Goal: Task Accomplishment & Management: Complete application form

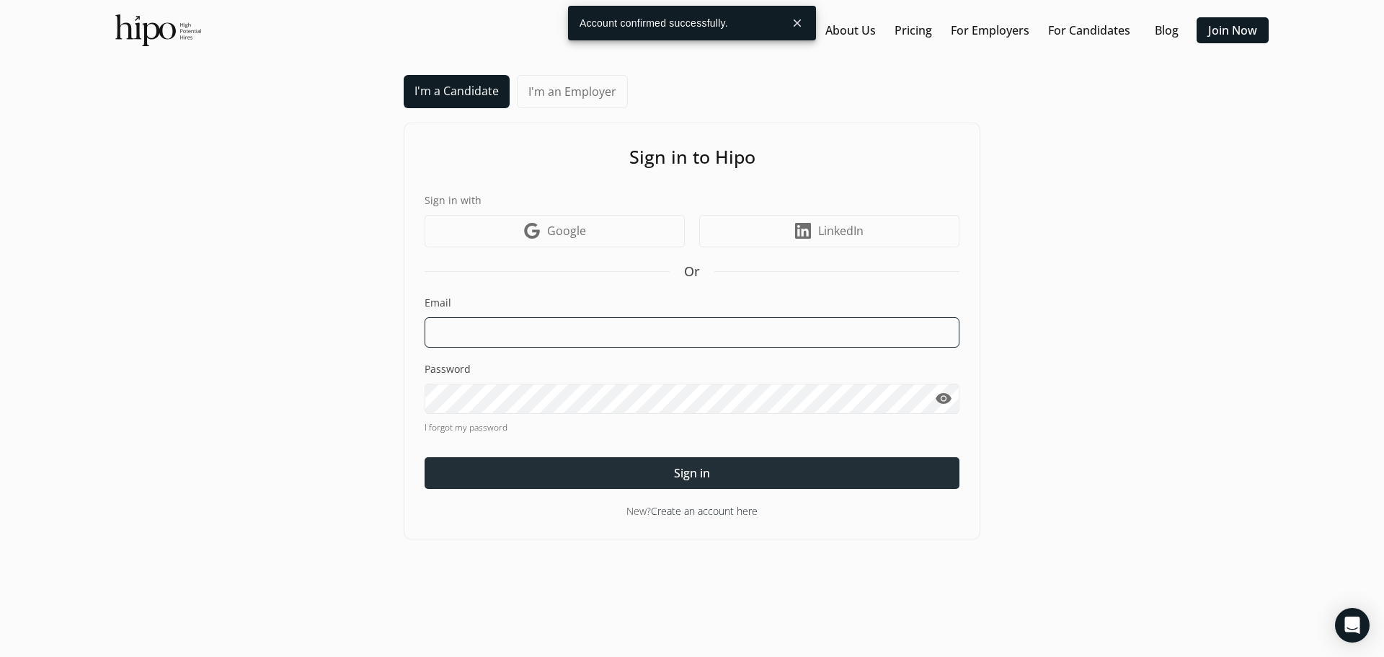
type input "[EMAIL_ADDRESS][DOMAIN_NAME]"
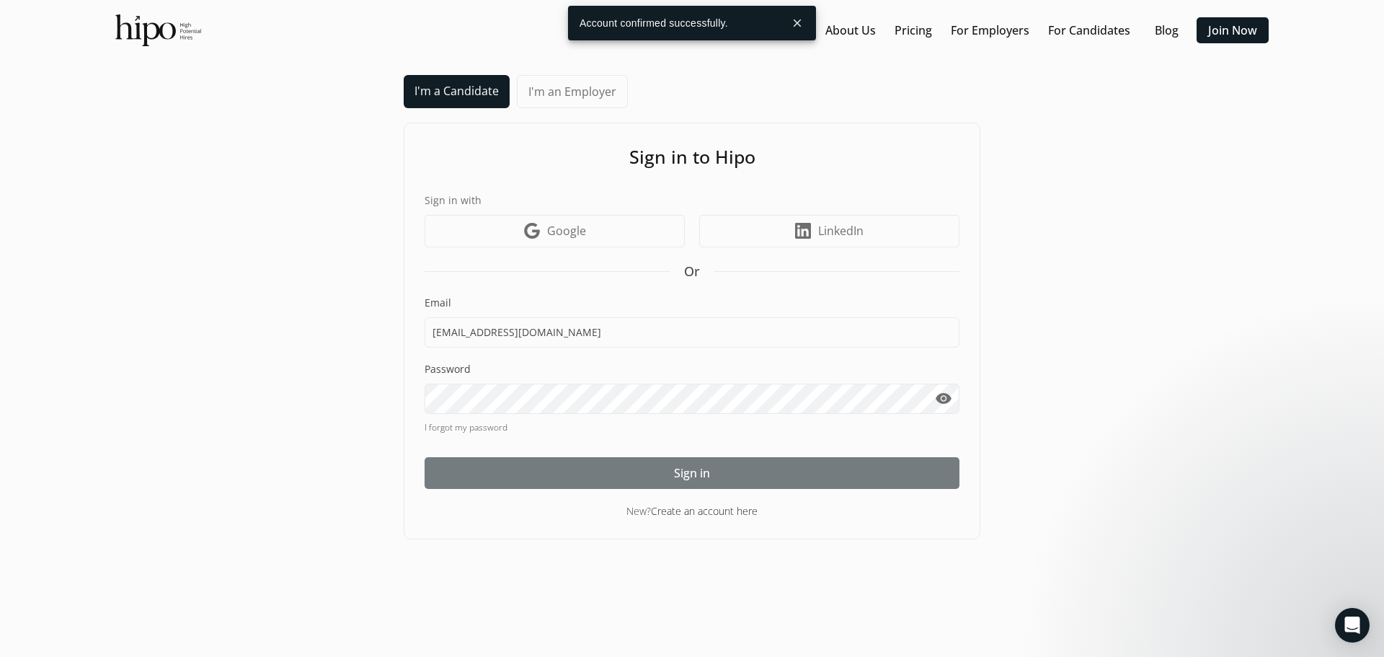
click at [621, 472] on div at bounding box center [692, 473] width 535 height 32
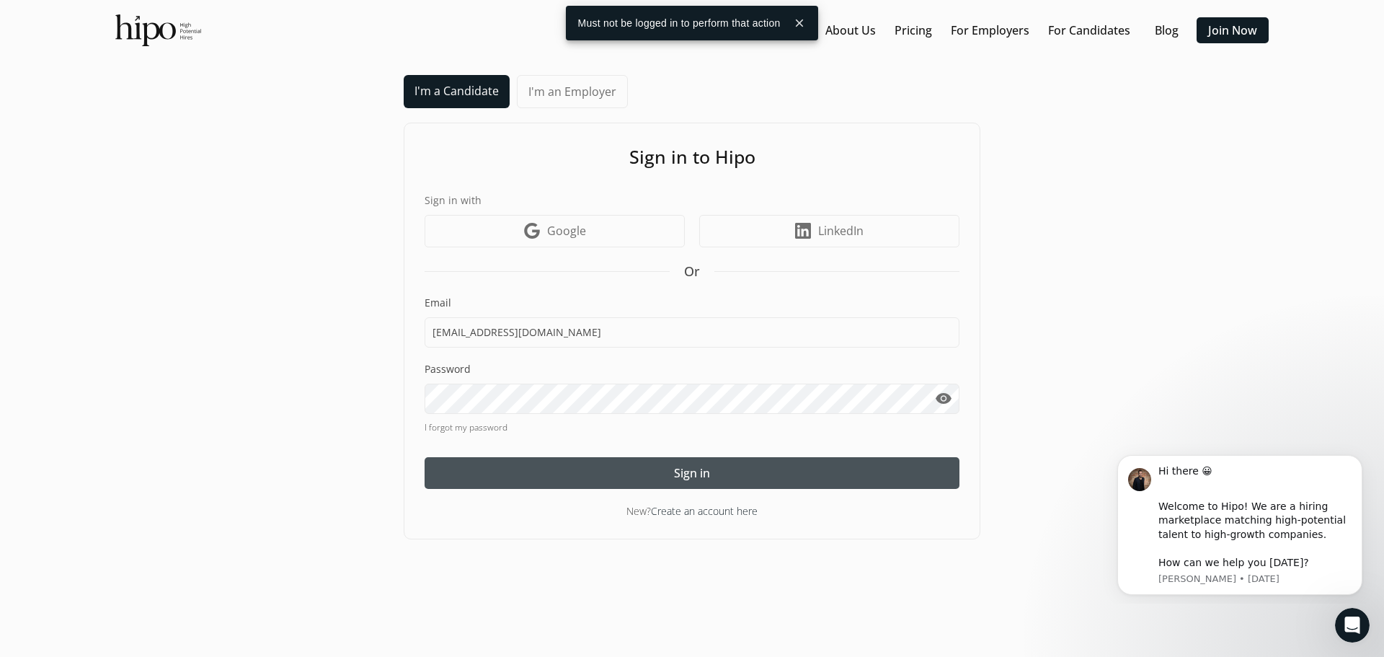
click at [611, 475] on div at bounding box center [692, 473] width 535 height 32
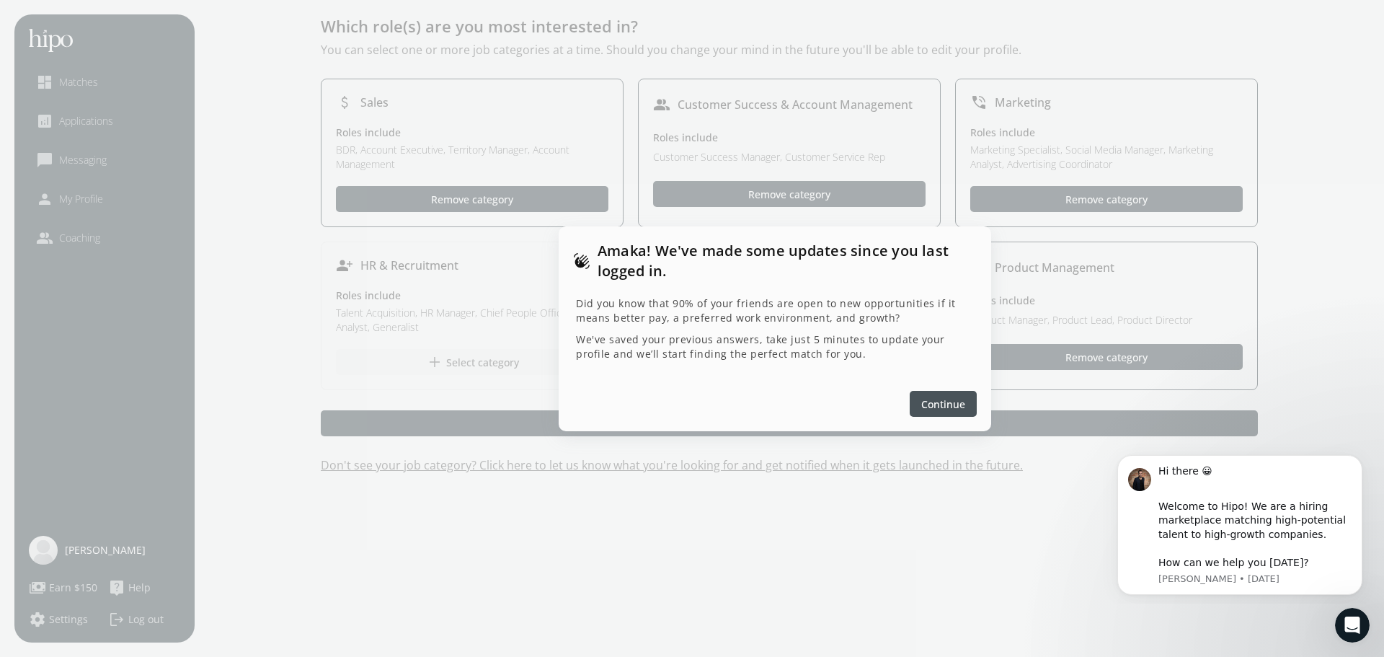
click at [941, 408] on span "Continue" at bounding box center [944, 403] width 44 height 15
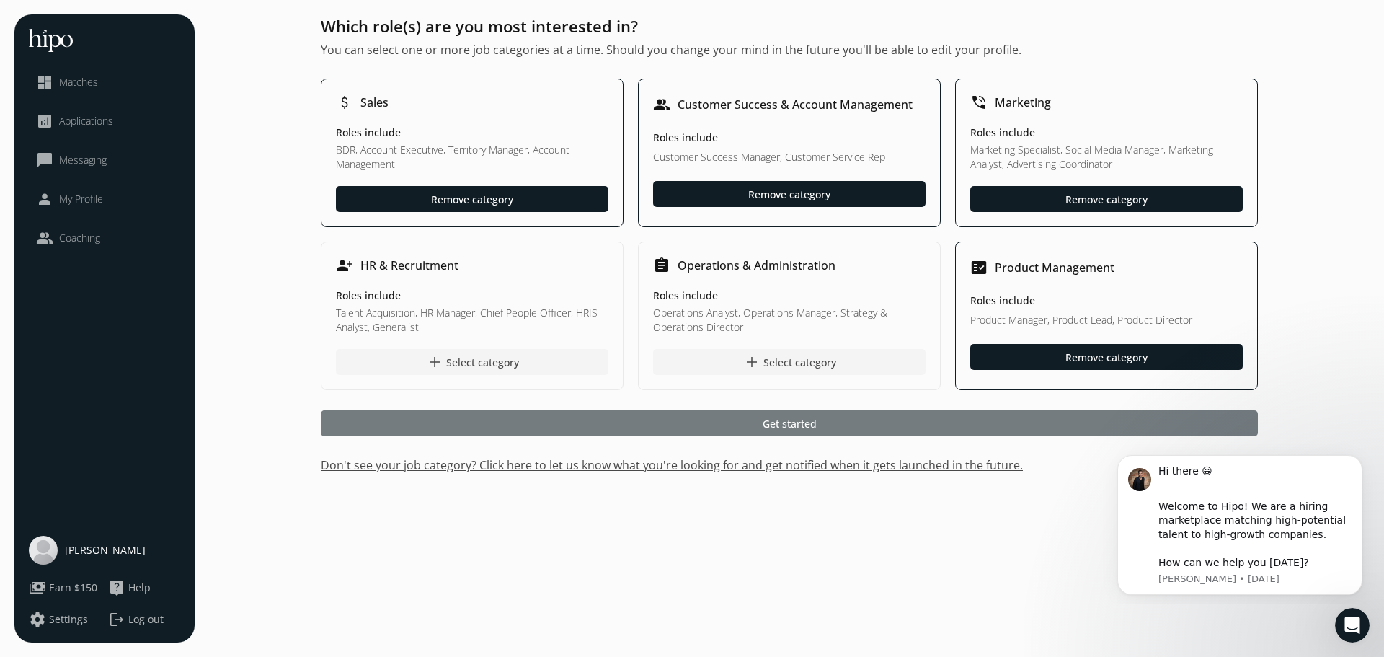
click at [741, 422] on div at bounding box center [789, 423] width 937 height 26
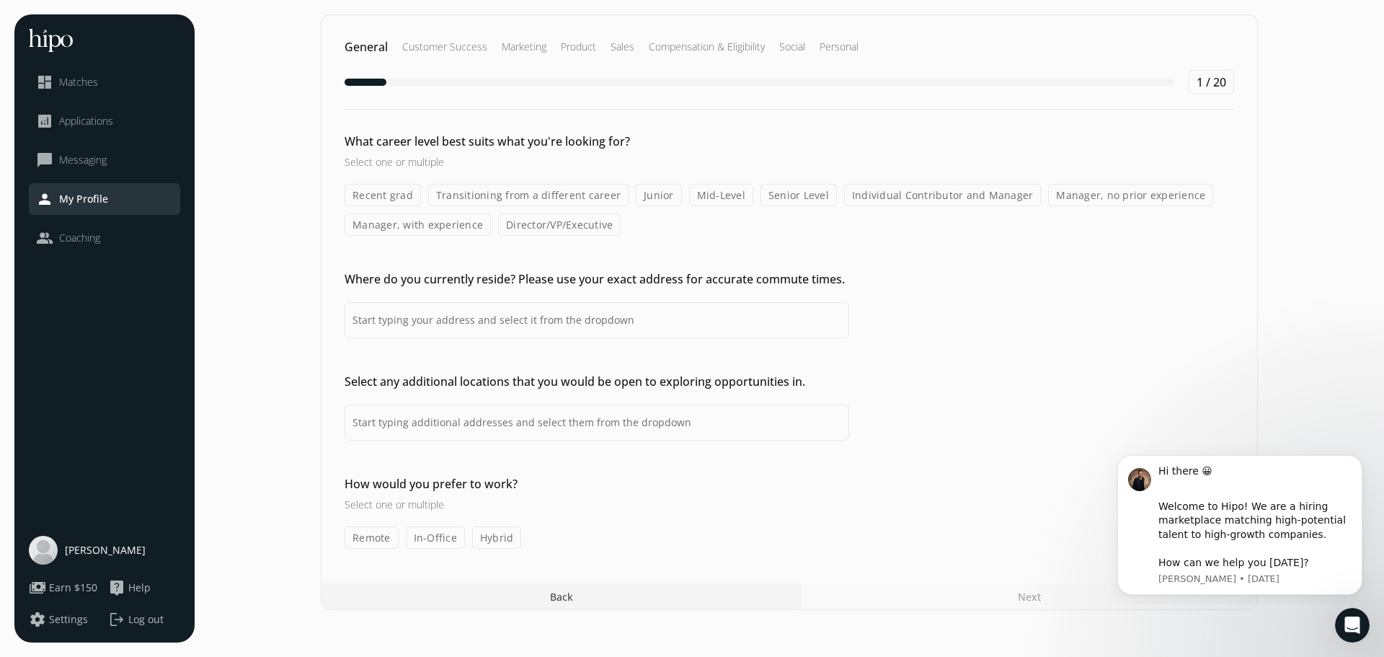
click at [711, 197] on label "Mid-Level" at bounding box center [721, 195] width 64 height 22
click at [0, 0] on input "Mid-Level" at bounding box center [0, 0] width 0 height 0
click at [619, 328] on input at bounding box center [597, 320] width 505 height 36
type input "[STREET_ADDRESS][PERSON_NAME][PERSON_NAME]"
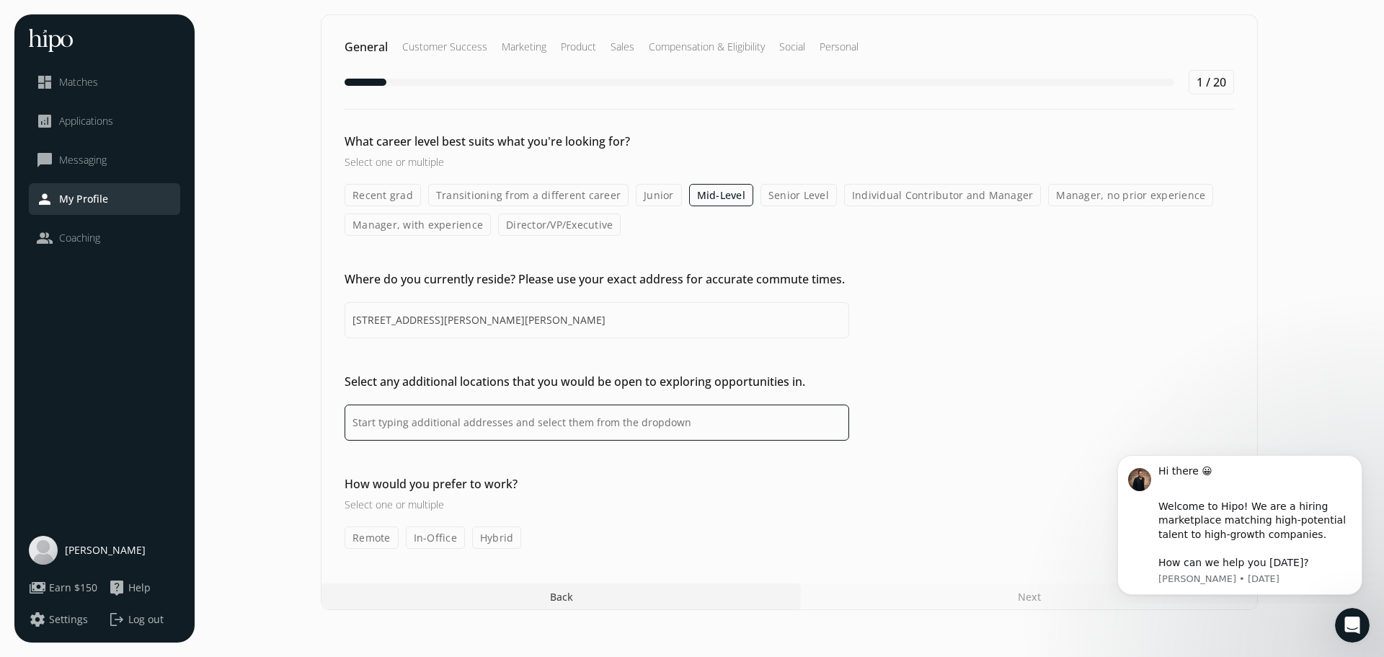
click at [467, 435] on input at bounding box center [597, 423] width 505 height 36
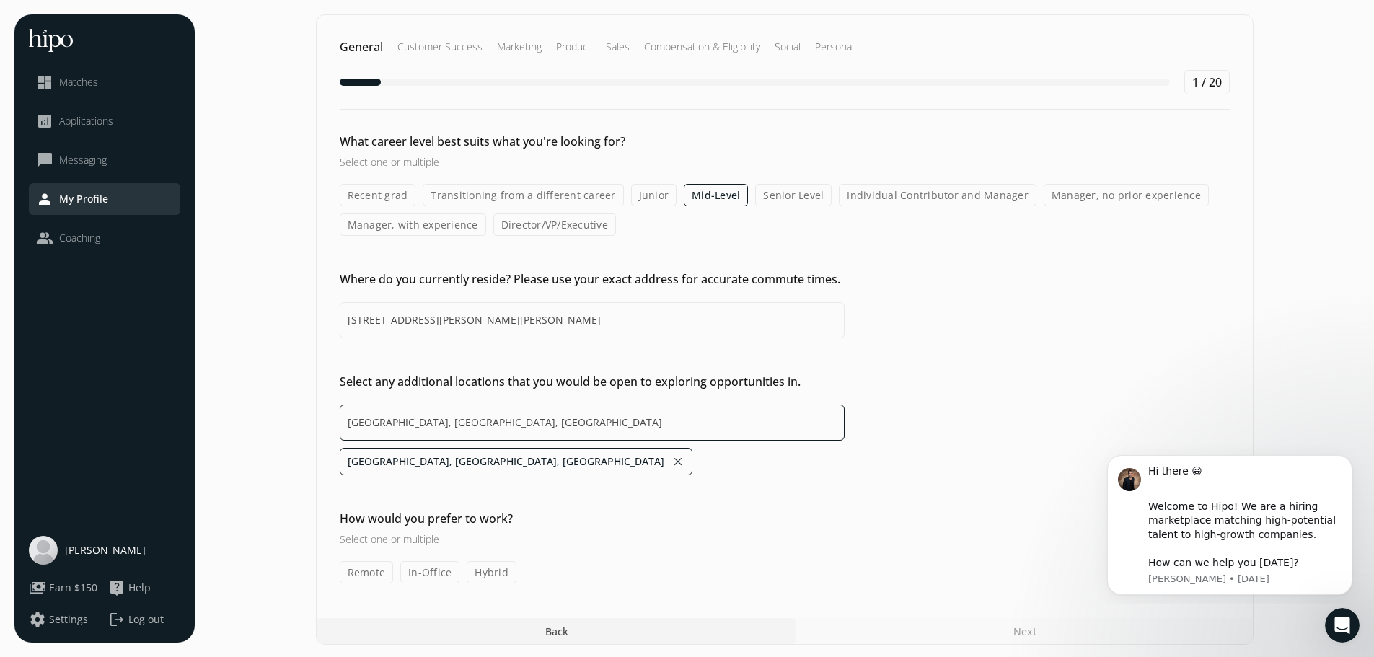
click at [502, 427] on input "[GEOGRAPHIC_DATA], [GEOGRAPHIC_DATA], [GEOGRAPHIC_DATA]" at bounding box center [592, 423] width 505 height 36
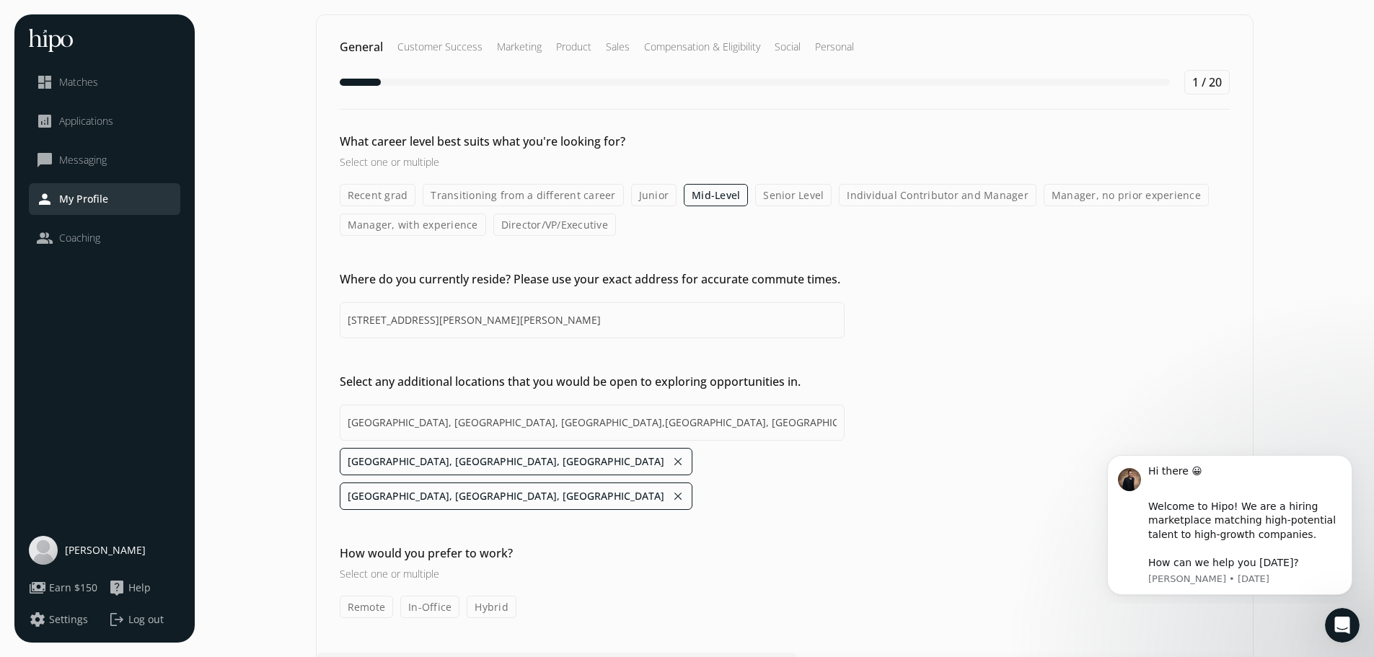
click at [790, 476] on div "What career level best suits what you're looking for? Select one or multiple Re…" at bounding box center [785, 375] width 936 height 485
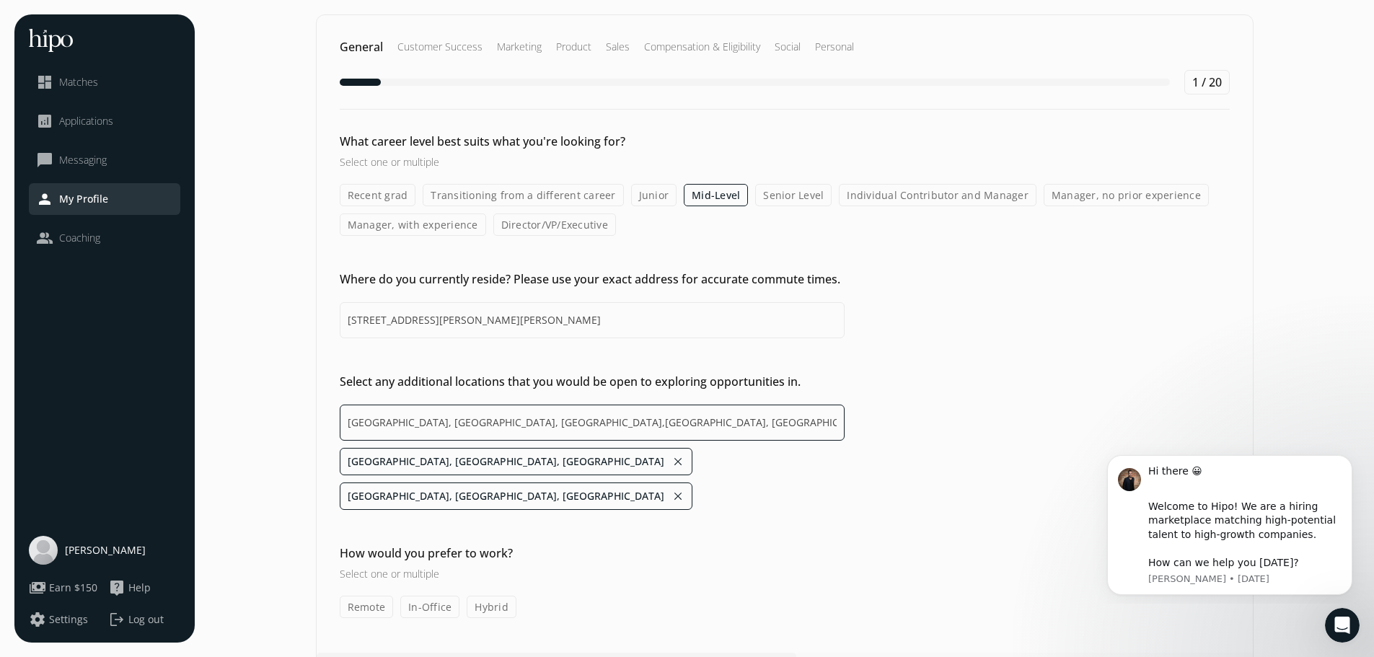
click at [642, 423] on input "[GEOGRAPHIC_DATA], [GEOGRAPHIC_DATA], [GEOGRAPHIC_DATA],[GEOGRAPHIC_DATA], [GEO…" at bounding box center [592, 423] width 505 height 36
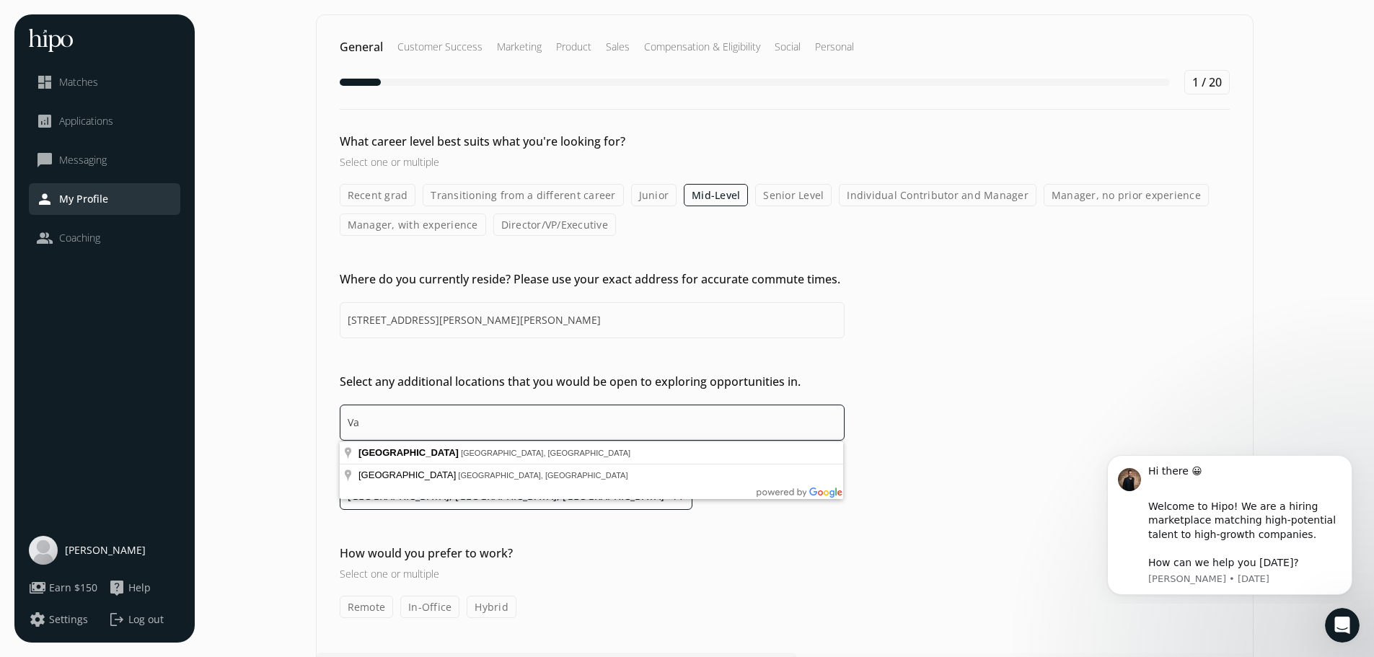
type input "V"
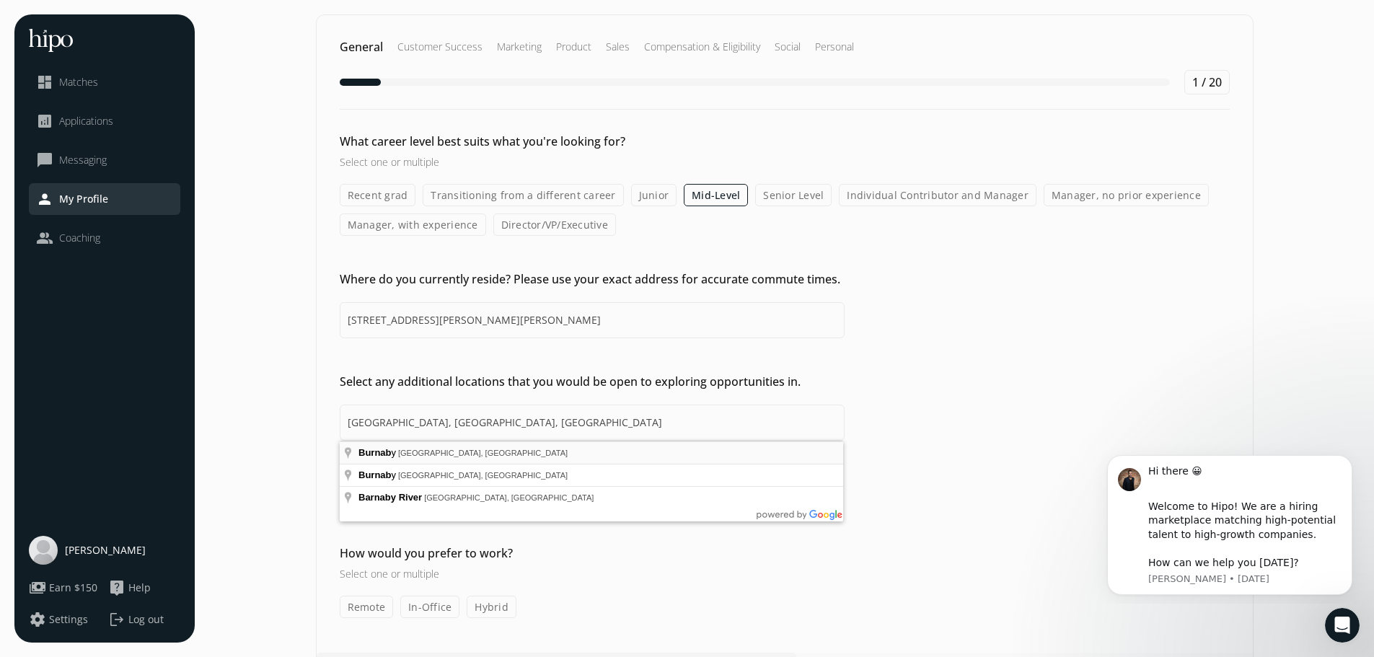
type input "[GEOGRAPHIC_DATA], [GEOGRAPHIC_DATA], [GEOGRAPHIC_DATA],[GEOGRAPHIC_DATA], [GEO…"
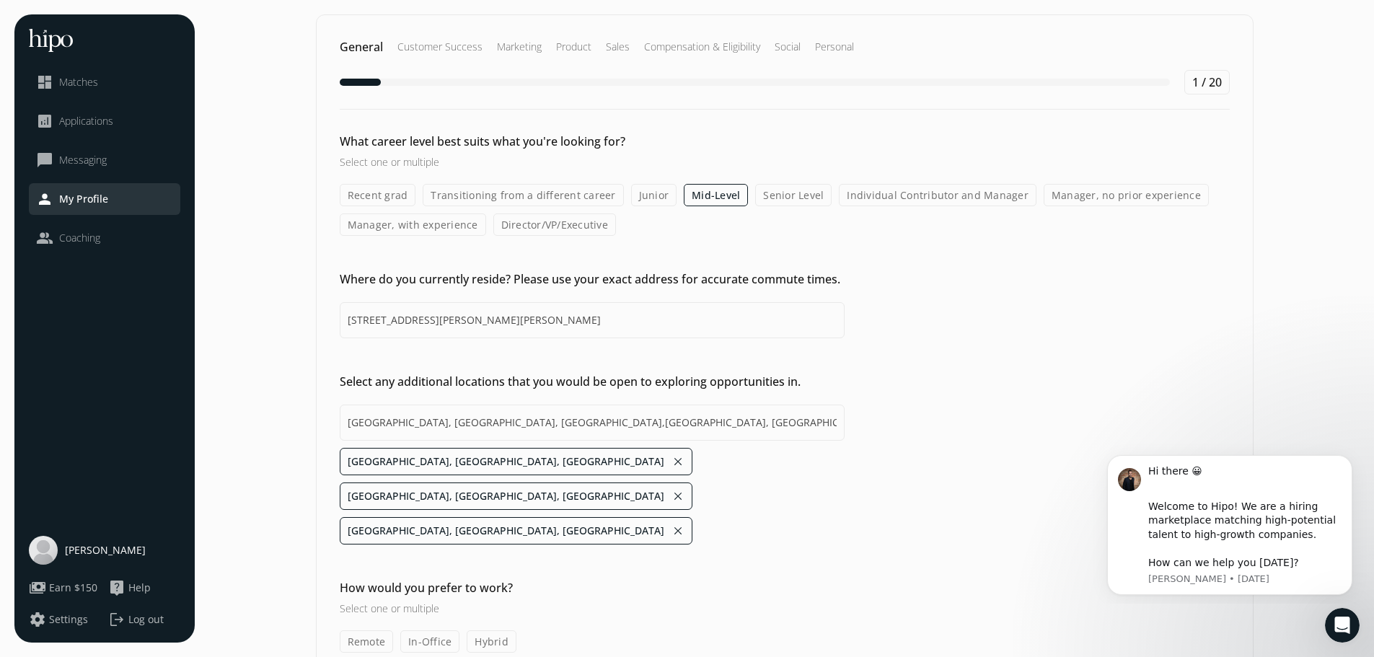
click at [374, 630] on label "Remote" at bounding box center [367, 641] width 54 height 22
click at [0, 0] on input "Remote" at bounding box center [0, 0] width 0 height 0
drag, startPoint x: 436, startPoint y: 576, endPoint x: 492, endPoint y: 568, distance: 57.5
click at [446, 630] on label "In-Office" at bounding box center [429, 641] width 59 height 22
click at [431, 630] on label "In-Office" at bounding box center [429, 641] width 59 height 22
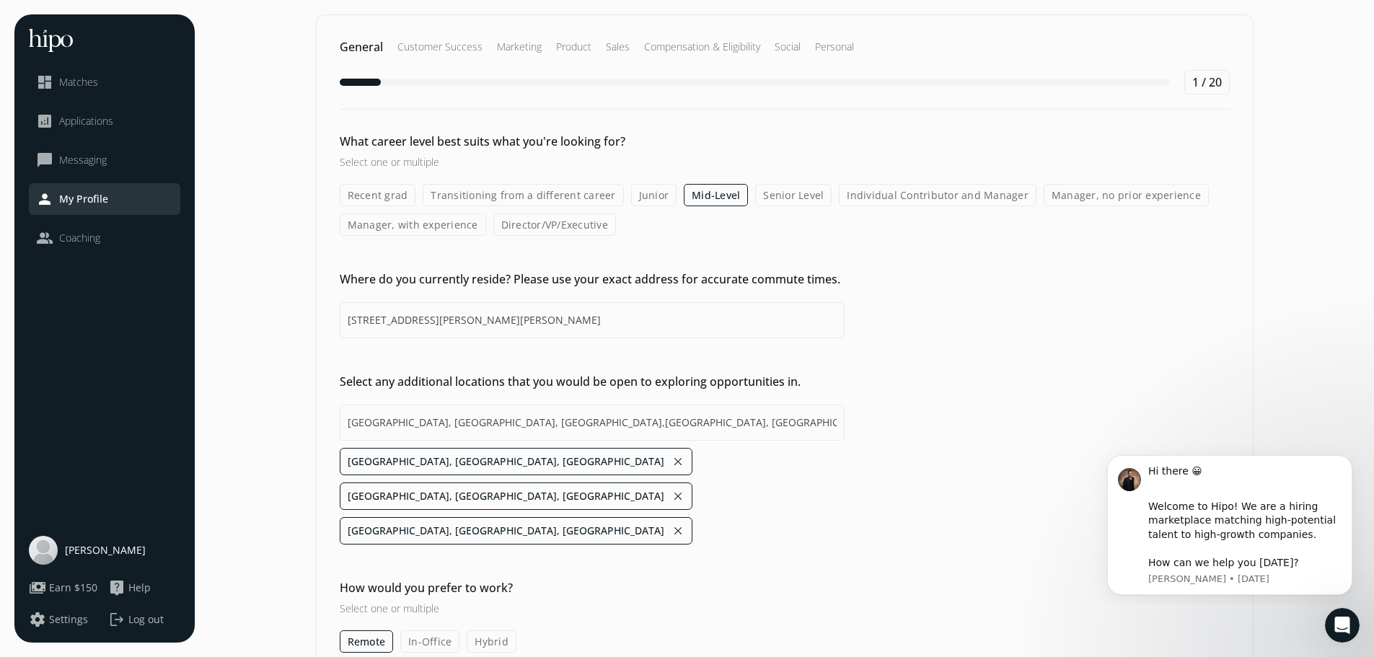
click at [0, 0] on input "In-Office" at bounding box center [0, 0] width 0 height 0
click at [480, 630] on label "Hybrid" at bounding box center [492, 641] width 50 height 22
click at [0, 0] on input "Hybrid" at bounding box center [0, 0] width 0 height 0
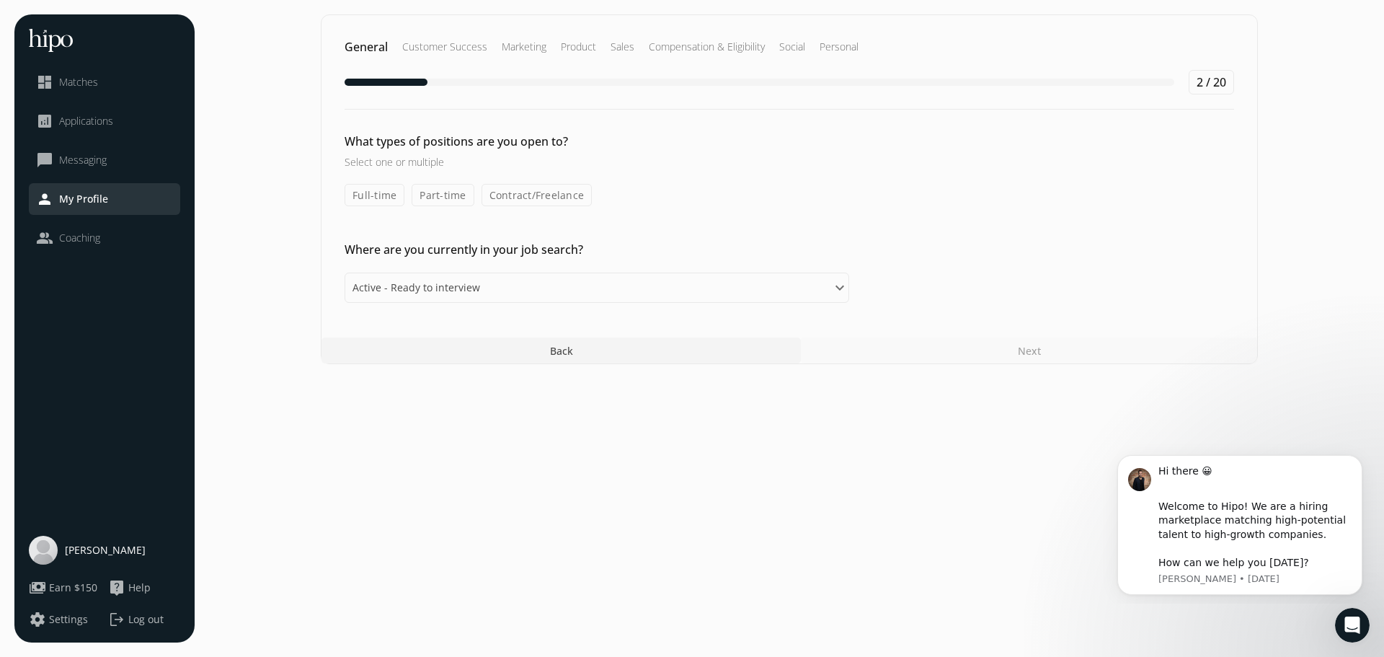
click at [379, 196] on label "Full-time" at bounding box center [375, 195] width 60 height 22
click at [0, 0] on input "Full-time" at bounding box center [0, 0] width 0 height 0
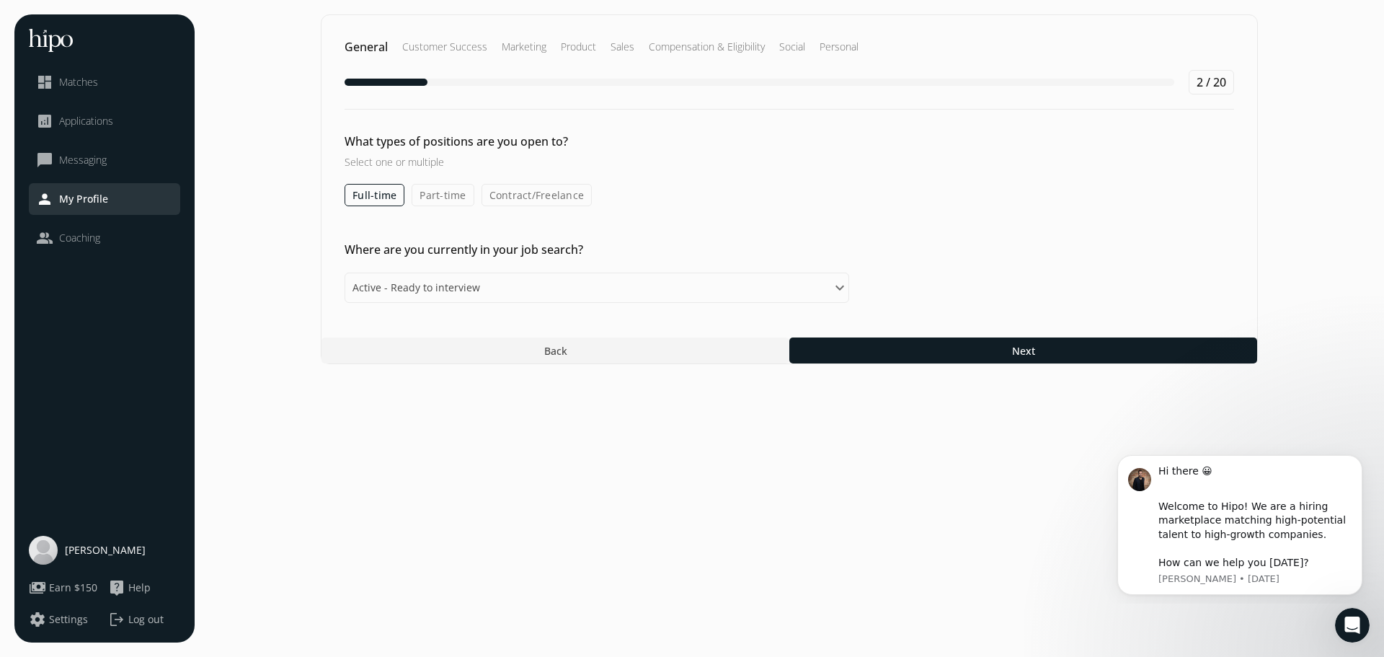
click at [504, 200] on label "Contract/Freelance" at bounding box center [537, 195] width 111 height 22
click at [0, 0] on input "Contract/Freelance" at bounding box center [0, 0] width 0 height 0
click at [433, 202] on label "Part-time" at bounding box center [443, 195] width 62 height 22
click at [0, 0] on input "Part-time" at bounding box center [0, 0] width 0 height 0
click at [392, 286] on select "Please select an option Active - Ready to interview Passive - Open to exploring…" at bounding box center [597, 288] width 505 height 30
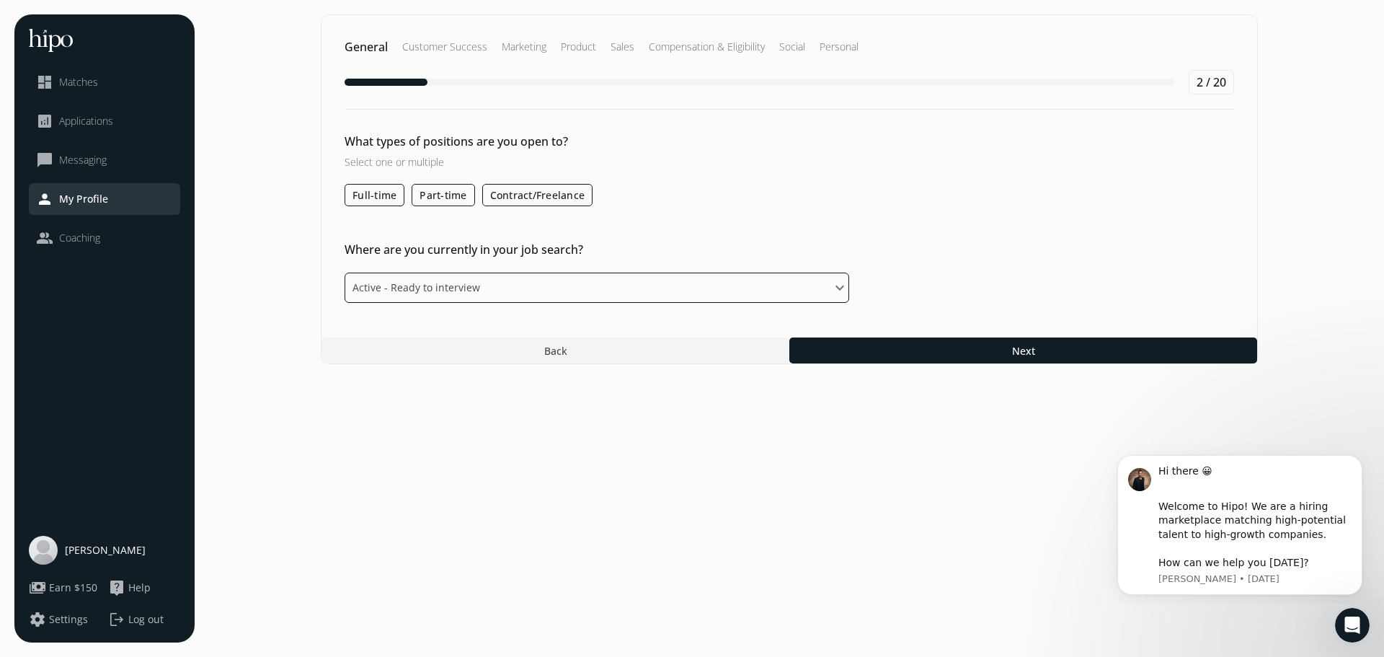
click at [345, 273] on select "Please select an option Active - Ready to interview Passive - Open to exploring…" at bounding box center [597, 288] width 505 height 30
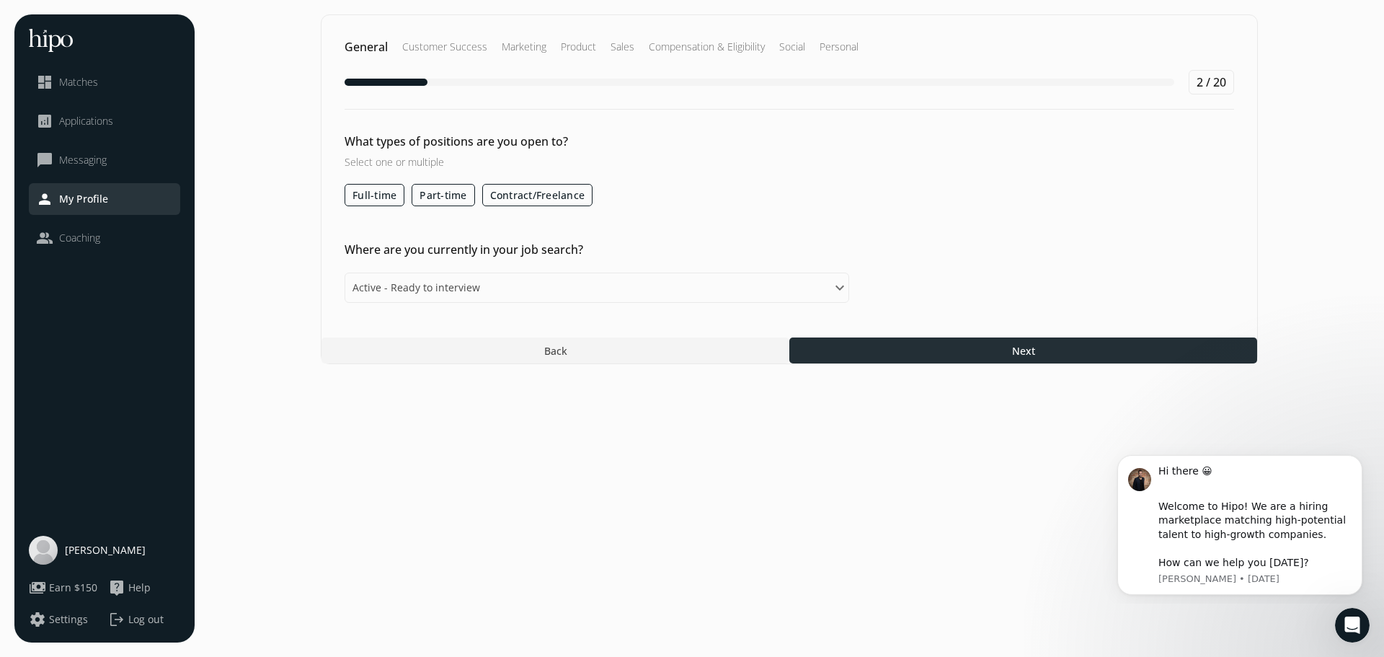
click at [880, 353] on div at bounding box center [1024, 350] width 468 height 26
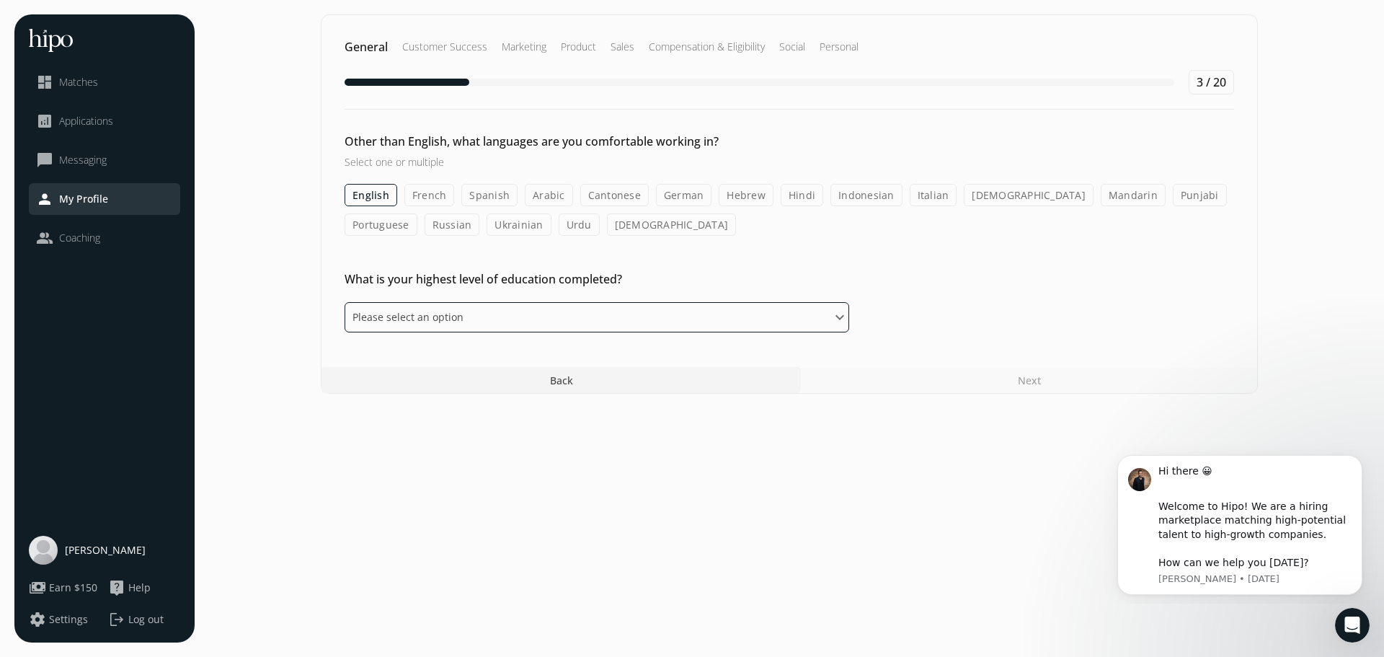
click at [520, 319] on select "Please select an option Some High School High School Diploma Some University or…" at bounding box center [597, 317] width 505 height 30
select select "master"
click at [345, 302] on select "Please select an option Some High School High School Diploma Some University or…" at bounding box center [597, 317] width 505 height 30
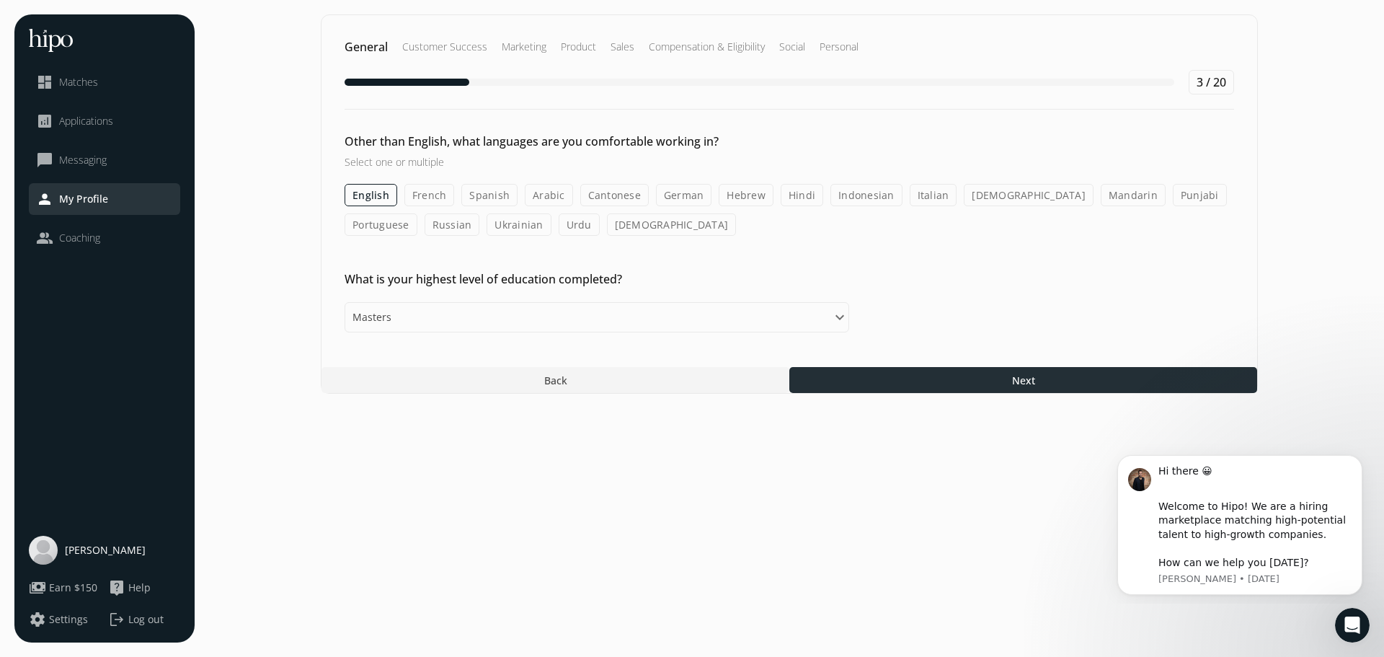
click at [870, 374] on div at bounding box center [1024, 380] width 468 height 26
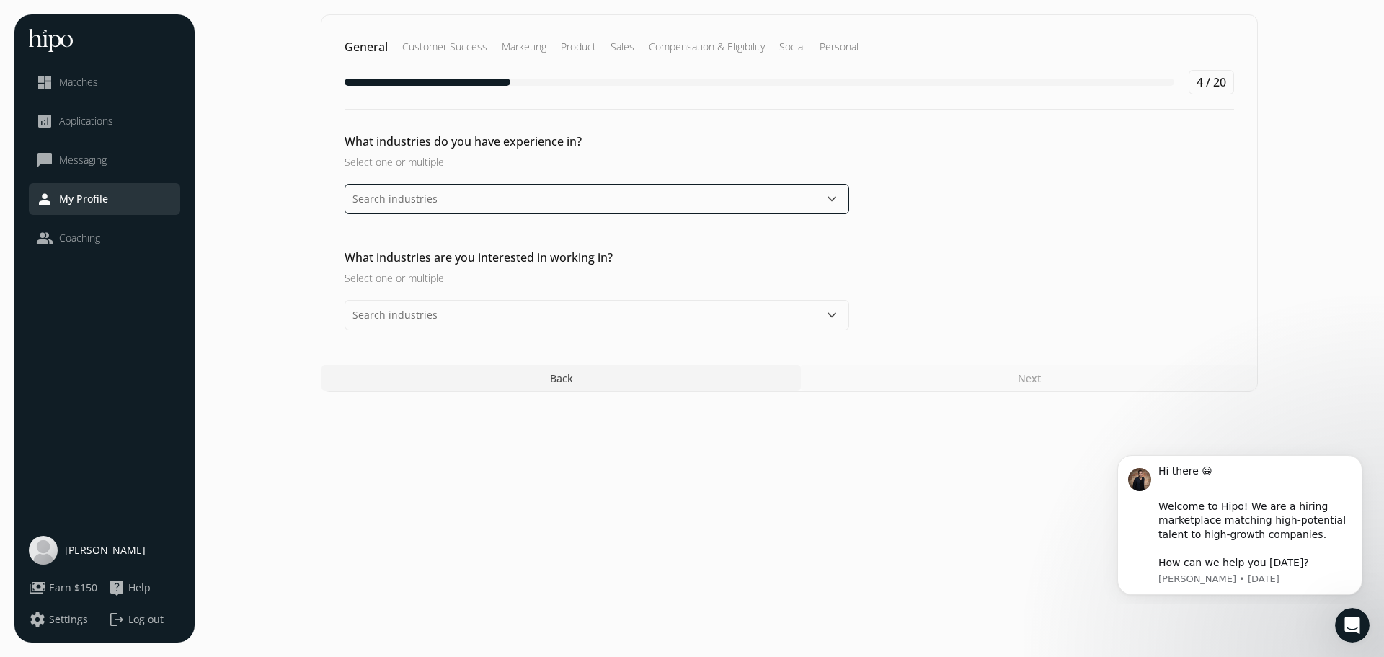
click at [510, 208] on input "text" at bounding box center [597, 199] width 505 height 30
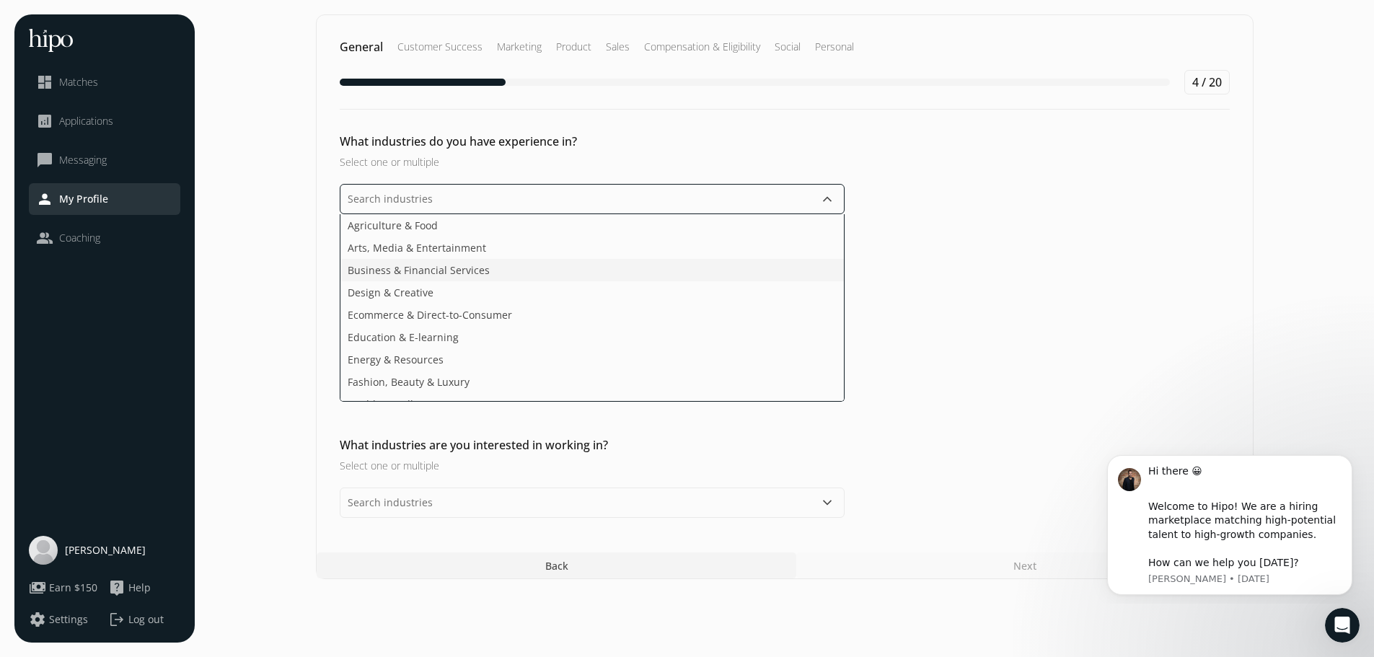
click at [485, 273] on li "Business & Financial Services" at bounding box center [591, 270] width 503 height 22
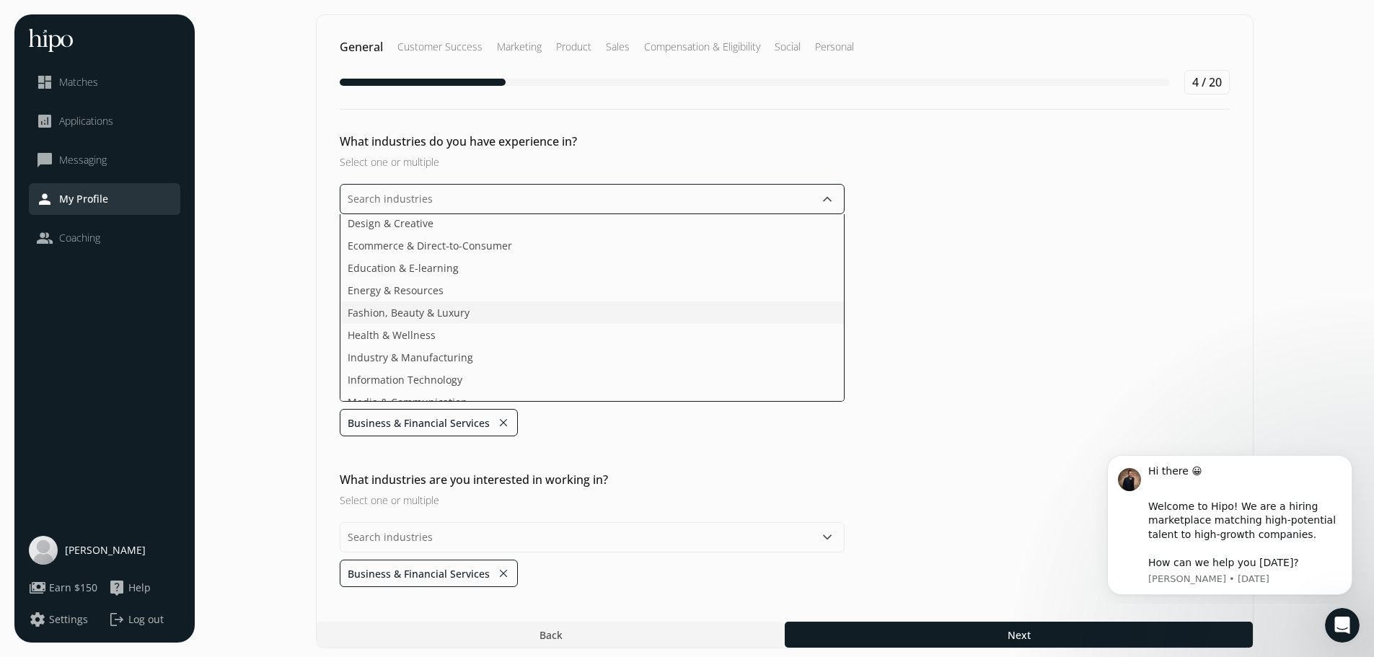
scroll to position [72, 0]
click at [446, 265] on li "Fashion, Beauty & Luxury" at bounding box center [591, 265] width 503 height 22
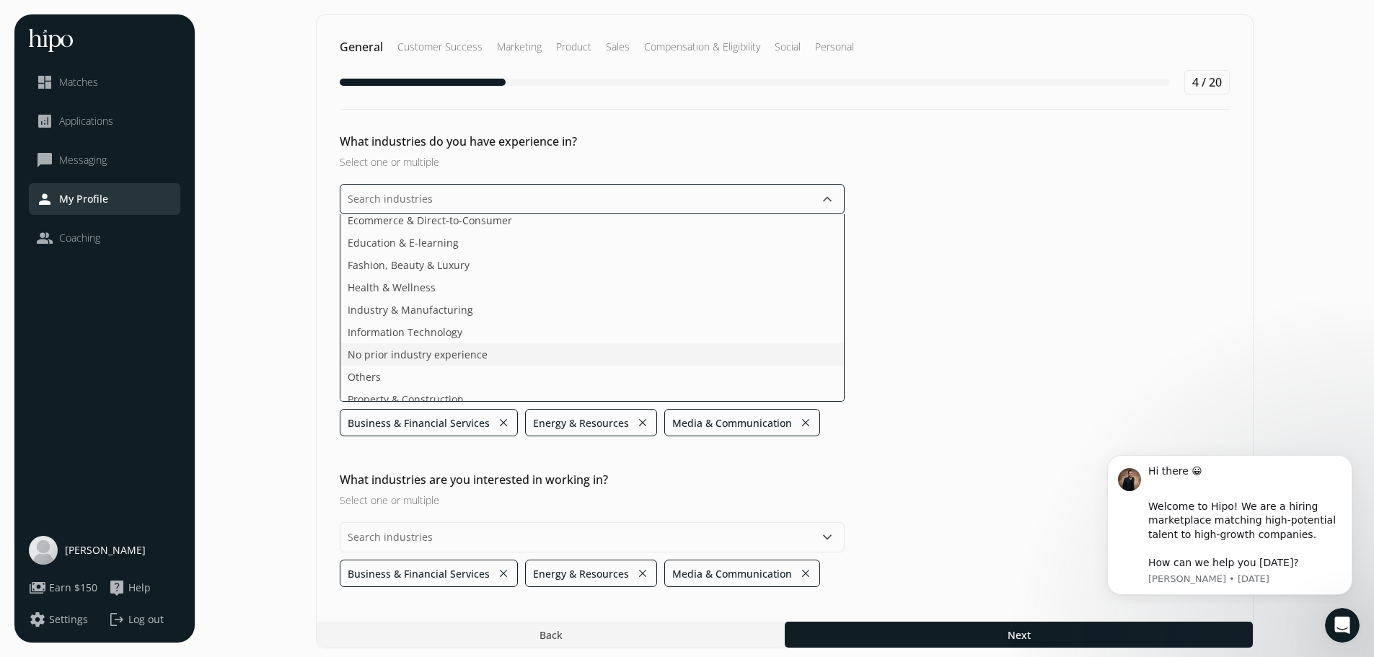
click at [518, 350] on li "No prior industry experience" at bounding box center [591, 354] width 503 height 22
click at [518, 350] on li "Public Sector & Safety" at bounding box center [591, 349] width 503 height 22
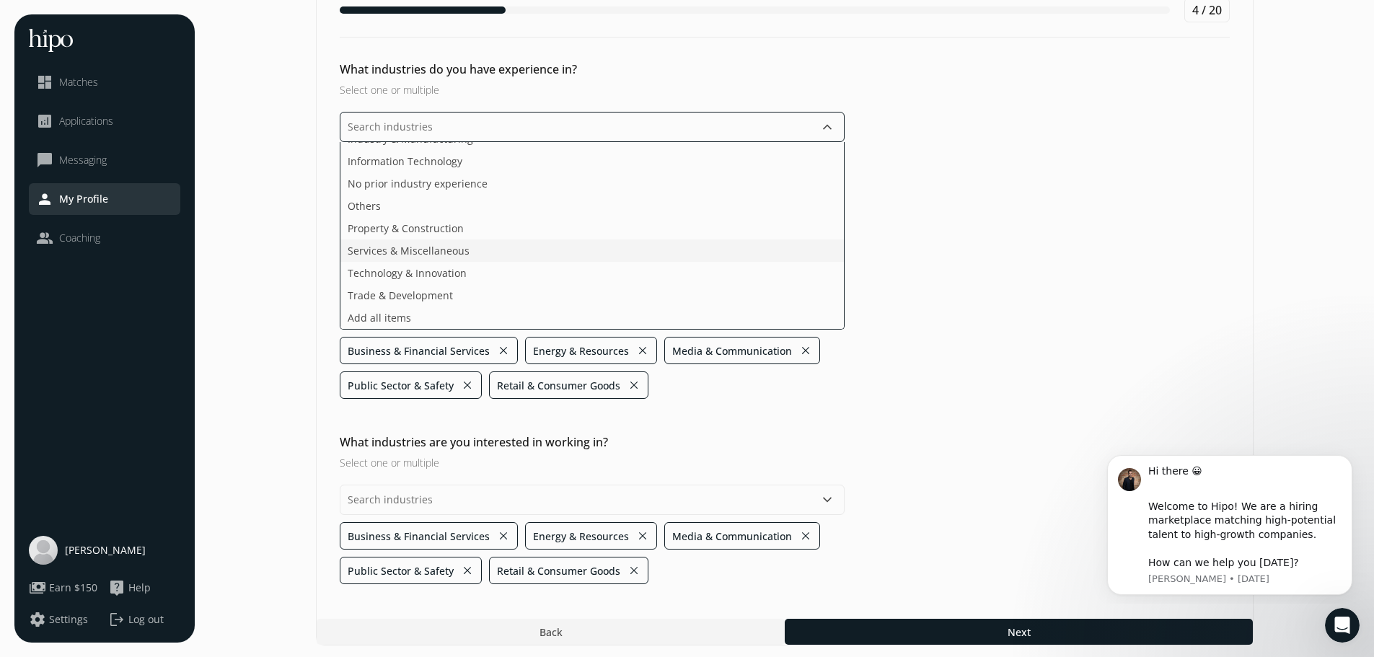
scroll to position [171, 0]
click at [491, 234] on ul "Agriculture & Food Arts, Media & Entertainment Design & Creative Ecommerce & Di…" at bounding box center [592, 235] width 505 height 187
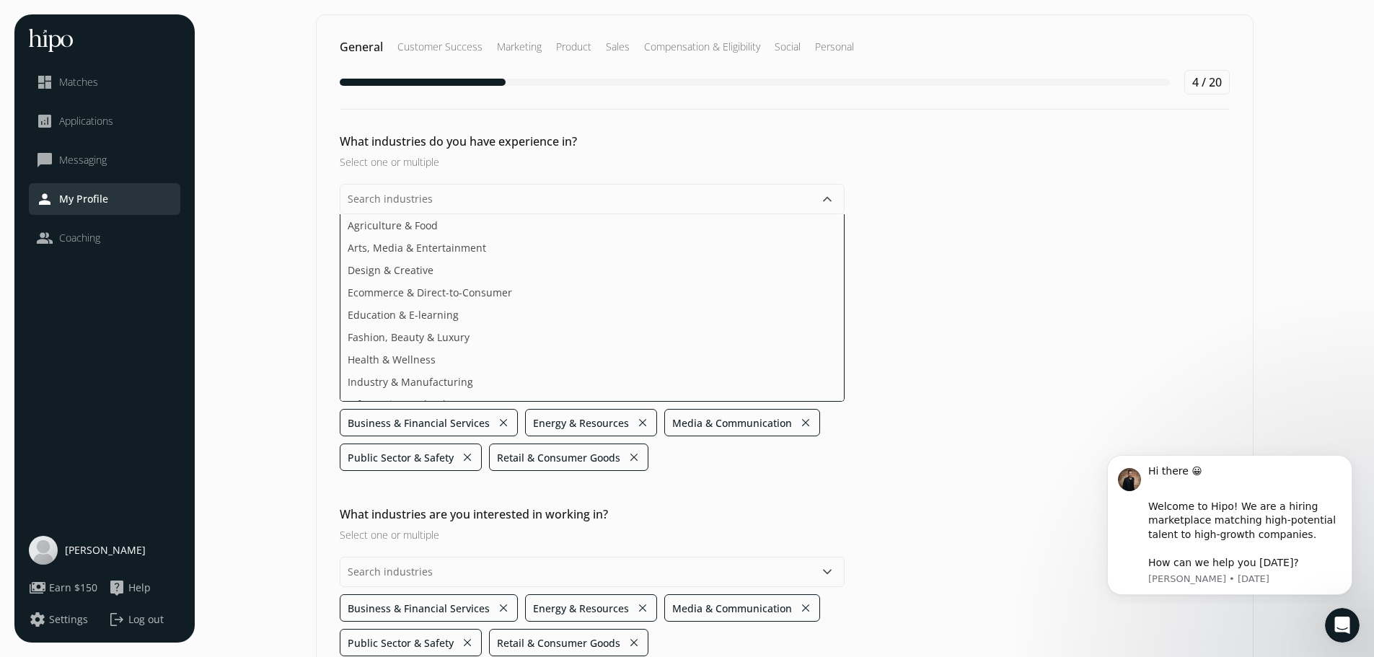
click at [946, 283] on div "What industries do you have experience in? Select one or multiple keyboard_arro…" at bounding box center [785, 395] width 936 height 524
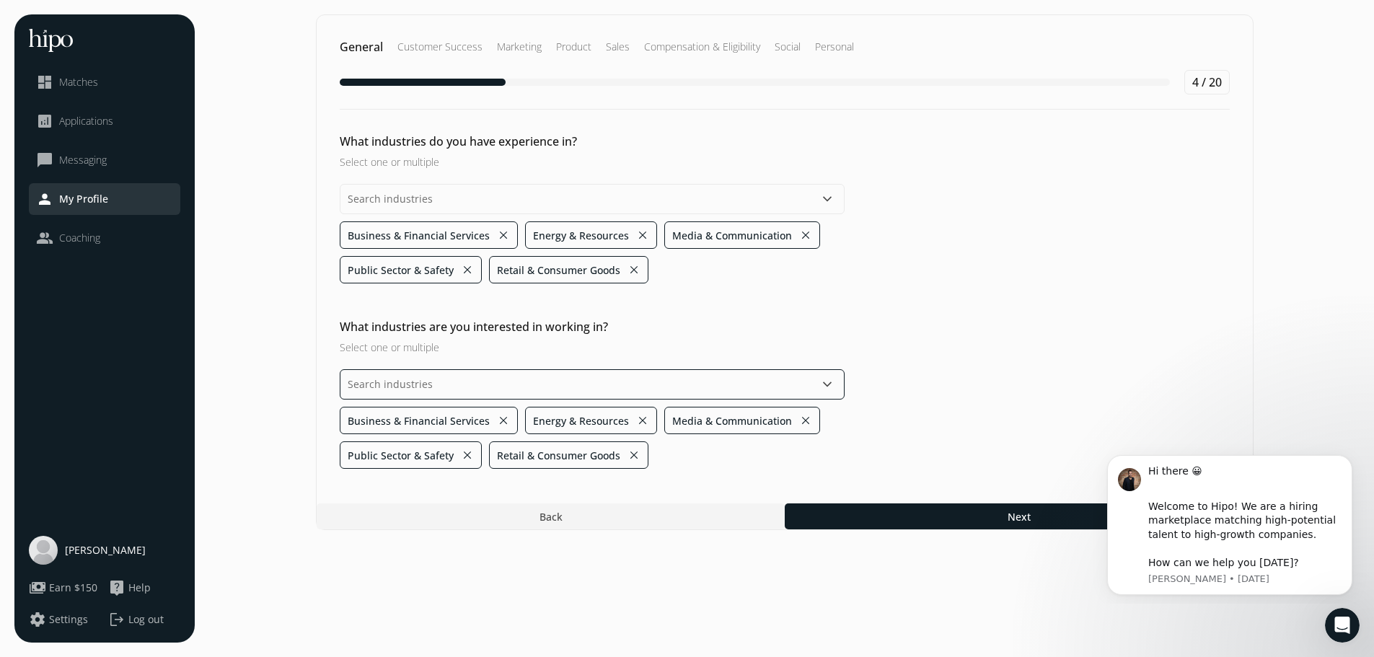
click at [500, 390] on input "text" at bounding box center [592, 384] width 505 height 30
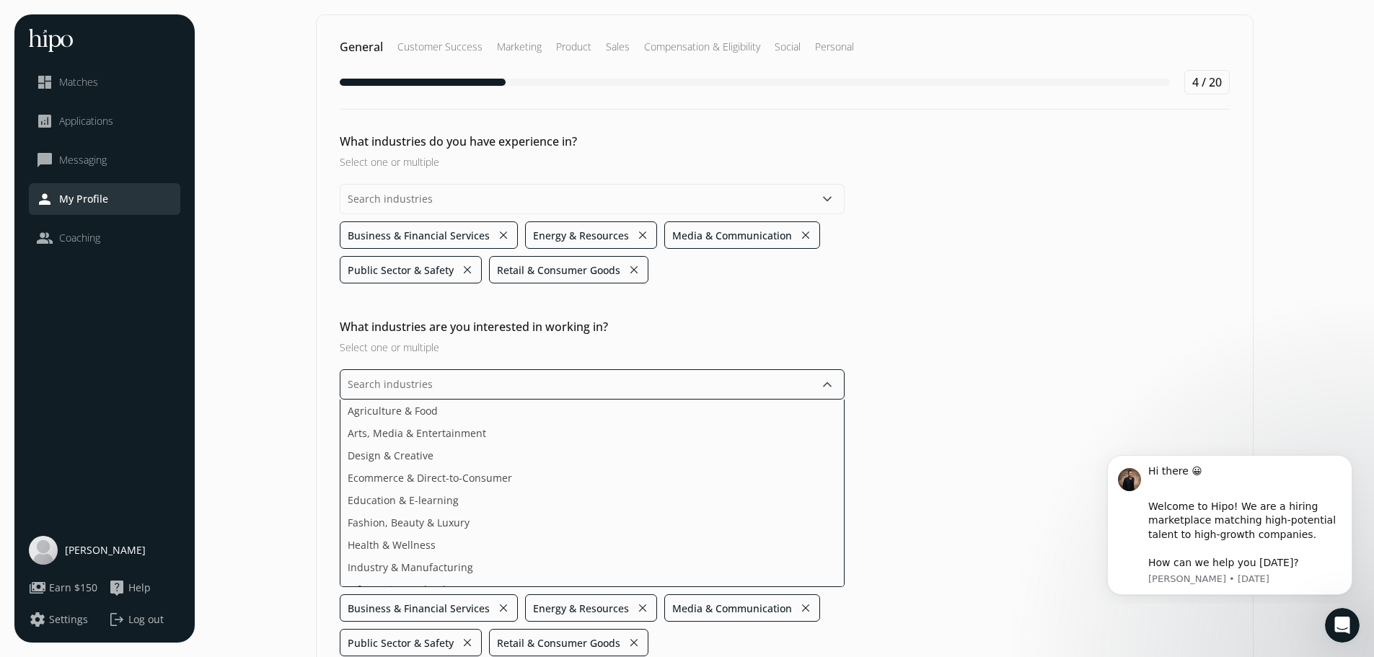
scroll to position [72, 0]
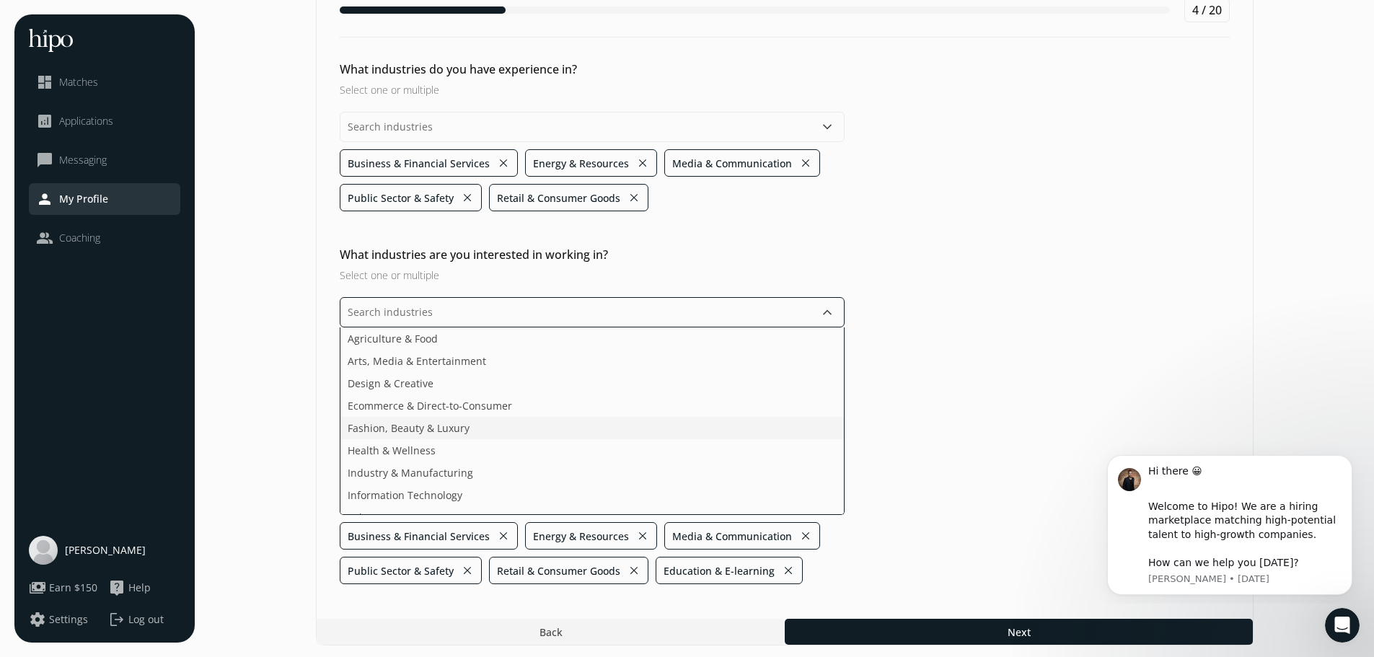
click at [534, 434] on li "Fashion, Beauty & Luxury" at bounding box center [591, 428] width 503 height 22
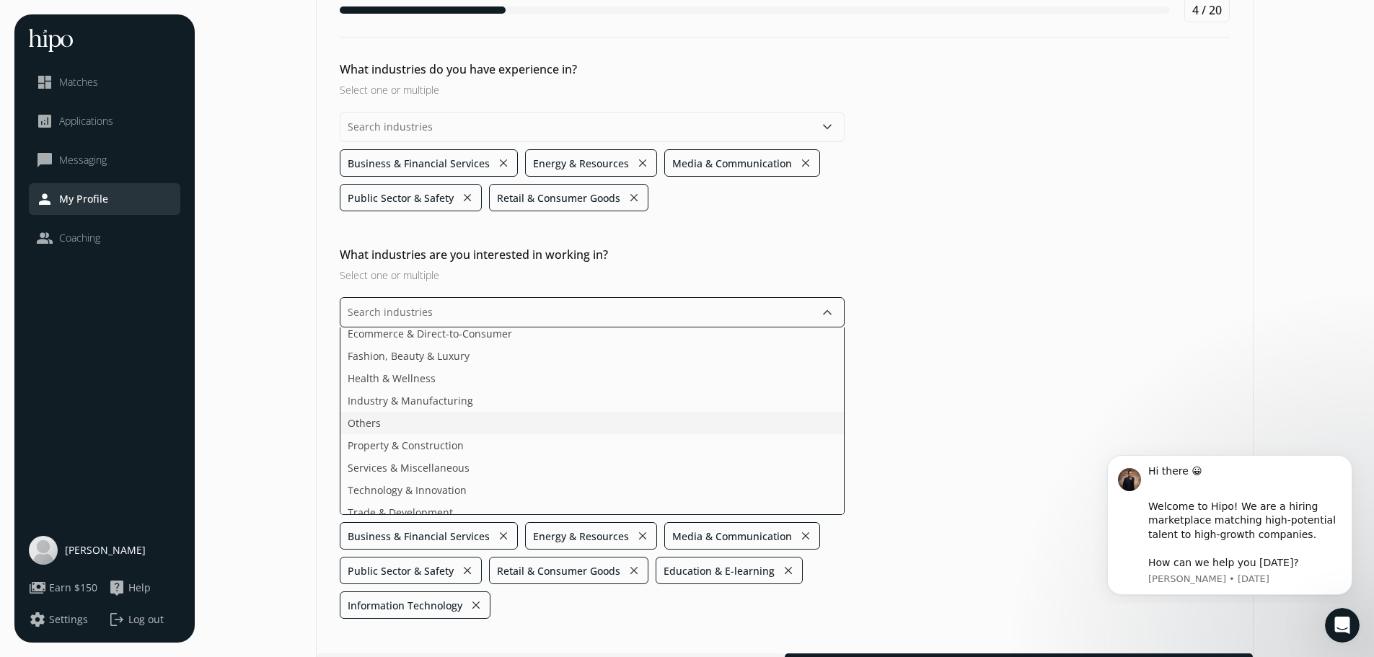
click at [532, 429] on li "Others" at bounding box center [591, 423] width 503 height 22
click at [534, 411] on li "Industry & Manufacturing" at bounding box center [591, 400] width 503 height 22
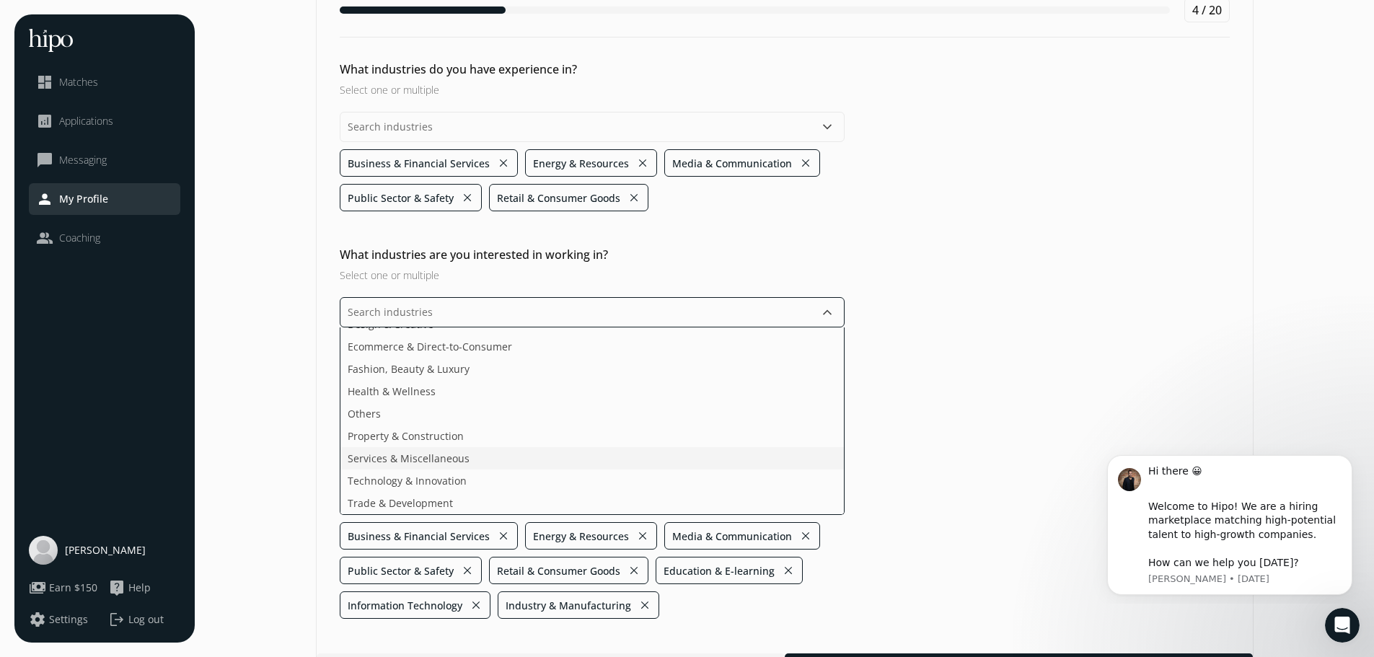
scroll to position [110, 0]
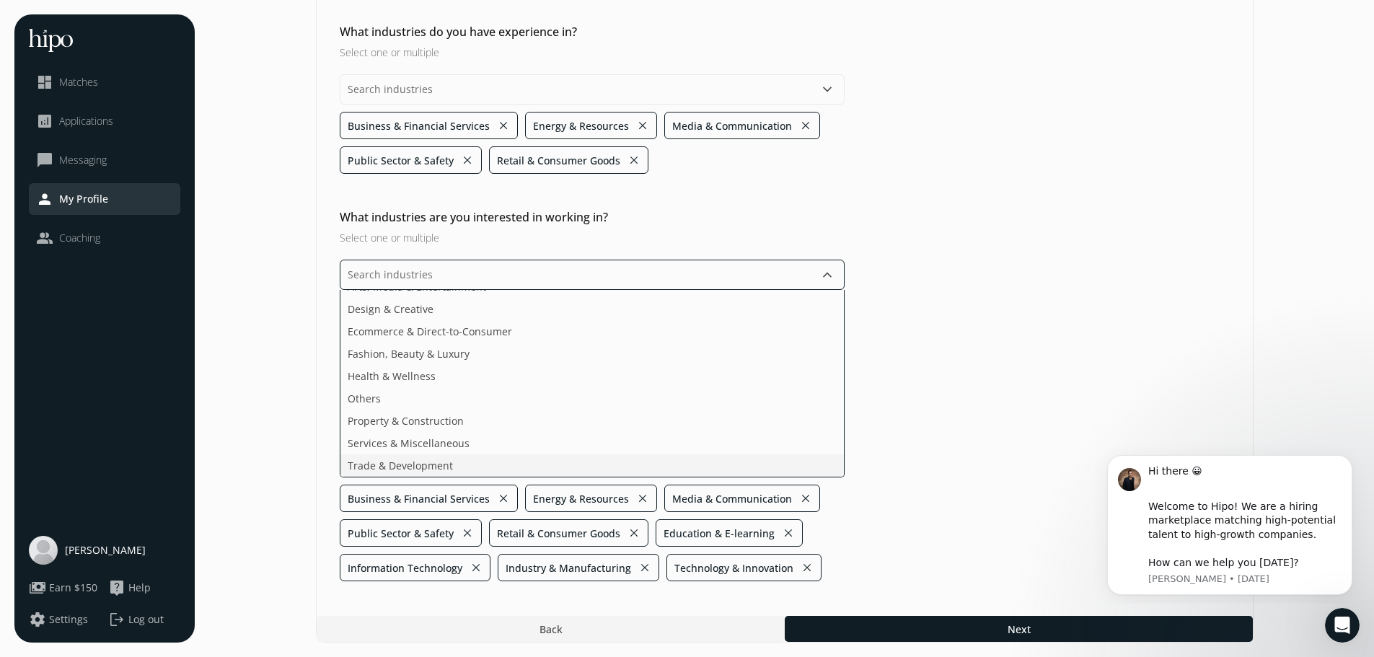
click at [532, 447] on ul "Agriculture & Food Arts, Media & Entertainment Design & Creative Ecommerce & Di…" at bounding box center [592, 383] width 505 height 187
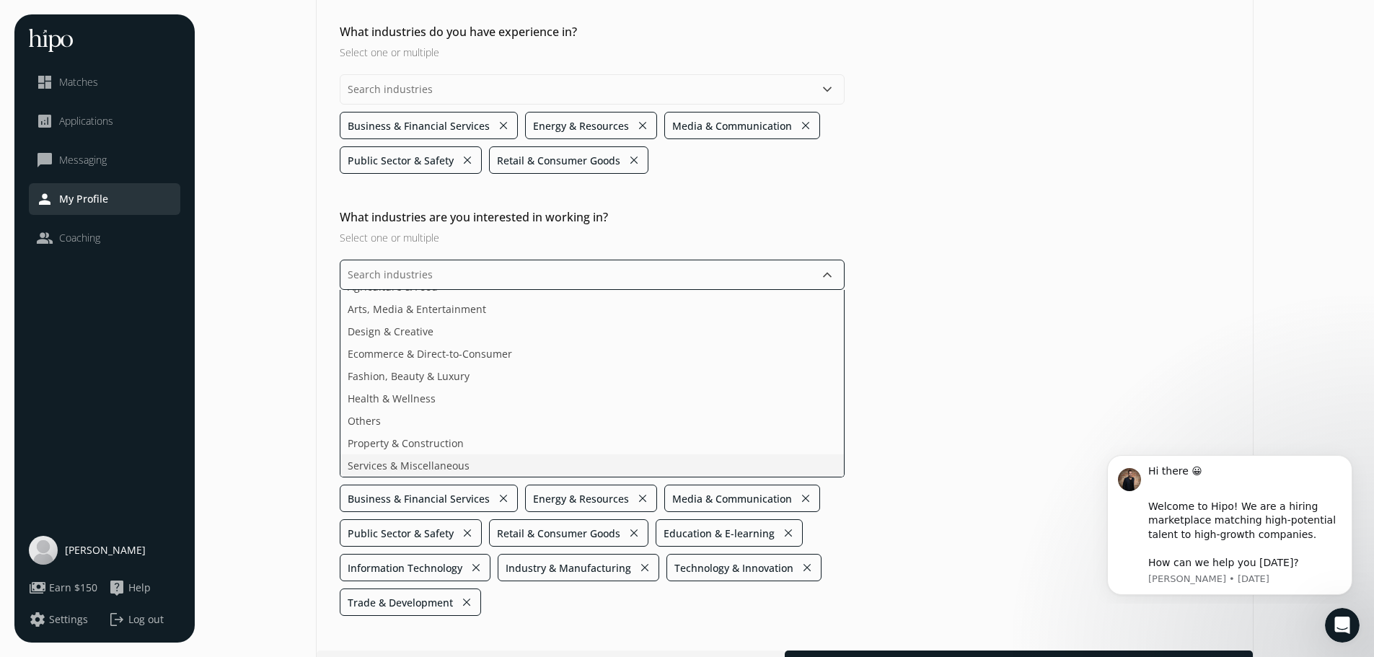
scroll to position [0, 0]
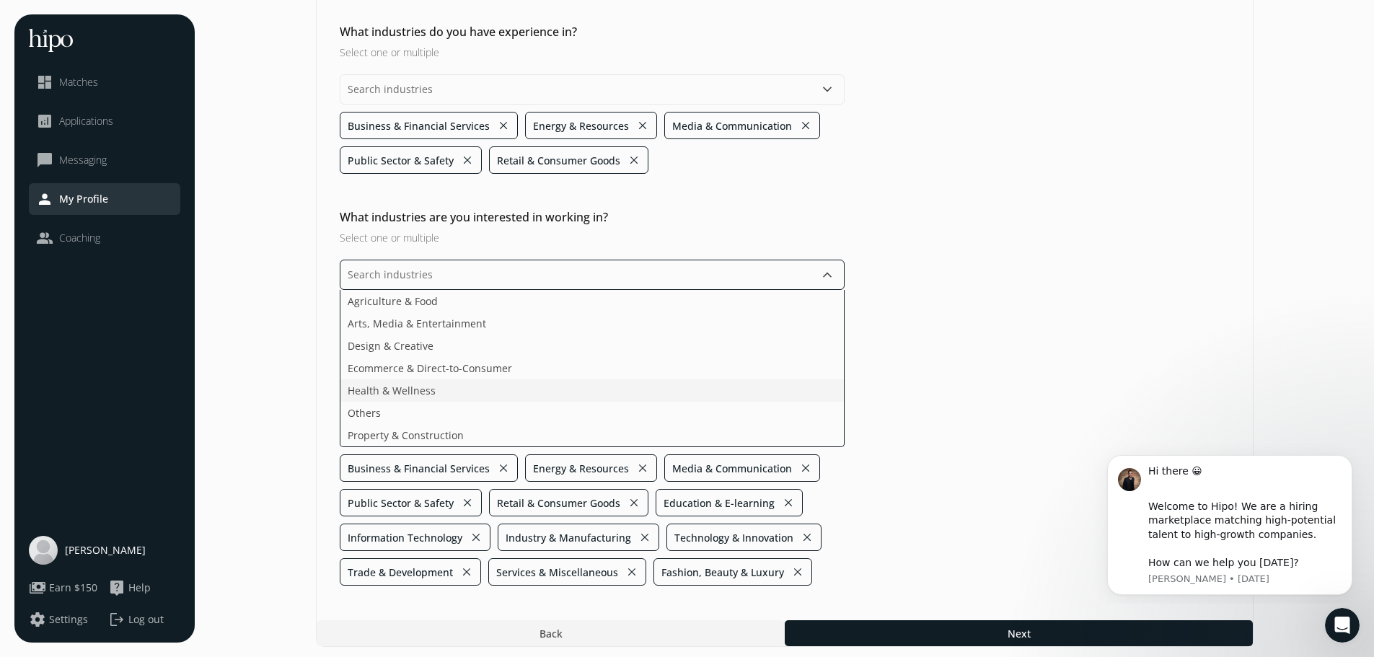
click at [514, 393] on li "Health & Wellness" at bounding box center [591, 390] width 503 height 22
click at [505, 351] on li "Design & Creative" at bounding box center [591, 346] width 503 height 22
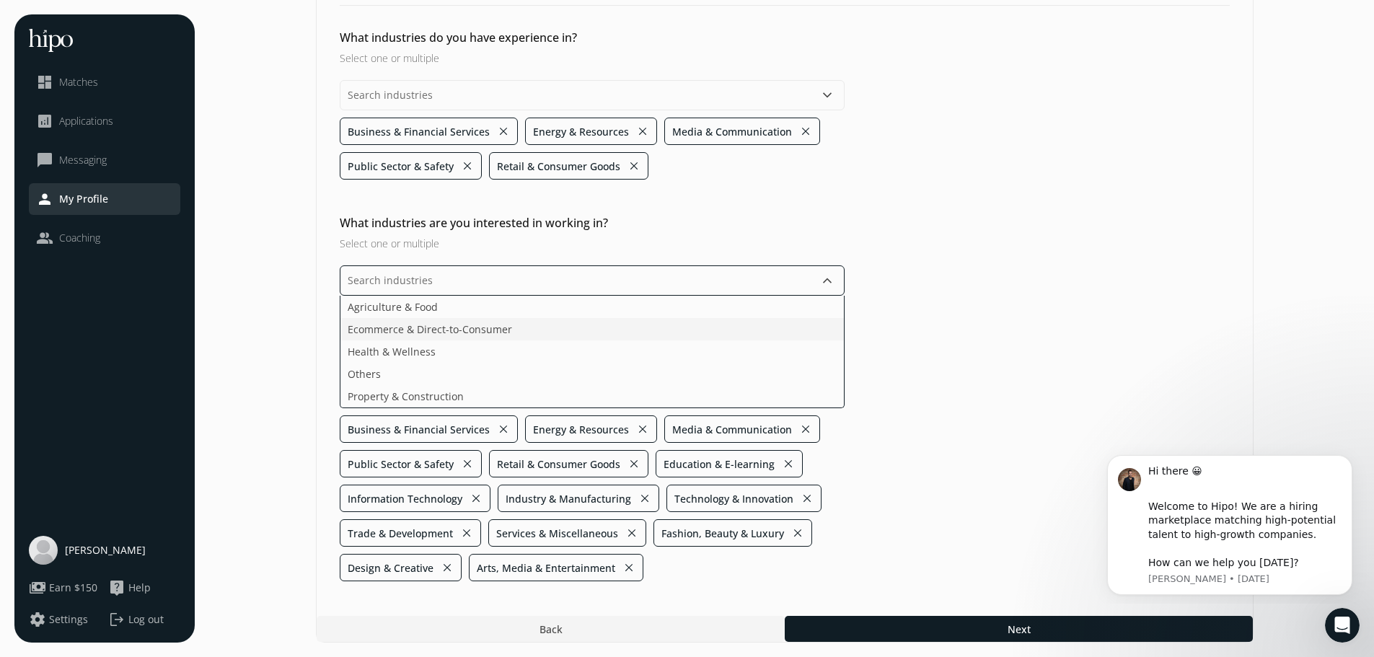
click at [508, 330] on li "Ecommerce & Direct-to-Consumer" at bounding box center [591, 329] width 503 height 22
click at [510, 313] on div "keyboard_arrow_down Agriculture & Food Ecommerce & Direct-to-Consumer Health & …" at bounding box center [592, 423] width 505 height 316
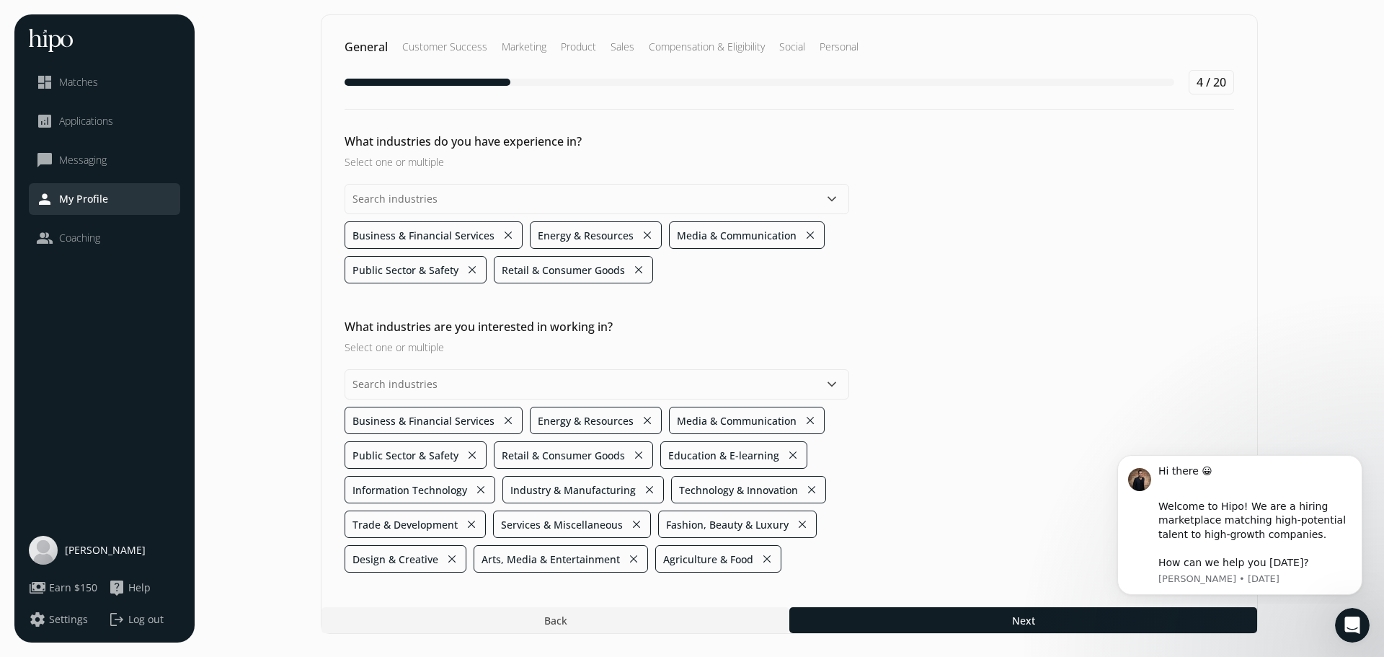
click at [966, 355] on div "What industries are you interested in working in? Select one or multiple keyboa…" at bounding box center [790, 445] width 936 height 255
click at [1025, 623] on span "Next" at bounding box center [1023, 620] width 23 height 15
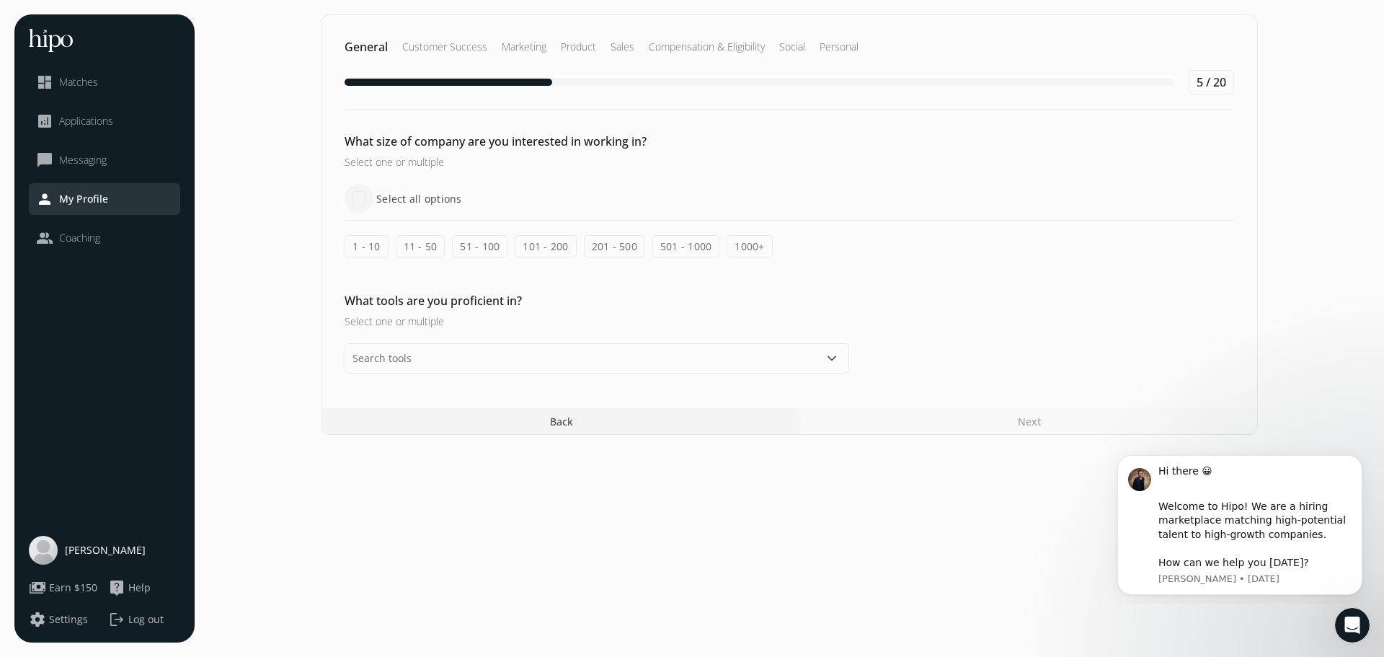
click at [361, 203] on input "Select all options" at bounding box center [359, 198] width 29 height 29
checkbox input "true"
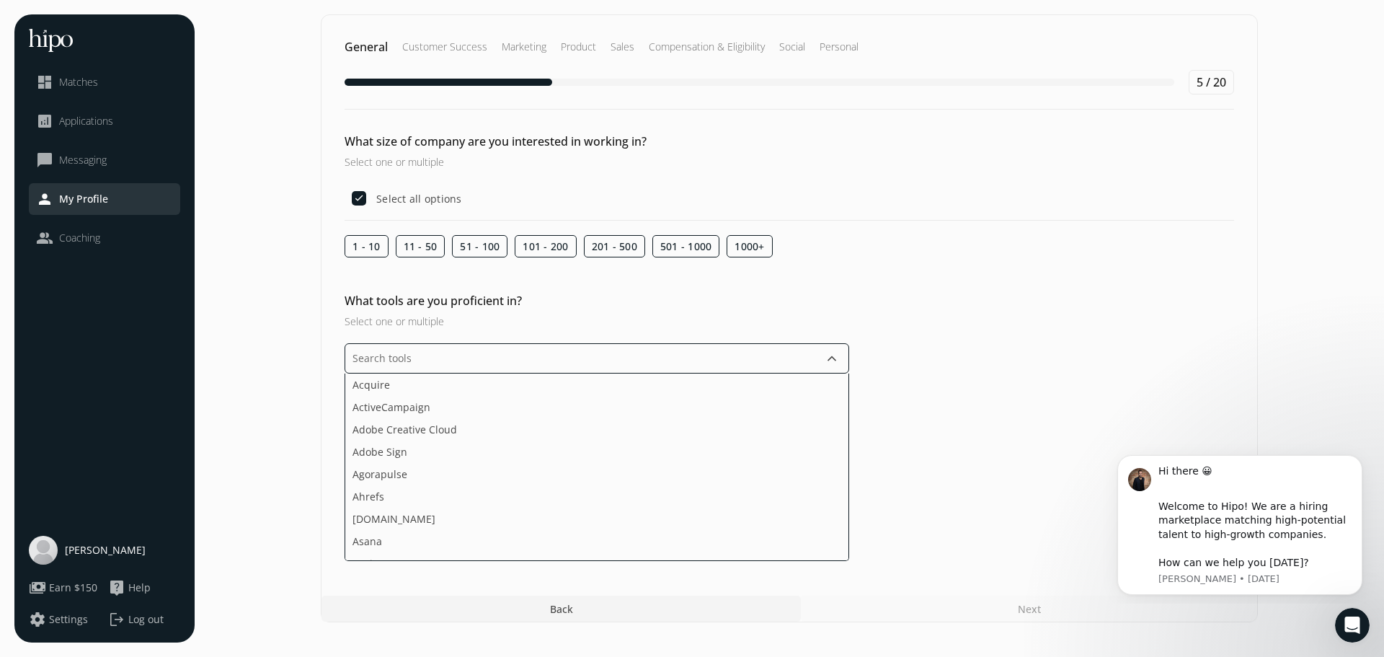
click at [505, 363] on input "text" at bounding box center [597, 358] width 505 height 30
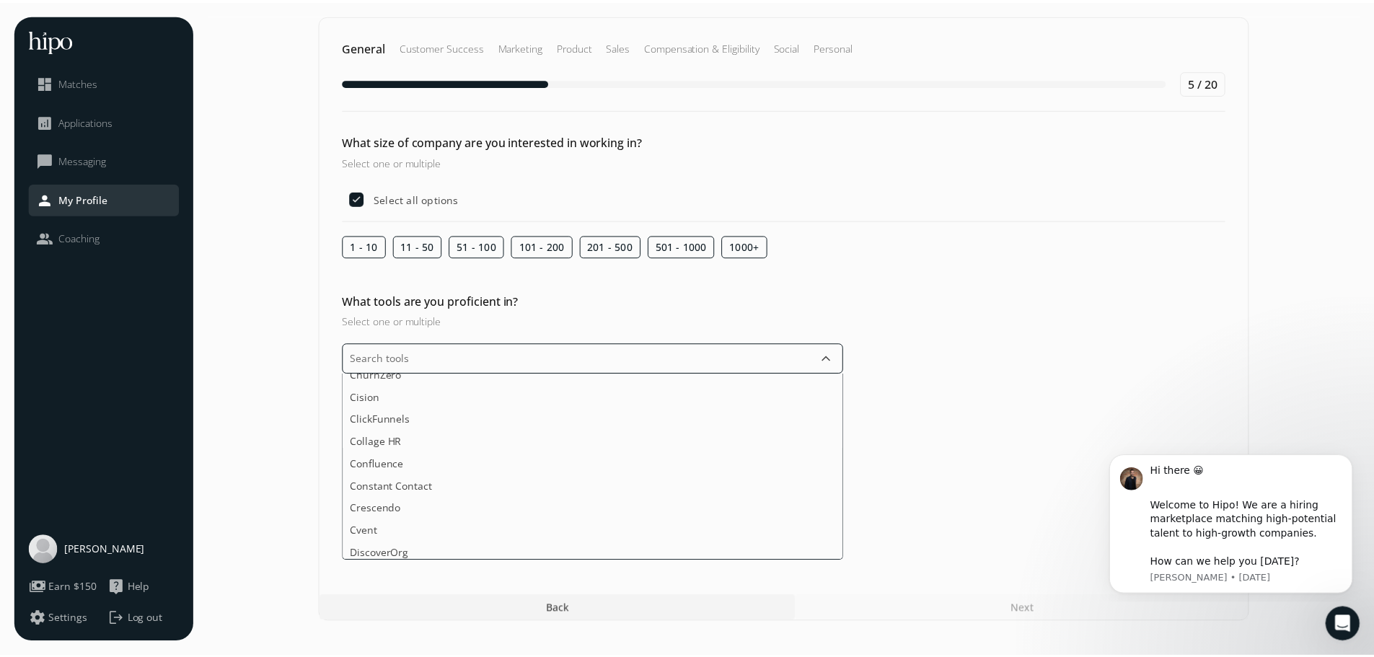
scroll to position [505, 0]
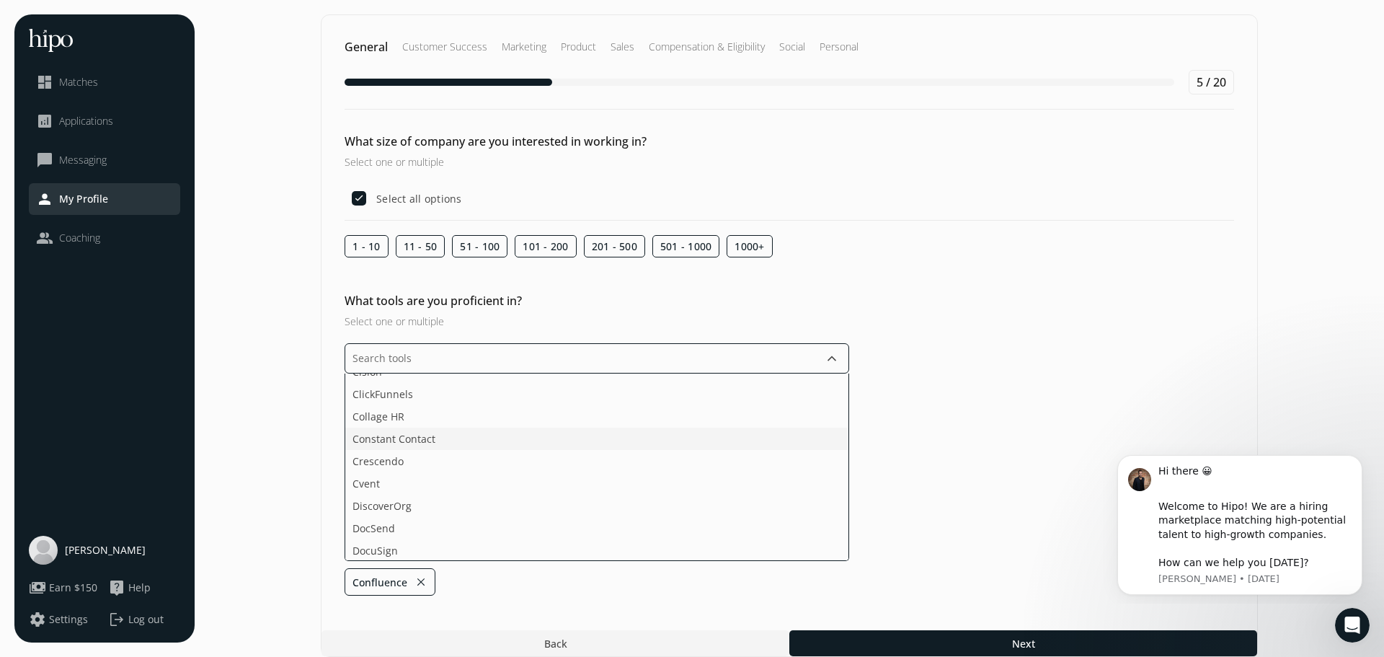
click at [481, 443] on li "Constant Contact" at bounding box center [596, 439] width 503 height 22
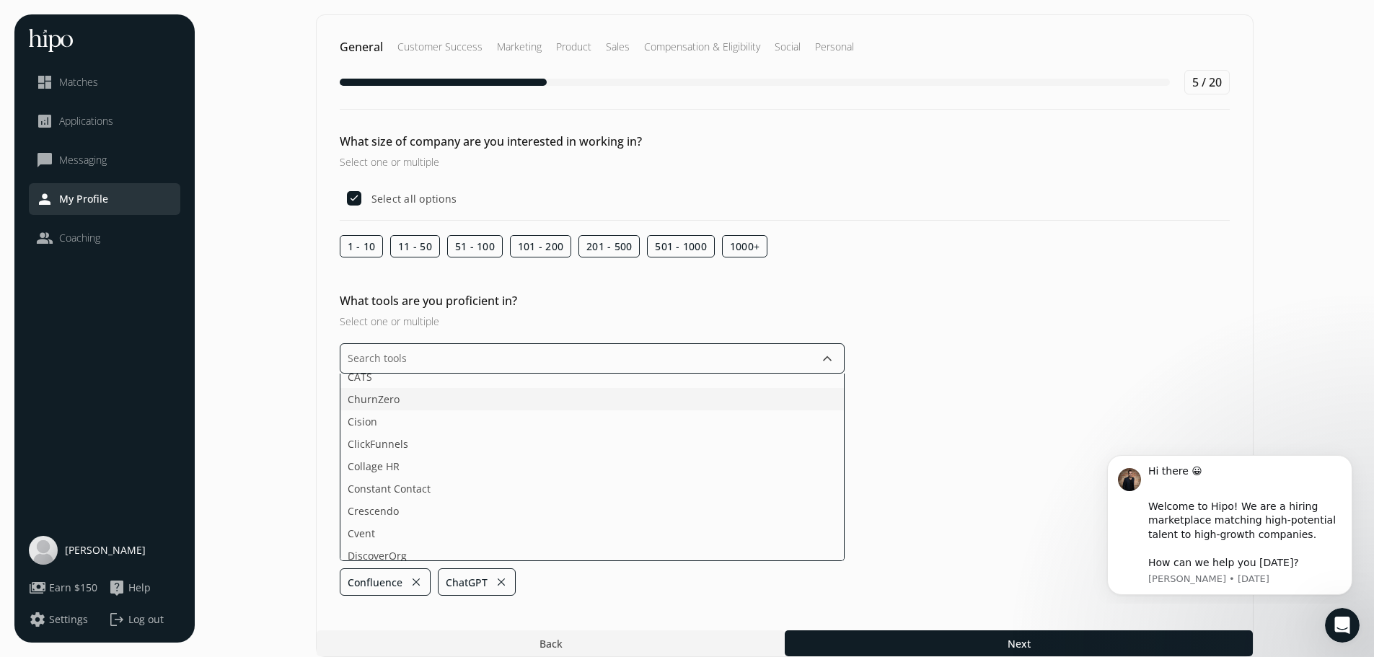
click at [479, 405] on li "ChurnZero" at bounding box center [591, 399] width 503 height 22
click at [481, 461] on li "DocuSign" at bounding box center [591, 456] width 503 height 22
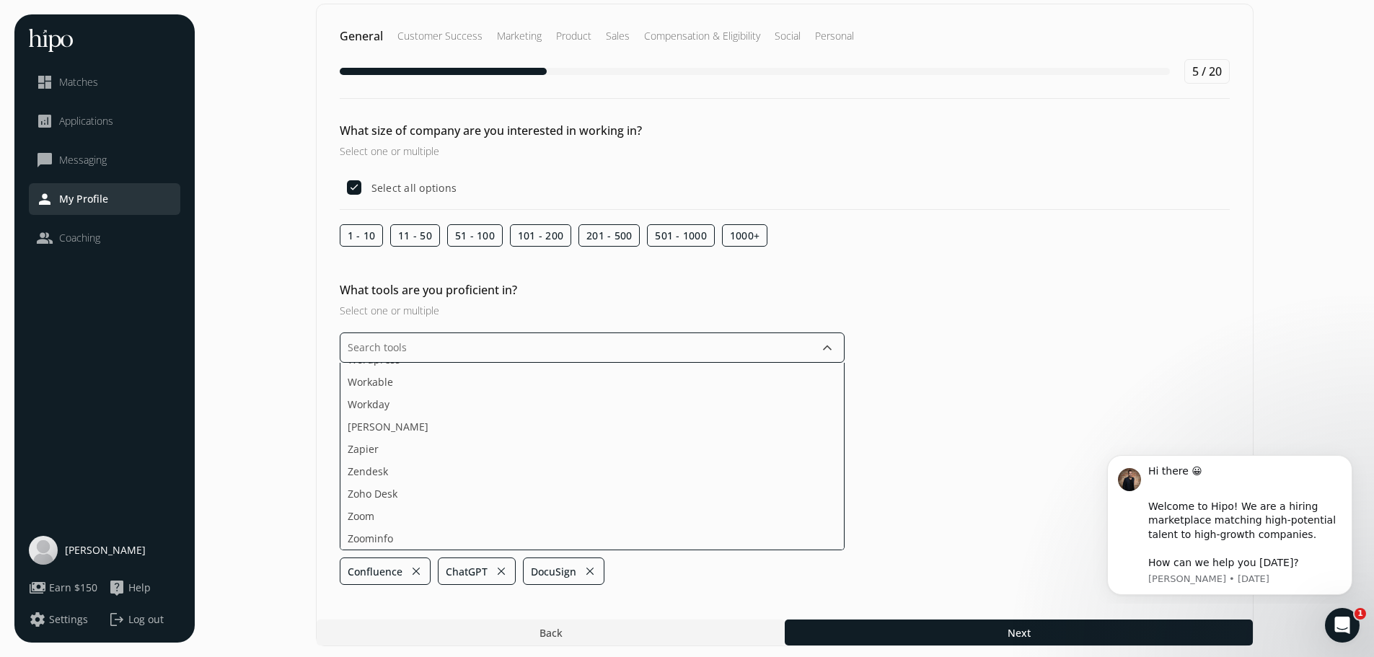
scroll to position [14, 0]
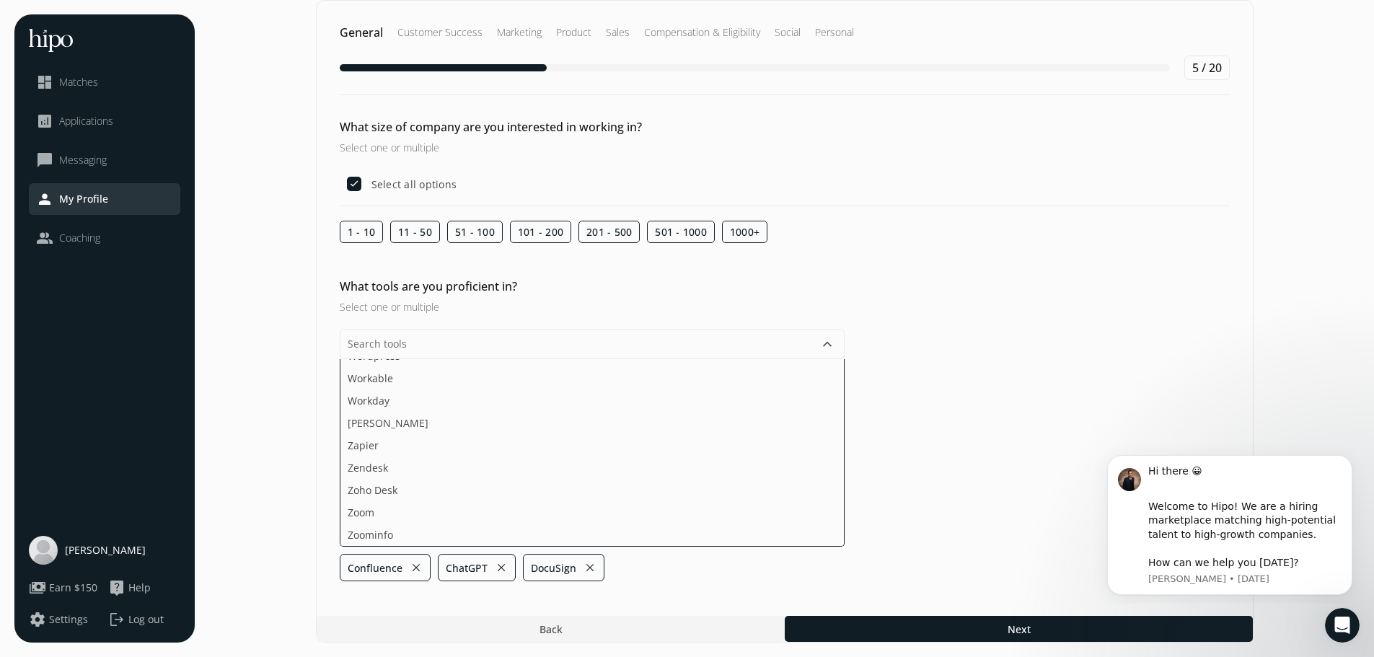
click at [591, 565] on section "General Customer Success Marketing Product Sales Compensation & Eligibility Soc…" at bounding box center [784, 321] width 1150 height 642
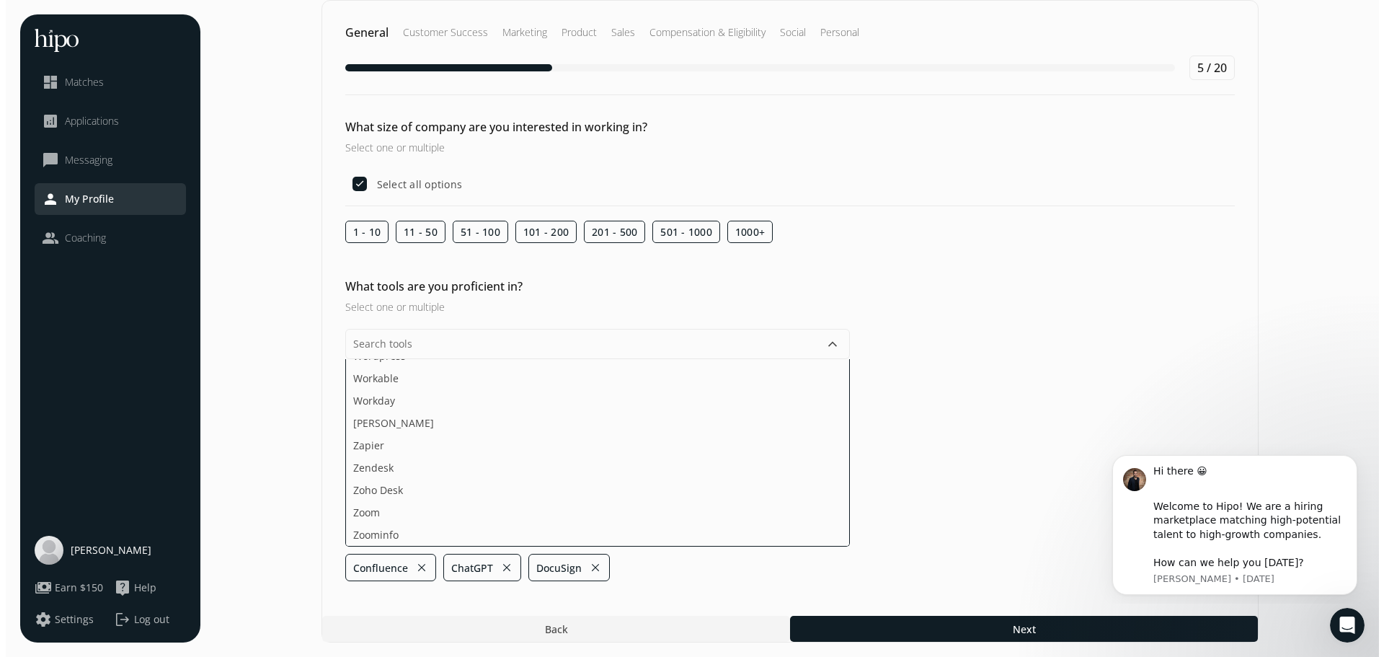
scroll to position [0, 0]
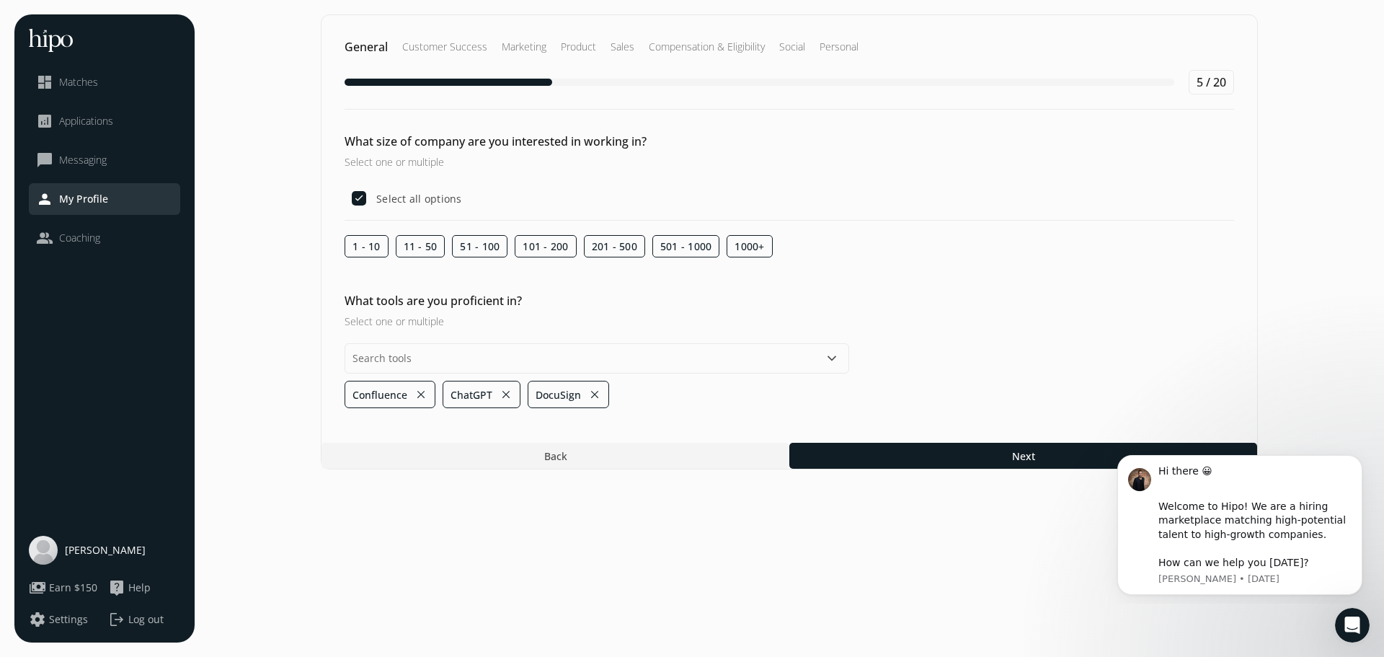
click at [589, 395] on button "close" at bounding box center [594, 394] width 13 height 20
click at [503, 394] on button "close" at bounding box center [506, 394] width 13 height 20
click at [424, 396] on button "close" at bounding box center [421, 394] width 13 height 20
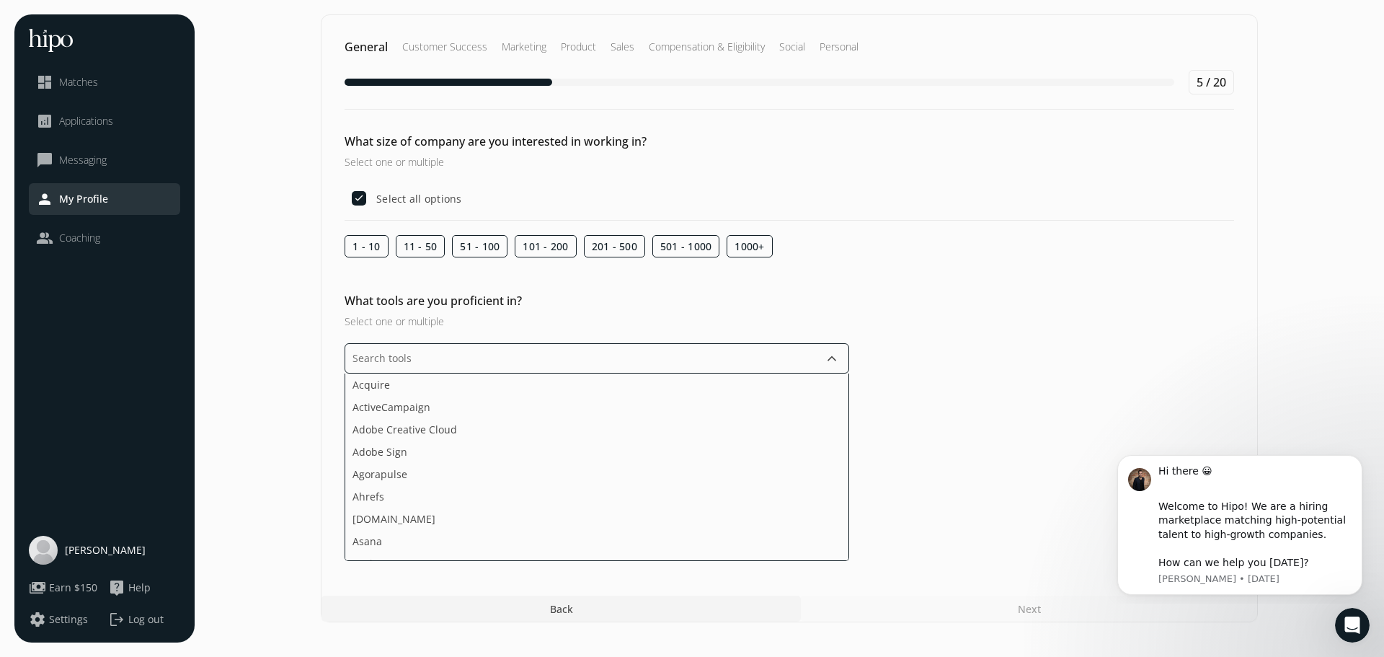
click at [489, 362] on input "text" at bounding box center [597, 358] width 505 height 30
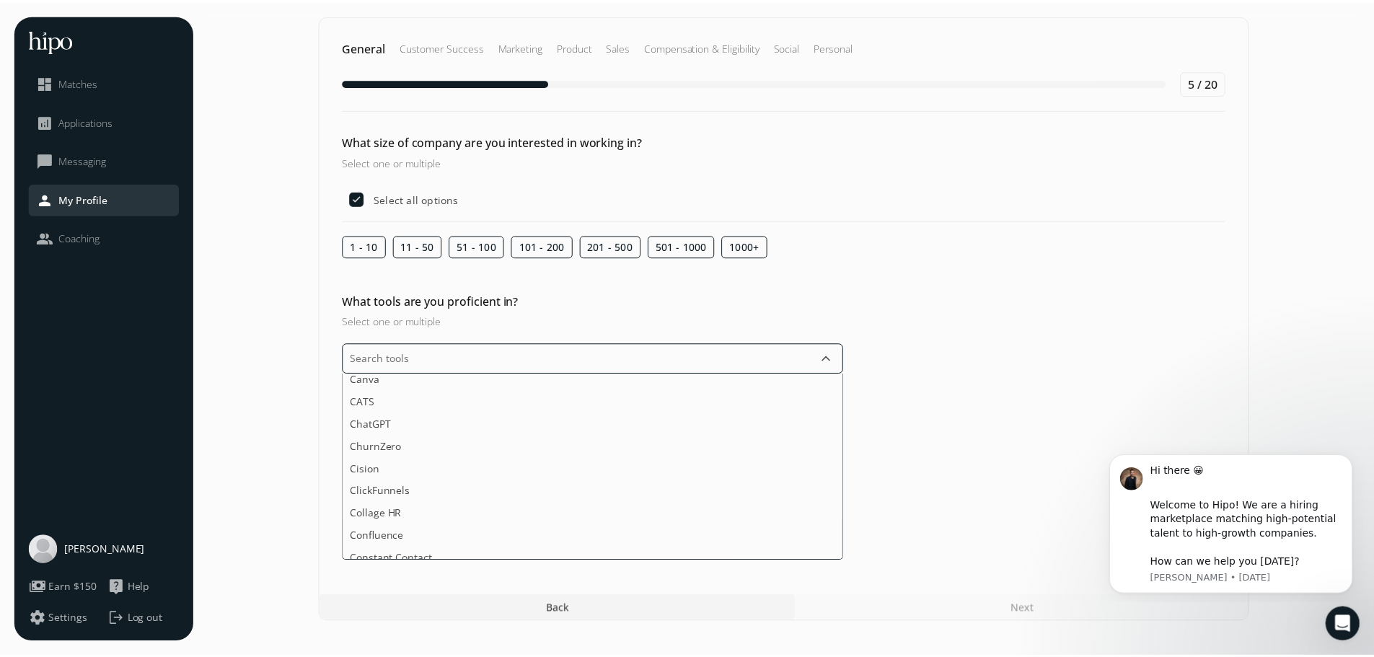
scroll to position [433, 0]
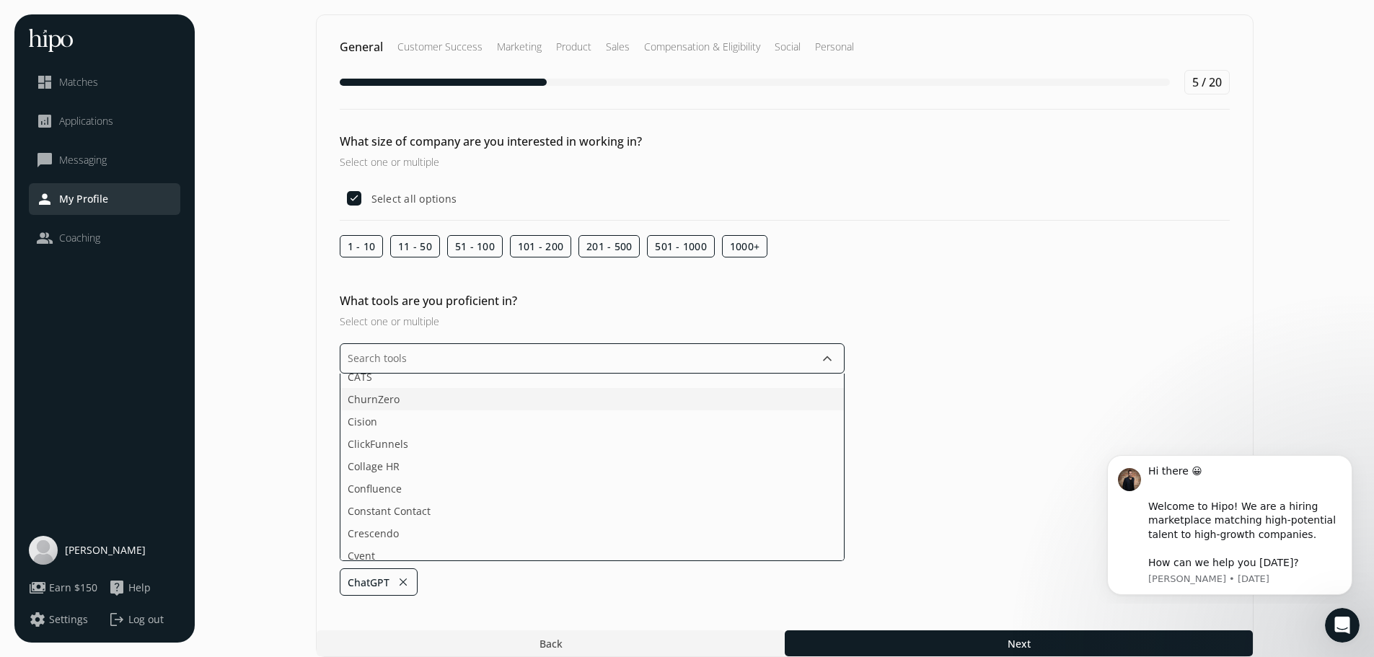
click at [465, 401] on li "ChurnZero" at bounding box center [591, 399] width 503 height 22
click at [860, 634] on section "General Customer Success Marketing Product Sales Compensation & Eligibility Soc…" at bounding box center [789, 335] width 1161 height 642
click at [547, 360] on input "text" at bounding box center [592, 358] width 505 height 30
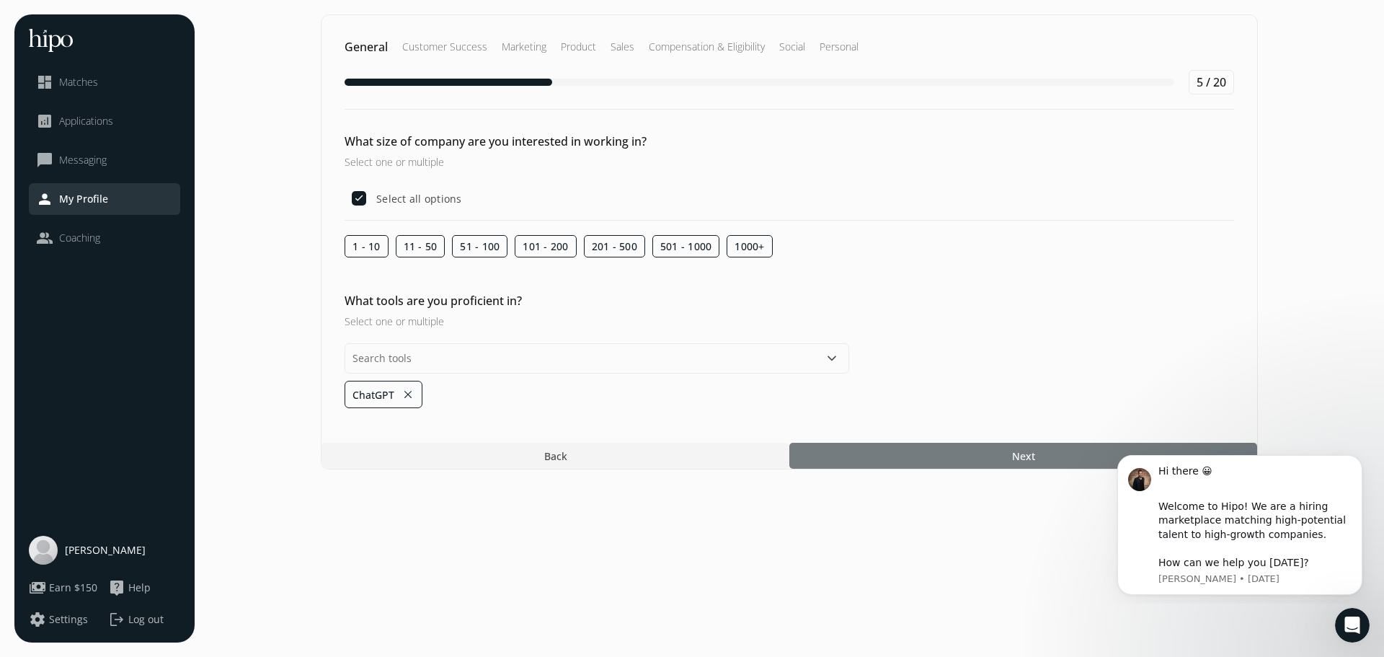
click at [918, 640] on section "General Customer Success Marketing Product Sales Compensation & Eligibility Soc…" at bounding box center [789, 328] width 1161 height 628
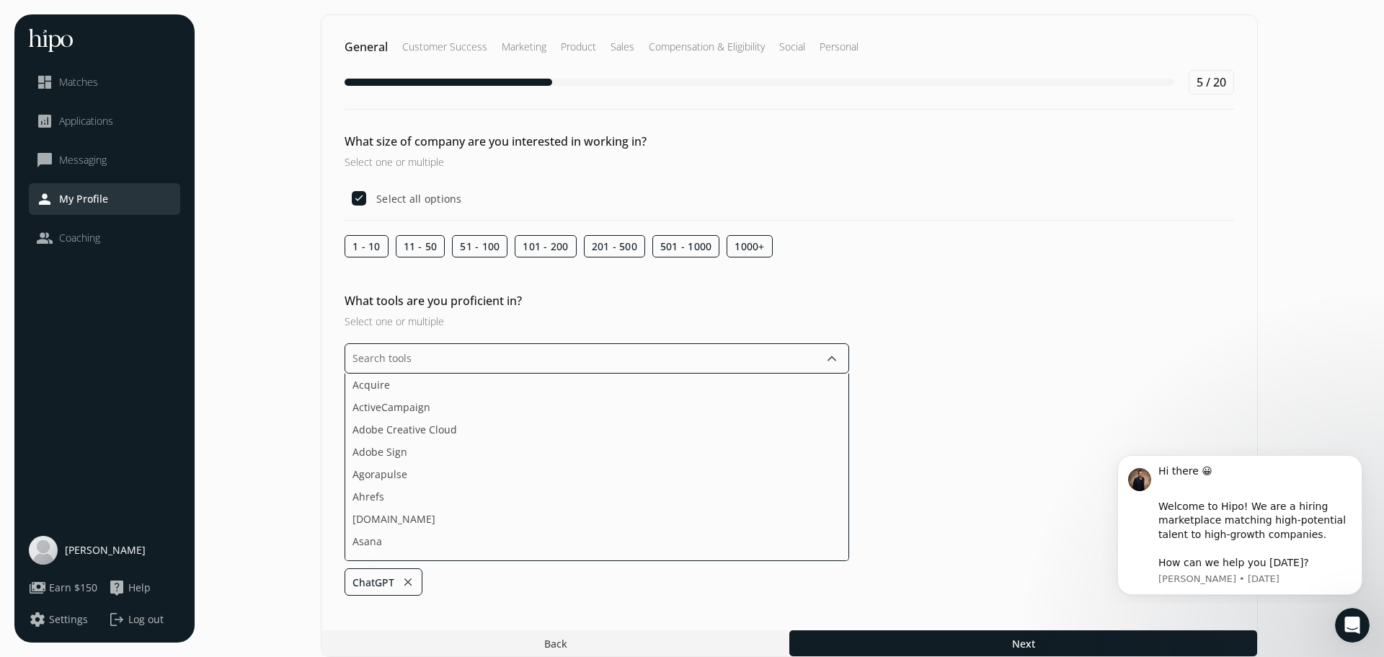
click at [460, 358] on input "text" at bounding box center [597, 358] width 505 height 30
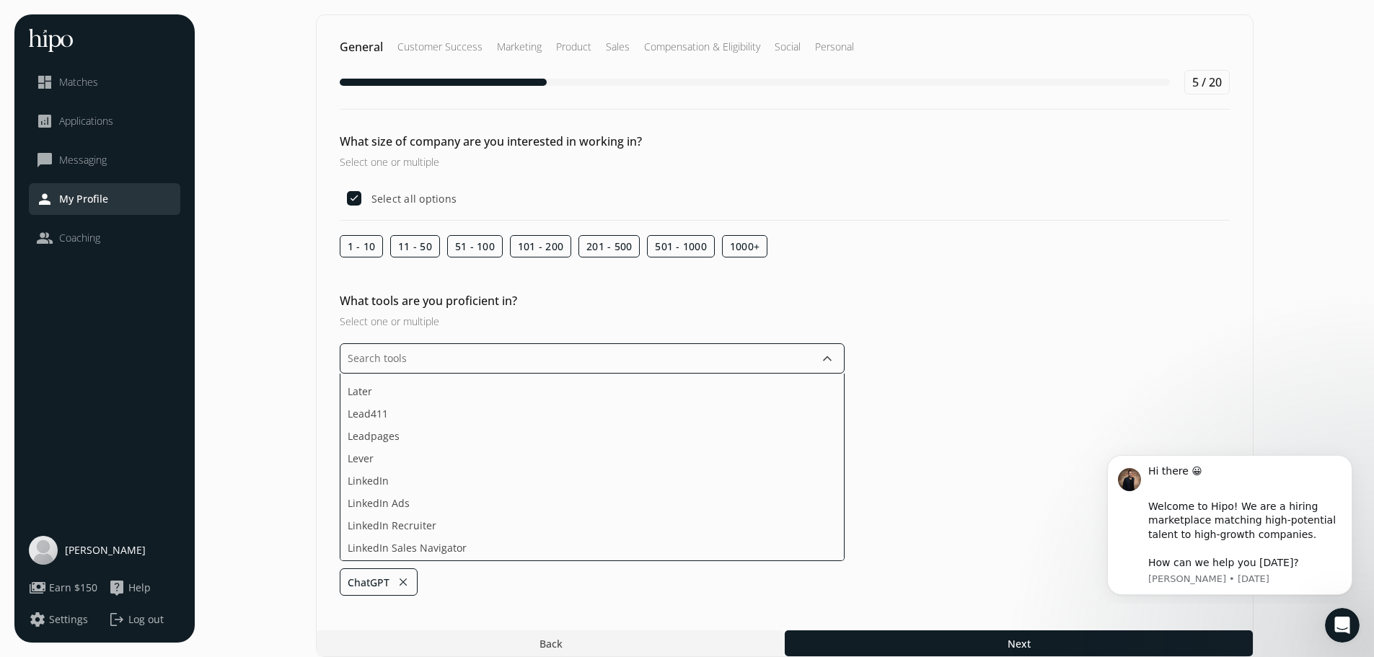
scroll to position [1803, 0]
click at [466, 508] on li "Meltwater" at bounding box center [591, 504] width 503 height 22
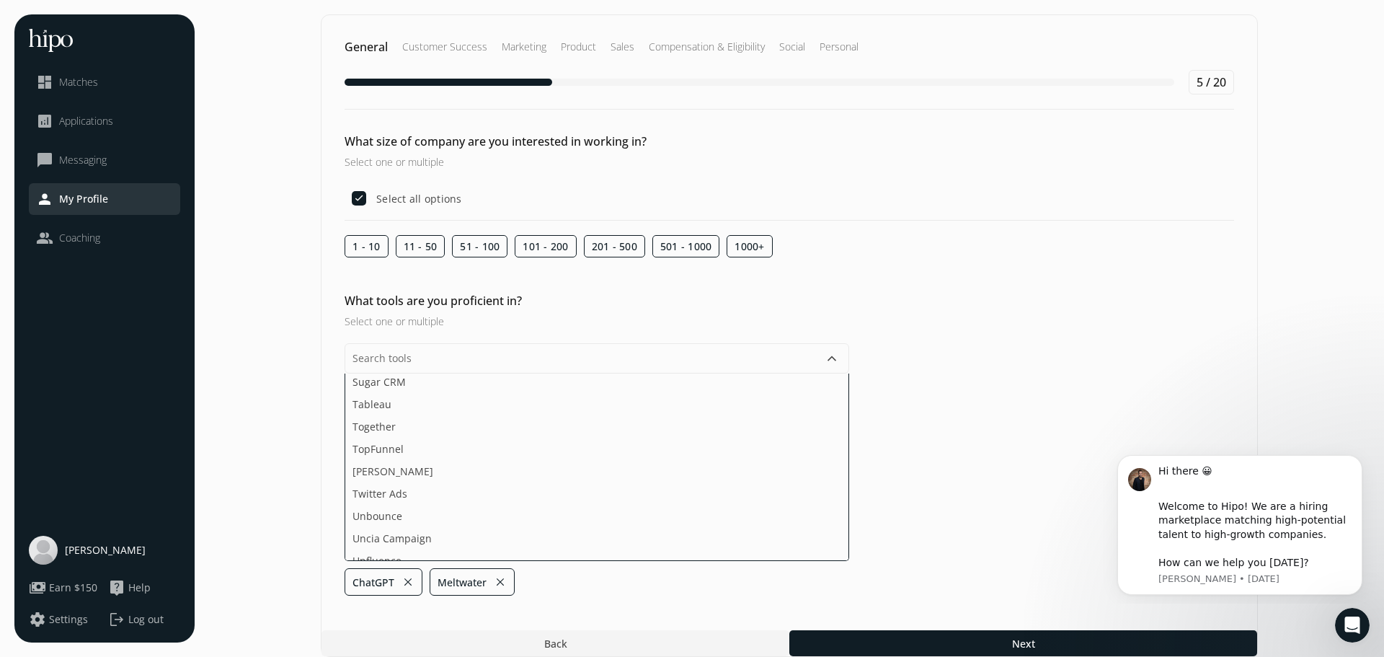
click at [961, 451] on div "General Customer Success Marketing Product Sales Compensation & Eligibility Soc…" at bounding box center [789, 335] width 937 height 642
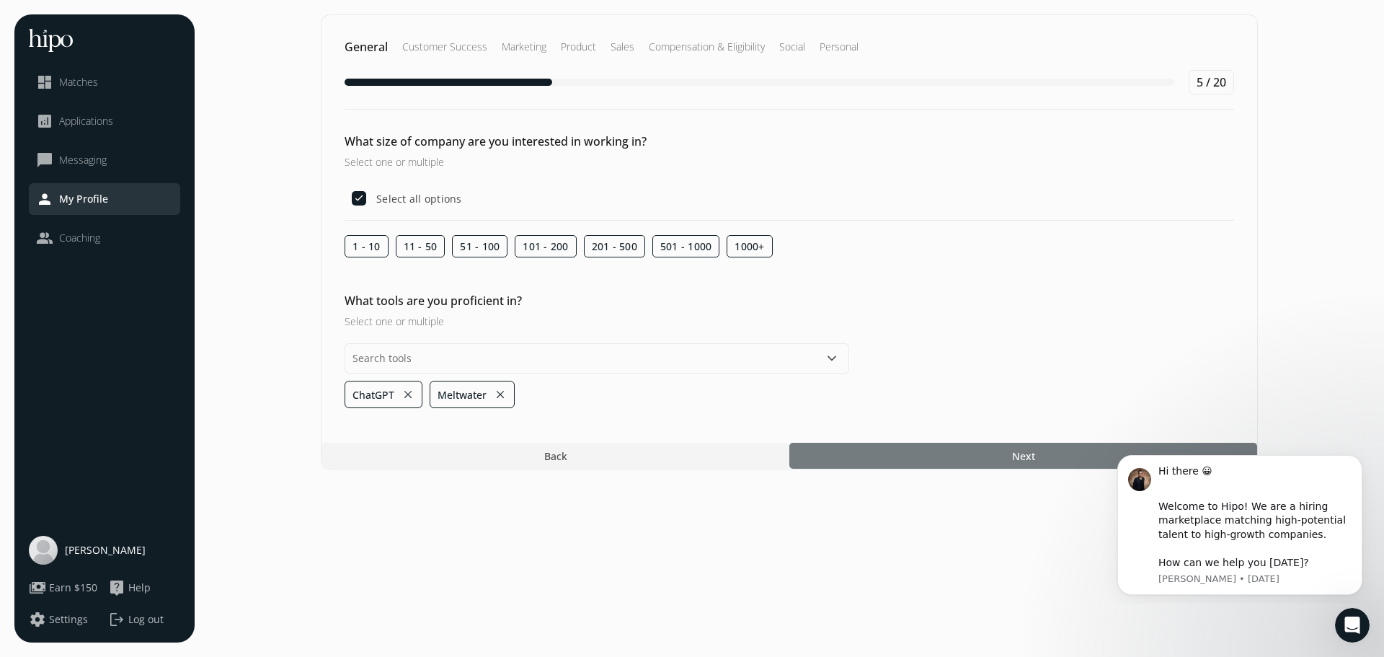
click at [1031, 456] on span "Next" at bounding box center [1023, 456] width 23 height 15
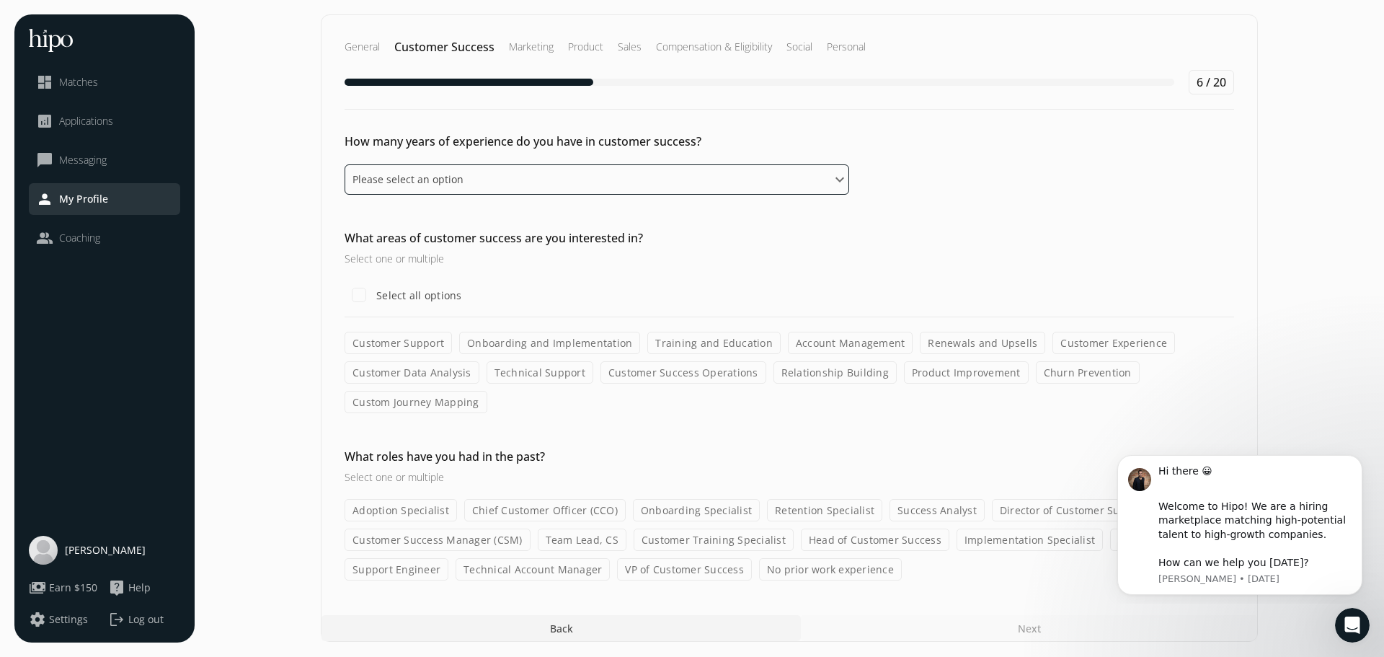
click at [740, 183] on select "Please select an option 0 - 1 years 2 - 3 years 4 - 5 years 6 - 8 years 9+ years" at bounding box center [597, 179] width 505 height 30
select select "zero_one_years"
click at [345, 164] on select "Please select an option 0 - 1 years 2 - 3 years 4 - 5 years 6 - 8 years 9+ years" at bounding box center [597, 179] width 505 height 30
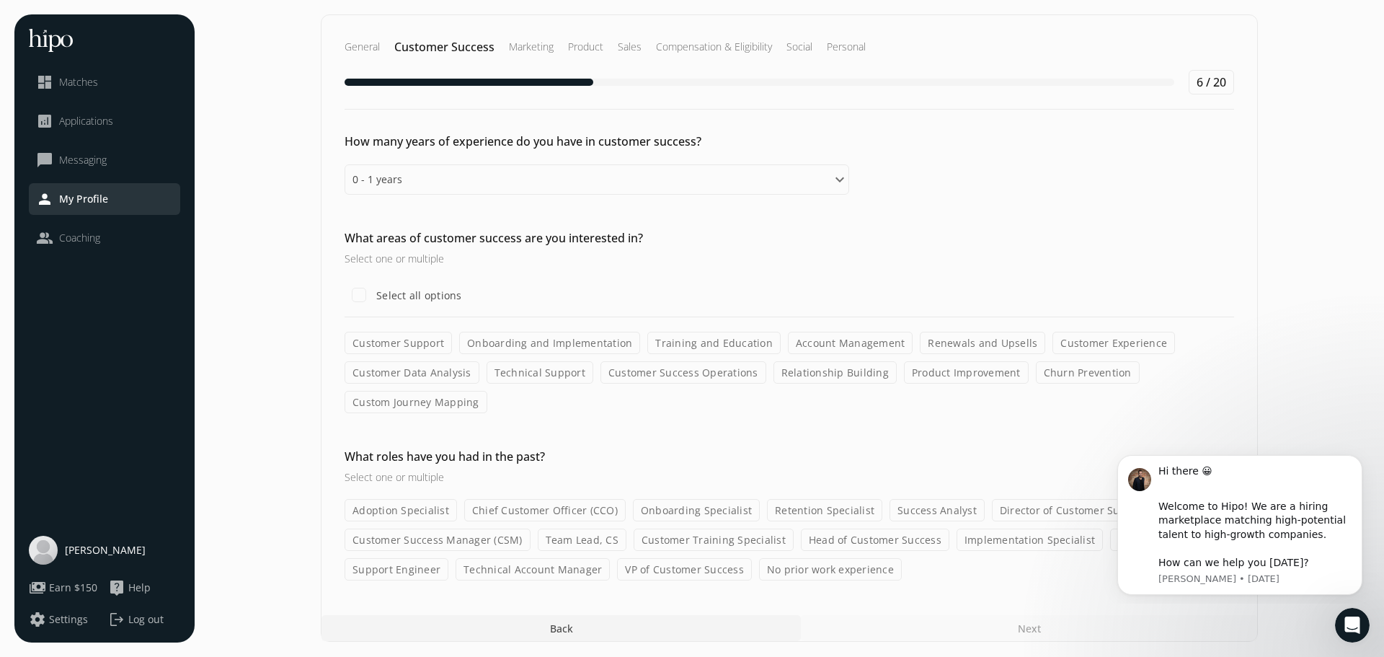
click at [503, 341] on label "Onboarding and Implementation" at bounding box center [549, 343] width 181 height 22
click at [0, 0] on input "Onboarding and Implementation" at bounding box center [0, 0] width 0 height 0
click at [681, 341] on label "Training and Education" at bounding box center [714, 343] width 133 height 22
click at [0, 0] on input "Training and Education" at bounding box center [0, 0] width 0 height 0
click at [827, 343] on label "Account Management" at bounding box center [850, 343] width 125 height 22
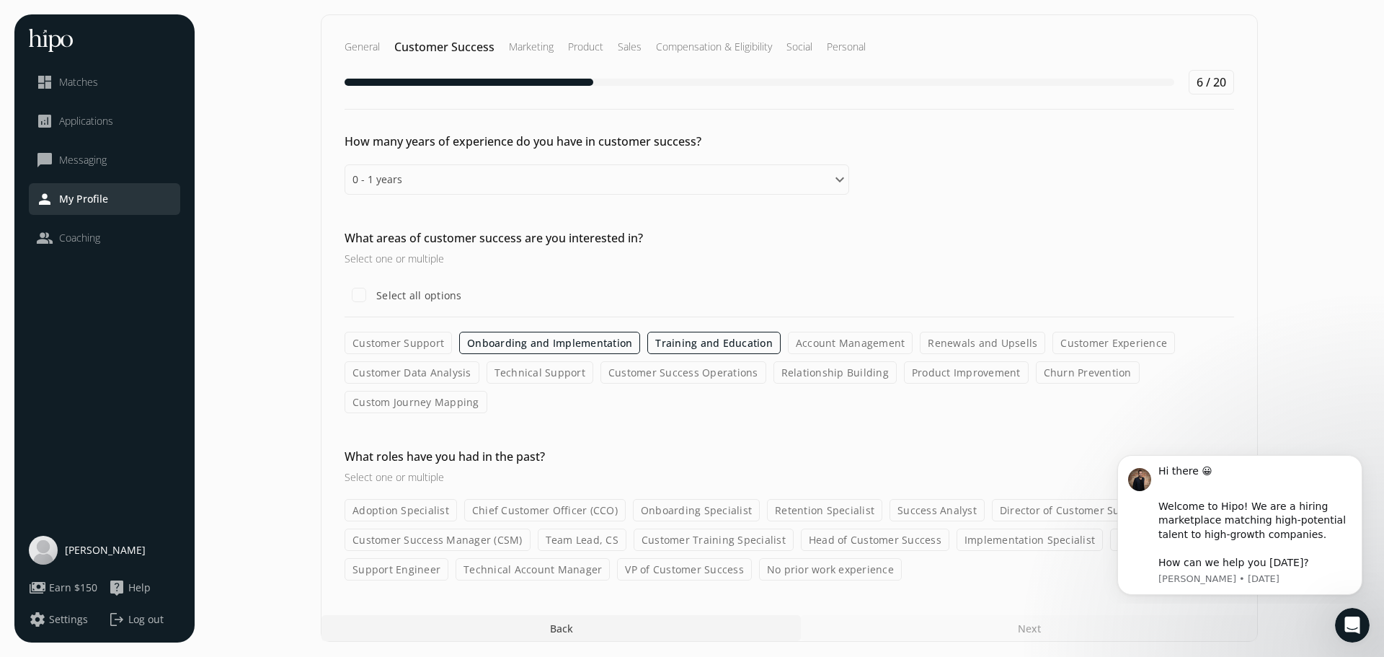
click at [0, 0] on input "Account Management" at bounding box center [0, 0] width 0 height 0
click at [959, 340] on label "Renewals and Upsells" at bounding box center [982, 343] width 125 height 22
click at [0, 0] on input "Renewals and Upsells" at bounding box center [0, 0] width 0 height 0
click at [1075, 340] on label "Customer Experience" at bounding box center [1114, 343] width 123 height 22
click at [0, 0] on input "Customer Experience" at bounding box center [0, 0] width 0 height 0
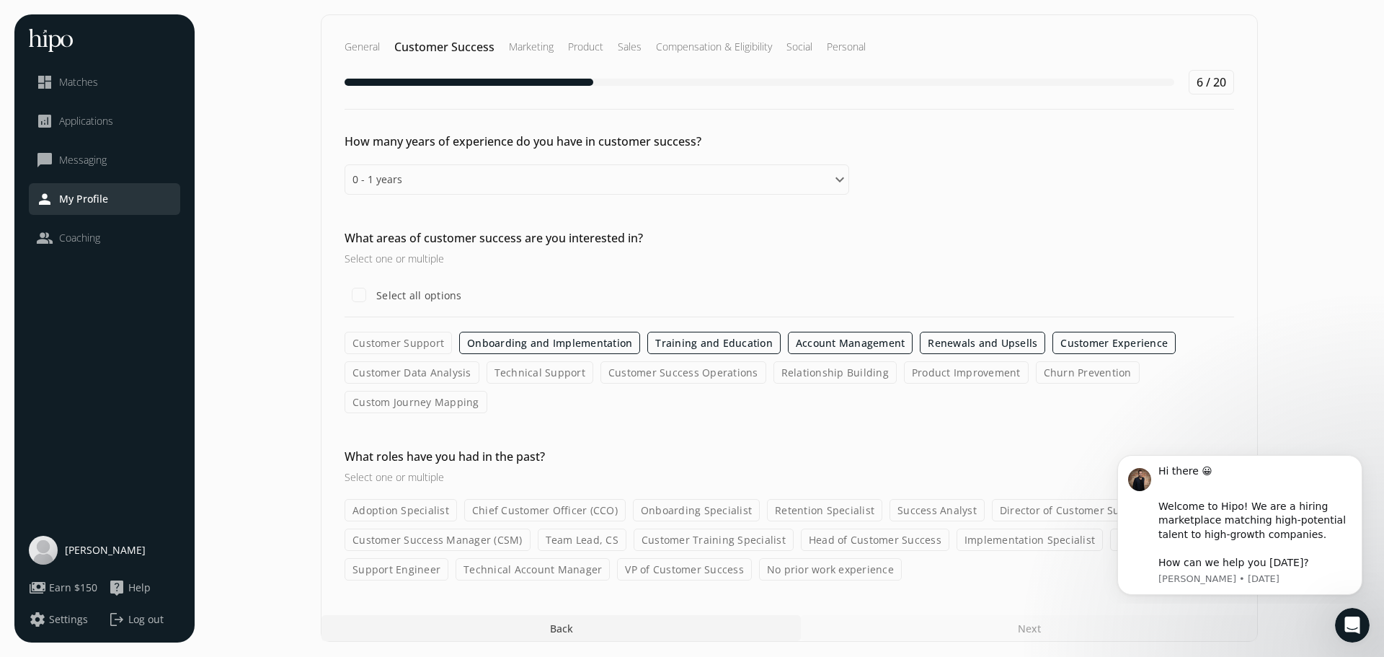
click at [984, 376] on label "Product Improvement" at bounding box center [966, 372] width 125 height 22
click at [0, 0] on input "Product Improvement" at bounding box center [0, 0] width 0 height 0
click at [1198, 419] on div "How many years of experience do you have in customer success? Please select an …" at bounding box center [790, 357] width 936 height 448
click at [1359, 457] on icon "Dismiss notification" at bounding box center [1359, 459] width 8 height 8
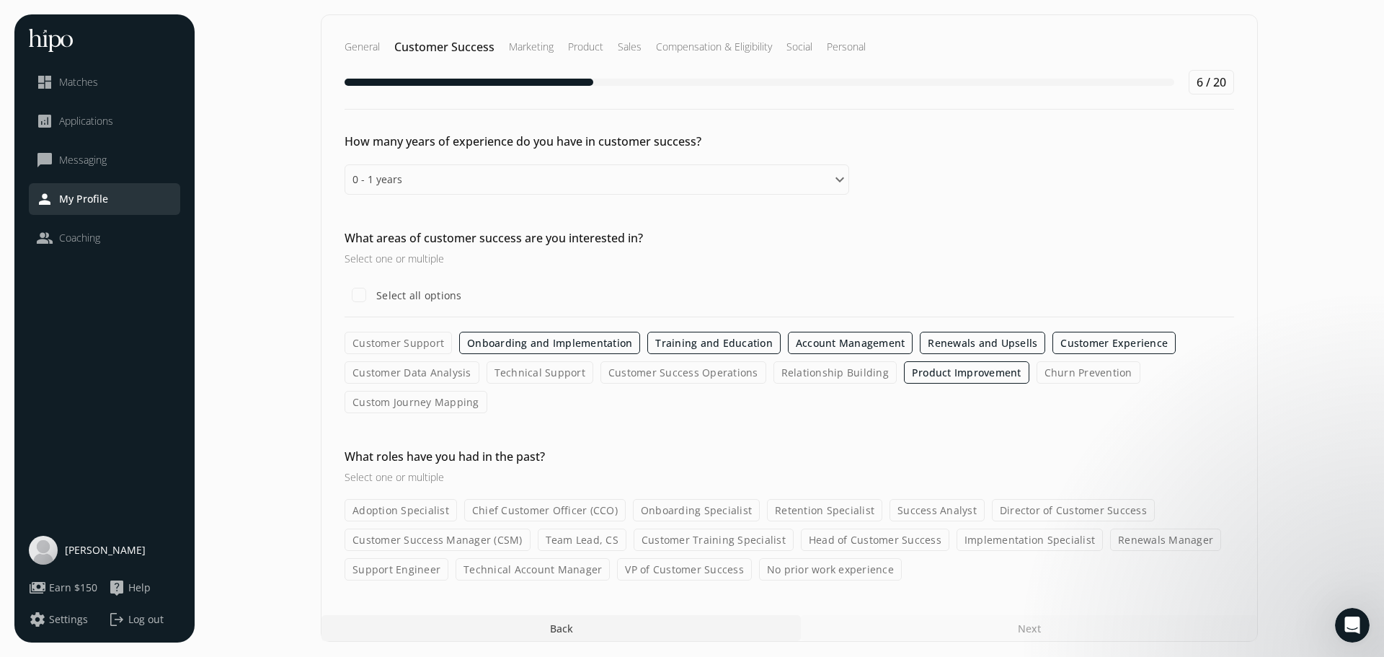
click at [422, 345] on label "Customer Support" at bounding box center [398, 343] width 107 height 22
click at [0, 0] on input "Customer Support" at bounding box center [0, 0] width 0 height 0
click at [410, 340] on label "Customer Support" at bounding box center [398, 343] width 107 height 22
click at [0, 0] on input "Customer Support" at bounding box center [0, 0] width 0 height 0
click at [832, 572] on label "No prior work experience" at bounding box center [830, 569] width 143 height 22
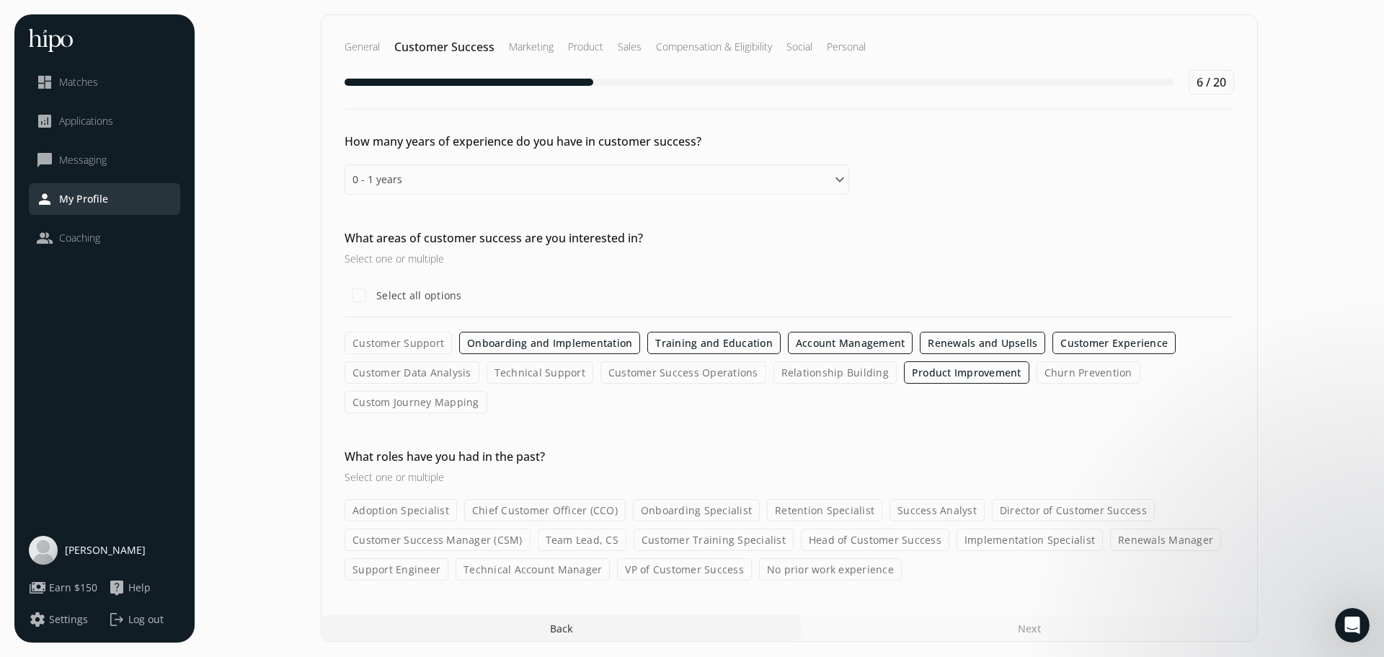
click at [0, 0] on input "No prior work experience" at bounding box center [0, 0] width 0 height 0
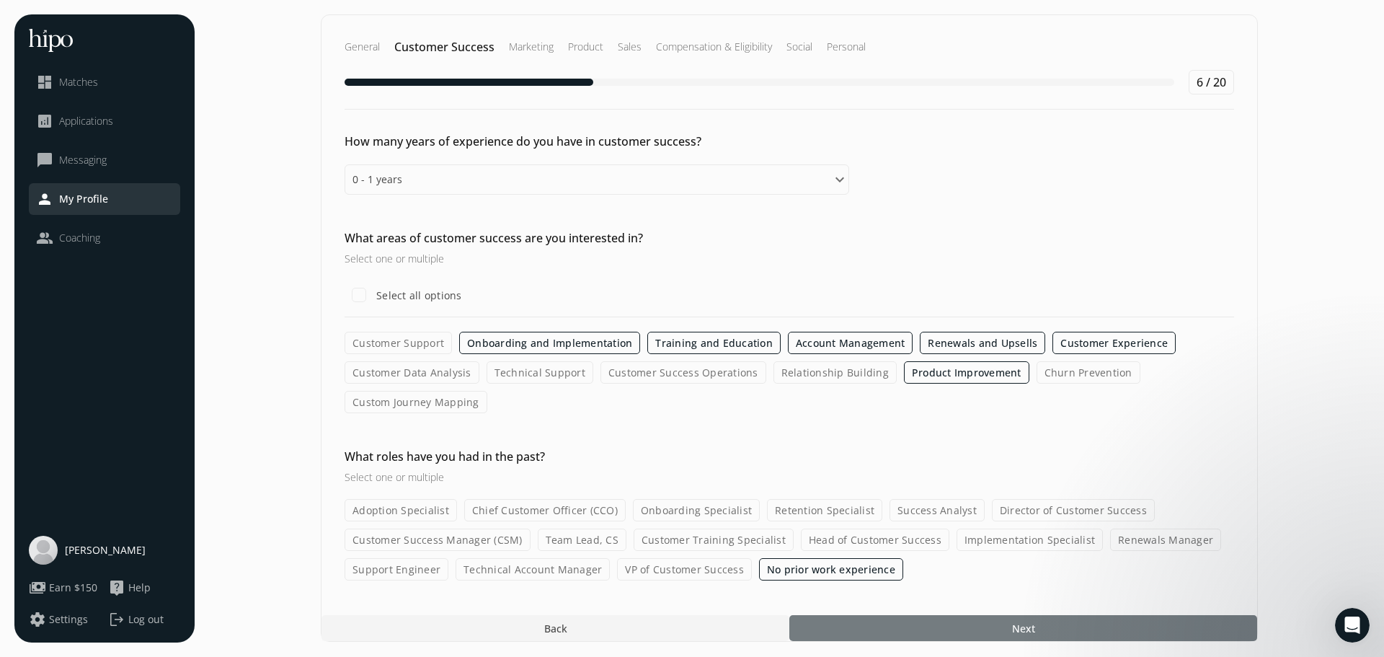
click at [932, 630] on div at bounding box center [1024, 628] width 468 height 26
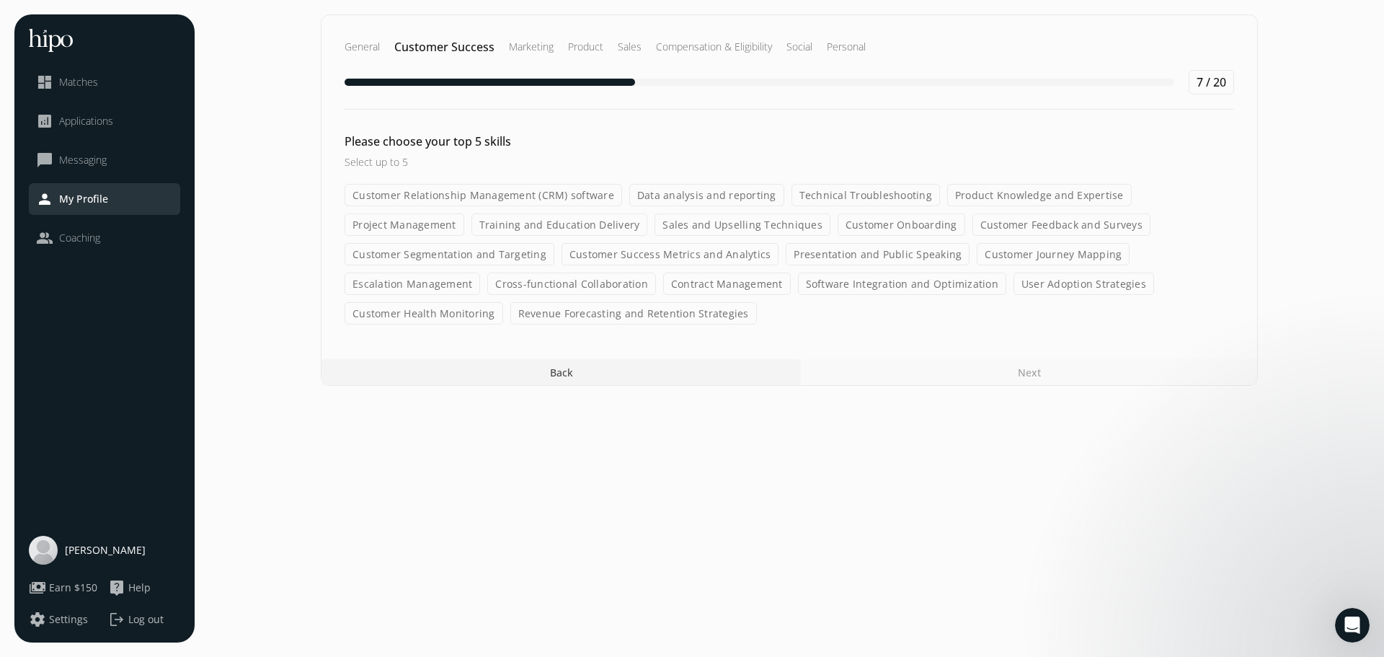
click at [878, 218] on label "Customer Onboarding" at bounding box center [902, 224] width 128 height 22
click at [0, 0] on input "Customer Onboarding" at bounding box center [0, 0] width 0 height 0
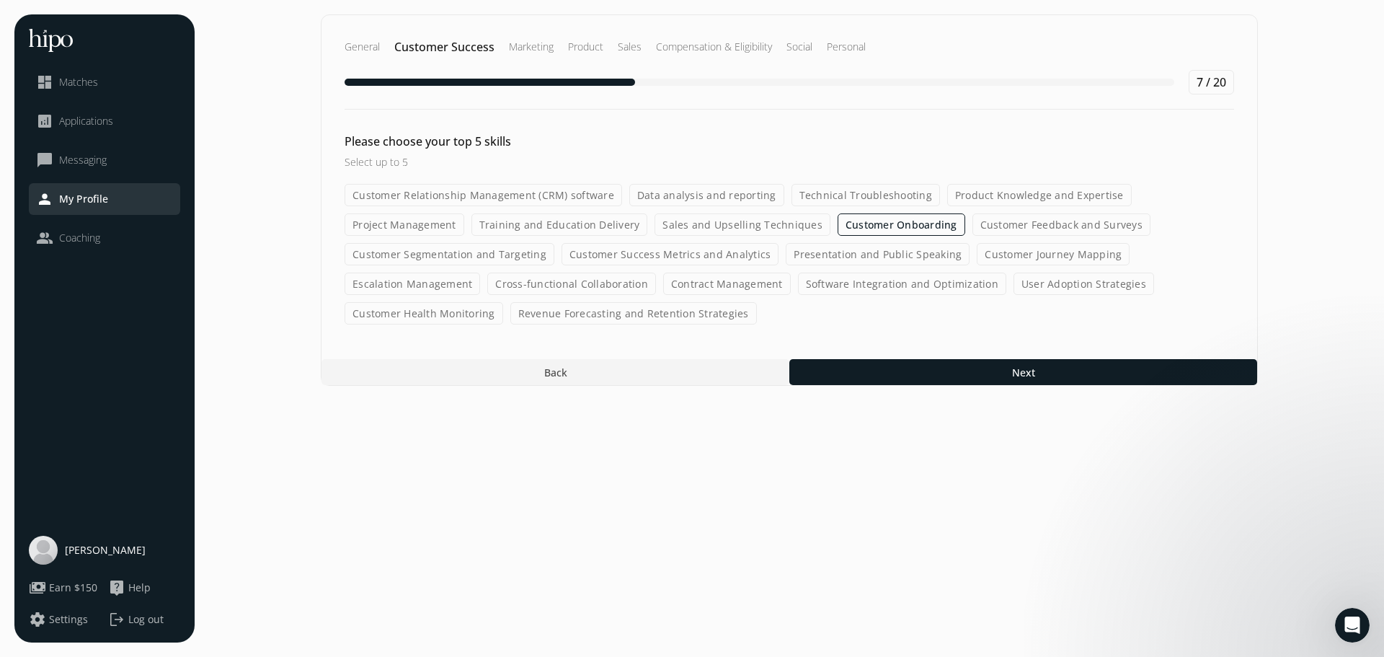
click at [999, 224] on label "Customer Feedback and Surveys" at bounding box center [1062, 224] width 178 height 22
click at [0, 0] on input "Customer Feedback and Surveys" at bounding box center [0, 0] width 0 height 0
click at [1038, 281] on label "User Adoption Strategies" at bounding box center [1084, 284] width 141 height 22
click at [0, 0] on input "User Adoption Strategies" at bounding box center [0, 0] width 0 height 0
click at [605, 229] on label "Training and Education Delivery" at bounding box center [560, 224] width 177 height 22
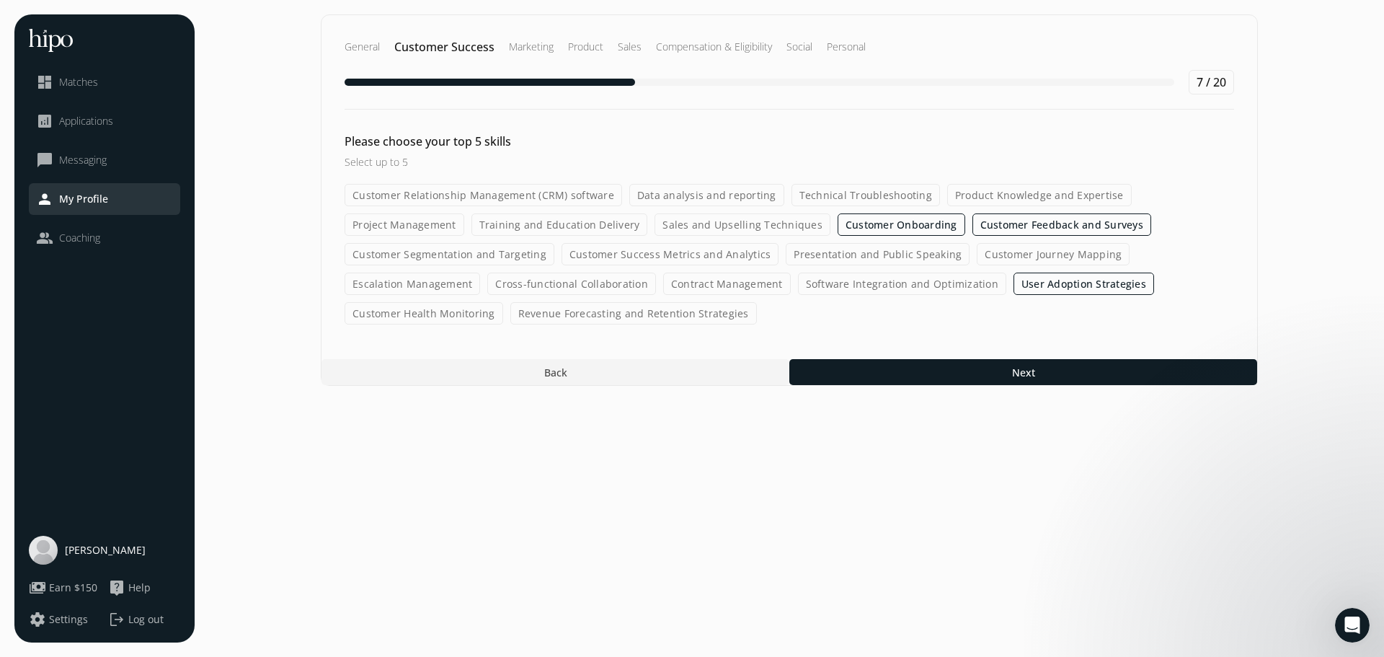
click at [0, 0] on input "Training and Education Delivery" at bounding box center [0, 0] width 0 height 0
click at [586, 196] on label "Customer Relationship Management (CRM) software" at bounding box center [484, 195] width 278 height 22
click at [0, 0] on input "Customer Relationship Management (CRM) software" at bounding box center [0, 0] width 0 height 0
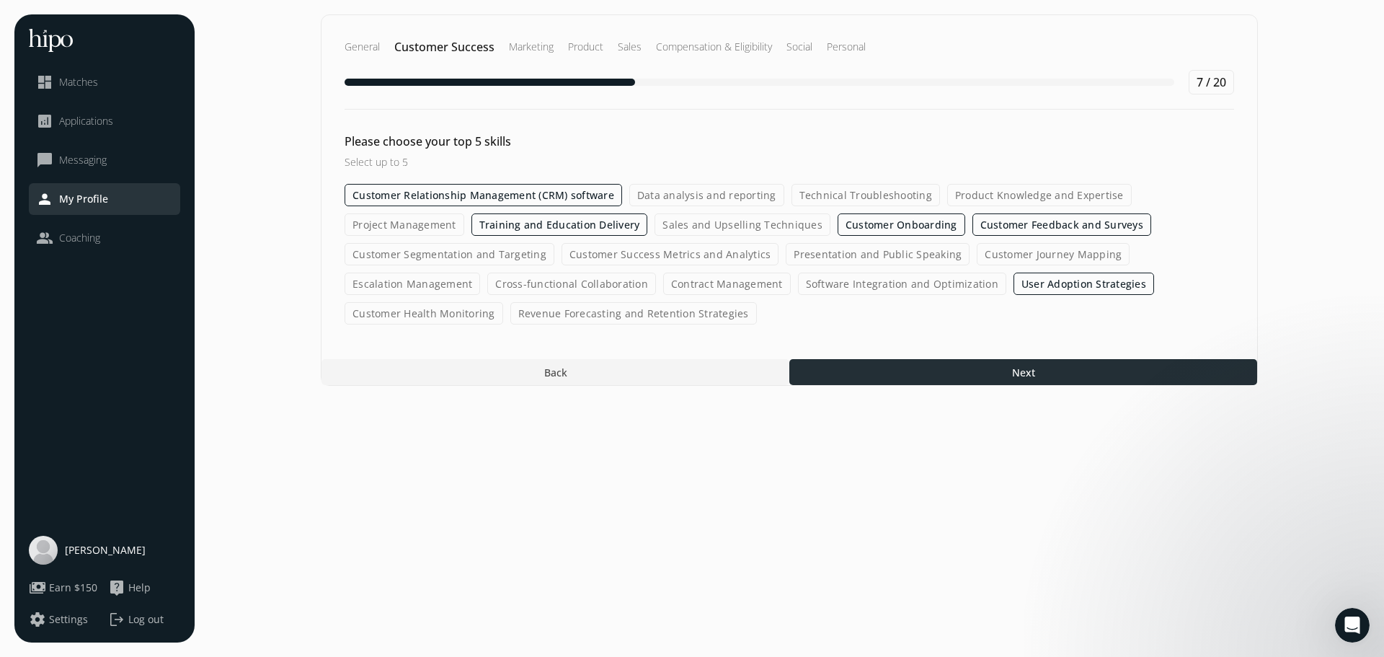
click at [898, 368] on div at bounding box center [1024, 372] width 468 height 26
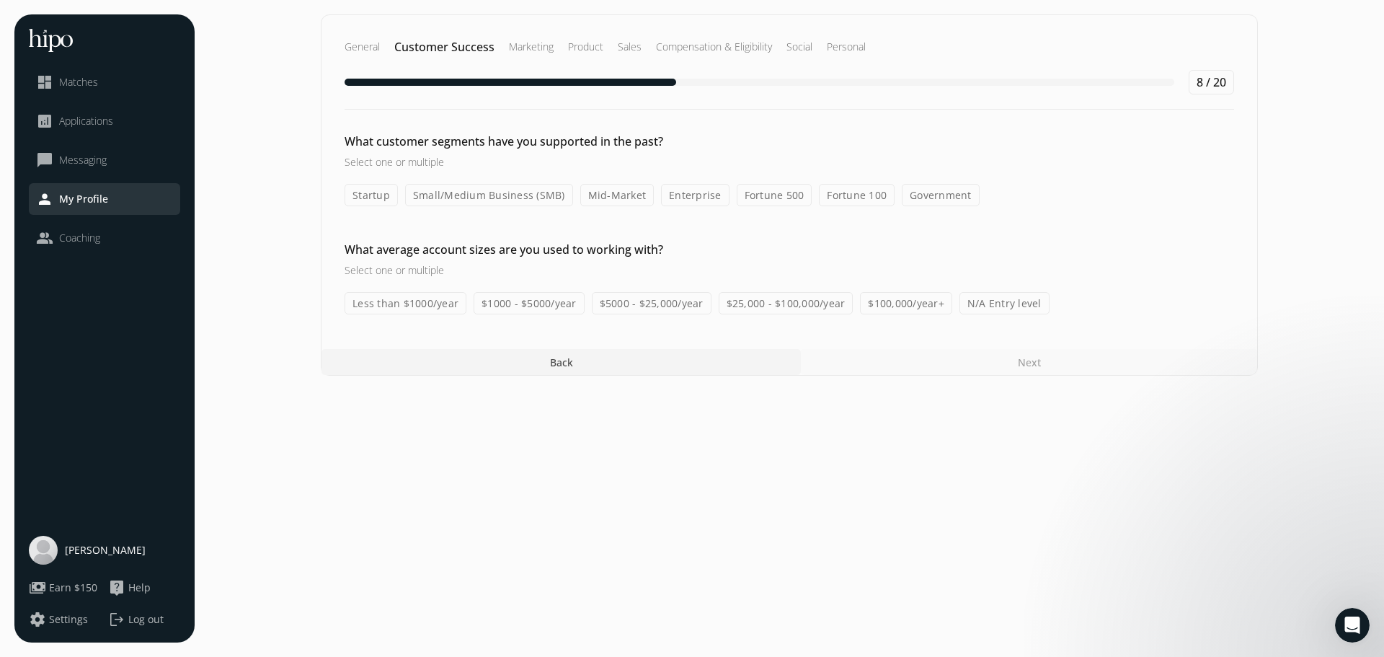
click at [927, 196] on label "Government" at bounding box center [941, 195] width 78 height 22
click at [0, 0] on input "Government" at bounding box center [0, 0] width 0 height 0
click at [529, 199] on label "Small/Medium Business (SMB)" at bounding box center [489, 195] width 168 height 22
click at [0, 0] on input "Small/Medium Business (SMB)" at bounding box center [0, 0] width 0 height 0
click at [1004, 309] on label "N/A Entry level" at bounding box center [1005, 303] width 90 height 22
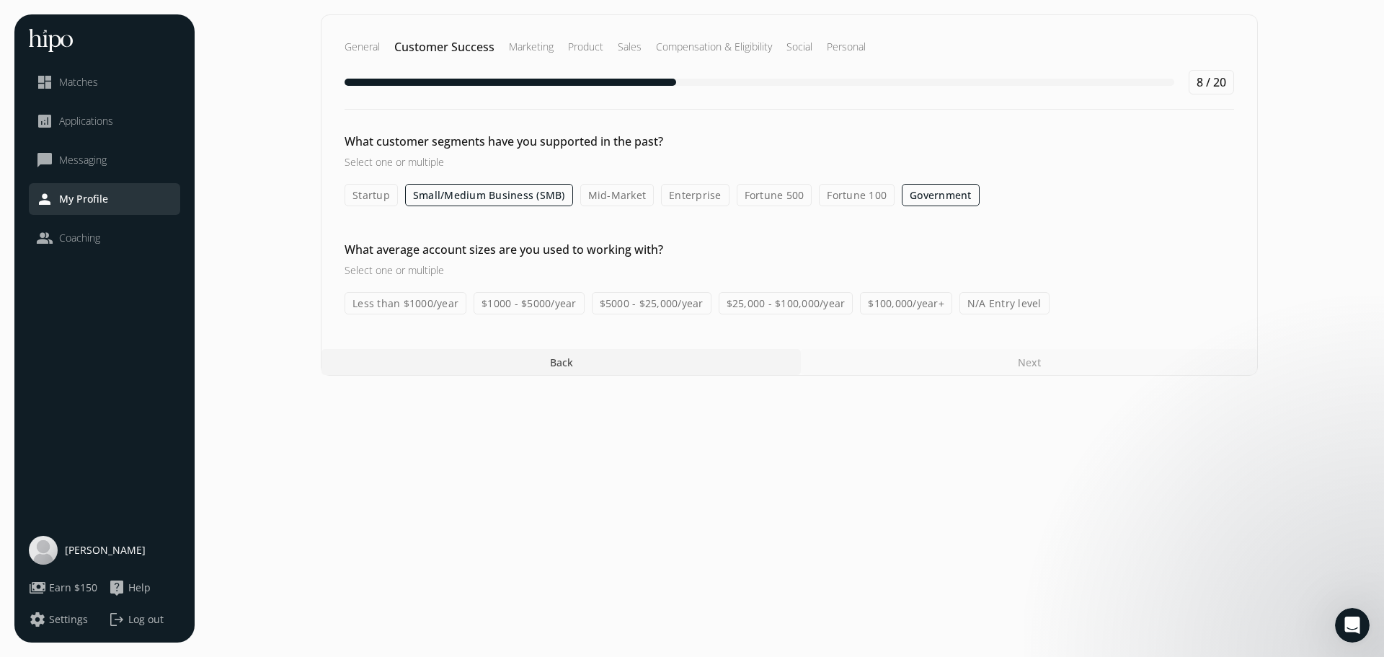
click at [0, 0] on input "N/A Entry level" at bounding box center [0, 0] width 0 height 0
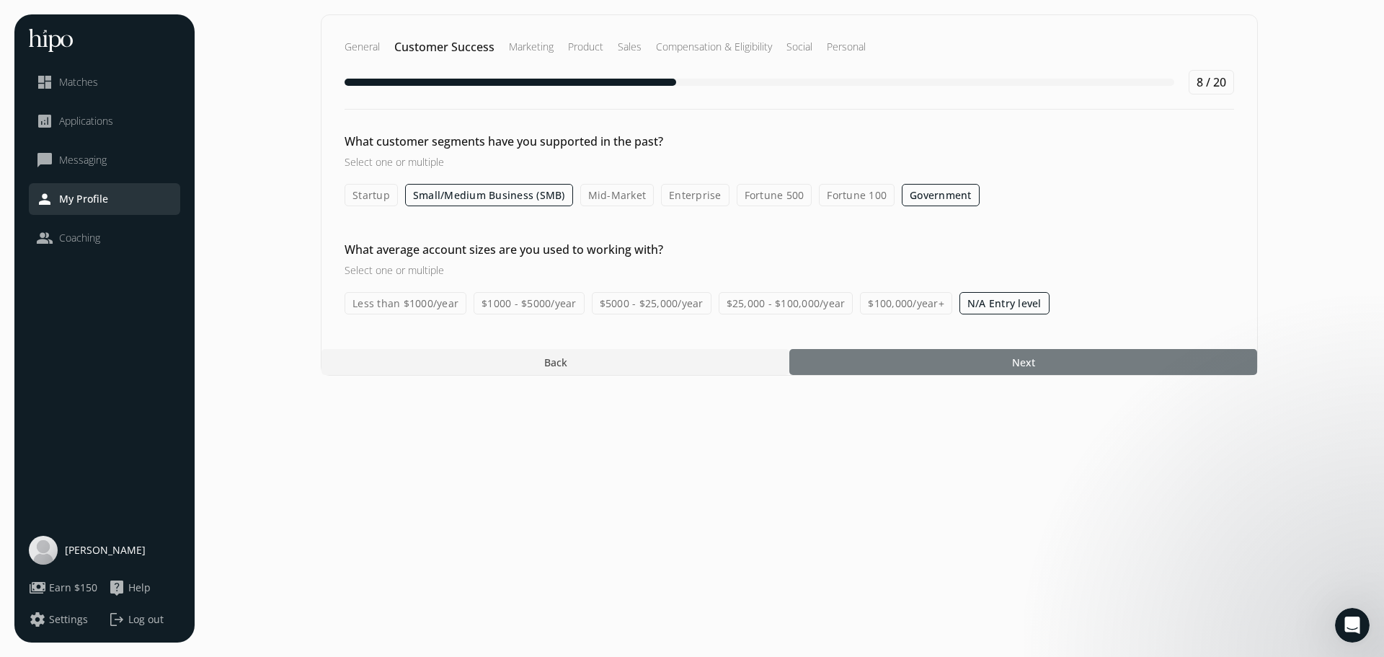
click at [870, 364] on div at bounding box center [1024, 362] width 468 height 26
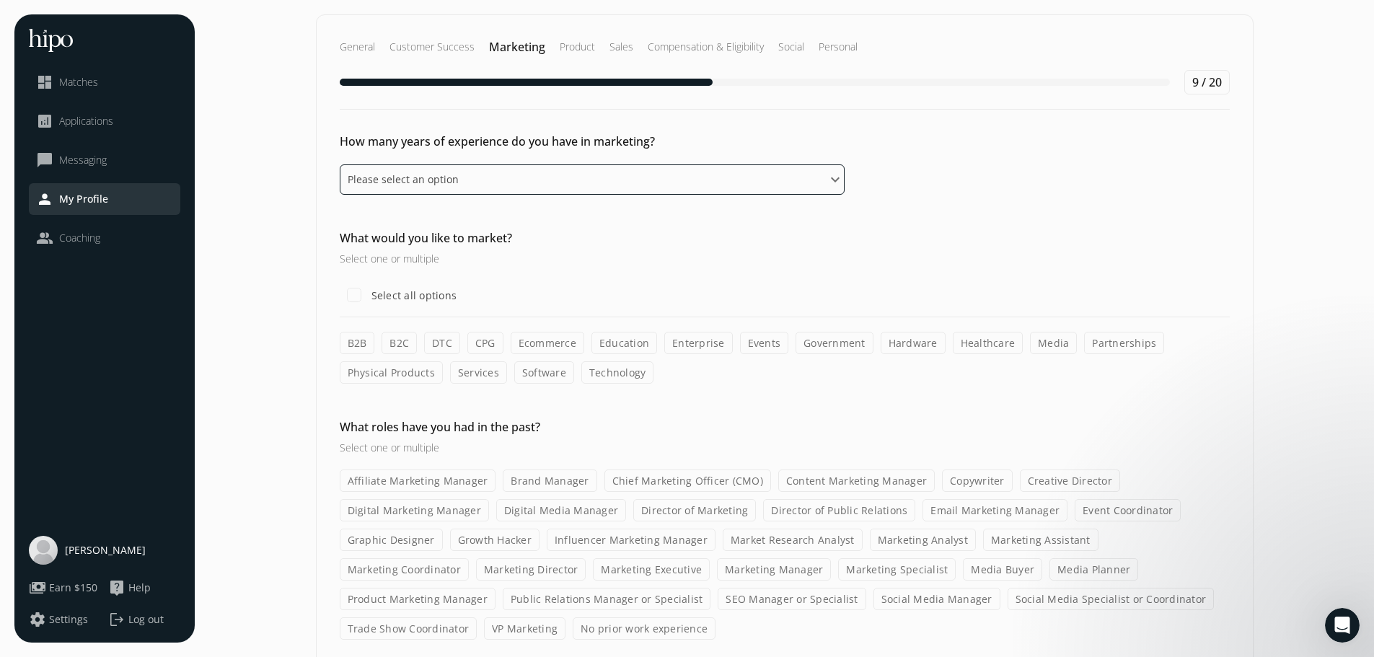
click at [738, 184] on select "Please select an option 0 - 1 years 2 - 3 years 4 - 5 years 6 - 8 years 9+ years" at bounding box center [592, 179] width 505 height 30
select select "zero_one_years"
click at [340, 164] on select "Please select an option 0 - 1 years 2 - 3 years 4 - 5 years 6 - 8 years 9+ years" at bounding box center [592, 179] width 505 height 30
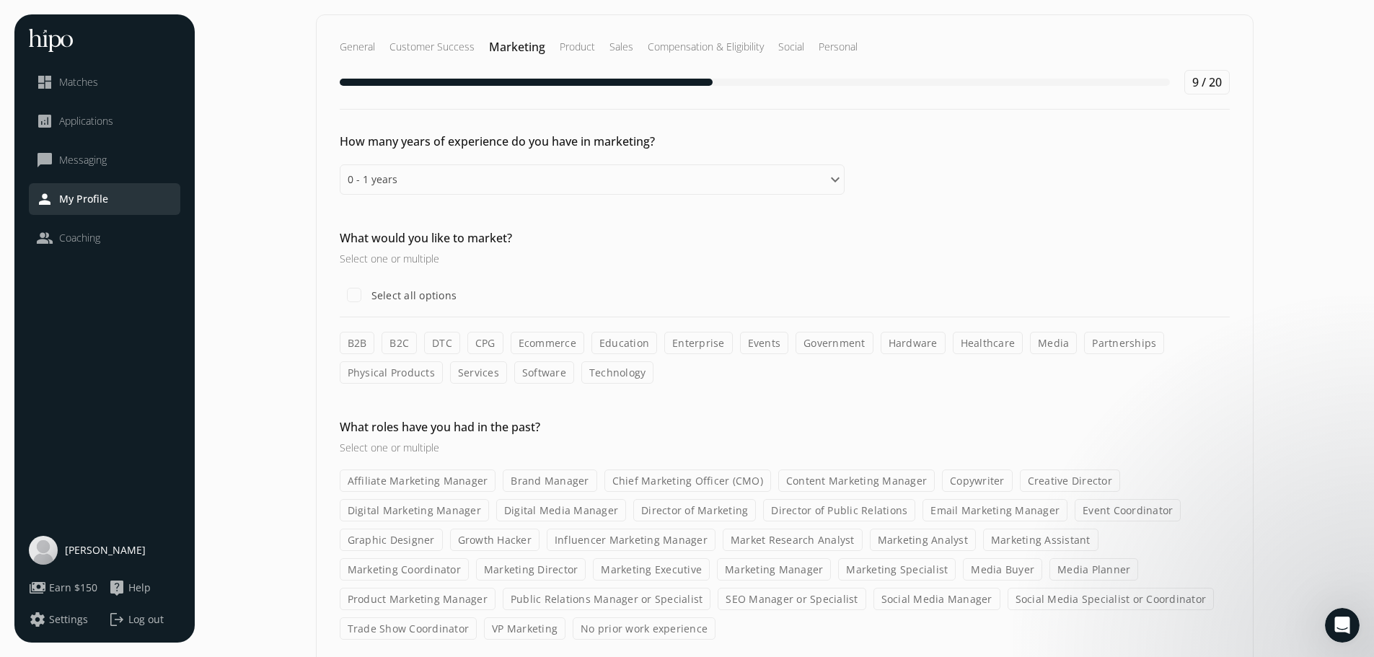
click at [363, 343] on label "B2B" at bounding box center [357, 343] width 35 height 22
click at [0, 0] on input "B2B" at bounding box center [0, 0] width 0 height 0
click at [984, 343] on label "Healthcare" at bounding box center [988, 343] width 71 height 22
click at [0, 0] on input "Healthcare" at bounding box center [0, 0] width 0 height 0
click at [1035, 347] on label "Media" at bounding box center [1053, 343] width 47 height 22
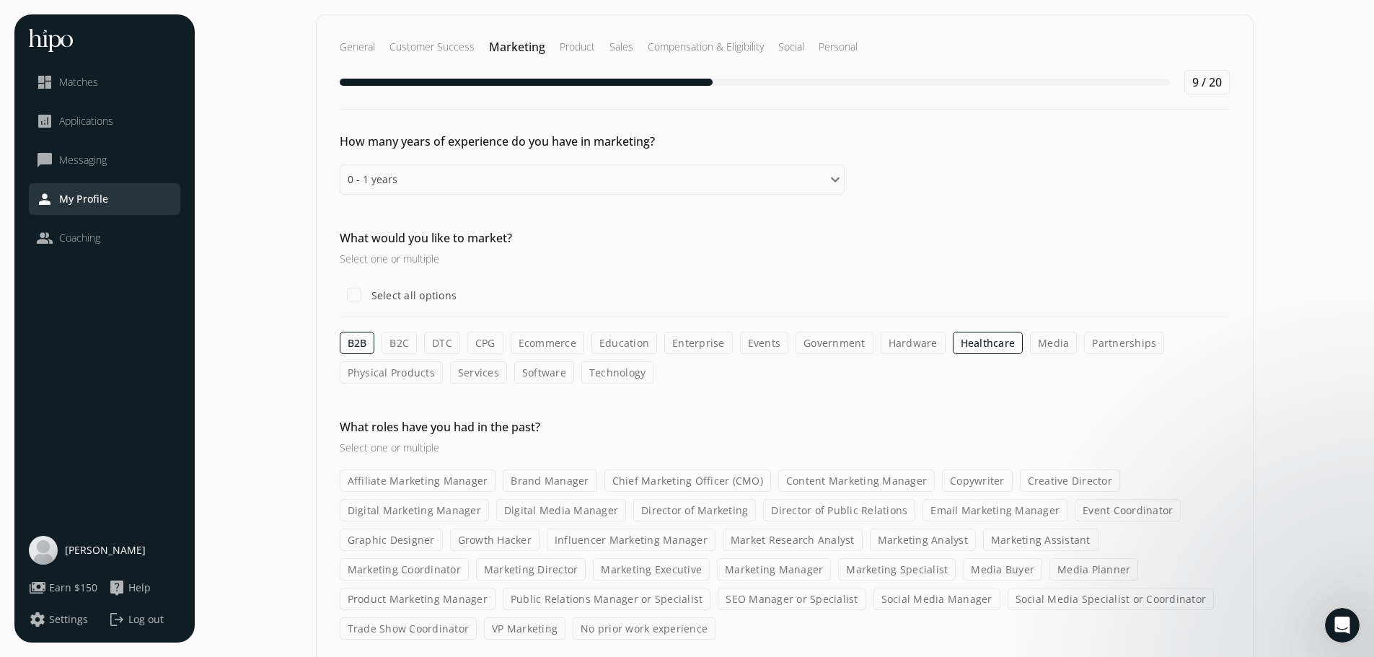
click at [0, 0] on input "Media" at bounding box center [0, 0] width 0 height 0
click at [615, 374] on label "Technology" at bounding box center [617, 372] width 73 height 22
click at [0, 0] on input "Technology" at bounding box center [0, 0] width 0 height 0
click at [551, 376] on label "Software" at bounding box center [544, 372] width 60 height 22
click at [0, 0] on input "Software" at bounding box center [0, 0] width 0 height 0
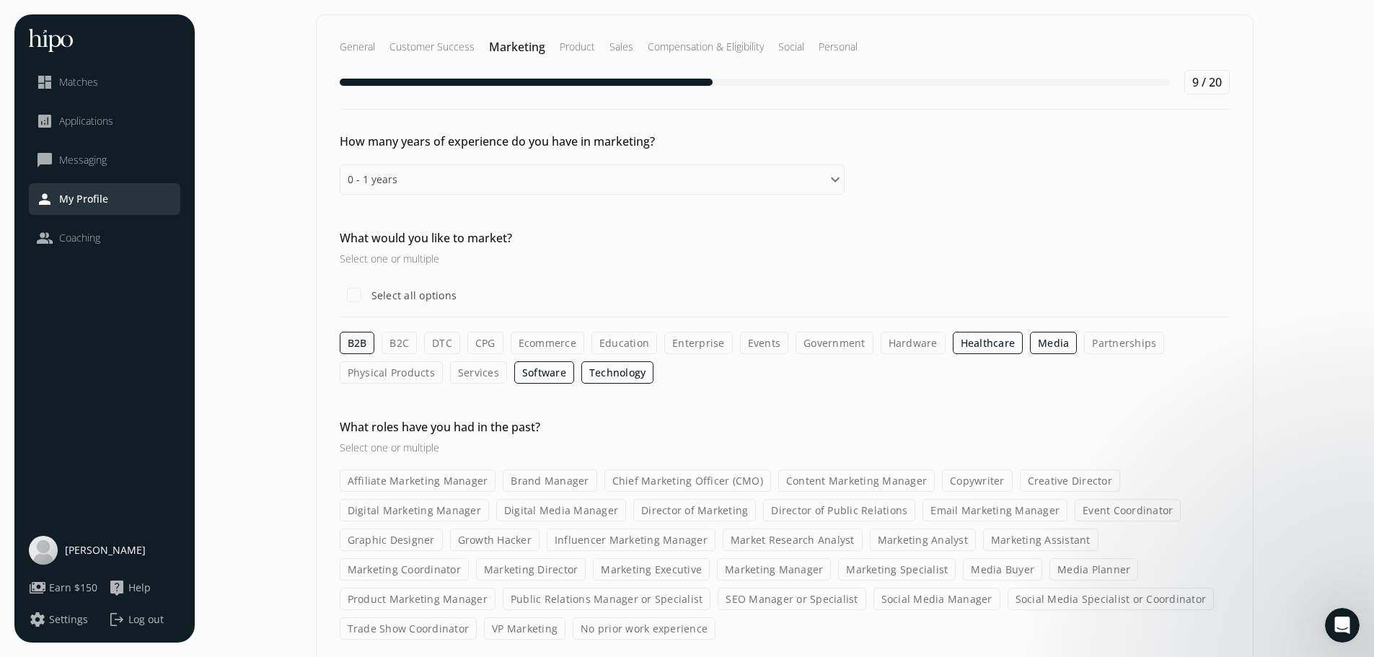
click at [485, 377] on label "Services" at bounding box center [478, 372] width 57 height 22
click at [0, 0] on input "Services" at bounding box center [0, 0] width 0 height 0
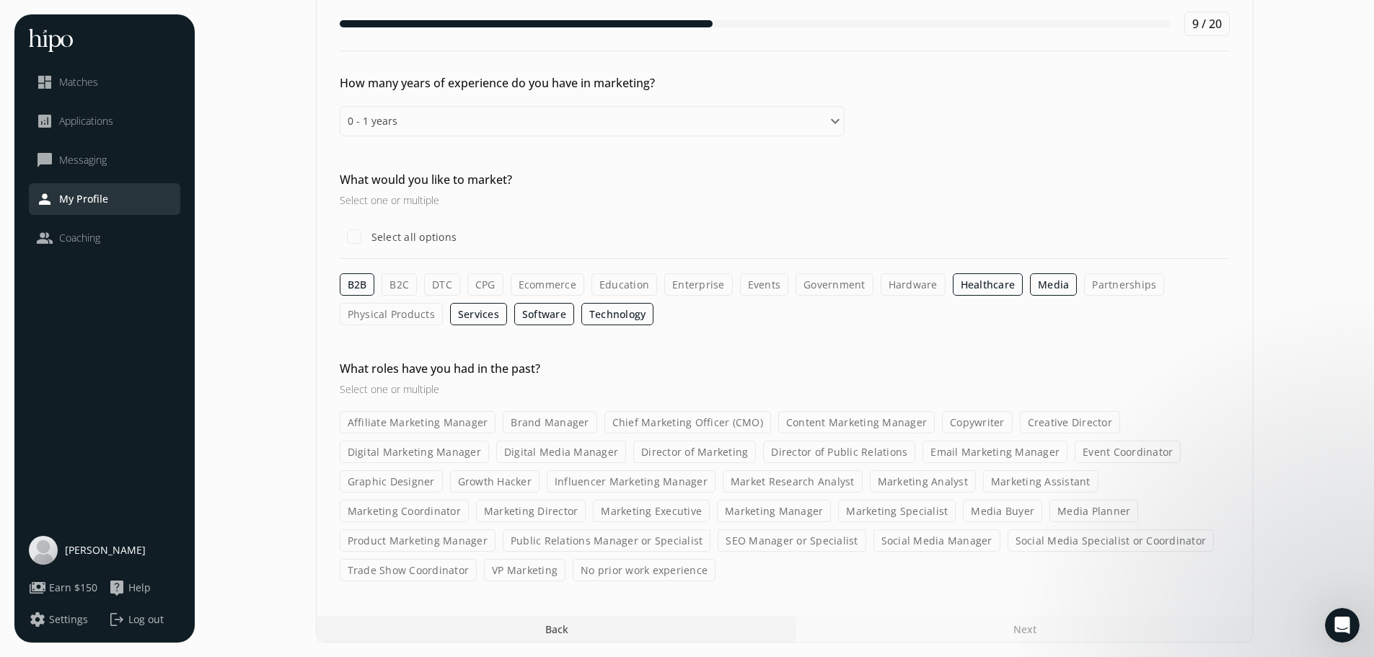
click at [918, 280] on label "Hardware" at bounding box center [912, 284] width 65 height 22
click at [0, 0] on input "Hardware" at bounding box center [0, 0] width 0 height 0
click at [944, 422] on label "Copywriter" at bounding box center [977, 422] width 71 height 22
click at [0, 0] on input "Copywriter" at bounding box center [0, 0] width 0 height 0
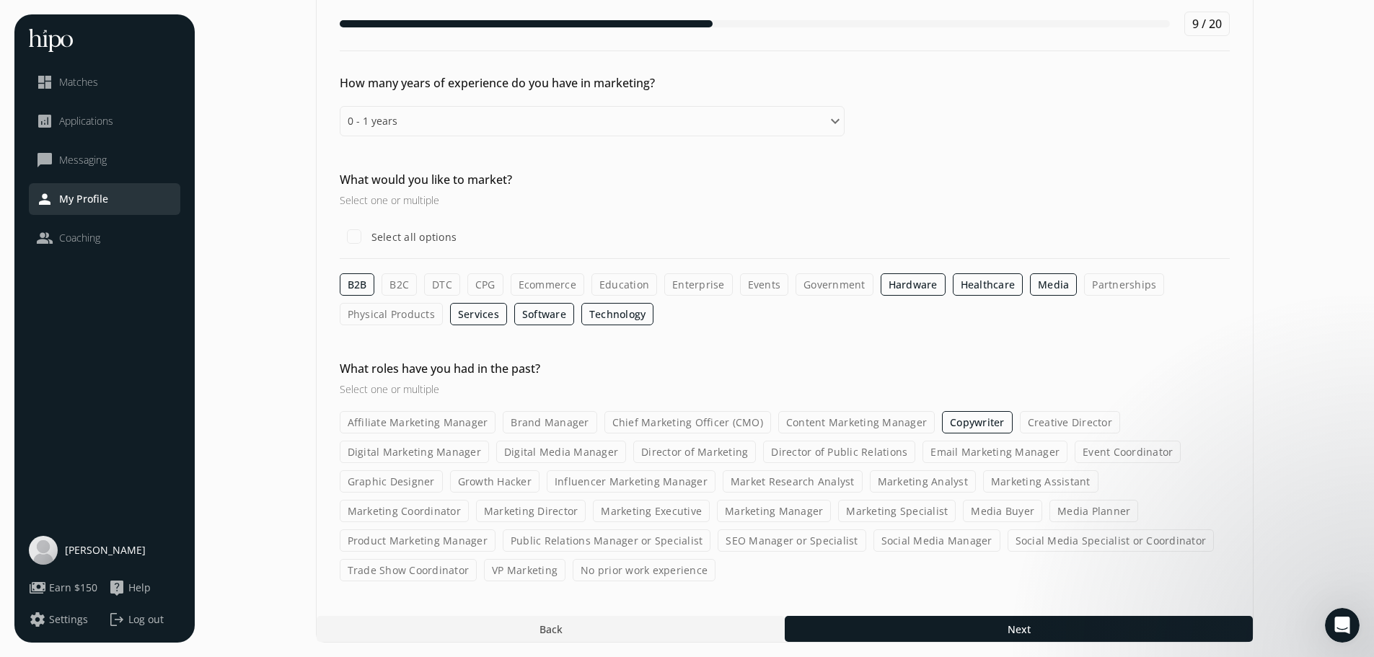
click at [1068, 483] on label "Marketing Assistant" at bounding box center [1040, 481] width 115 height 22
click at [0, 0] on input "Marketing Assistant" at bounding box center [0, 0] width 0 height 0
click at [503, 546] on label "Public Relations Manager or Specialist" at bounding box center [607, 540] width 208 height 22
click at [0, 0] on input "Public Relations Manager or Specialist" at bounding box center [0, 0] width 0 height 0
click at [1008, 538] on label "Social Media Specialist or Coordinator" at bounding box center [1111, 540] width 207 height 22
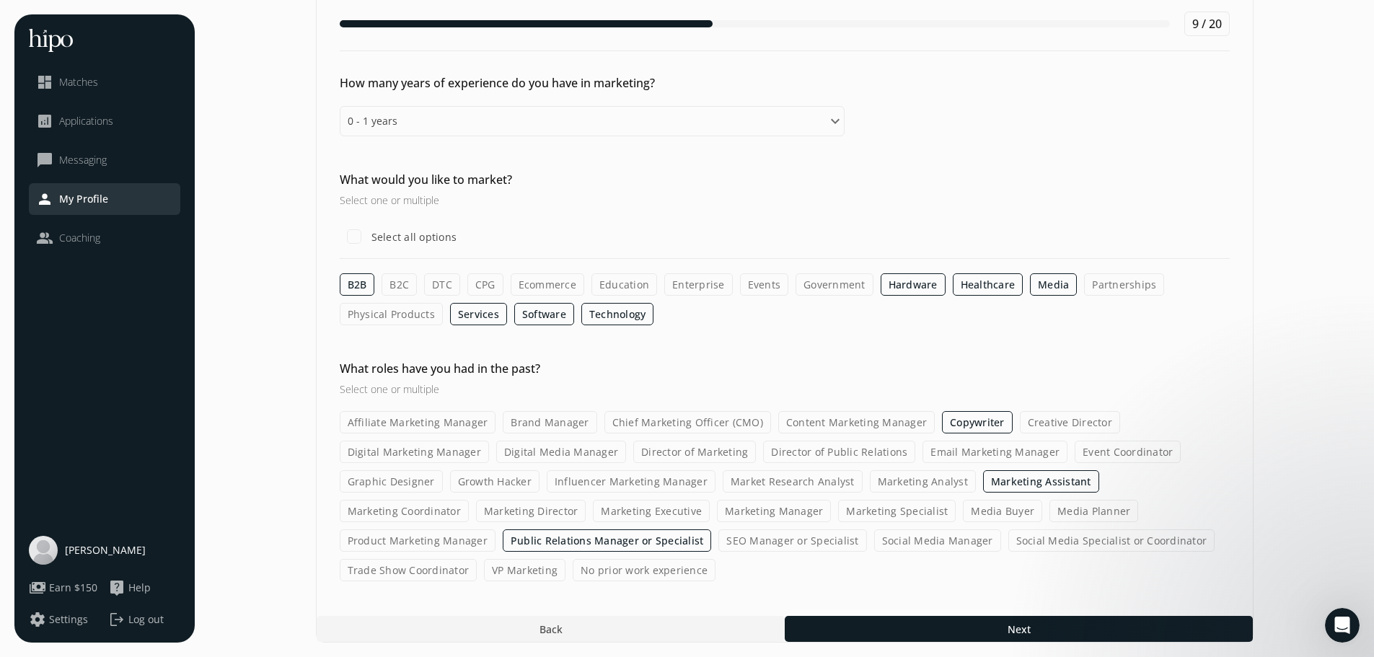
click at [0, 0] on input "Social Media Specialist or Coordinator" at bounding box center [0, 0] width 0 height 0
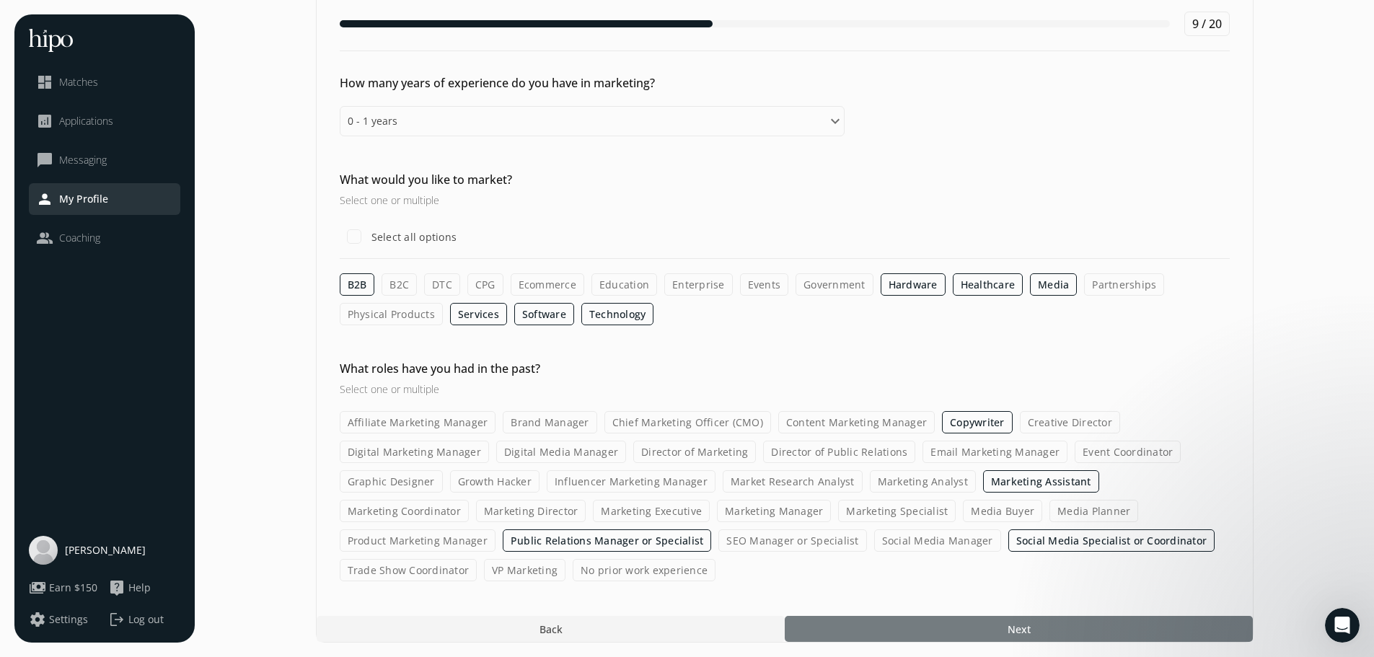
click at [888, 636] on div at bounding box center [1019, 629] width 468 height 26
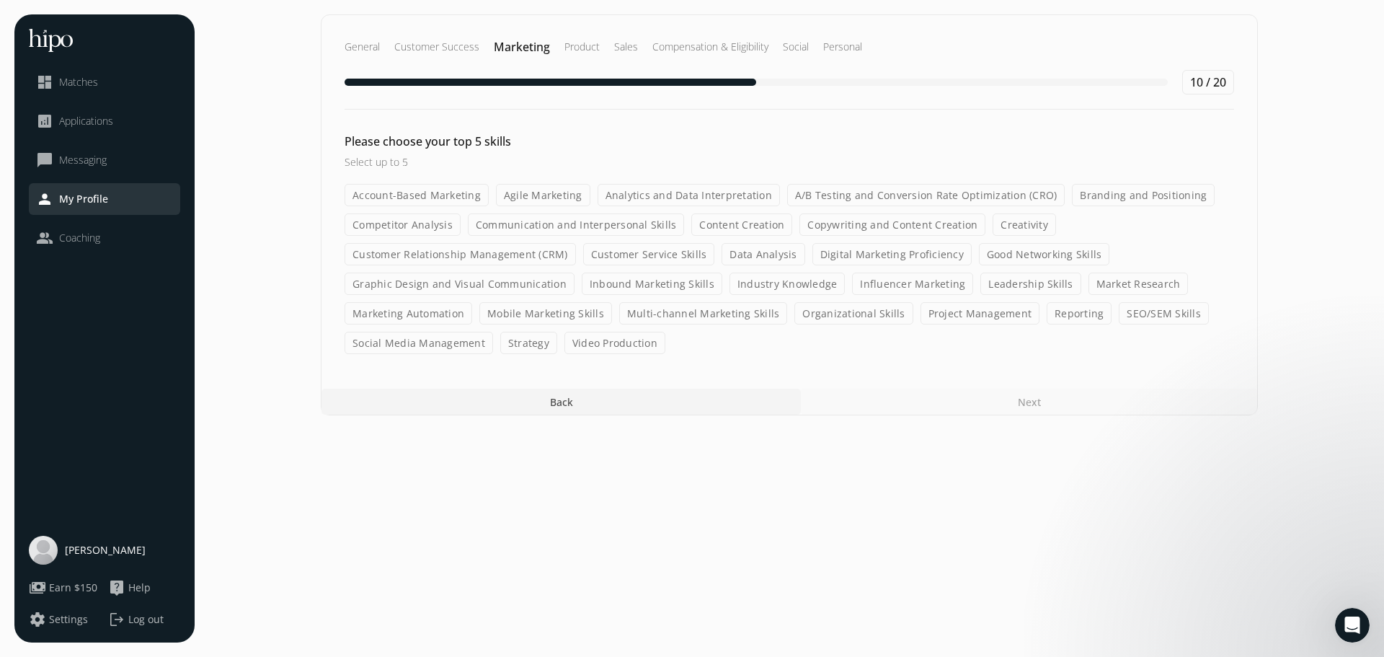
click at [761, 231] on label "Content Creation" at bounding box center [742, 224] width 101 height 22
click at [0, 0] on input "Content Creation" at bounding box center [0, 0] width 0 height 0
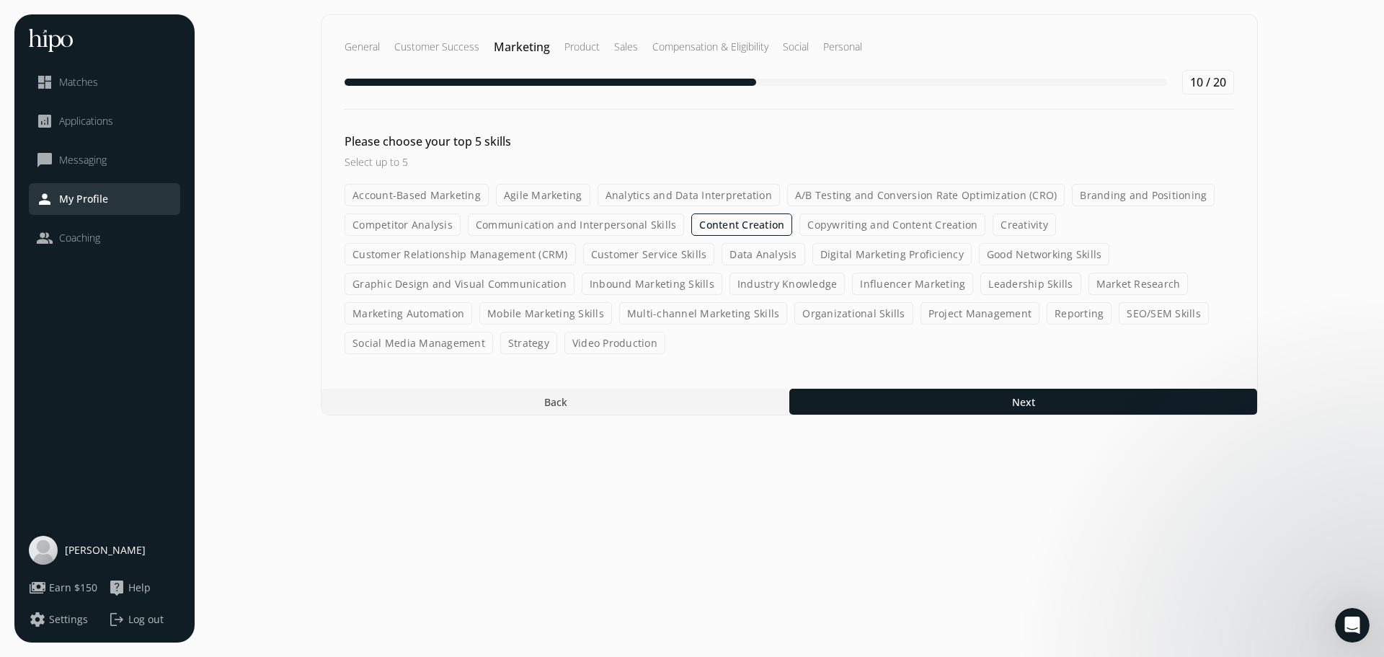
click at [839, 225] on label "Copywriting and Content Creation" at bounding box center [893, 224] width 186 height 22
click at [0, 0] on input "Copywriting and Content Creation" at bounding box center [0, 0] width 0 height 0
click at [615, 226] on label "Communication and Interpersonal Skills" at bounding box center [576, 224] width 217 height 22
click at [0, 0] on input "Communication and Interpersonal Skills" at bounding box center [0, 0] width 0 height 0
click at [402, 232] on label "Competitor Analysis" at bounding box center [403, 224] width 116 height 22
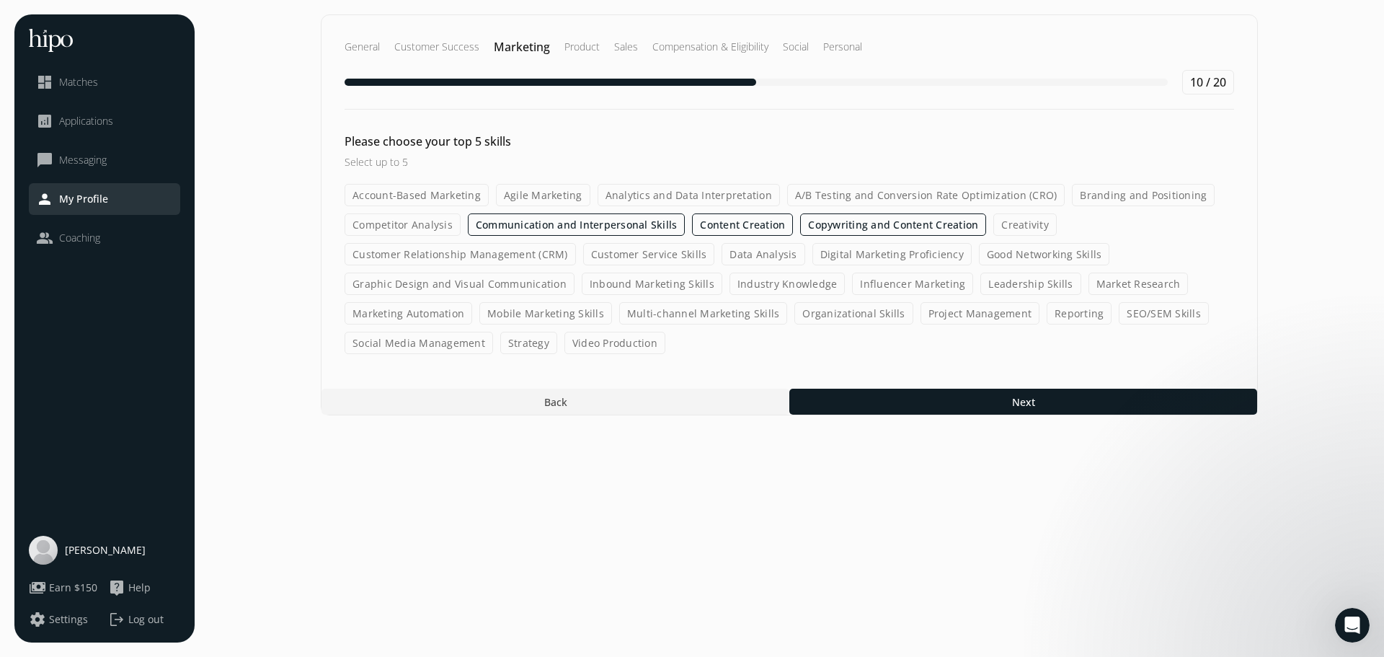
click at [0, 0] on input "Competitor Analysis" at bounding box center [0, 0] width 0 height 0
click at [394, 254] on label "Customer Relationship Management (CRM)" at bounding box center [460, 254] width 231 height 22
click at [0, 0] on input "Customer Relationship Management (CRM)" at bounding box center [0, 0] width 0 height 0
click at [624, 255] on label "Customer Service Skills" at bounding box center [649, 254] width 132 height 22
click at [0, 0] on input "Customer Service Skills" at bounding box center [0, 0] width 0 height 0
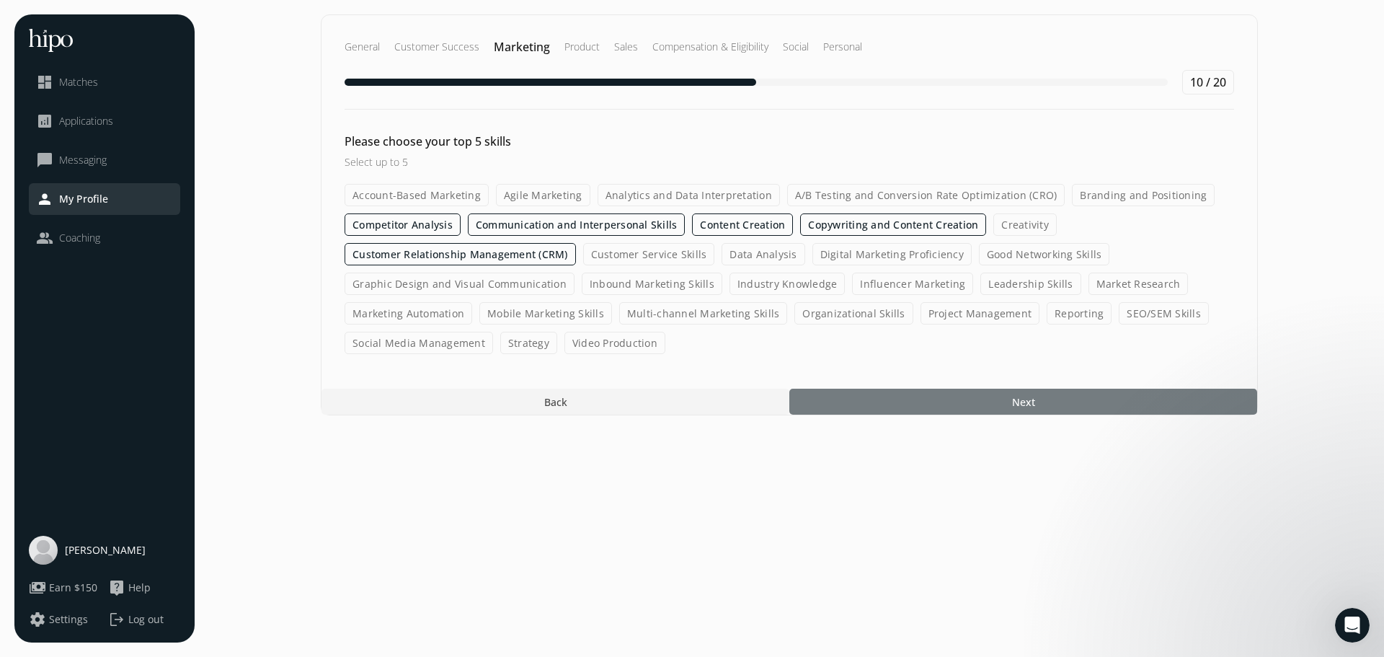
click at [866, 398] on div at bounding box center [1024, 402] width 468 height 26
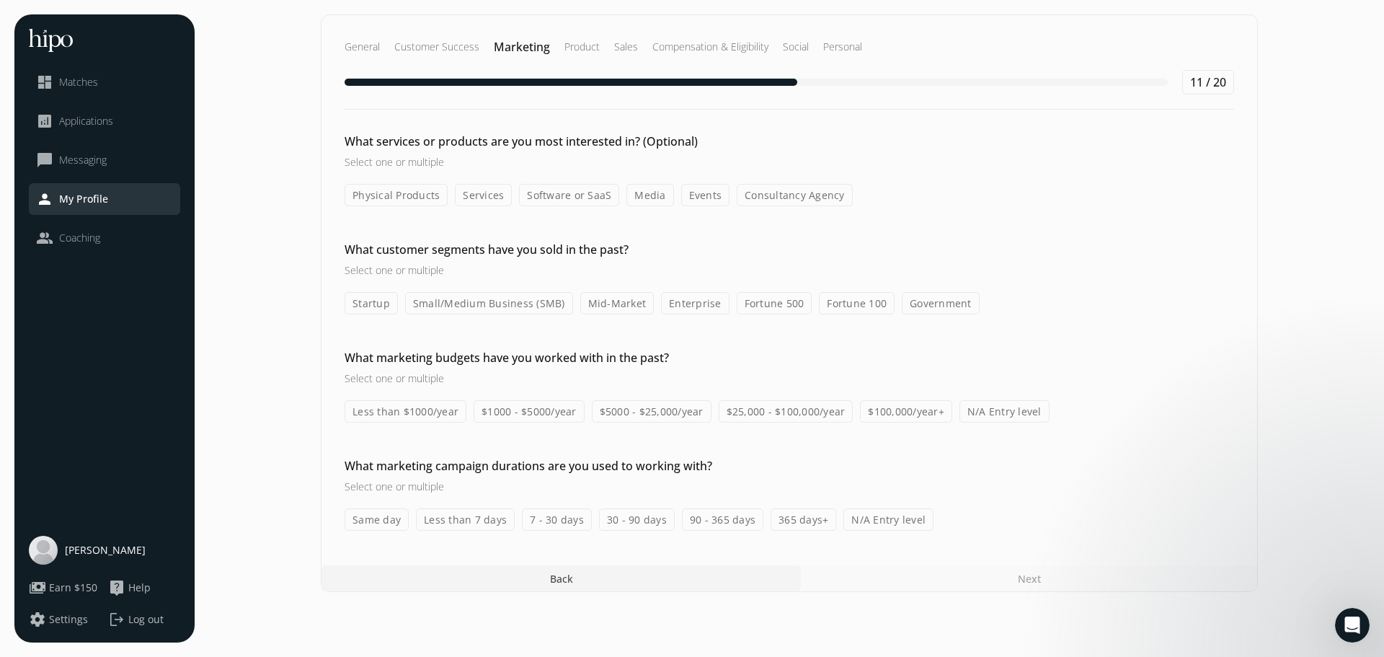
click at [541, 198] on label "Software or SaaS" at bounding box center [569, 195] width 100 height 22
click at [0, 0] on input "Software or SaaS" at bounding box center [0, 0] width 0 height 0
click at [477, 202] on label "Services" at bounding box center [483, 195] width 57 height 22
click at [0, 0] on input "Services" at bounding box center [0, 0] width 0 height 0
click at [439, 308] on label "Small/Medium Business (SMB)" at bounding box center [489, 303] width 168 height 22
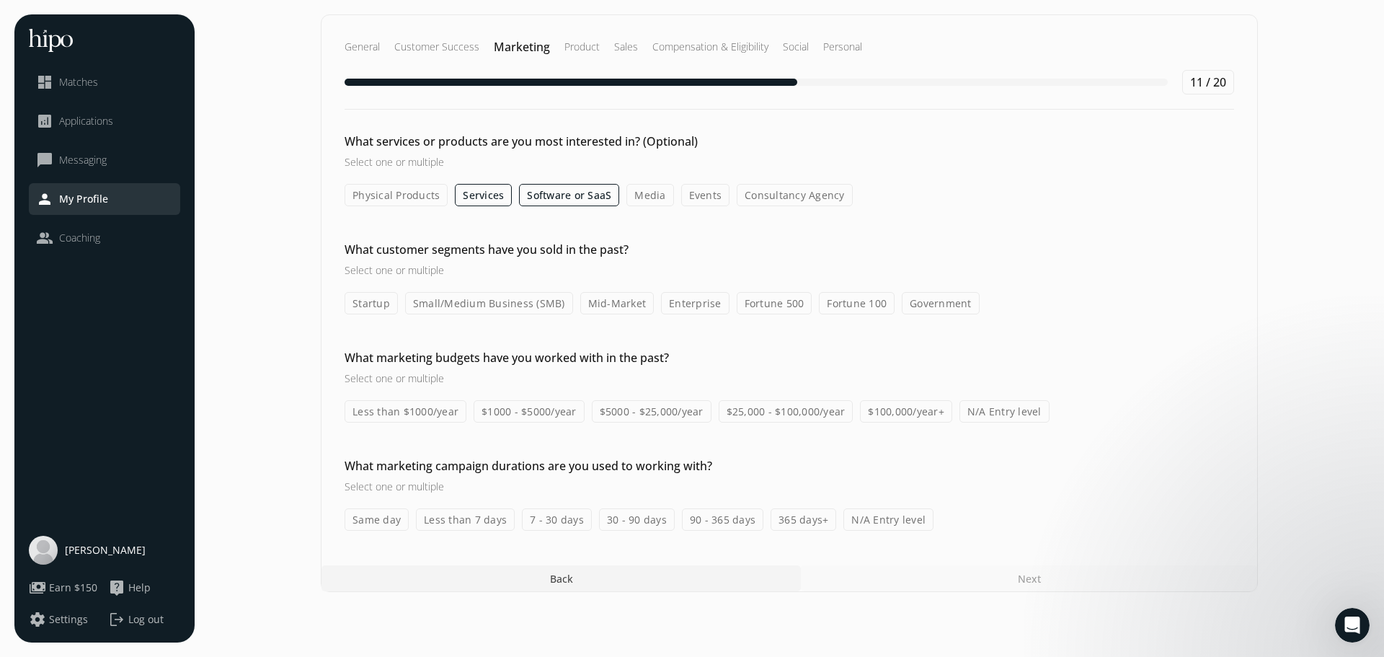
click at [0, 0] on input "Small/Medium Business (SMB)" at bounding box center [0, 0] width 0 height 0
click at [982, 414] on label "N/A Entry level" at bounding box center [1005, 411] width 90 height 22
click at [0, 0] on input "N/A Entry level" at bounding box center [0, 0] width 0 height 0
click at [890, 522] on label "N/A Entry level" at bounding box center [889, 519] width 90 height 22
click at [0, 0] on input "N/A Entry level" at bounding box center [0, 0] width 0 height 0
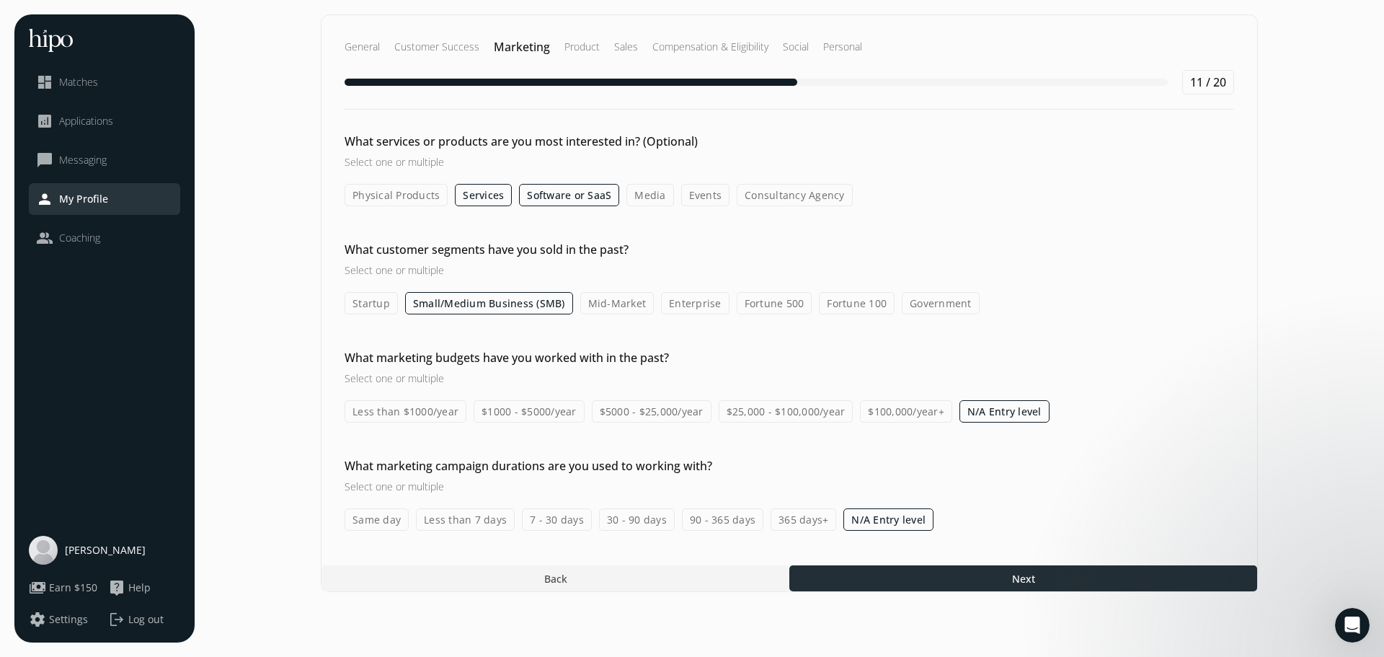
click at [981, 590] on div at bounding box center [1024, 578] width 468 height 26
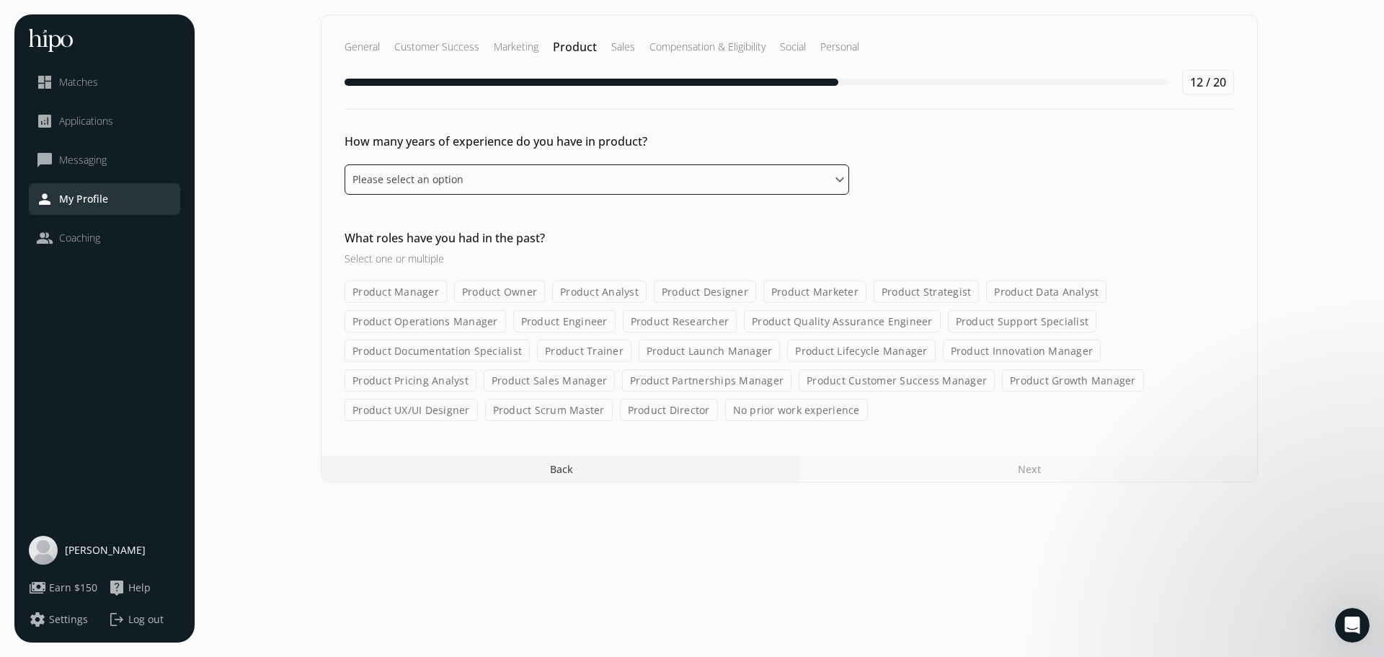
click at [562, 176] on select "Please select an option 0 - 1 years 2 - 3 years 4 - 5 years 6 - 8 years 9+ years" at bounding box center [597, 179] width 505 height 30
select select "zero_one_years"
click at [345, 164] on select "Please select an option 0 - 1 years 2 - 3 years 4 - 5 years 6 - 8 years 9+ years" at bounding box center [597, 179] width 505 height 30
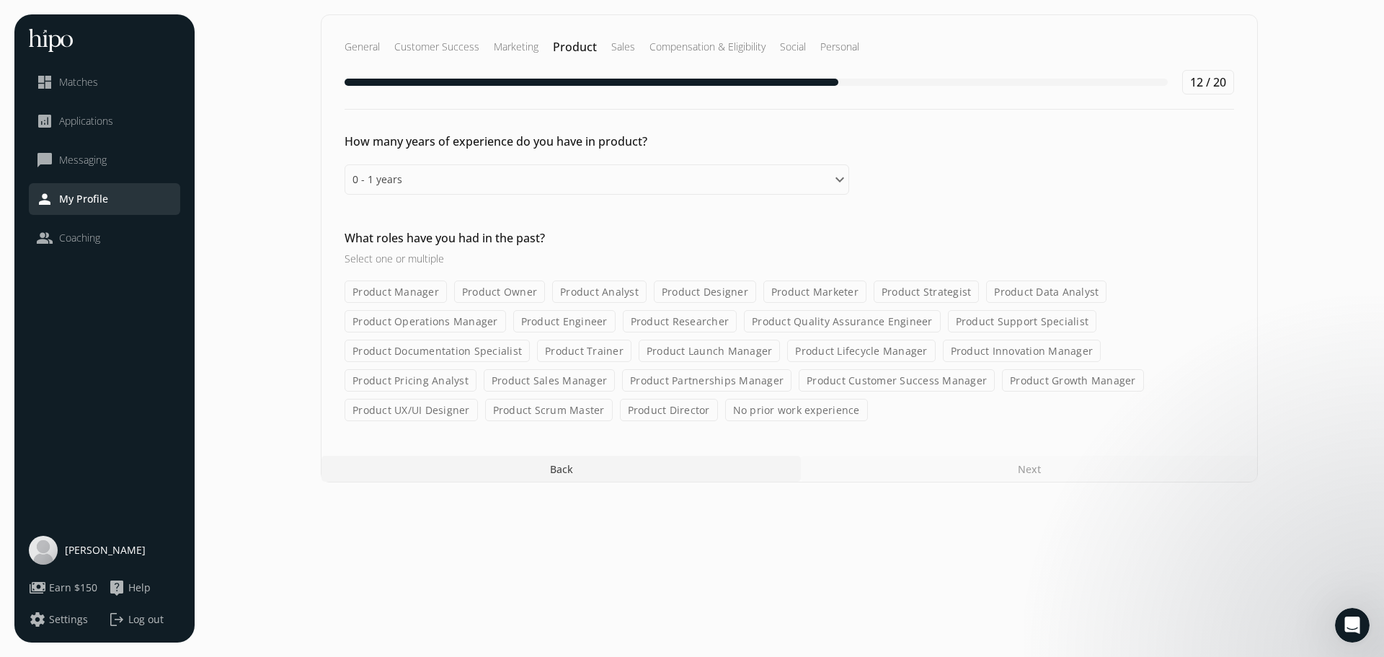
click at [725, 412] on label "No prior work experience" at bounding box center [796, 410] width 143 height 22
click at [0, 0] on input "No prior work experience" at bounding box center [0, 0] width 0 height 0
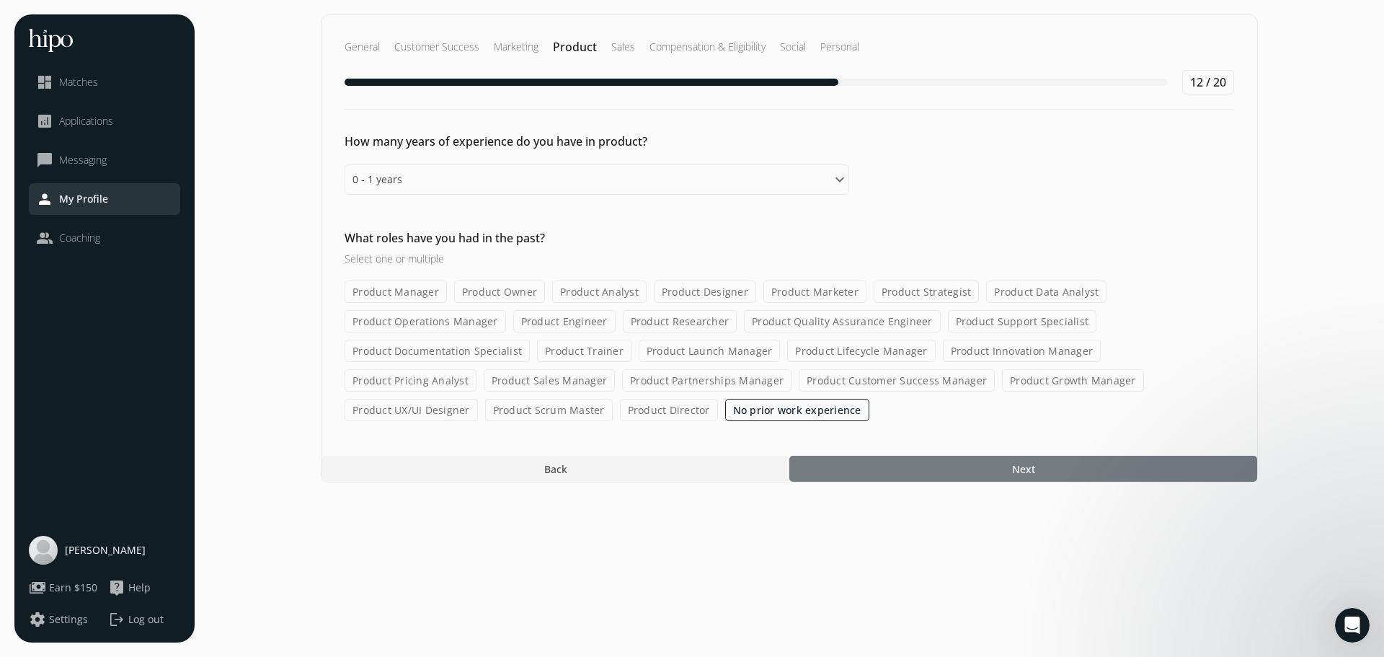
click at [960, 469] on div at bounding box center [1024, 469] width 468 height 26
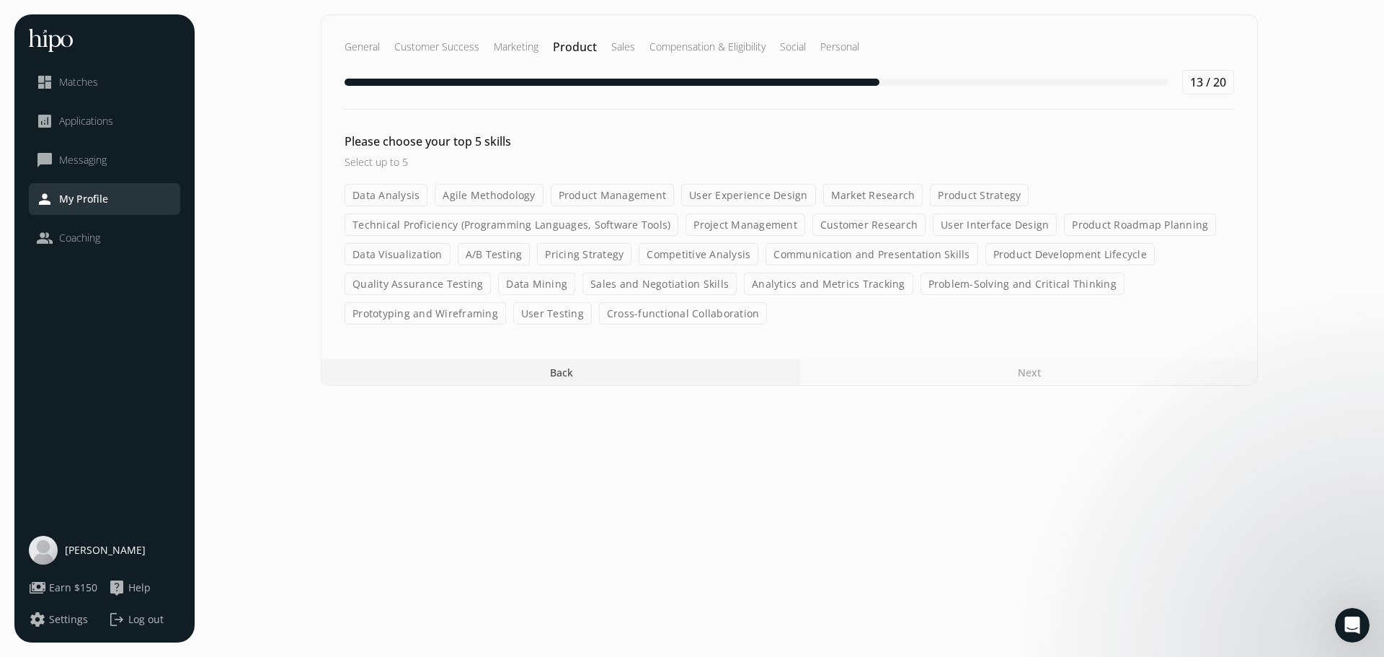
click at [926, 304] on div "Data Analysis Agile Methodology Product Management User Experience Design Marke…" at bounding box center [790, 254] width 890 height 141
click at [767, 194] on label "User Experience Design" at bounding box center [748, 195] width 135 height 22
click at [0, 0] on input "User Experience Design" at bounding box center [0, 0] width 0 height 0
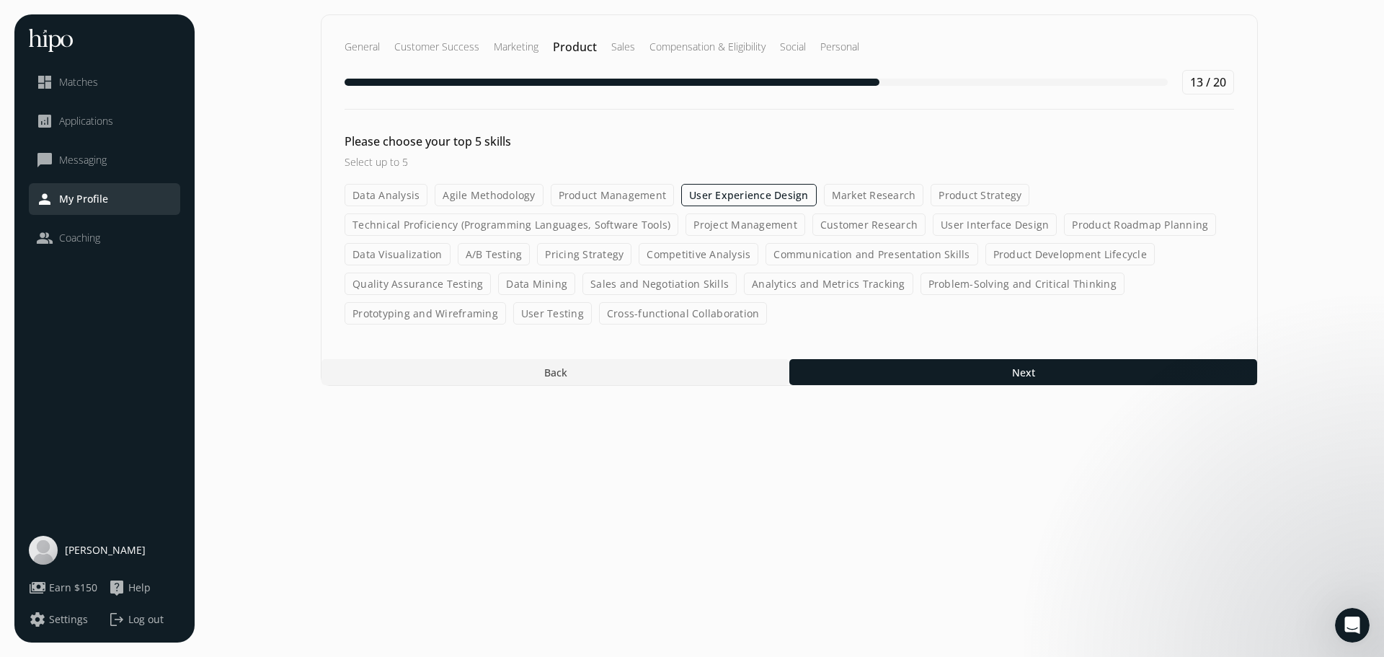
click at [797, 257] on label "Communication and Presentation Skills" at bounding box center [872, 254] width 212 height 22
click at [0, 0] on input "Communication and Presentation Skills" at bounding box center [0, 0] width 0 height 0
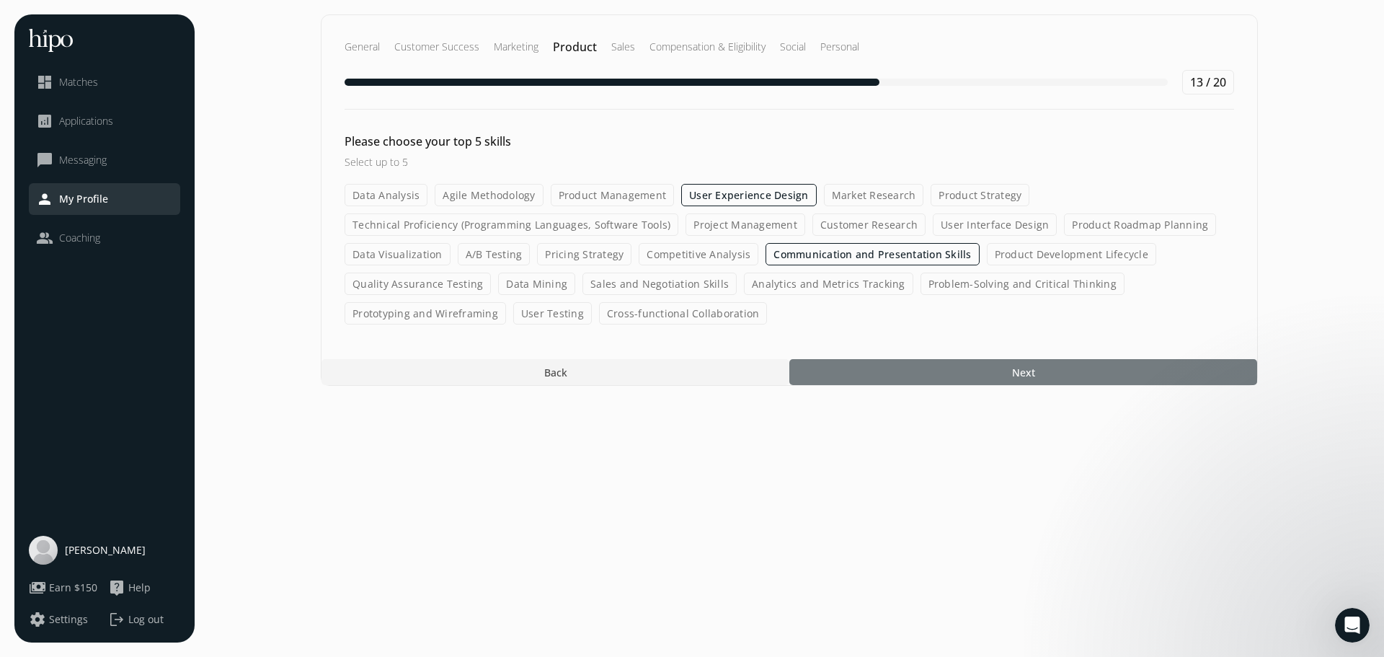
click at [943, 370] on div at bounding box center [1024, 372] width 468 height 26
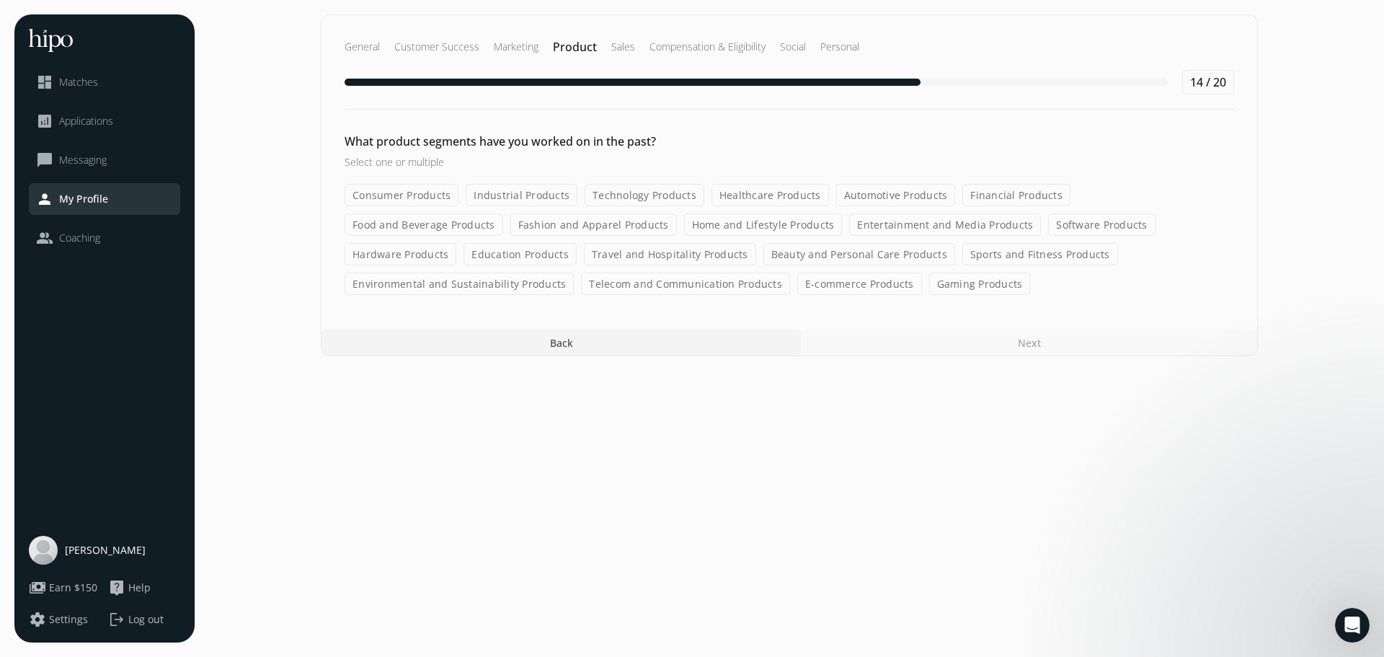
click at [790, 195] on label "Healthcare Products" at bounding box center [771, 195] width 118 height 22
click at [0, 0] on input "Healthcare Products" at bounding box center [0, 0] width 0 height 0
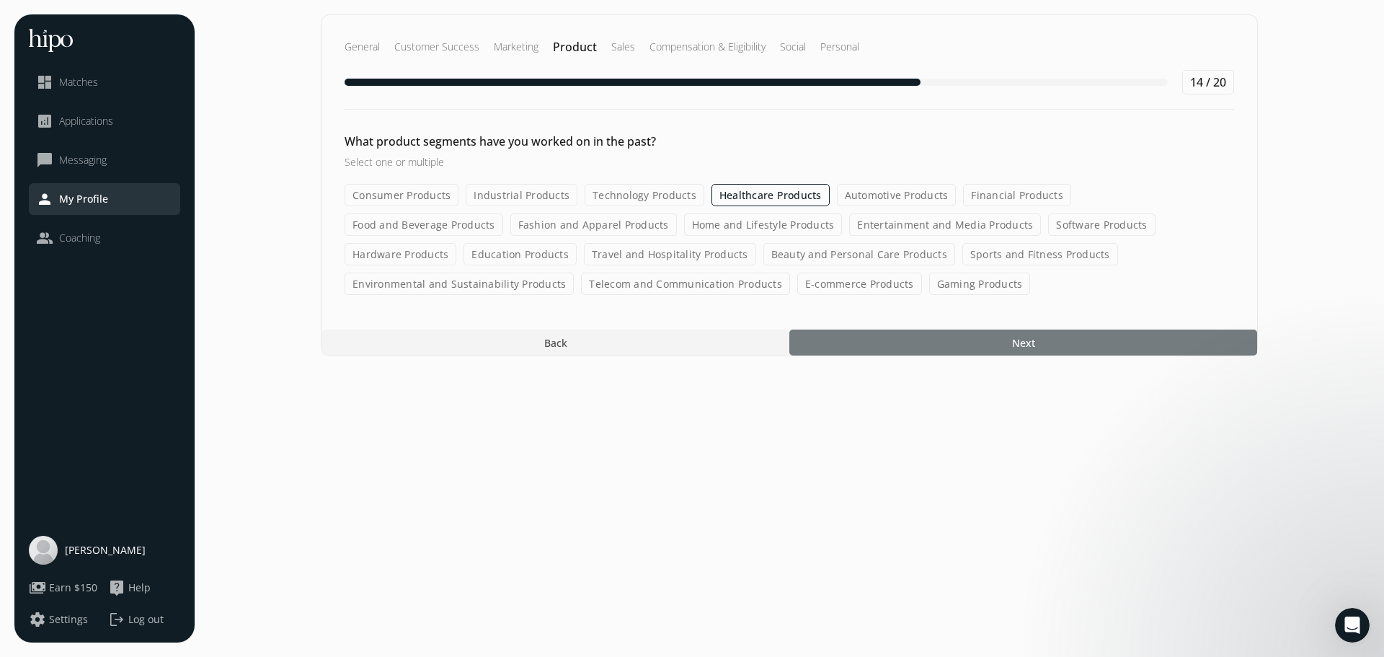
click at [910, 342] on div at bounding box center [1024, 343] width 468 height 26
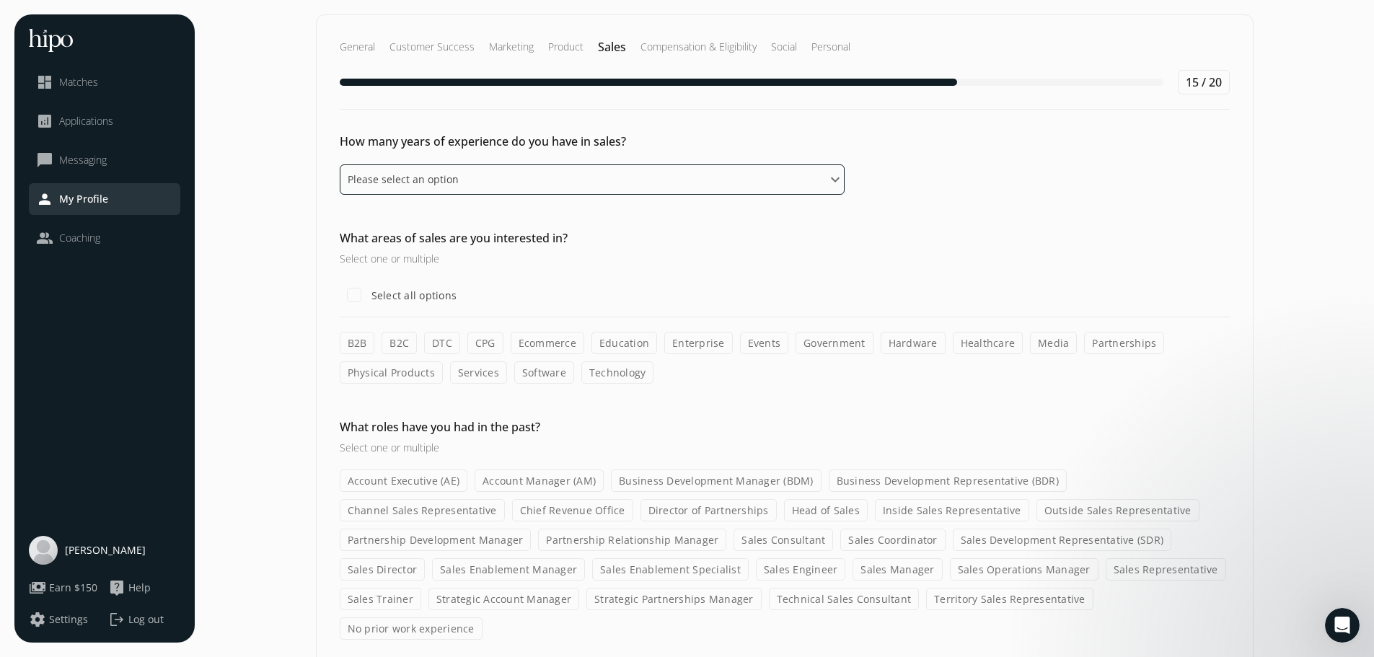
click at [580, 183] on select "Please select an option 0 - 1 years 2 - 3 years 4 - 5 years 6 - 8 years 9+ years" at bounding box center [592, 179] width 505 height 30
select select "zero_one_years"
click at [340, 164] on select "Please select an option 0 - 1 years 2 - 3 years 4 - 5 years 6 - 8 years 9+ years" at bounding box center [592, 179] width 505 height 30
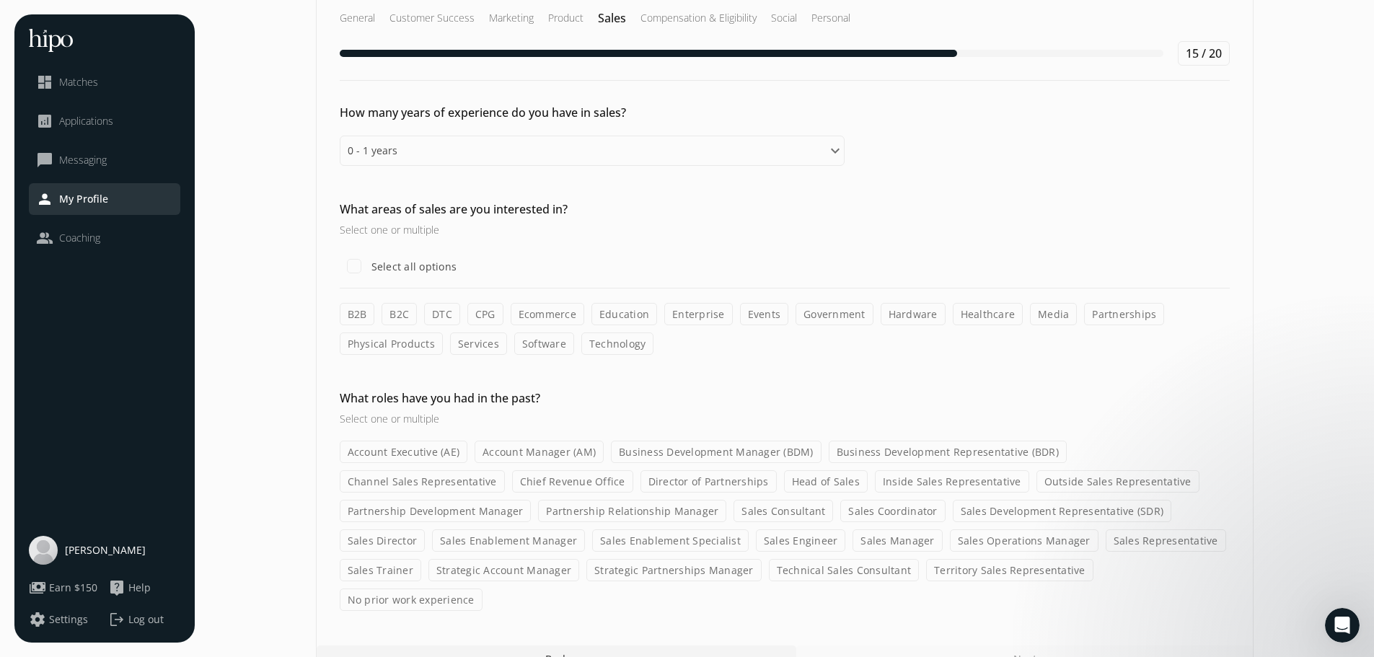
click at [362, 318] on label "B2B" at bounding box center [357, 314] width 35 height 22
click at [0, 0] on input "B2B" at bounding box center [0, 0] width 0 height 0
click at [552, 341] on label "Software" at bounding box center [544, 343] width 60 height 22
click at [0, 0] on input "Software" at bounding box center [0, 0] width 0 height 0
click at [612, 345] on label "Technology" at bounding box center [617, 343] width 73 height 22
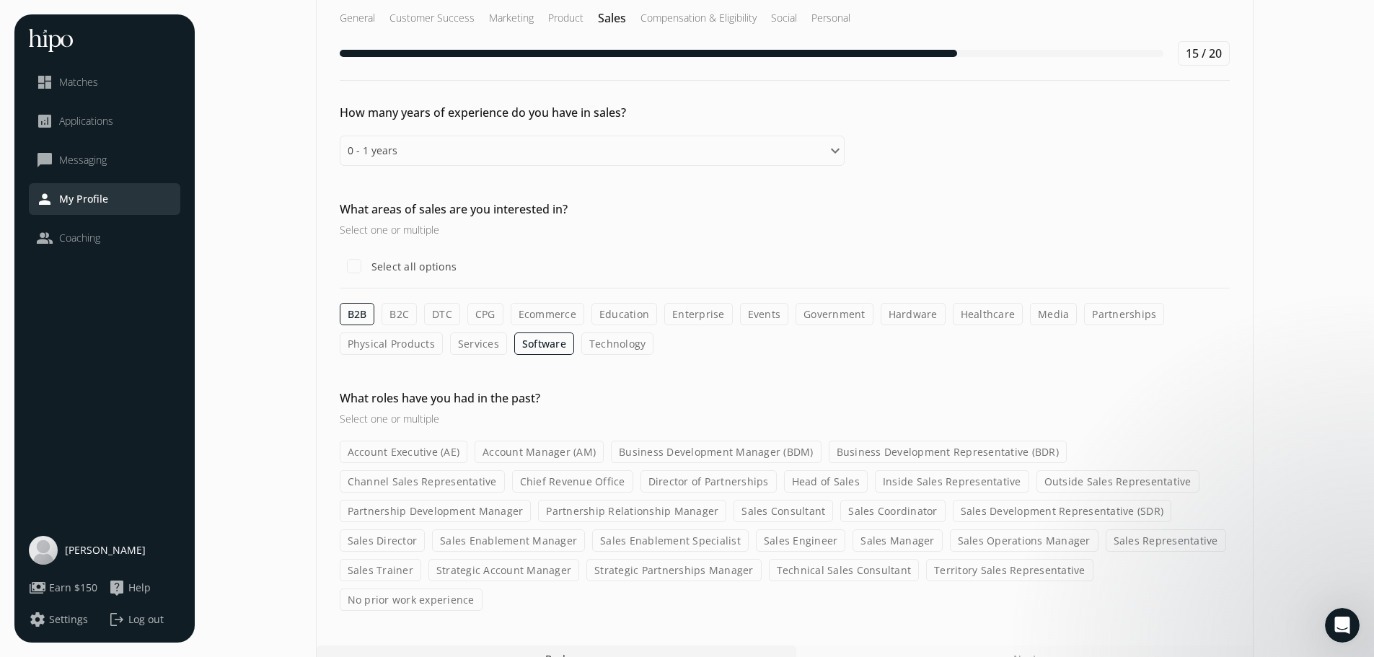
click at [0, 0] on input "Technology" at bounding box center [0, 0] width 0 height 0
click at [623, 319] on label "Education" at bounding box center [624, 314] width 66 height 22
click at [0, 0] on input "Education" at bounding box center [0, 0] width 0 height 0
click at [695, 312] on label "Enterprise" at bounding box center [698, 314] width 69 height 22
click at [0, 0] on input "Enterprise" at bounding box center [0, 0] width 0 height 0
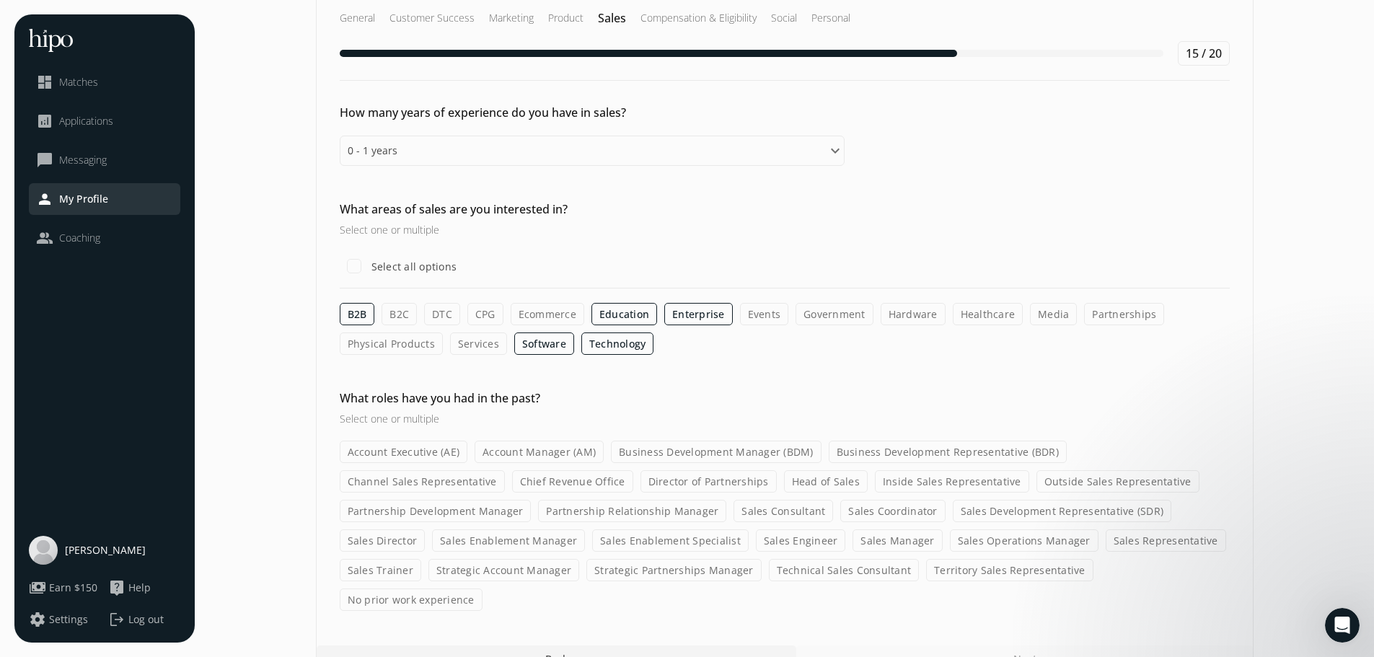
click at [836, 313] on label "Government" at bounding box center [834, 314] width 78 height 22
click at [0, 0] on input "Government" at bounding box center [0, 0] width 0 height 0
click at [964, 316] on label "Healthcare" at bounding box center [988, 314] width 71 height 22
click at [0, 0] on input "Healthcare" at bounding box center [0, 0] width 0 height 0
click at [482, 588] on label "No prior work experience" at bounding box center [411, 599] width 143 height 22
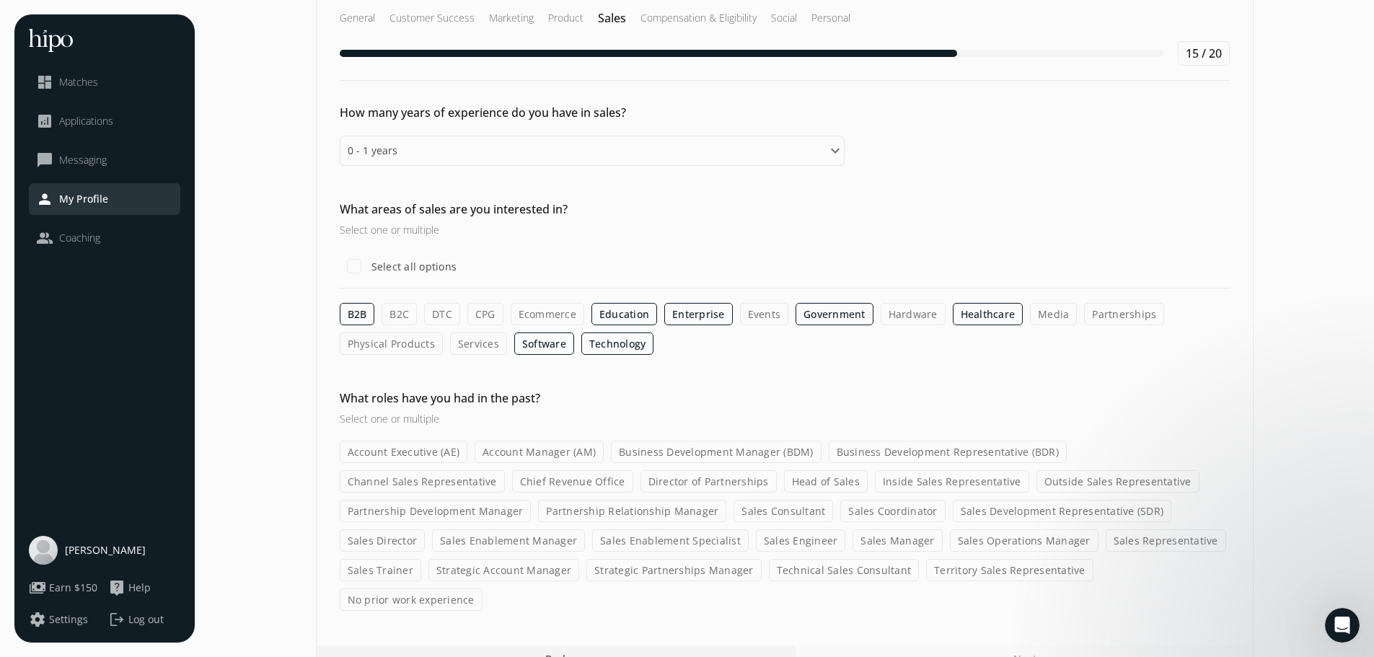
click at [0, 0] on input "No prior work experience" at bounding box center [0, 0] width 0 height 0
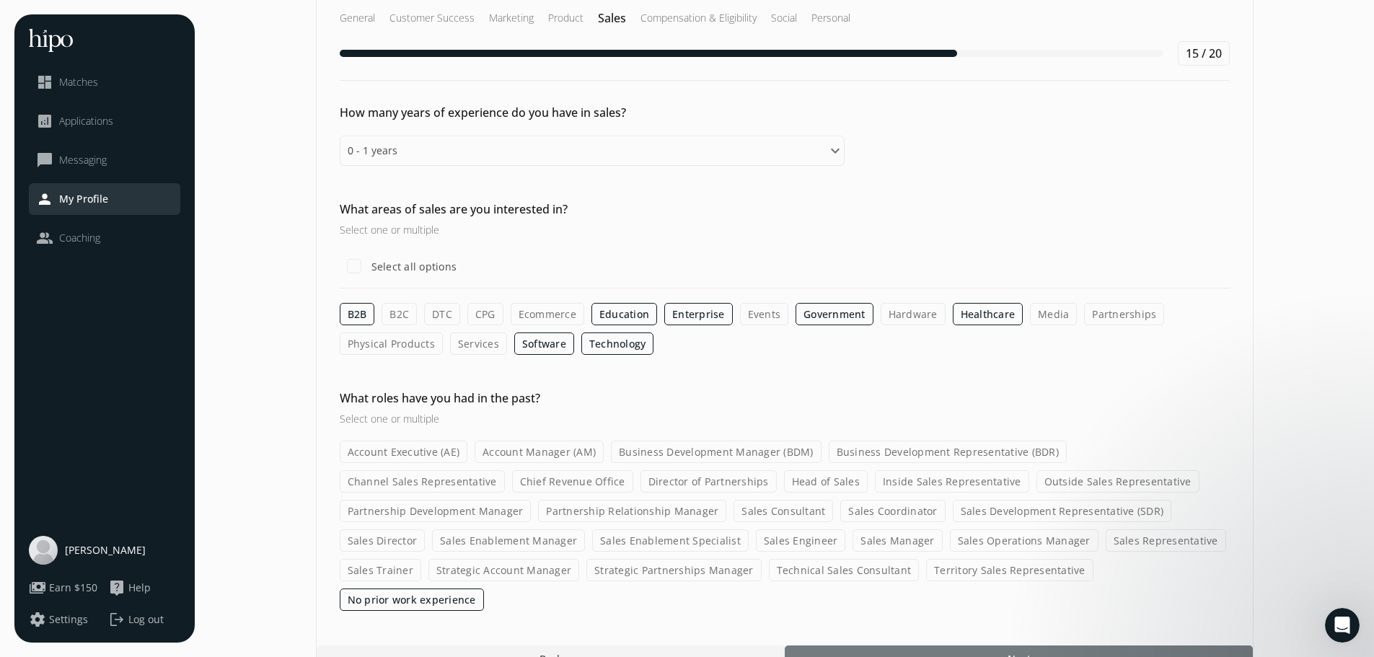
click at [969, 645] on div at bounding box center [1019, 658] width 468 height 26
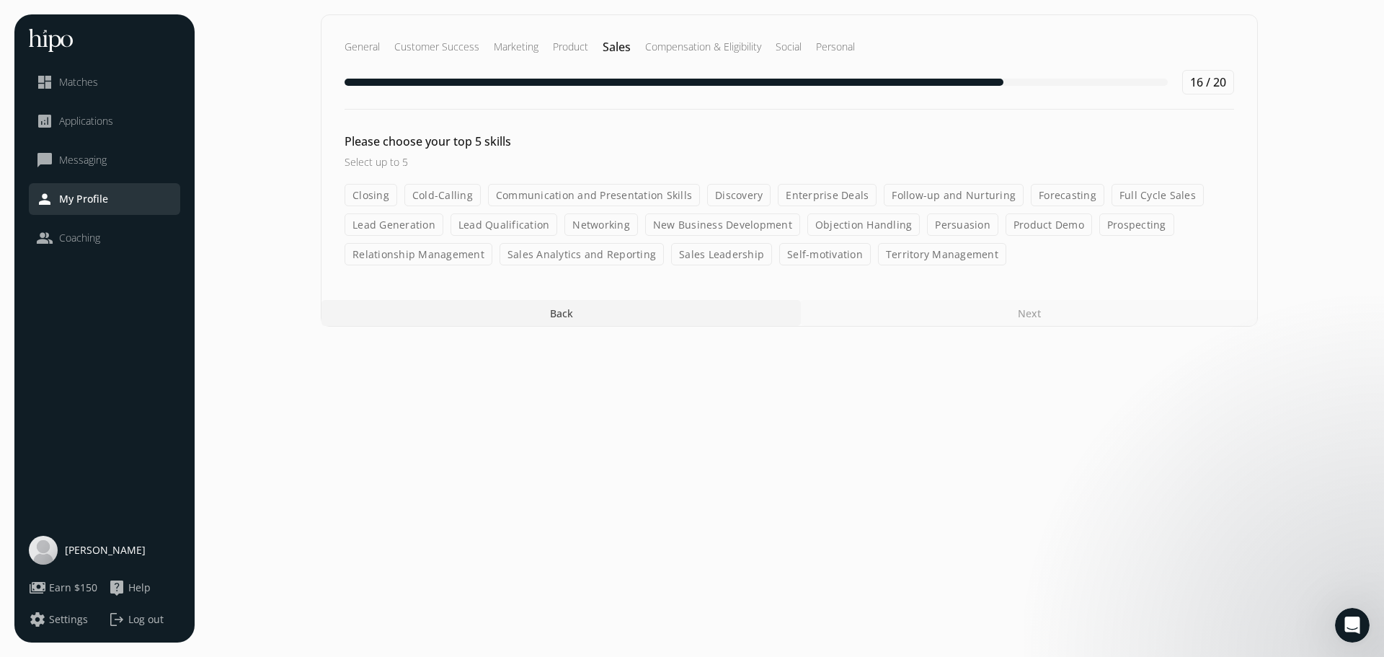
click at [639, 199] on label "Communication and Presentation Skills" at bounding box center [594, 195] width 212 height 22
click at [0, 0] on input "Communication and Presentation Skills" at bounding box center [0, 0] width 0 height 0
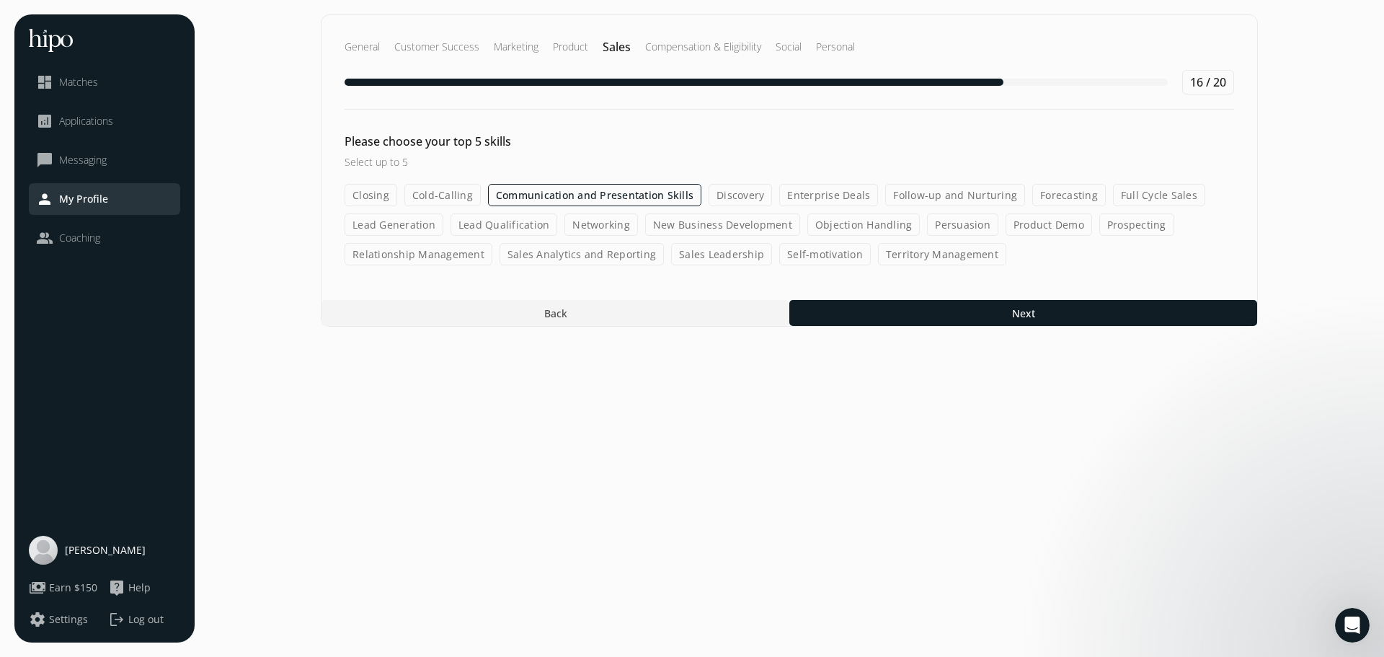
click at [964, 226] on label "Persuasion" at bounding box center [962, 224] width 71 height 22
click at [0, 0] on input "Persuasion" at bounding box center [0, 0] width 0 height 0
click at [825, 258] on label "Self-motivation" at bounding box center [825, 254] width 92 height 22
click at [0, 0] on input "Self-motivation" at bounding box center [0, 0] width 0 height 0
click at [1019, 230] on label "Product Demo" at bounding box center [1050, 224] width 87 height 22
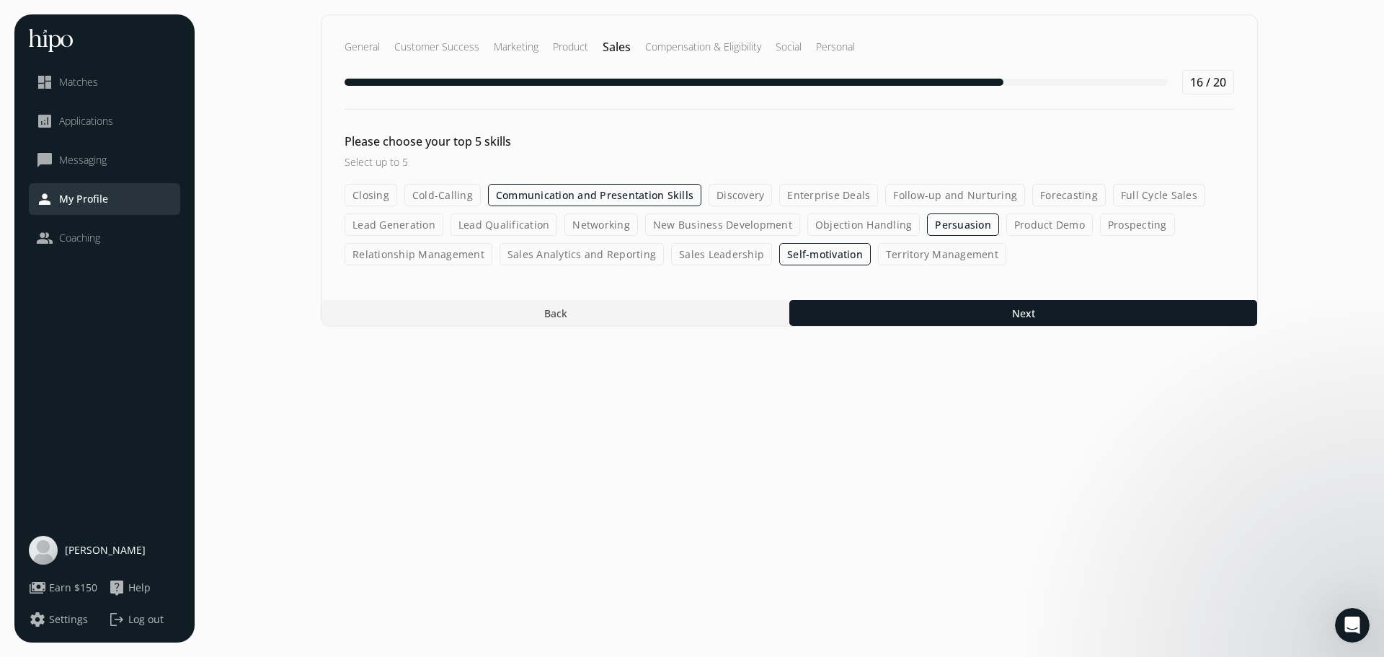
click at [0, 0] on input "Product Demo" at bounding box center [0, 0] width 0 height 0
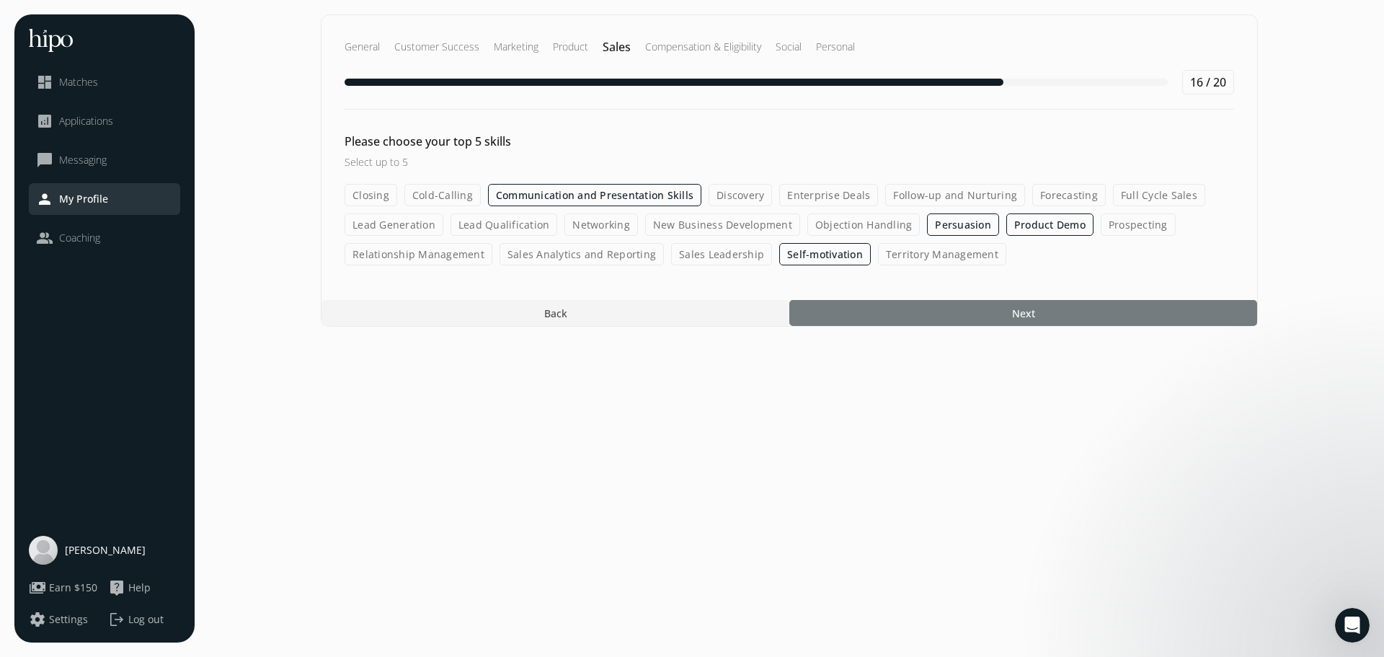
click at [990, 309] on div at bounding box center [1024, 313] width 468 height 26
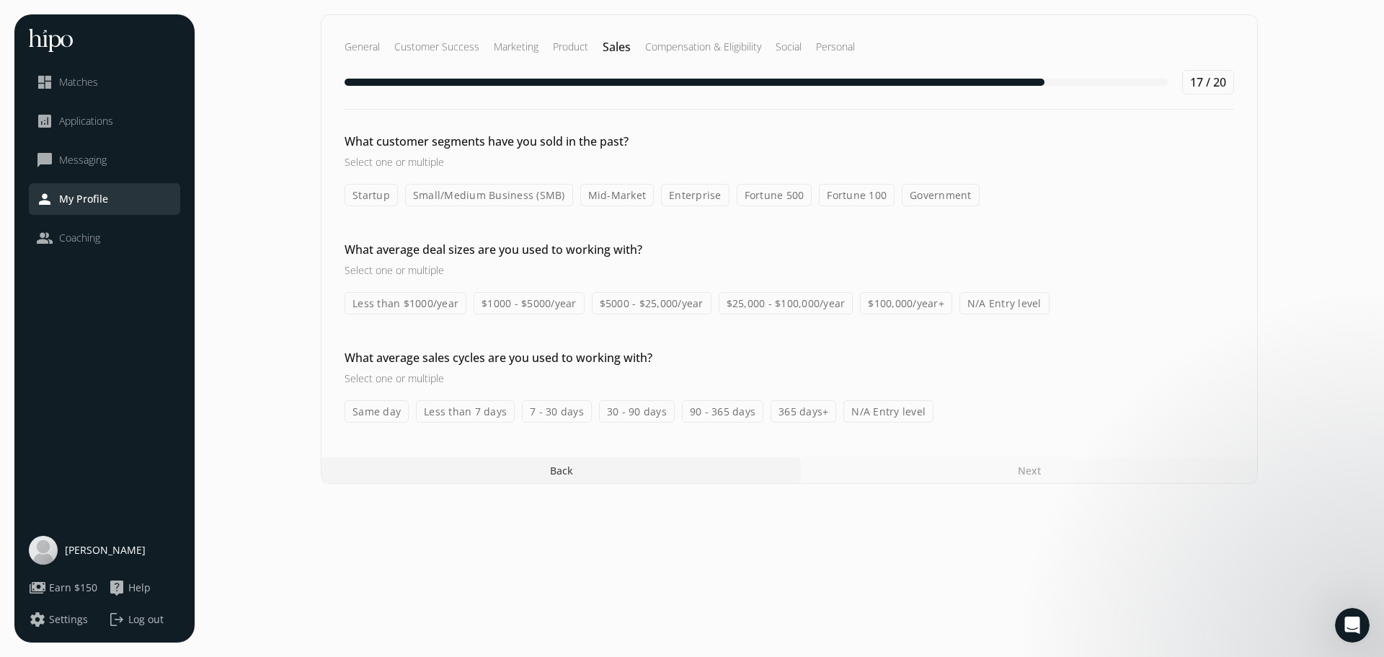
click at [516, 195] on label "Small/Medium Business (SMB)" at bounding box center [489, 195] width 168 height 22
click at [0, 0] on input "Small/Medium Business (SMB)" at bounding box center [0, 0] width 0 height 0
click at [992, 312] on label "N/A Entry level" at bounding box center [1005, 303] width 90 height 22
click at [0, 0] on input "N/A Entry level" at bounding box center [0, 0] width 0 height 0
click at [901, 413] on label "N/A Entry level" at bounding box center [889, 411] width 90 height 22
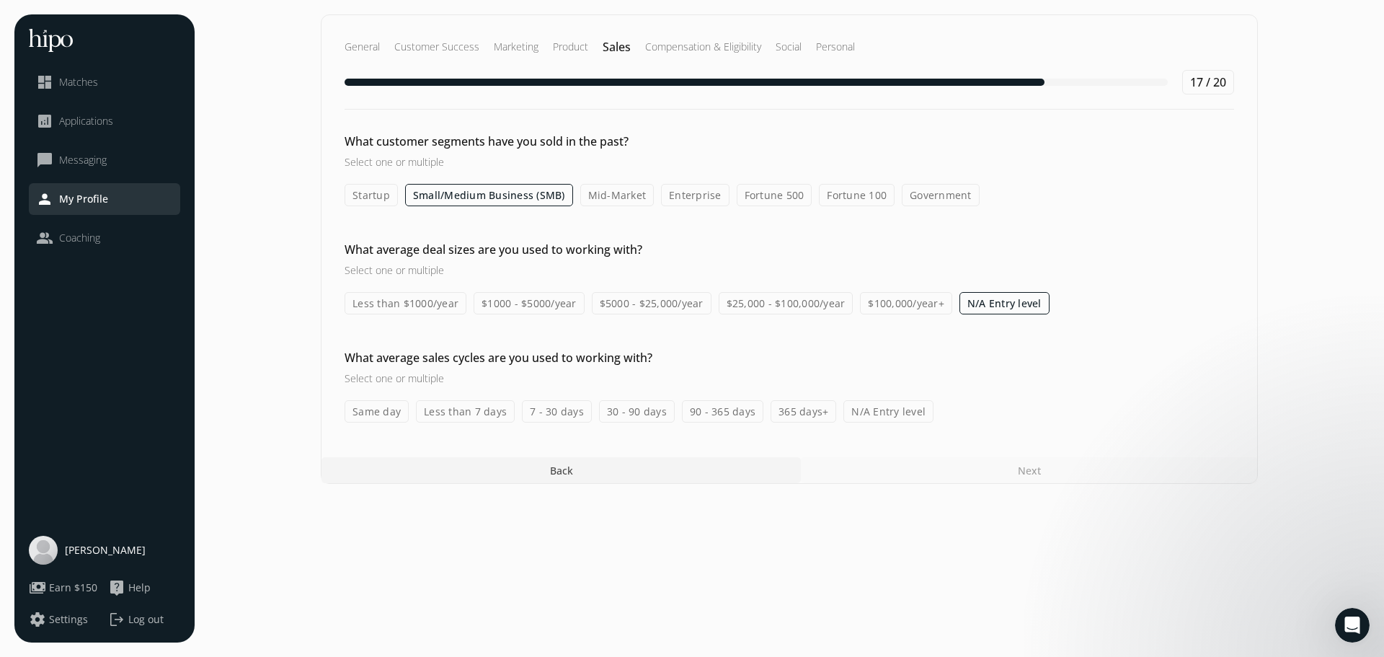
click at [0, 0] on input "N/A Entry level" at bounding box center [0, 0] width 0 height 0
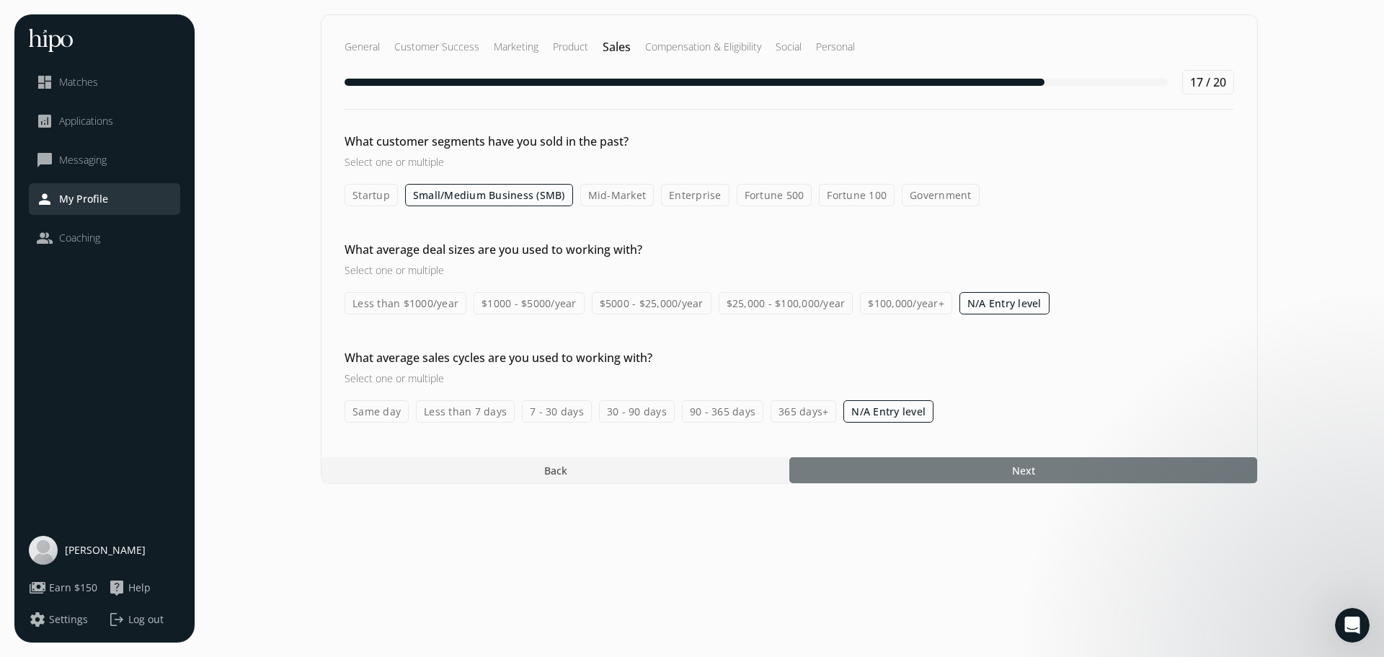
click at [919, 469] on div at bounding box center [1024, 470] width 468 height 26
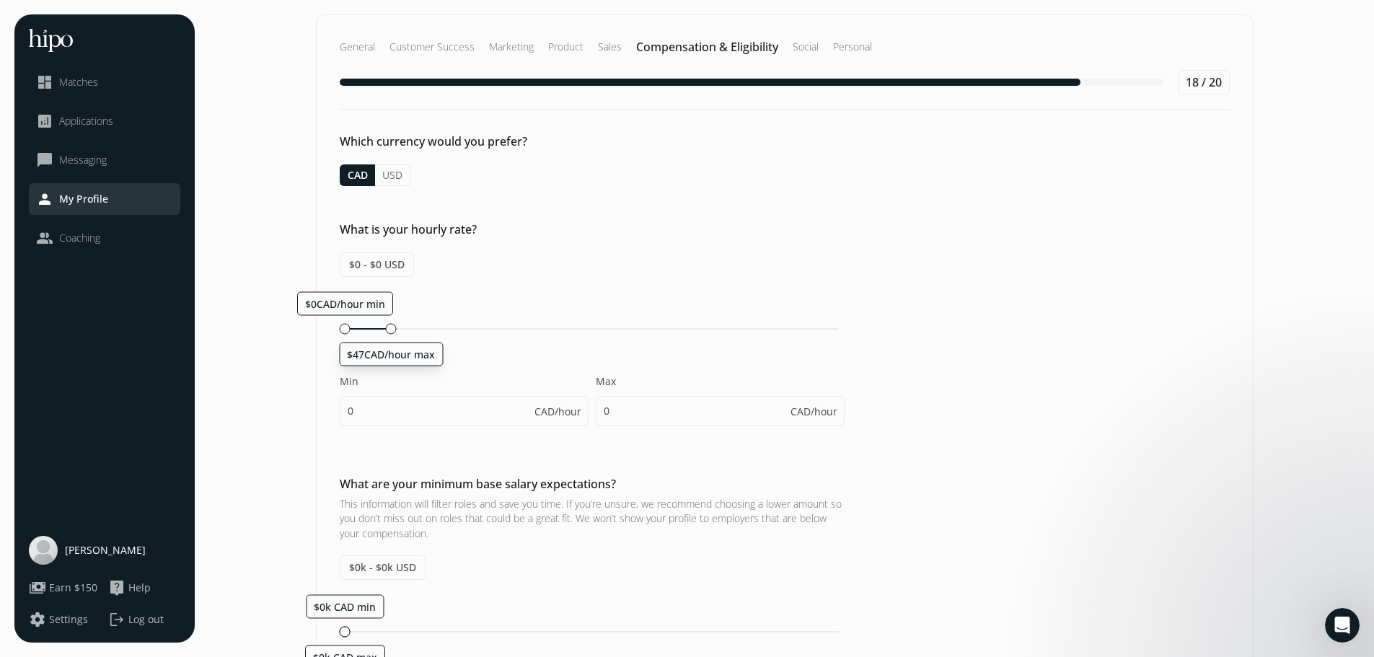
drag, startPoint x: 347, startPoint y: 330, endPoint x: 386, endPoint y: 337, distance: 40.4
click at [386, 337] on div "$0CAD/hour min $47CAD/hour max Min 0 CAD/hour Max 0 CAD/hour" at bounding box center [592, 365] width 505 height 149
click at [356, 172] on button "CAD" at bounding box center [357, 175] width 35 height 22
click at [398, 178] on button "USD" at bounding box center [392, 175] width 35 height 22
click at [361, 177] on button "CAD" at bounding box center [357, 175] width 35 height 22
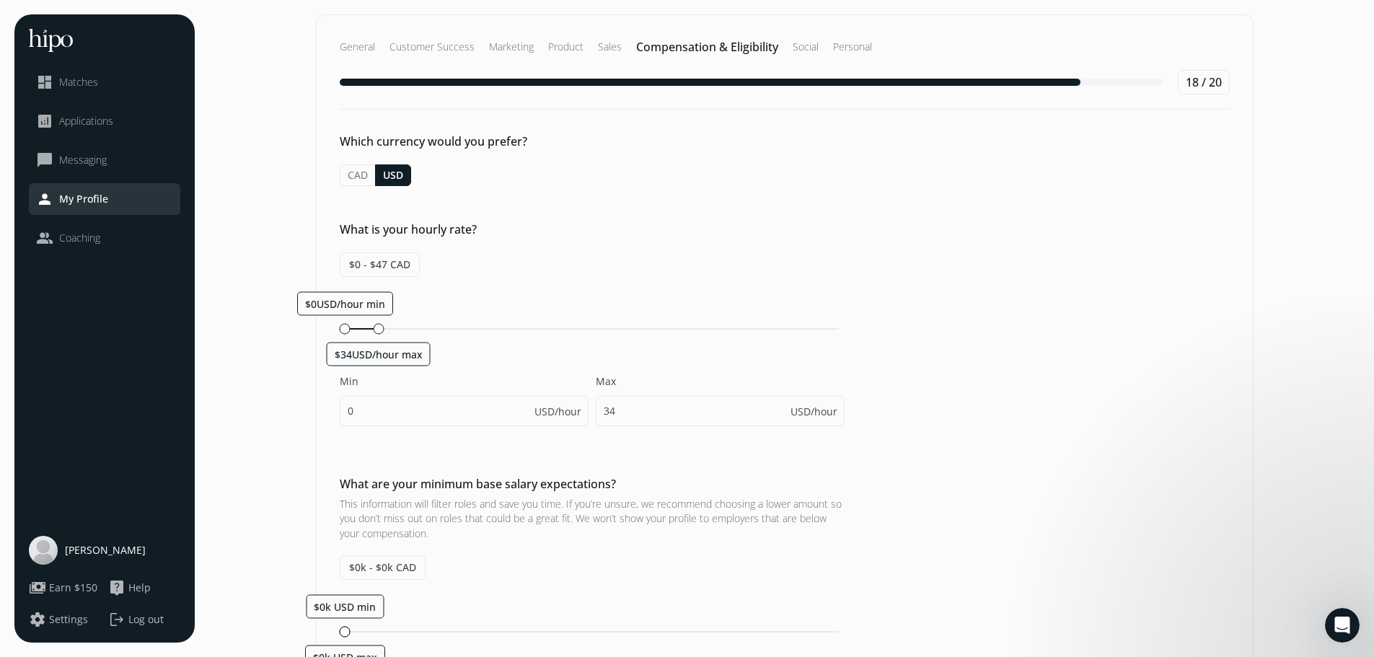
type input "47"
drag, startPoint x: 392, startPoint y: 331, endPoint x: 425, endPoint y: 332, distance: 33.9
click at [425, 332] on div at bounding box center [428, 328] width 11 height 11
type input "36"
type input "85"
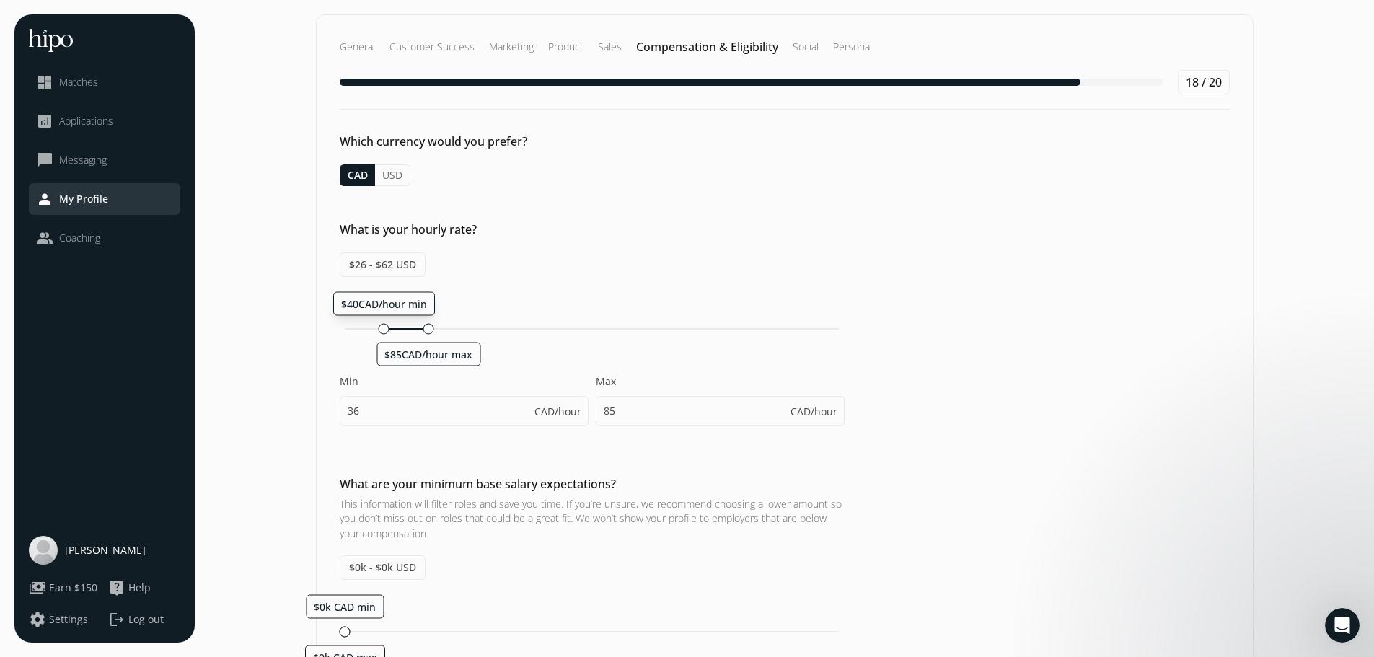
click at [379, 326] on div at bounding box center [384, 328] width 11 height 11
drag, startPoint x: 383, startPoint y: 330, endPoint x: 394, endPoint y: 330, distance: 10.8
click at [394, 330] on div at bounding box center [397, 328] width 11 height 11
click at [399, 332] on div at bounding box center [402, 328] width 11 height 11
click at [399, 332] on div at bounding box center [403, 328] width 11 height 11
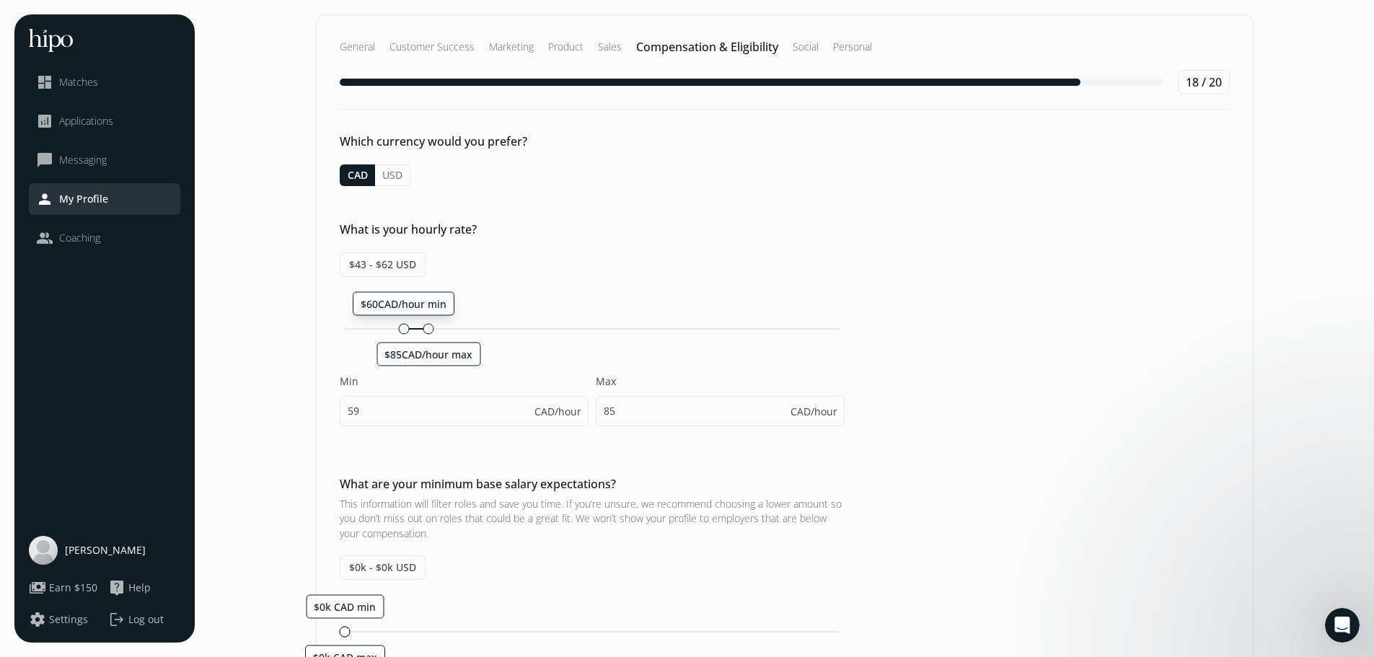
type input "60"
click at [328, 371] on div "What is your hourly rate? $43 - $62 USD $60CAD/hour min $85CAD/hour max Min 60 …" at bounding box center [785, 331] width 936 height 220
click at [376, 410] on input "60" at bounding box center [464, 411] width 249 height 30
click at [471, 518] on h3 "This information will filter roles and save you time. If you’re unsure, we reco…" at bounding box center [592, 519] width 505 height 44
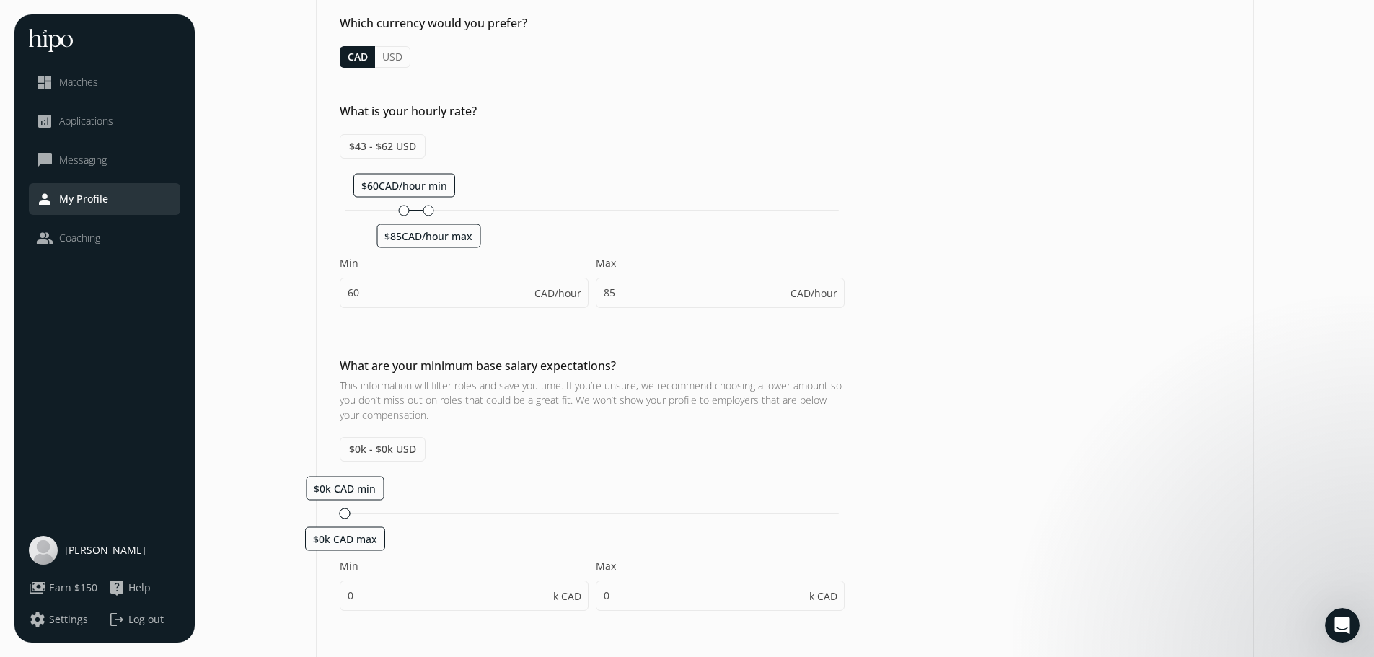
scroll to position [144, 0]
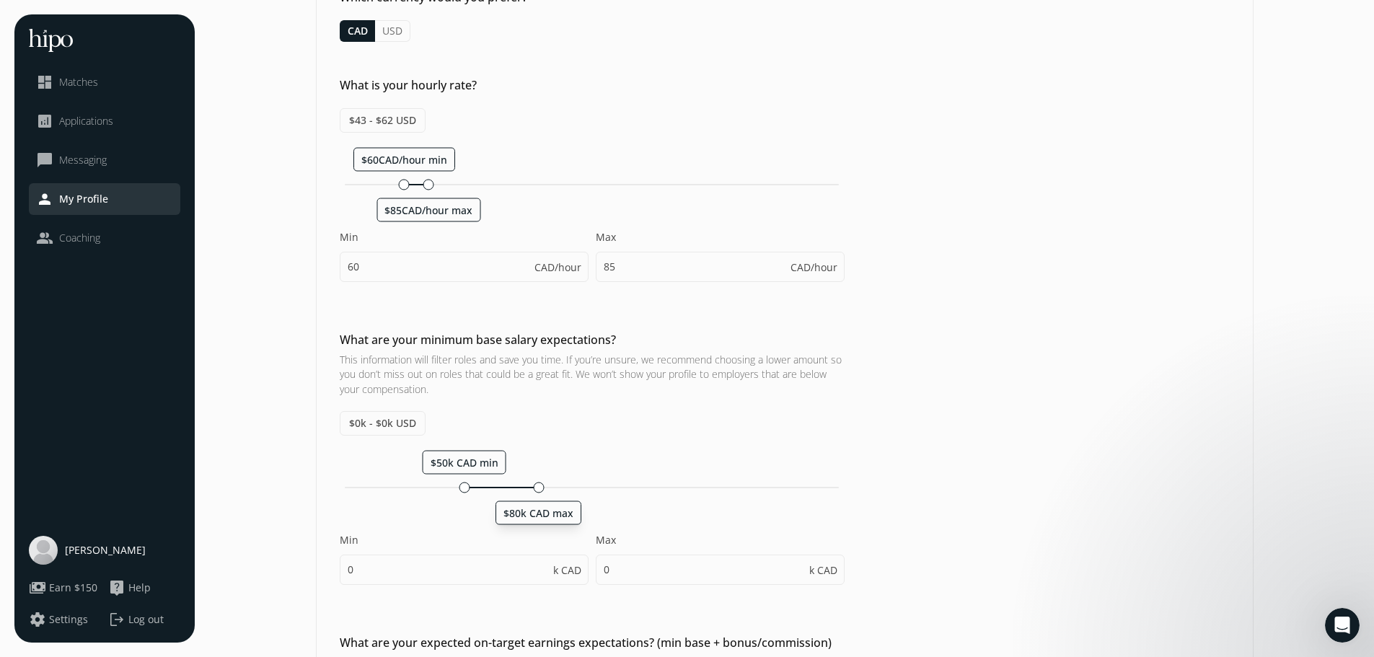
drag, startPoint x: 345, startPoint y: 489, endPoint x: 537, endPoint y: 491, distance: 192.5
click at [537, 491] on div at bounding box center [538, 487] width 11 height 11
type input "50"
type input "80"
type input "50"
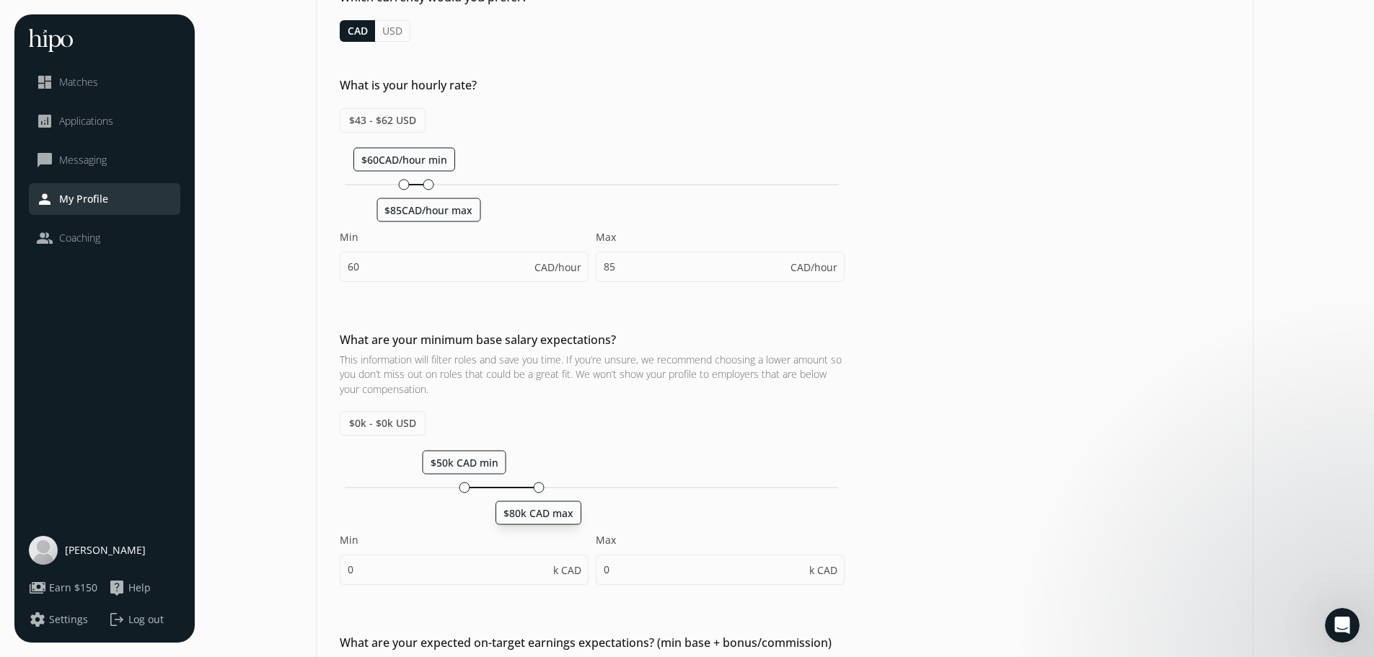
type input "55"
drag, startPoint x: 468, startPoint y: 487, endPoint x: 511, endPoint y: 491, distance: 43.4
click at [511, 491] on div at bounding box center [513, 487] width 11 height 11
type input "70"
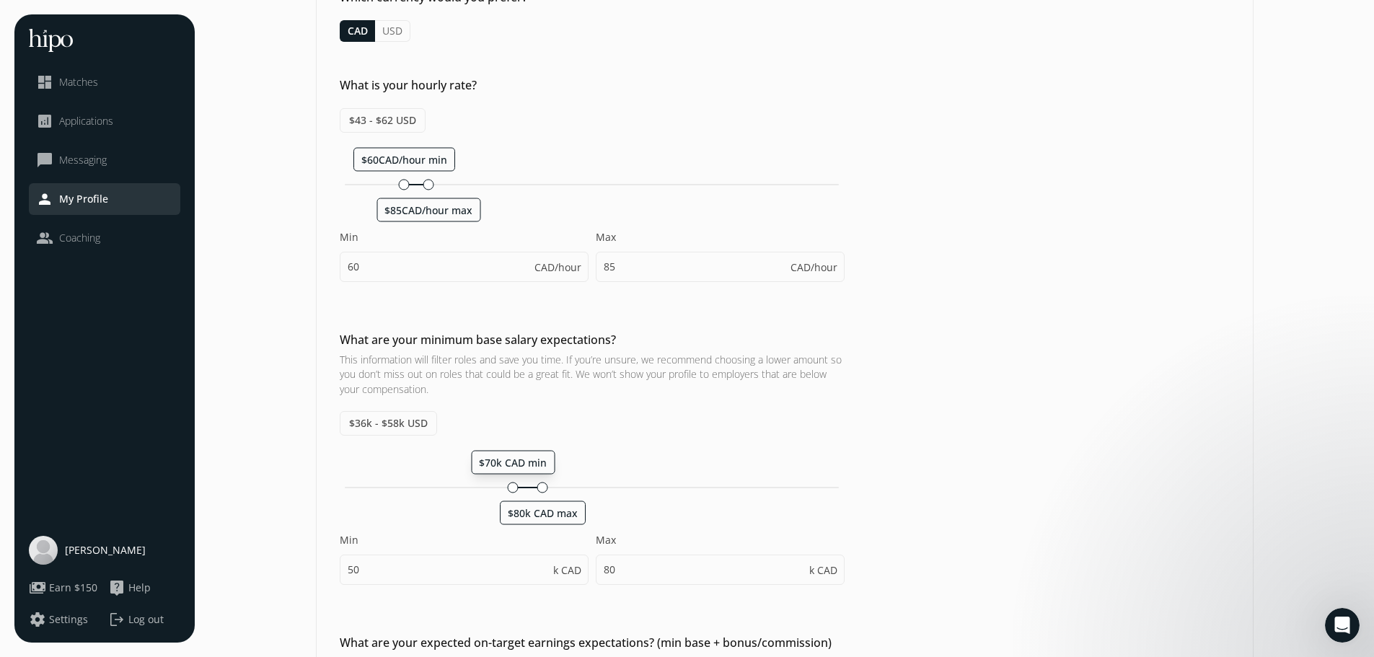
type input "75"
drag, startPoint x: 540, startPoint y: 488, endPoint x: 661, endPoint y: 495, distance: 120.6
click at [661, 495] on div "$95k CAD min $125k CAD max Min 70 k CAD Max 80 k CAD" at bounding box center [592, 524] width 505 height 149
type input "95"
type input "125"
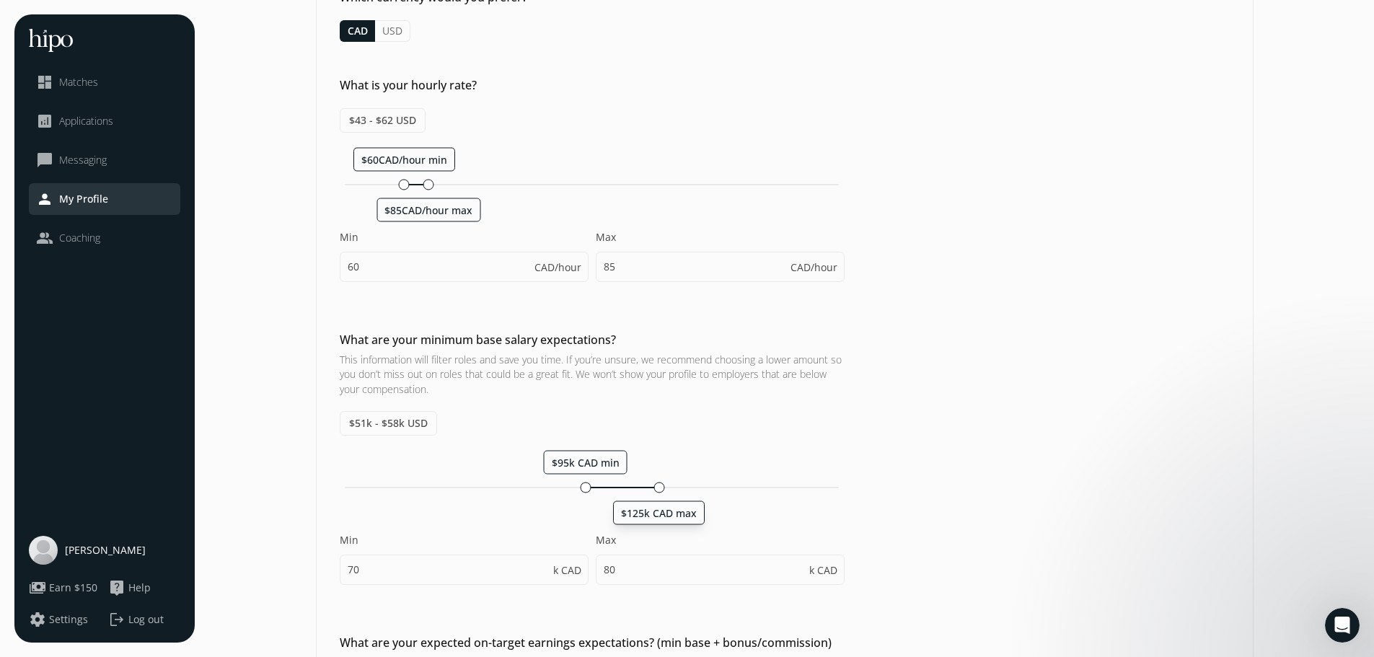
type input "95"
type input "100"
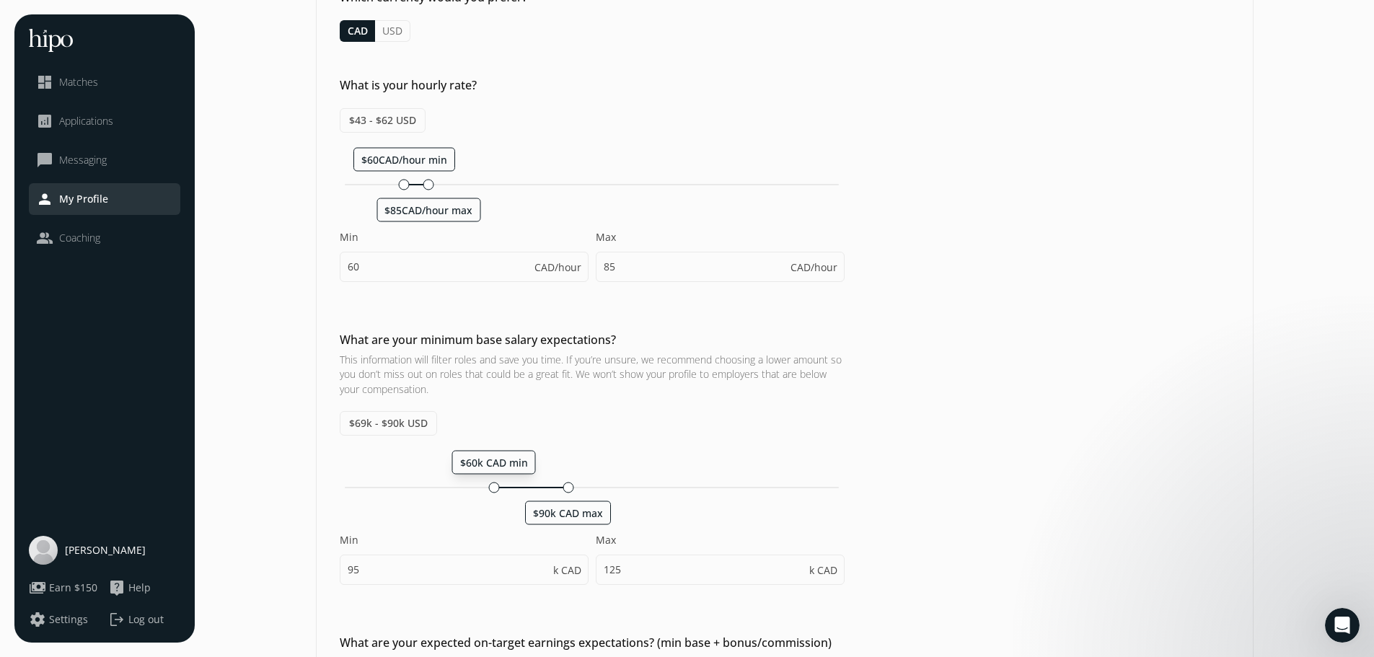
drag, startPoint x: 578, startPoint y: 487, endPoint x: 492, endPoint y: 487, distance: 85.8
click at [492, 487] on div at bounding box center [493, 487] width 11 height 11
type input "60"
click at [372, 570] on input "60" at bounding box center [464, 570] width 249 height 30
click at [650, 571] on input "90" at bounding box center [720, 570] width 249 height 30
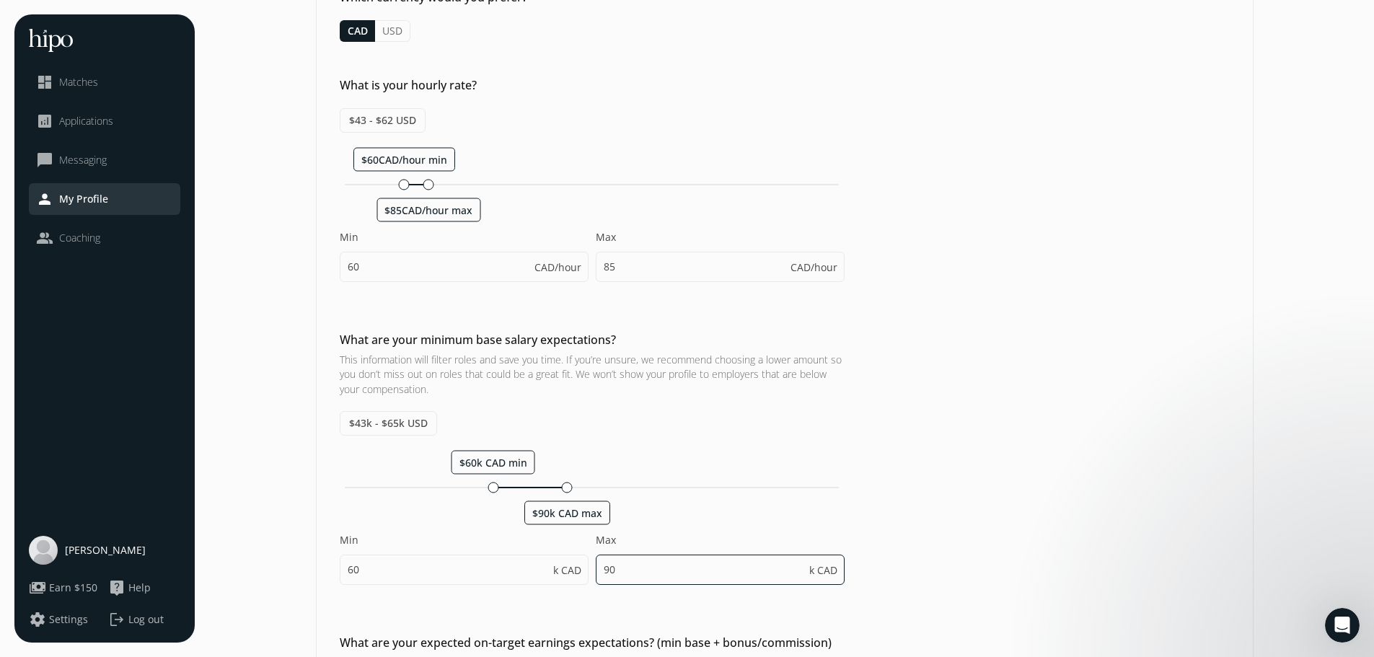
click at [650, 571] on input "90" at bounding box center [720, 570] width 249 height 30
type input "1"
type input "200"
click at [463, 576] on input "60" at bounding box center [464, 570] width 249 height 30
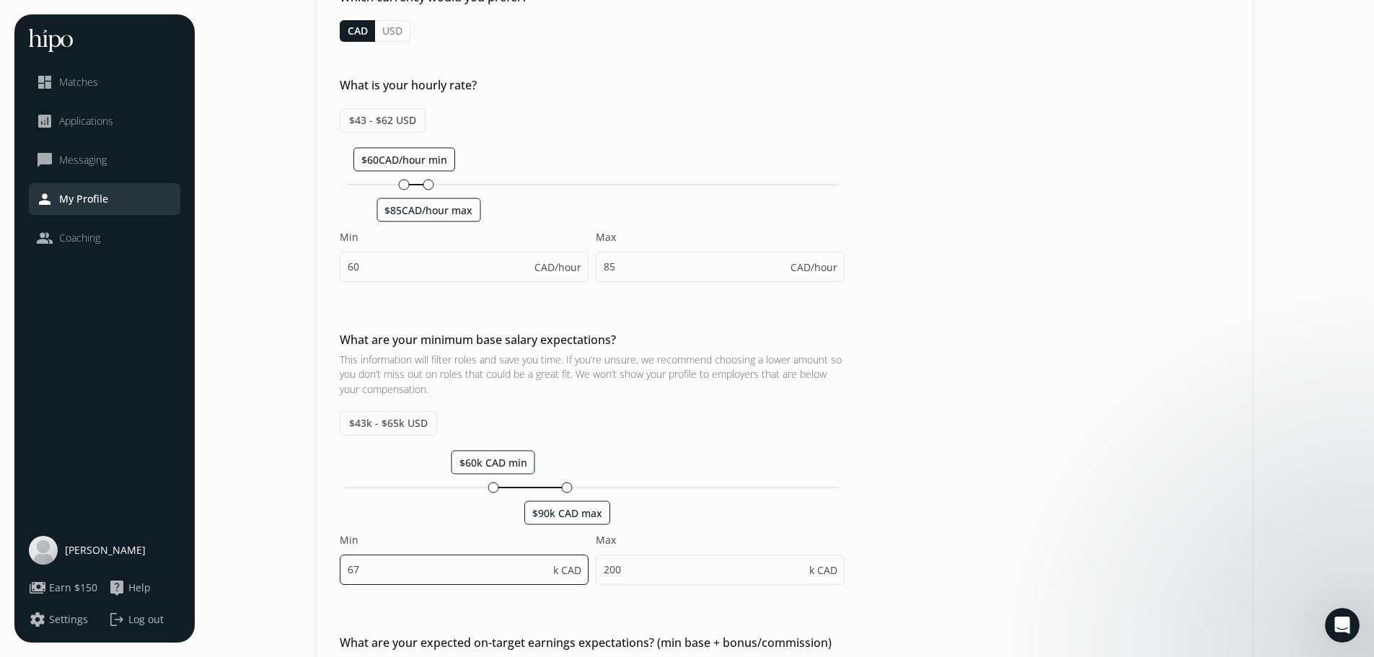
type input "6"
type input "90"
click at [1001, 533] on div "What are your minimum base salary expectations? This information will filter ro…" at bounding box center [785, 465] width 936 height 268
click at [492, 570] on input "90" at bounding box center [464, 570] width 249 height 30
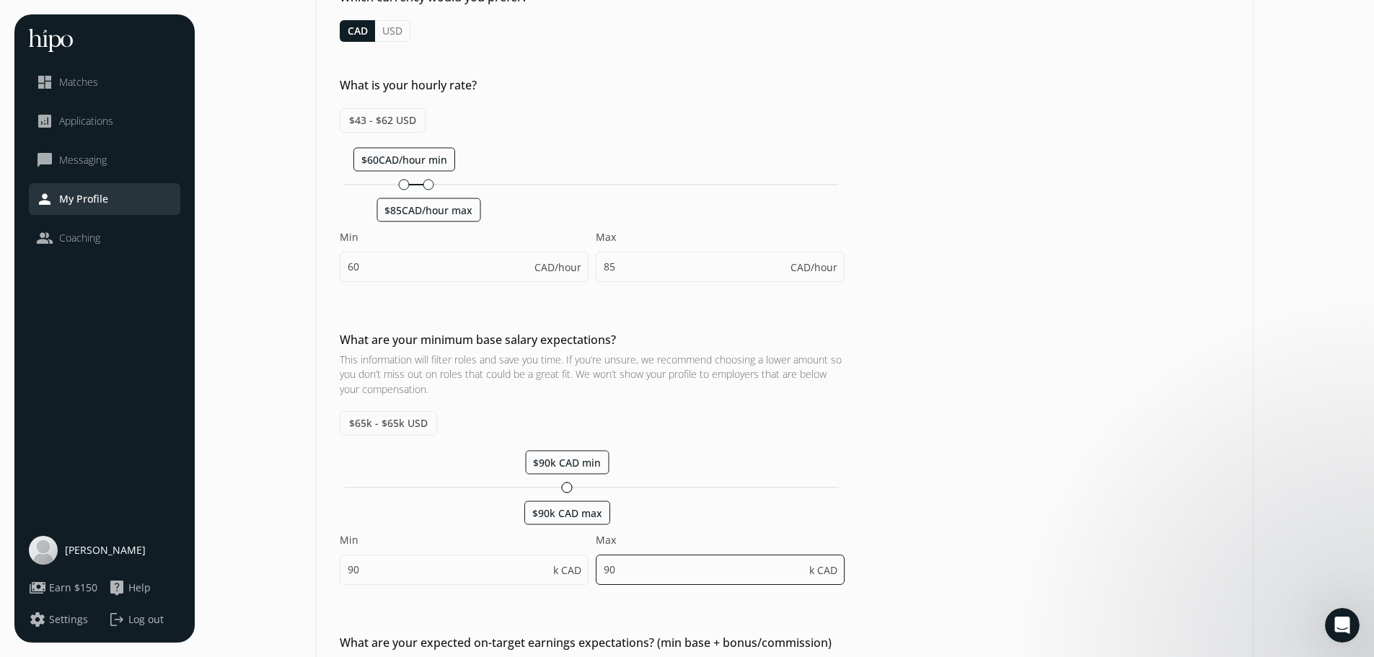
click at [660, 575] on input "90" at bounding box center [720, 570] width 249 height 30
drag, startPoint x: 568, startPoint y: 488, endPoint x: 690, endPoint y: 498, distance: 122.3
click at [690, 498] on div "$110k CAD min $140k CAD max Min 90 k CAD Max 90 k CAD" at bounding box center [592, 524] width 505 height 149
type input "110"
type input "140"
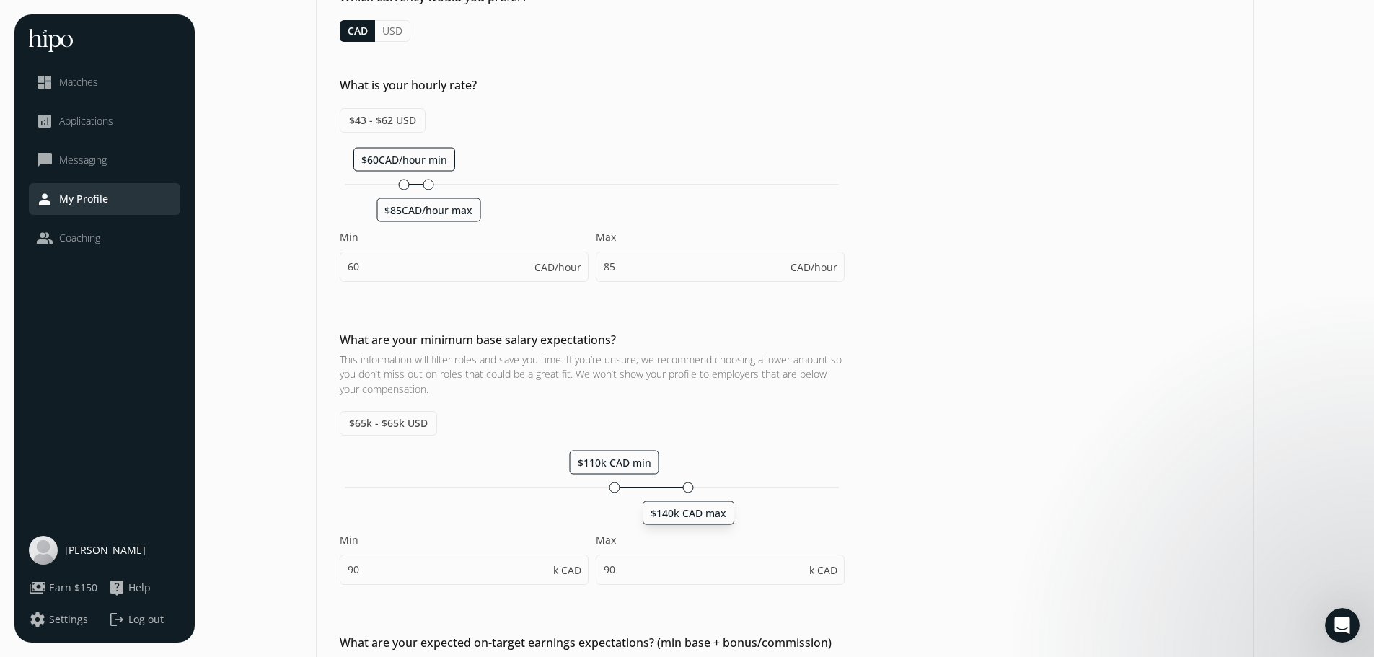
type input "110"
type input "115"
drag, startPoint x: 616, startPoint y: 487, endPoint x: 568, endPoint y: 485, distance: 47.6
click at [568, 485] on div at bounding box center [568, 487] width 11 height 11
type input "90"
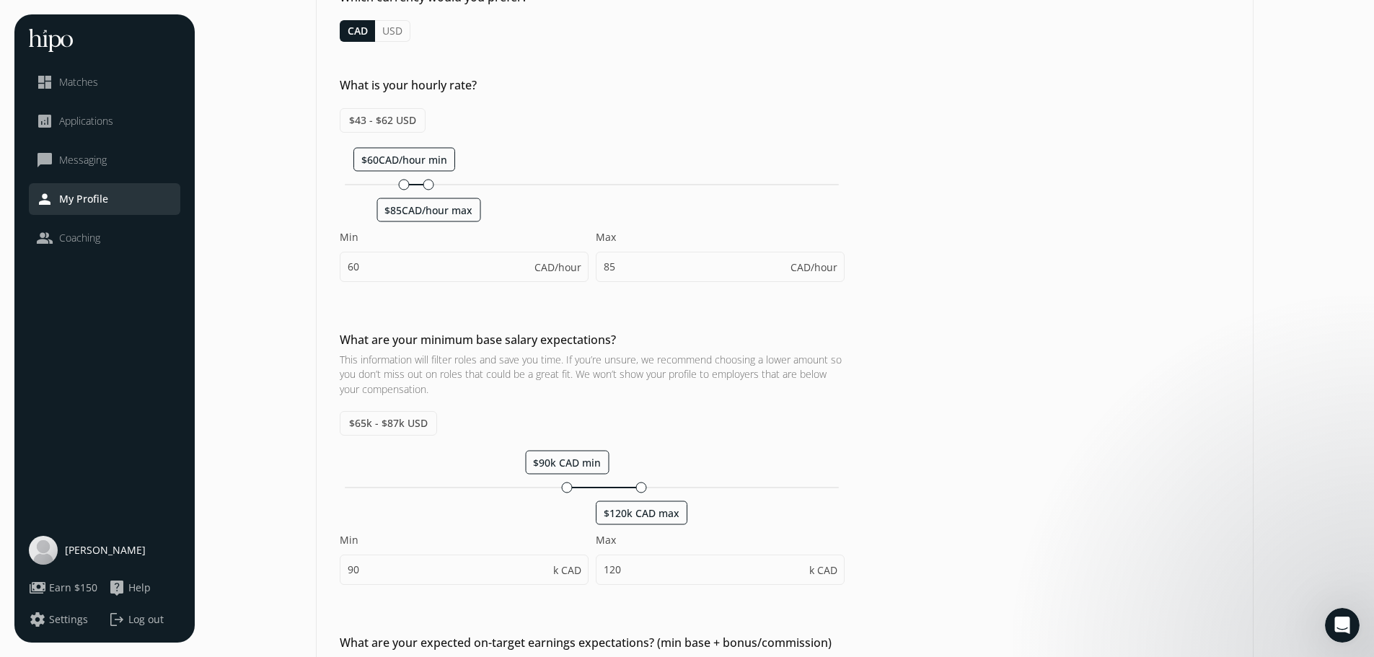
click at [944, 536] on div "What are your minimum base salary expectations? This information will filter ro…" at bounding box center [785, 465] width 936 height 268
click at [652, 567] on input "120" at bounding box center [720, 570] width 249 height 30
type input "150"
click at [931, 576] on div "What are your minimum base salary expectations? This information will filter ro…" at bounding box center [785, 465] width 936 height 268
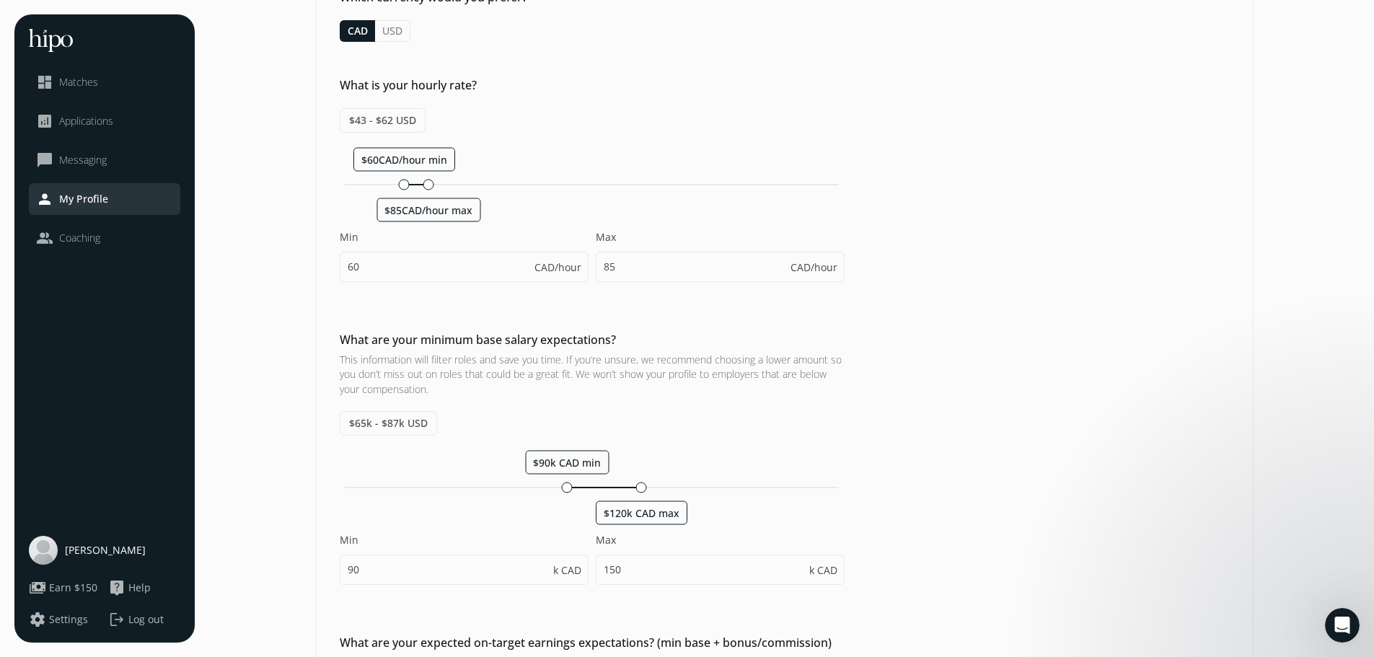
click at [934, 539] on div "What are your minimum base salary expectations? This information will filter ro…" at bounding box center [785, 465] width 936 height 268
click at [477, 570] on input "90" at bounding box center [464, 570] width 249 height 30
type input "70"
click at [942, 557] on div "What are your minimum base salary expectations? This information will filter ro…" at bounding box center [785, 465] width 936 height 268
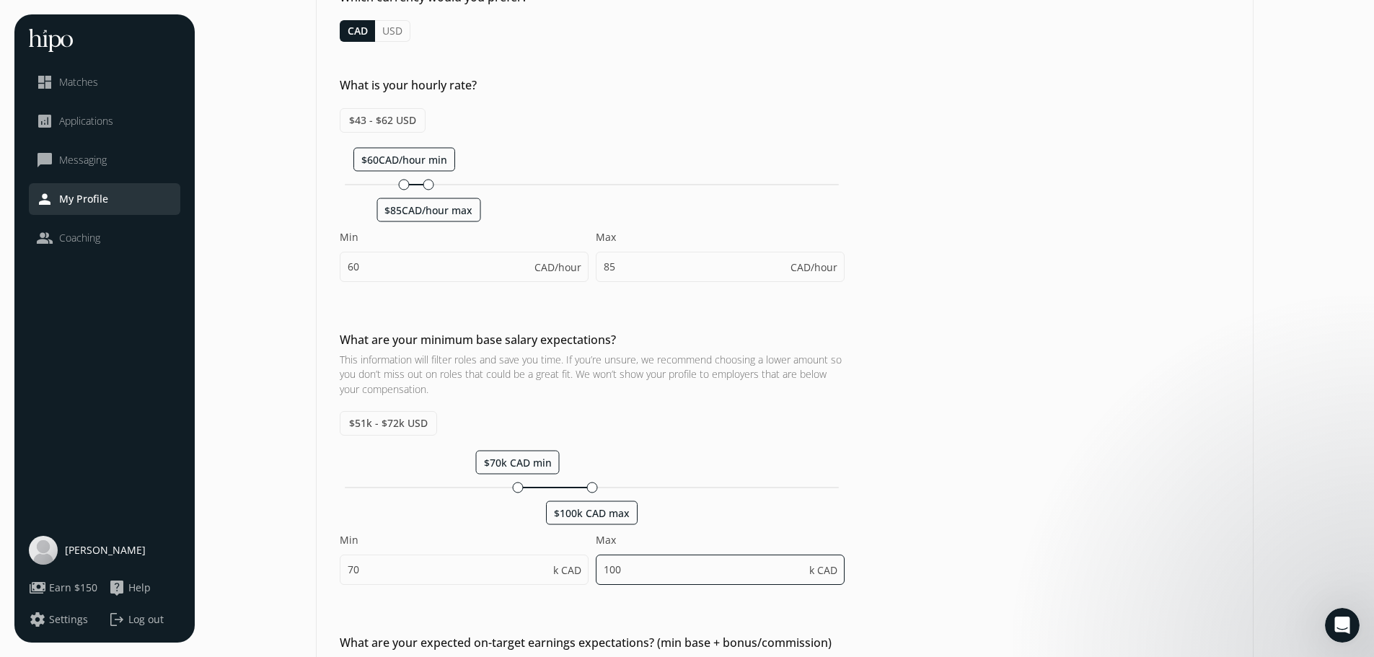
click at [661, 567] on input "100" at bounding box center [720, 570] width 249 height 30
type input "150"
click at [909, 535] on div "What are your minimum base salary expectations? This information will filter ro…" at bounding box center [785, 465] width 936 height 268
click at [986, 548] on div "What are your minimum base salary expectations? This information will filter ro…" at bounding box center [785, 465] width 936 height 268
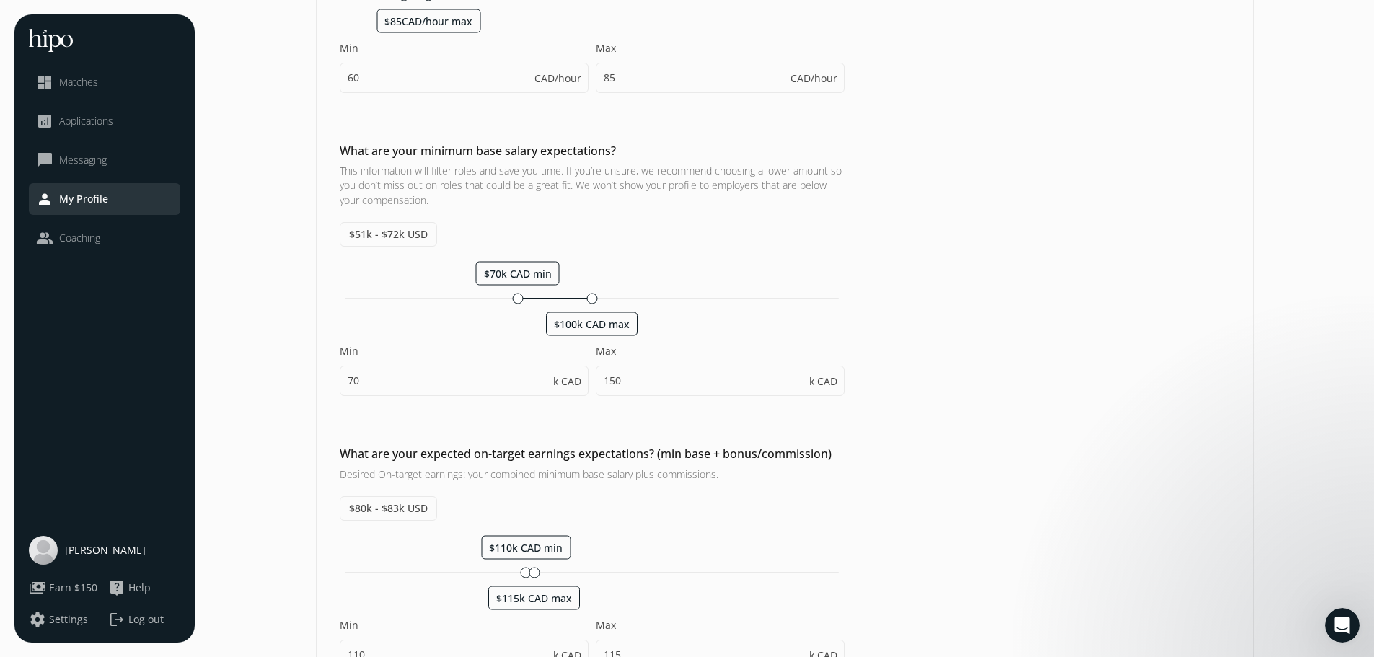
scroll to position [361, 0]
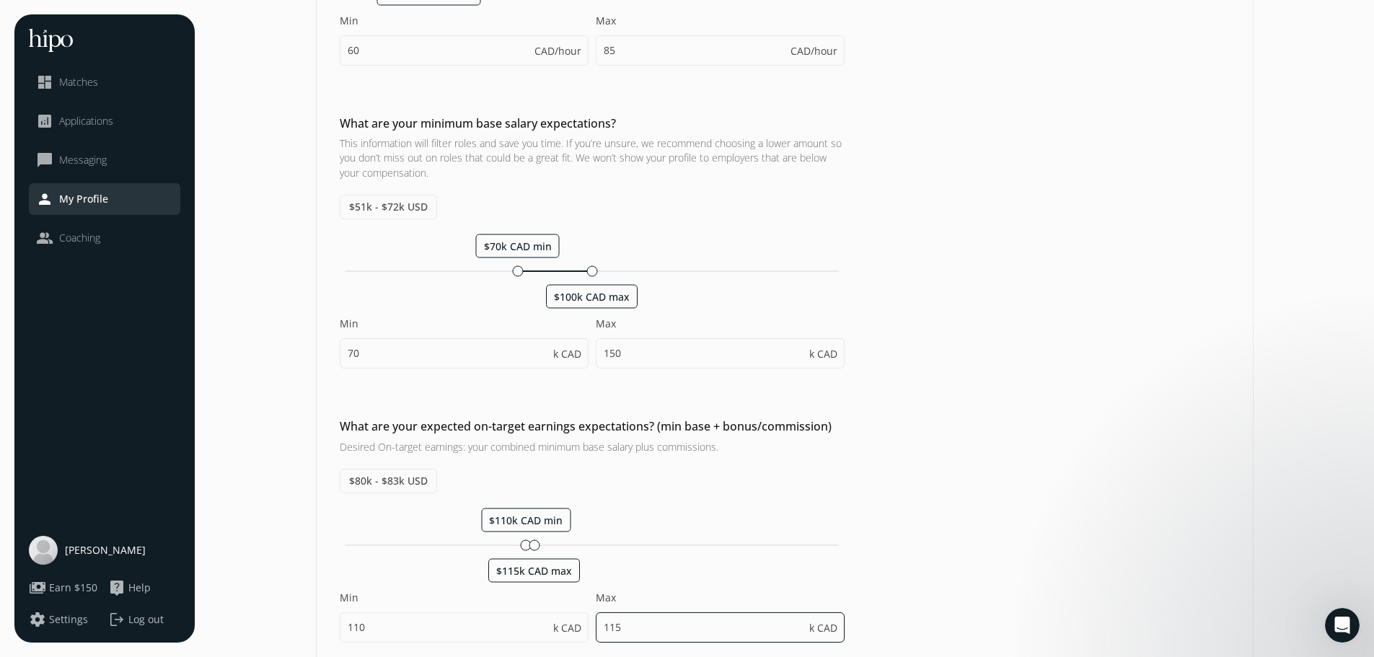
click at [629, 631] on input "115" at bounding box center [720, 627] width 249 height 30
type input "150"
type input "100"
type input "140"
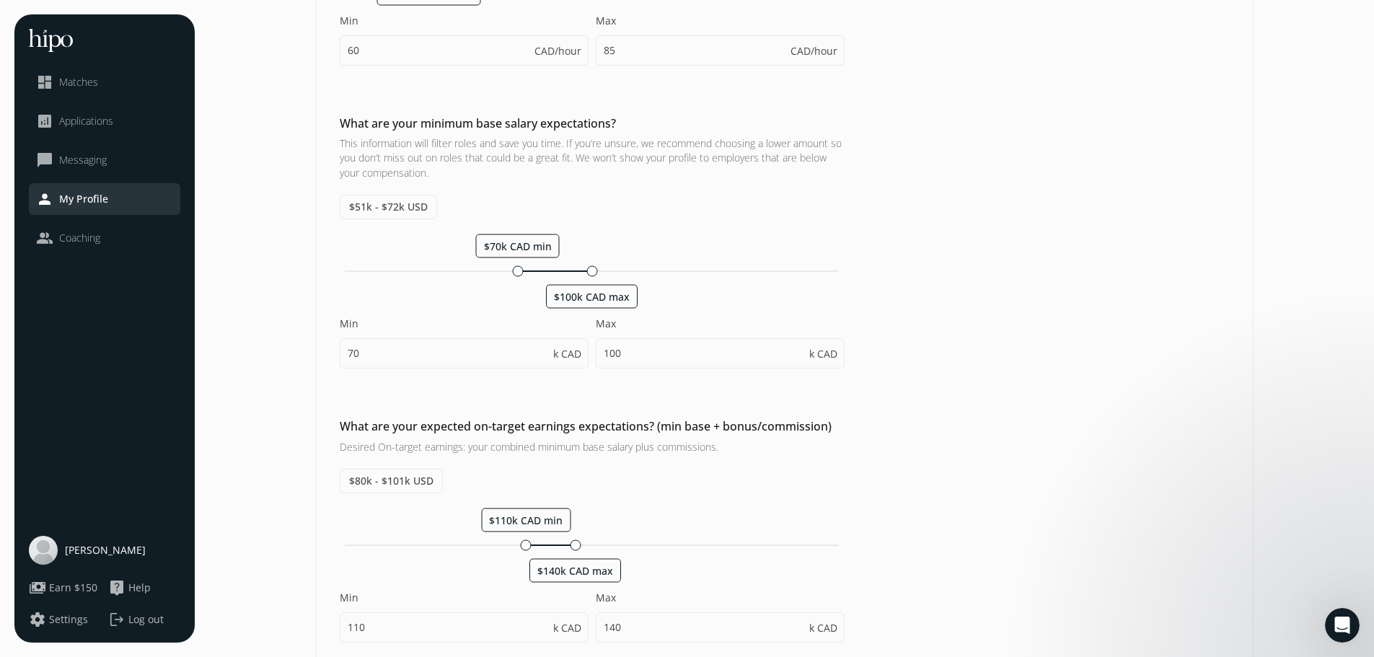
click at [953, 587] on div "What are your expected on-target earnings expectations? (min base + bonus/commi…" at bounding box center [785, 537] width 936 height 239
click at [394, 627] on input "110" at bounding box center [464, 627] width 249 height 30
type input "100"
click at [648, 629] on input "130" at bounding box center [720, 627] width 249 height 30
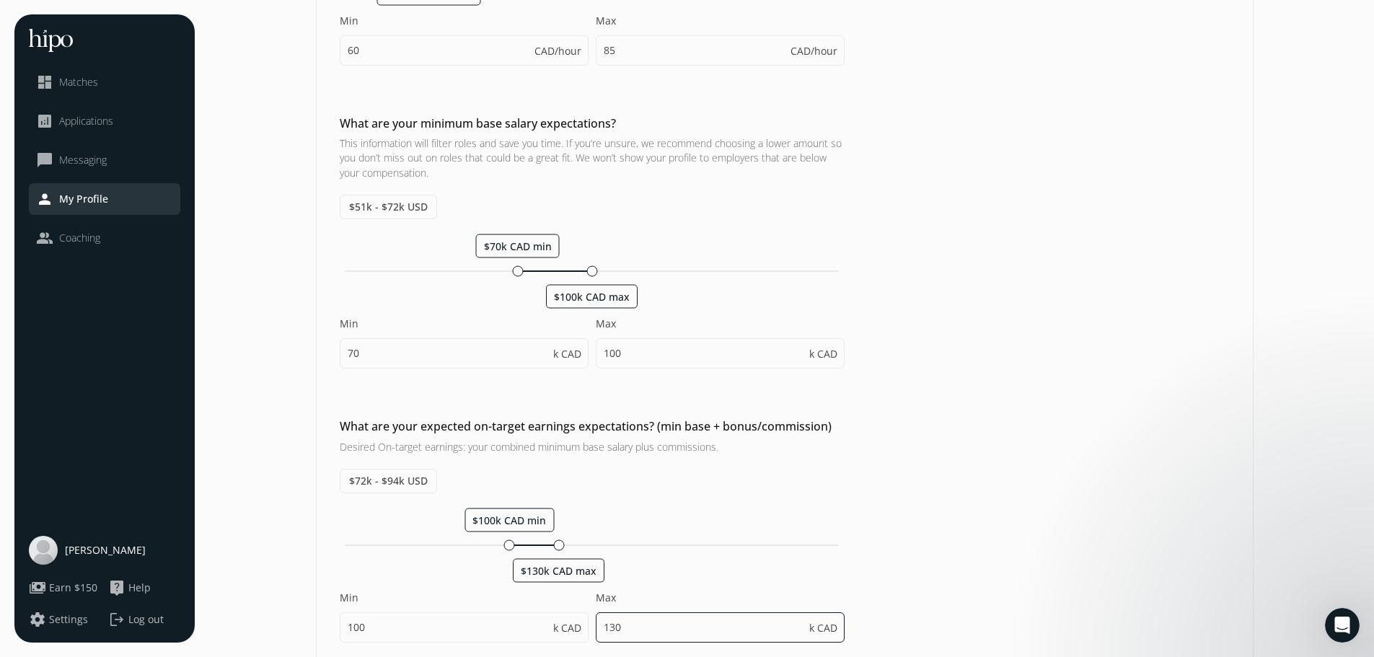
click at [648, 629] on input "130" at bounding box center [720, 627] width 249 height 30
type input "150"
click at [898, 588] on div "What are your expected on-target earnings expectations? (min base + bonus/commi…" at bounding box center [785, 537] width 936 height 239
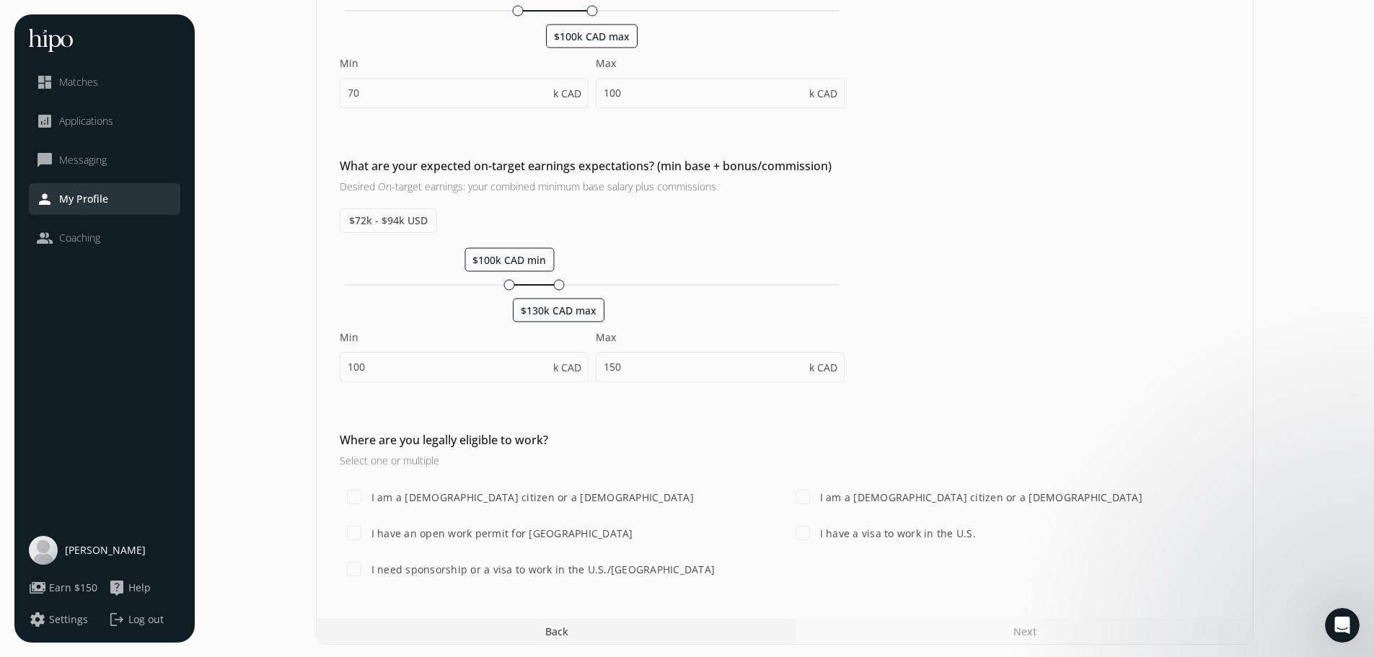
scroll to position [623, 0]
click at [360, 492] on input "I am a [DEMOGRAPHIC_DATA] citizen or a [DEMOGRAPHIC_DATA]" at bounding box center [354, 494] width 29 height 29
checkbox input "true"
type input "130"
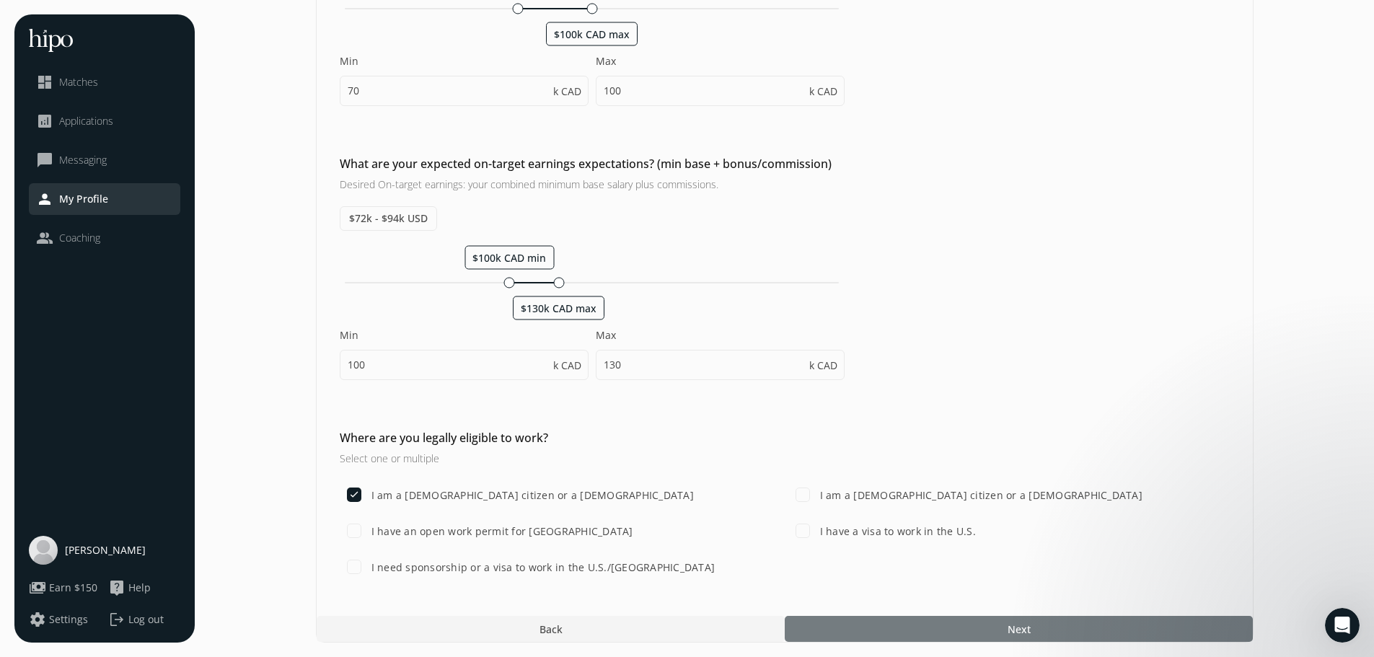
click at [929, 624] on div at bounding box center [1019, 629] width 468 height 26
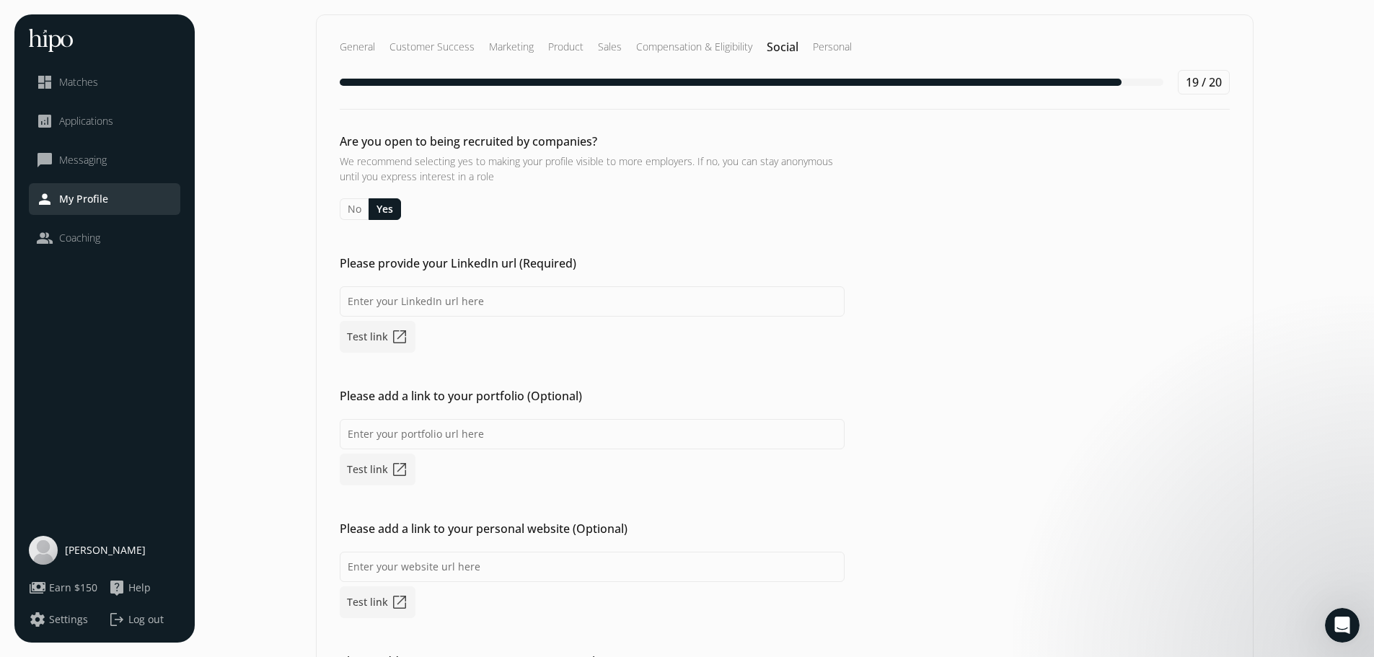
click at [378, 212] on button "Yes" at bounding box center [384, 209] width 32 height 22
click at [456, 297] on input at bounding box center [592, 301] width 505 height 30
paste input "[DOMAIN_NAME][URL]"
type input "[DOMAIN_NAME][URL]"
click at [756, 369] on div "Are you open to being recruited by companies? We recommend selecting yes to mak…" at bounding box center [785, 420] width 936 height 575
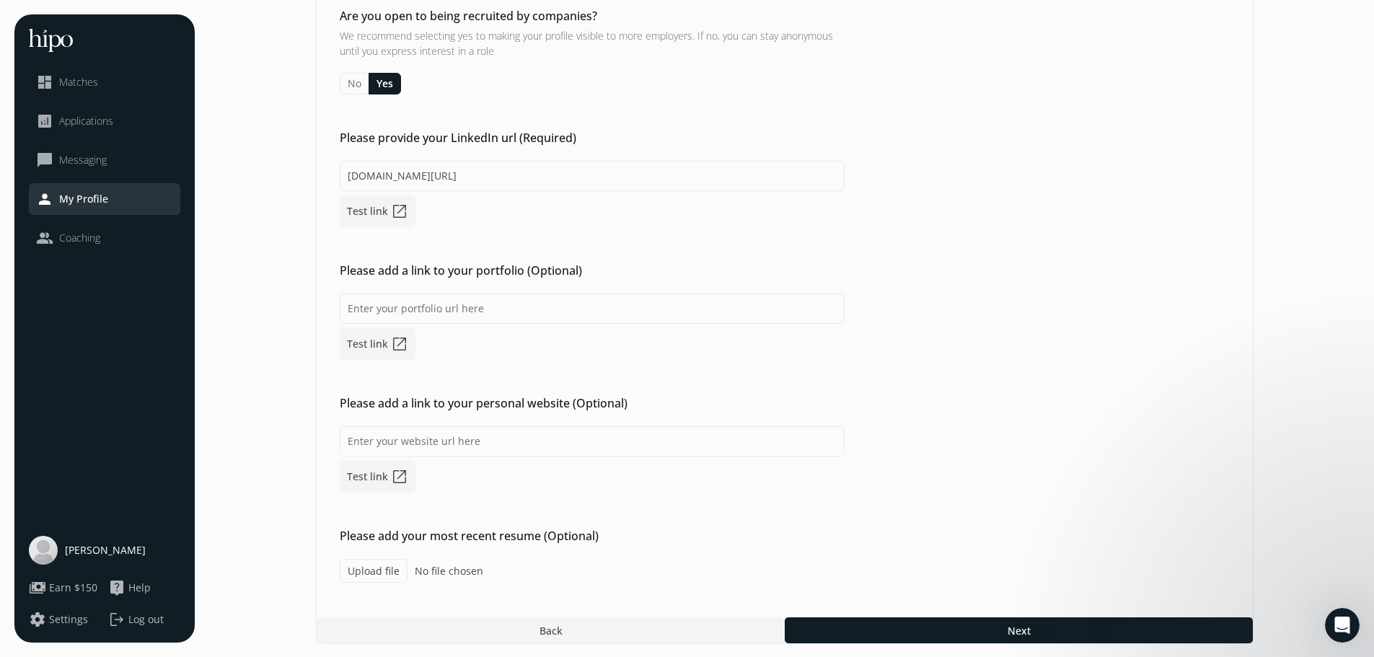
scroll to position [127, 0]
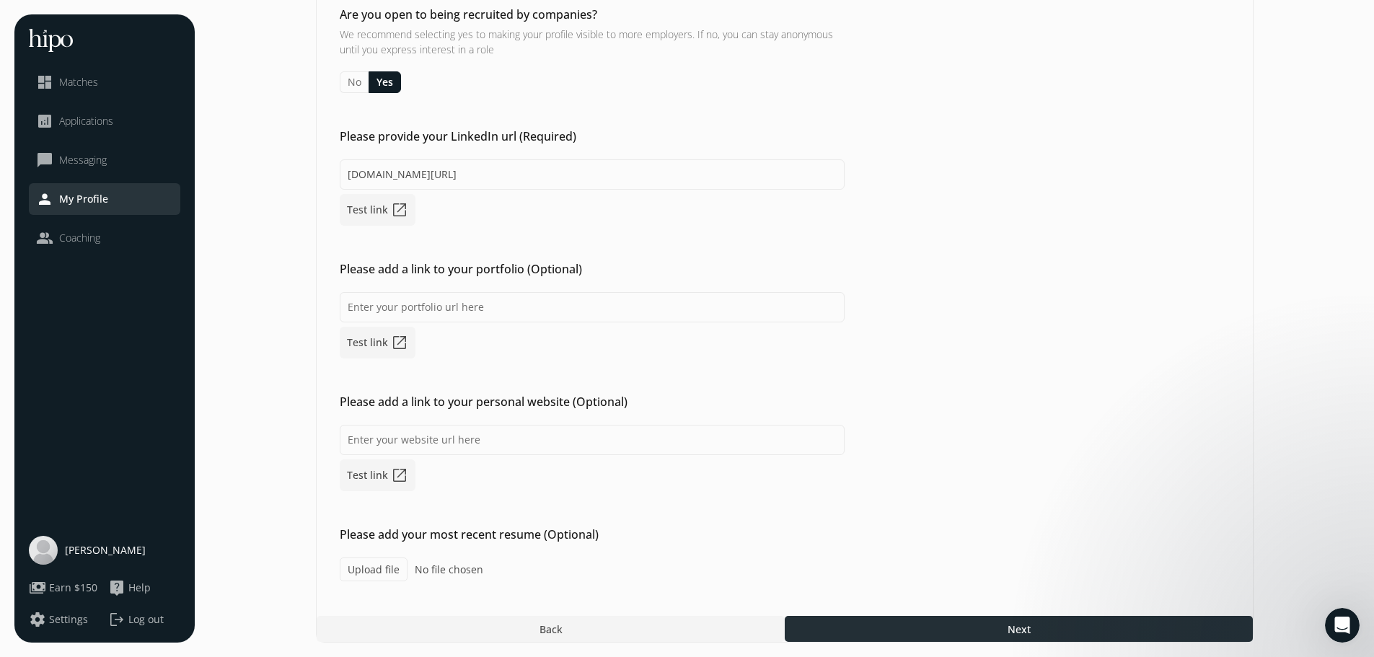
click at [1020, 635] on span "Next" at bounding box center [1018, 629] width 23 height 15
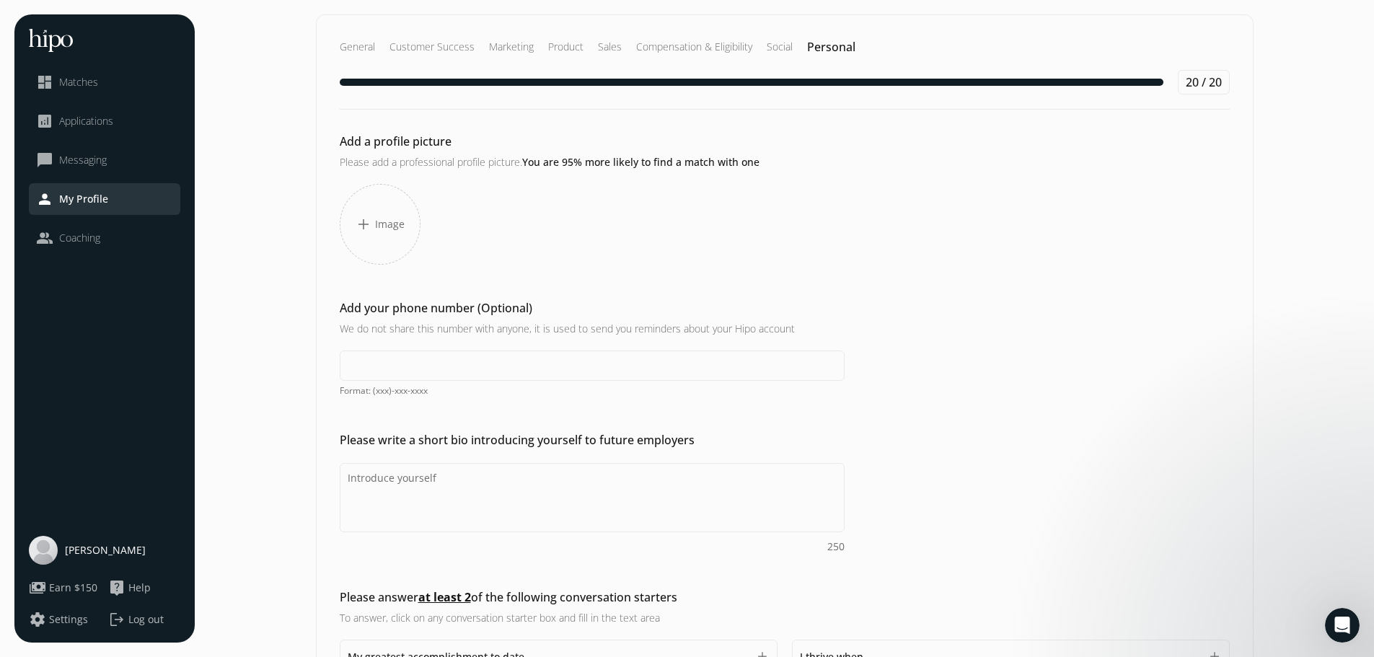
click at [384, 224] on span "Image" at bounding box center [390, 224] width 30 height 14
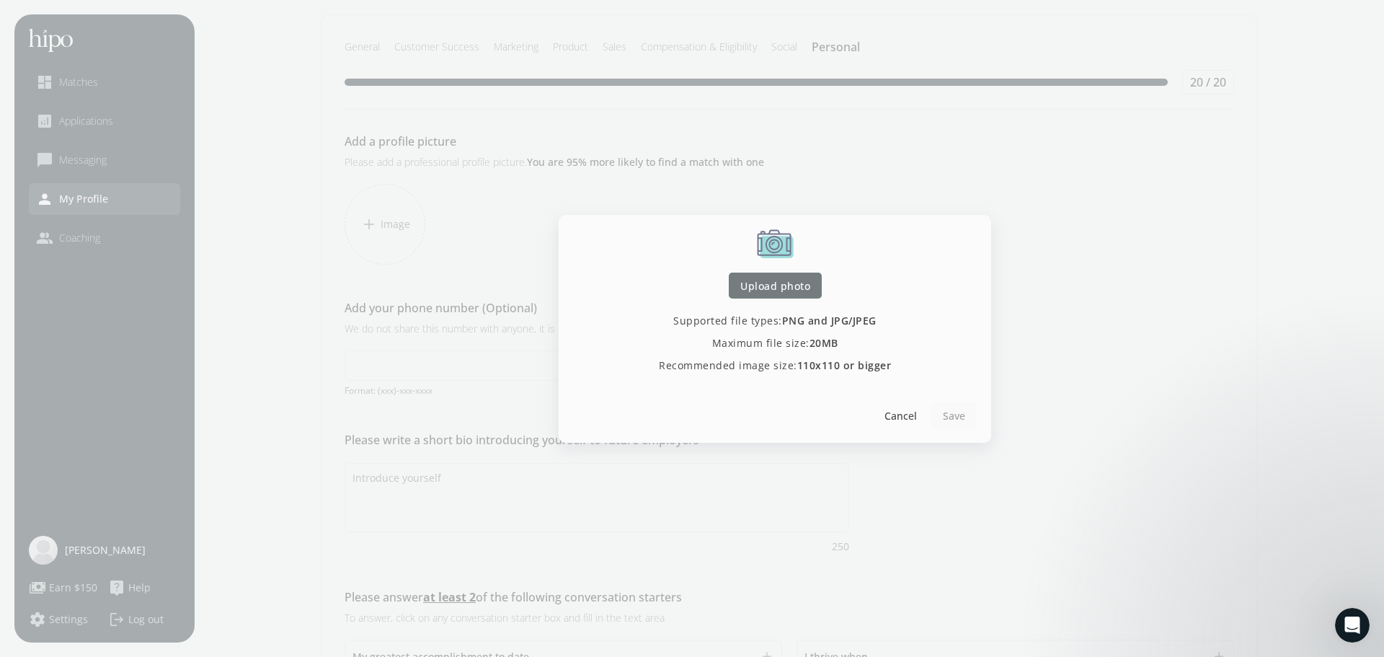
click at [783, 290] on span "Upload photo" at bounding box center [776, 285] width 70 height 15
click at [768, 290] on span "Upload photo" at bounding box center [776, 285] width 70 height 15
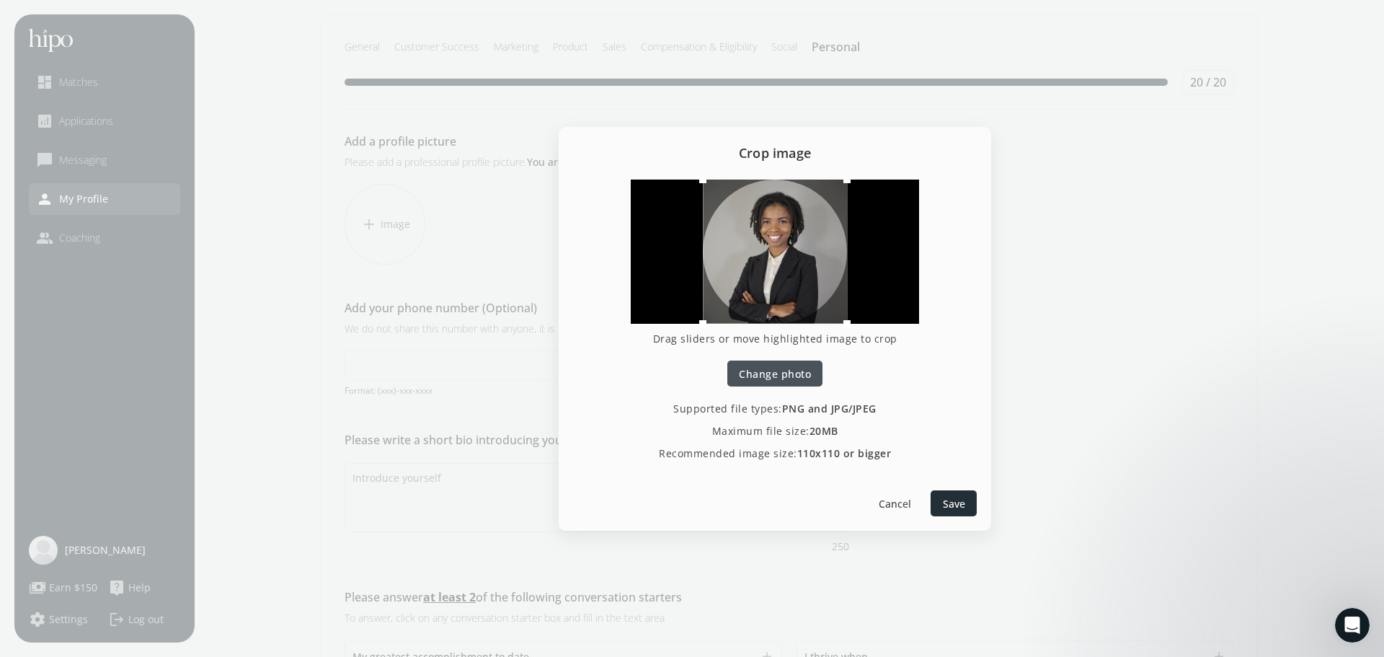
click at [955, 505] on span "Save" at bounding box center [954, 502] width 22 height 15
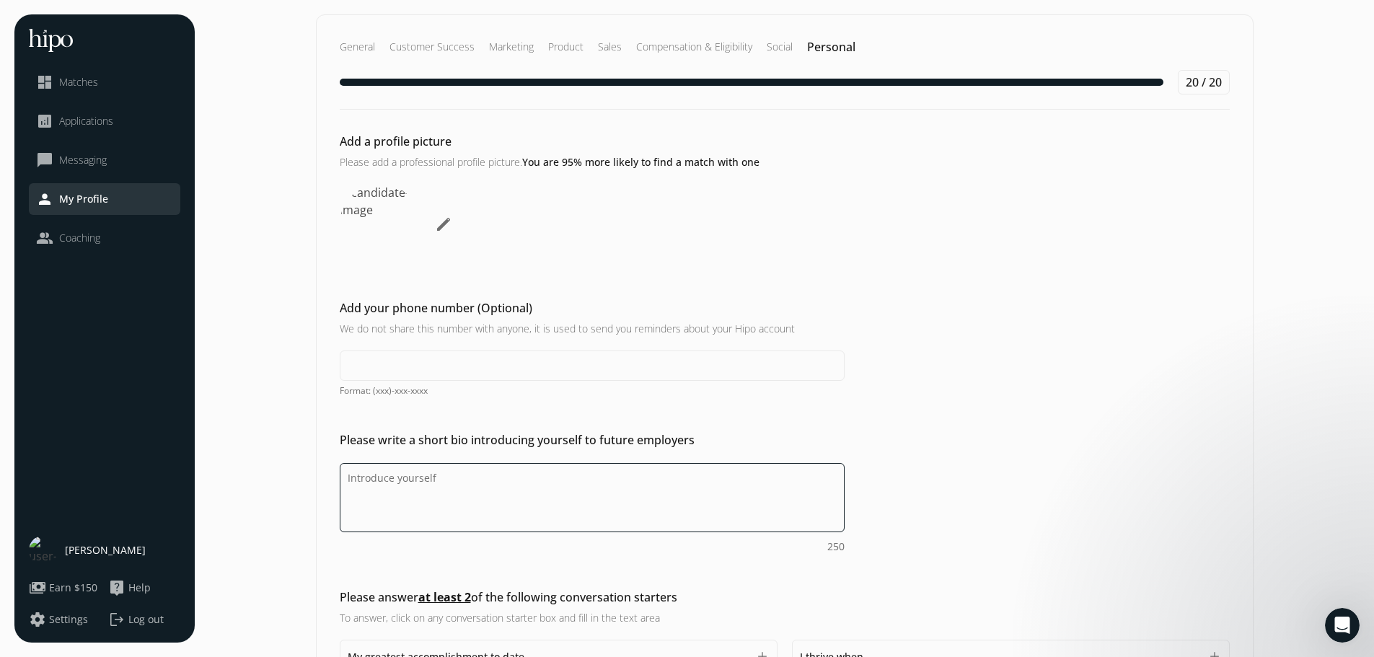
click at [346, 481] on textarea "Do you feel like we missed asking any questions that would improve your profile…" at bounding box center [592, 497] width 505 height 69
paste textarea "I recently worked with two BC health authorities to help over 6,000 healthcare …"
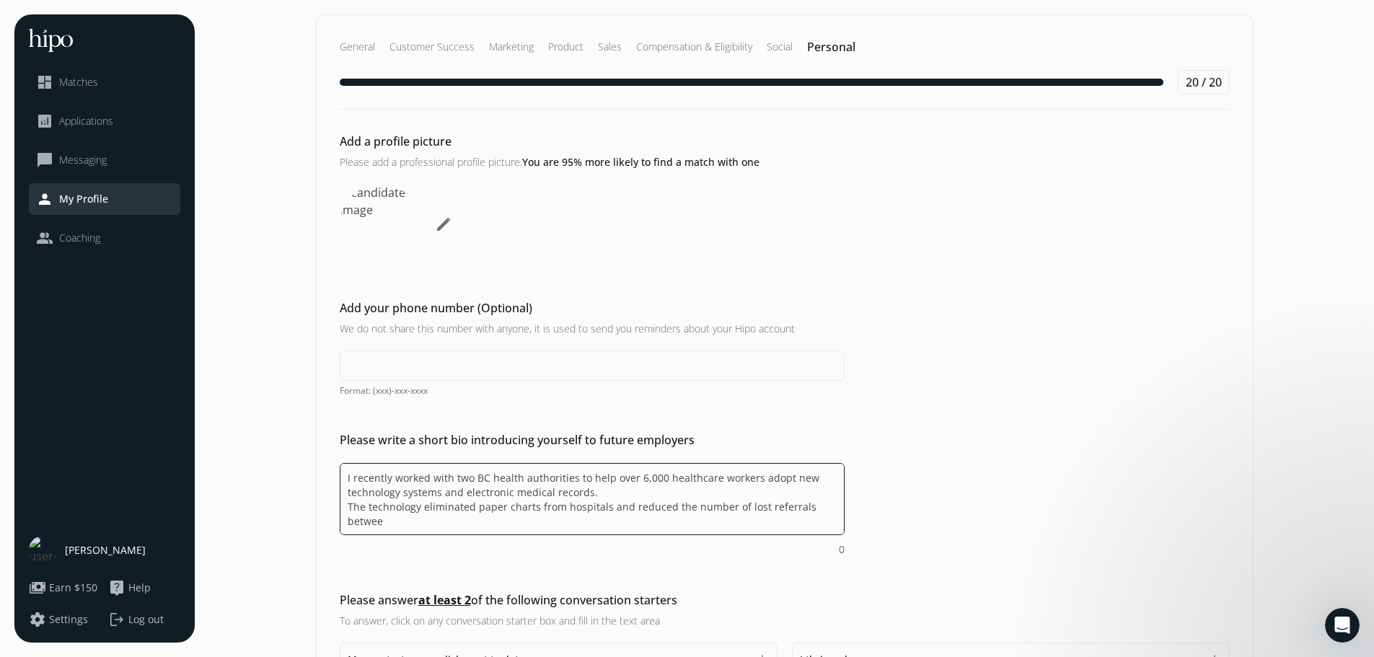
scroll to position [1, 0]
click at [399, 526] on textarea "I recently worked with two BC health authorities to help over 6,000 healthcare …" at bounding box center [592, 499] width 505 height 72
click at [596, 492] on textarea "I recently worked with two BC health authorities to help over 6,000 healthcare …" at bounding box center [592, 499] width 505 height 72
drag, startPoint x: 399, startPoint y: 524, endPoint x: 350, endPoint y: 475, distance: 69.9
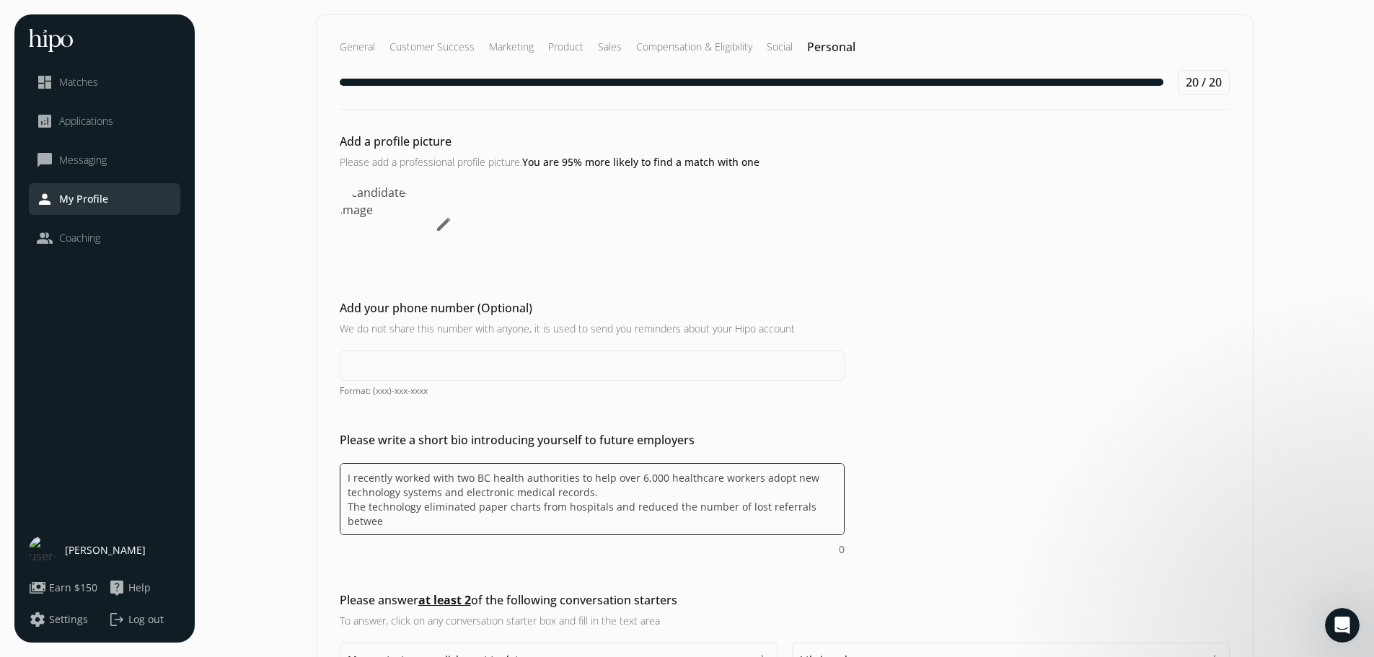
click at [350, 475] on textarea "I recently worked with two BC health authorities to help over 6,000 healthcare …" at bounding box center [592, 499] width 505 height 72
click at [394, 496] on textarea "I recently worked with two BC health authorities to help over 6,000 healthcare …" at bounding box center [592, 499] width 505 height 72
drag, startPoint x: 417, startPoint y: 521, endPoint x: 355, endPoint y: 516, distance: 61.6
click at [355, 516] on textarea "I recently worked with two BC health authorities to help over 6,000 healthcare …" at bounding box center [592, 499] width 505 height 72
click at [420, 521] on textarea "I recently worked with two BC health authorities to help over 6,000 healthcare …" at bounding box center [592, 499] width 505 height 72
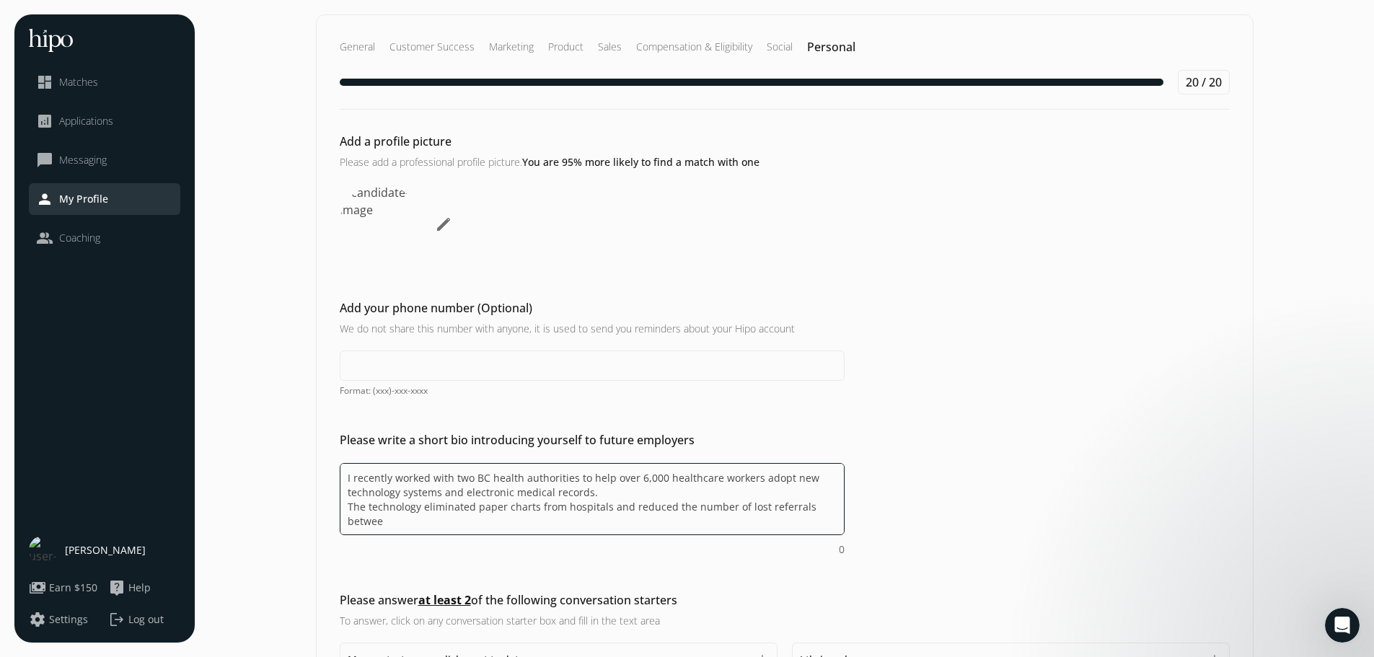
click at [420, 508] on textarea "I recently worked with two BC health authorities to help over 6,000 healthcare …" at bounding box center [592, 499] width 505 height 72
drag, startPoint x: 420, startPoint y: 508, endPoint x: 343, endPoint y: 505, distance: 77.2
click at [343, 505] on textarea "I recently worked with two BC health authorities to help over 6,000 healthcare …" at bounding box center [592, 499] width 505 height 72
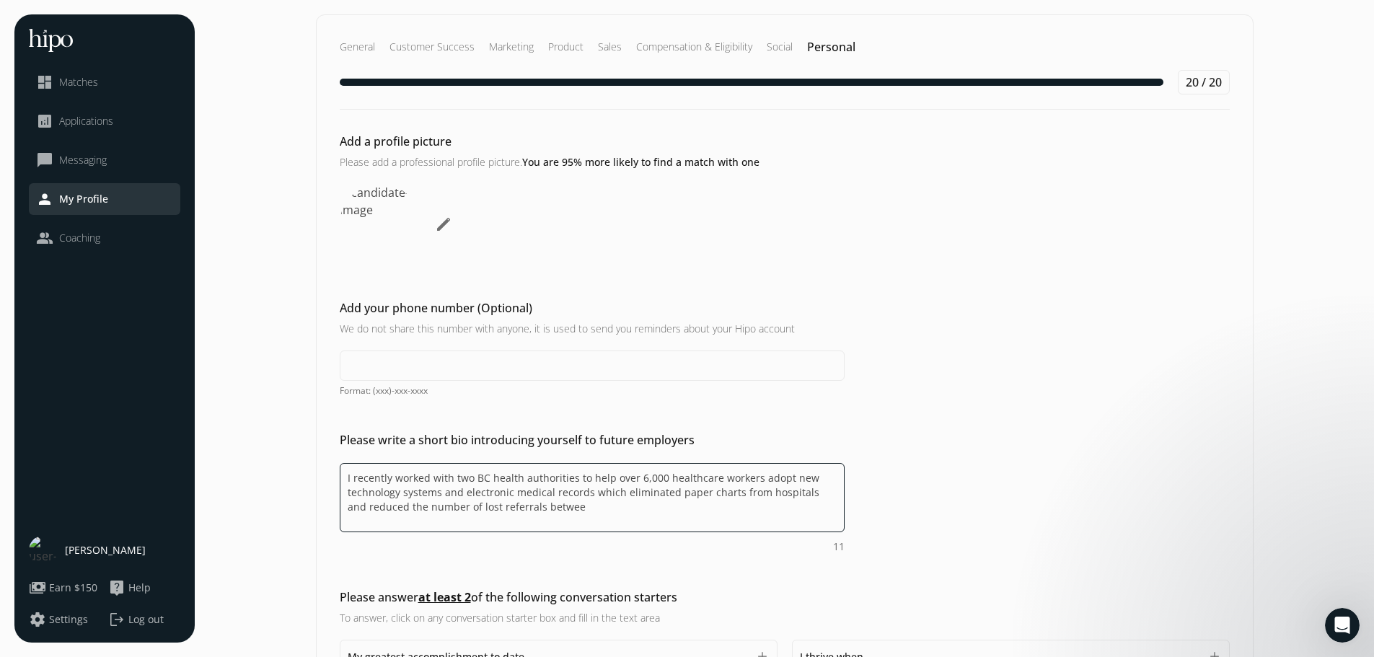
drag, startPoint x: 559, startPoint y: 505, endPoint x: 521, endPoint y: 507, distance: 38.2
click at [521, 507] on textarea "I recently worked with two BC health authorities to help over 6,000 healthcare …" at bounding box center [592, 497] width 505 height 69
click at [567, 513] on textarea "I recently worked with two BC health authorities to help over 6,000 healthcare …" at bounding box center [592, 497] width 505 height 69
paste textarea "This sparked my"
click at [605, 507] on textarea "I recently worked with two BC health authorities to help over 6,000 healthcare …" at bounding box center [592, 497] width 505 height 69
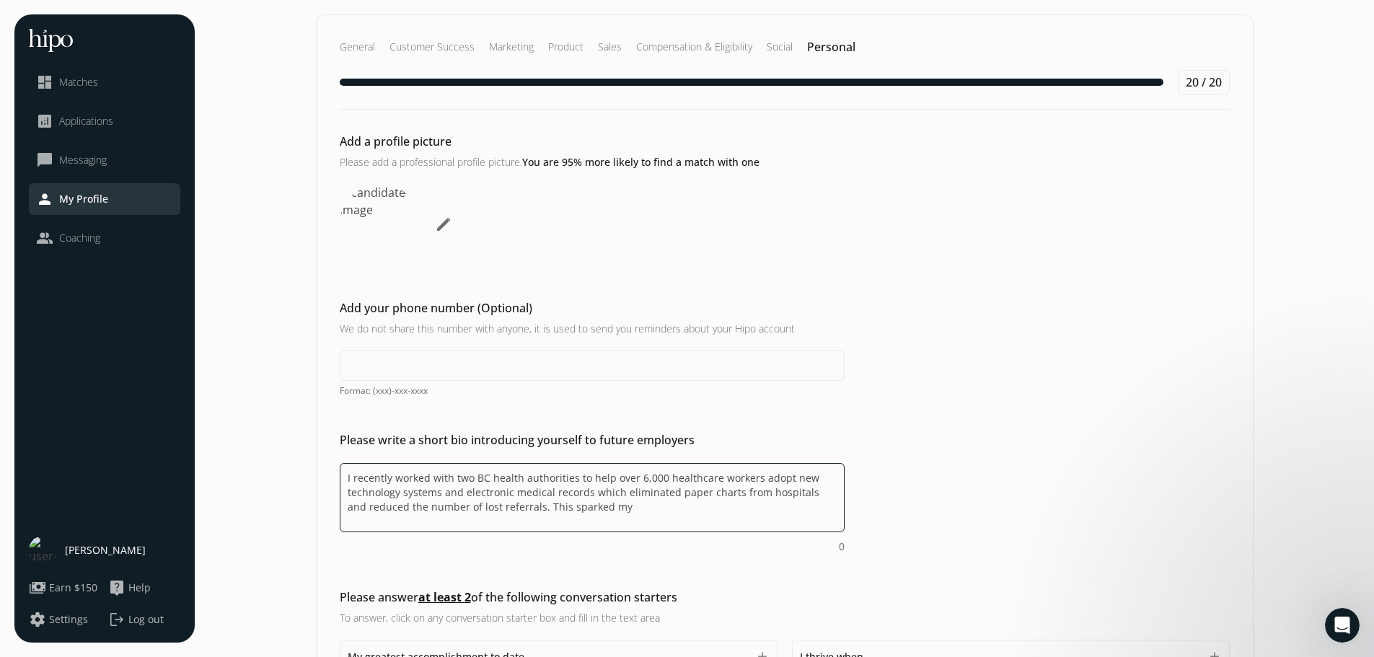
drag, startPoint x: 605, startPoint y: 507, endPoint x: 526, endPoint y: 508, distance: 79.3
click at [526, 508] on textarea "I recently worked with two BC health authorities to help over 6,000 healthcare …" at bounding box center [592, 497] width 505 height 69
drag, startPoint x: 631, startPoint y: 477, endPoint x: 585, endPoint y: 477, distance: 46.1
click at [585, 477] on textarea "I recently worked with two BC health authorities to help over 6,000 healthcare …" at bounding box center [592, 497] width 505 height 69
click at [590, 477] on textarea "I recently worked with two BC health authorities to help over 6,000 healthcare …" at bounding box center [592, 497] width 505 height 69
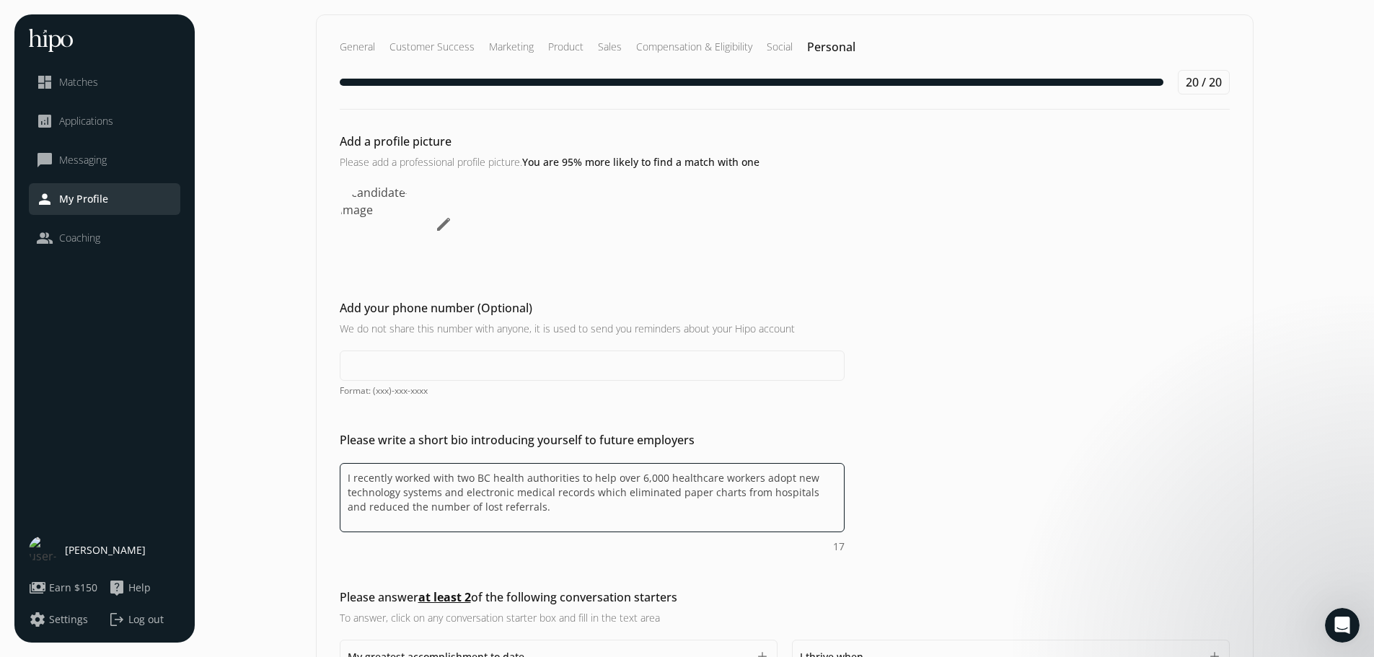
click at [607, 476] on textarea "I recently worked with two BC health authorities to help over 6,000 healthcare …" at bounding box center [592, 497] width 505 height 69
drag, startPoint x: 607, startPoint y: 476, endPoint x: 590, endPoint y: 479, distance: 17.5
click at [590, 479] on textarea "I recently worked with two BC health authorities to help over 6,000 healthcare …" at bounding box center [592, 497] width 505 height 69
drag, startPoint x: 773, startPoint y: 478, endPoint x: 737, endPoint y: 479, distance: 36.1
click at [737, 479] on textarea "I recently worked with two BC health authorities to onboard over 6,000 healthca…" at bounding box center [592, 497] width 505 height 69
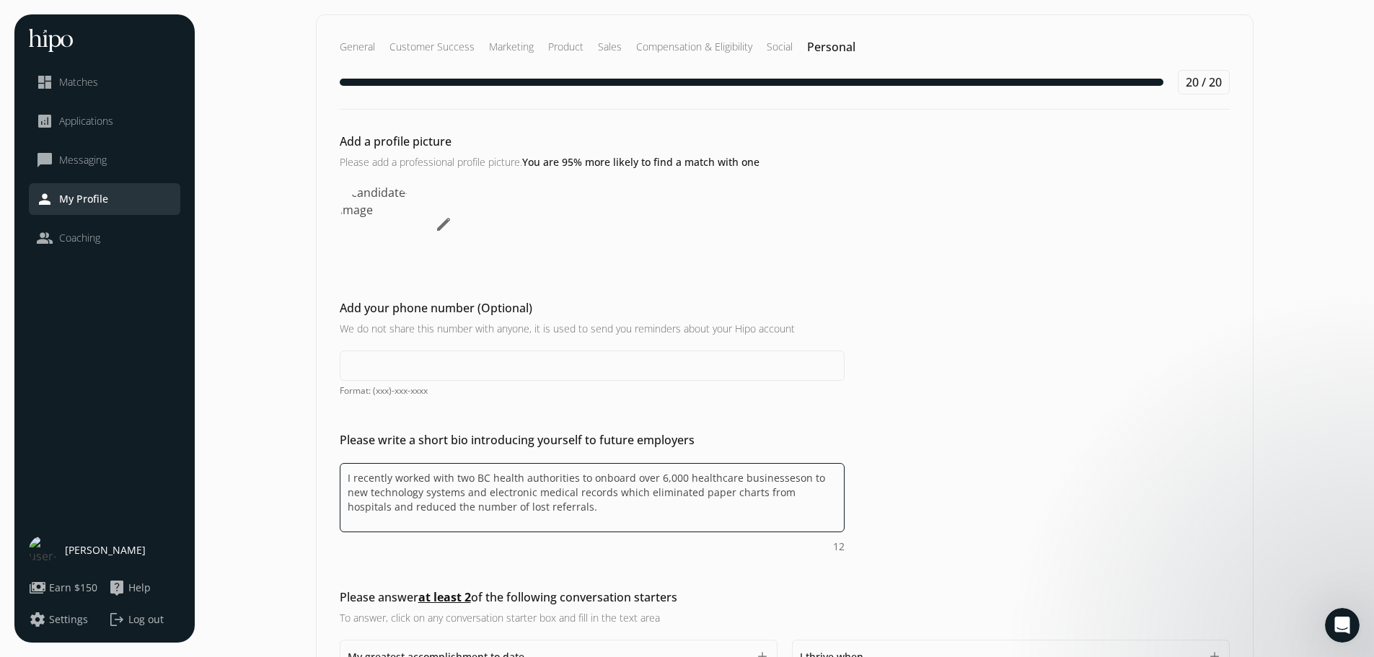
click at [787, 476] on textarea "I recently worked with two BC health authorities to onboard over 6,000 healthca…" at bounding box center [592, 497] width 505 height 69
click at [591, 508] on textarea "I recently worked with two BC health authorities to onboard over 6,000 healthca…" at bounding box center [592, 497] width 505 height 69
paste textarea "This spark"
drag, startPoint x: 601, startPoint y: 510, endPoint x: 547, endPoint y: 509, distance: 54.8
click at [547, 509] on textarea "I recently worked with two BC health authorities to onboard over 6,000 healthca…" at bounding box center [592, 497] width 505 height 69
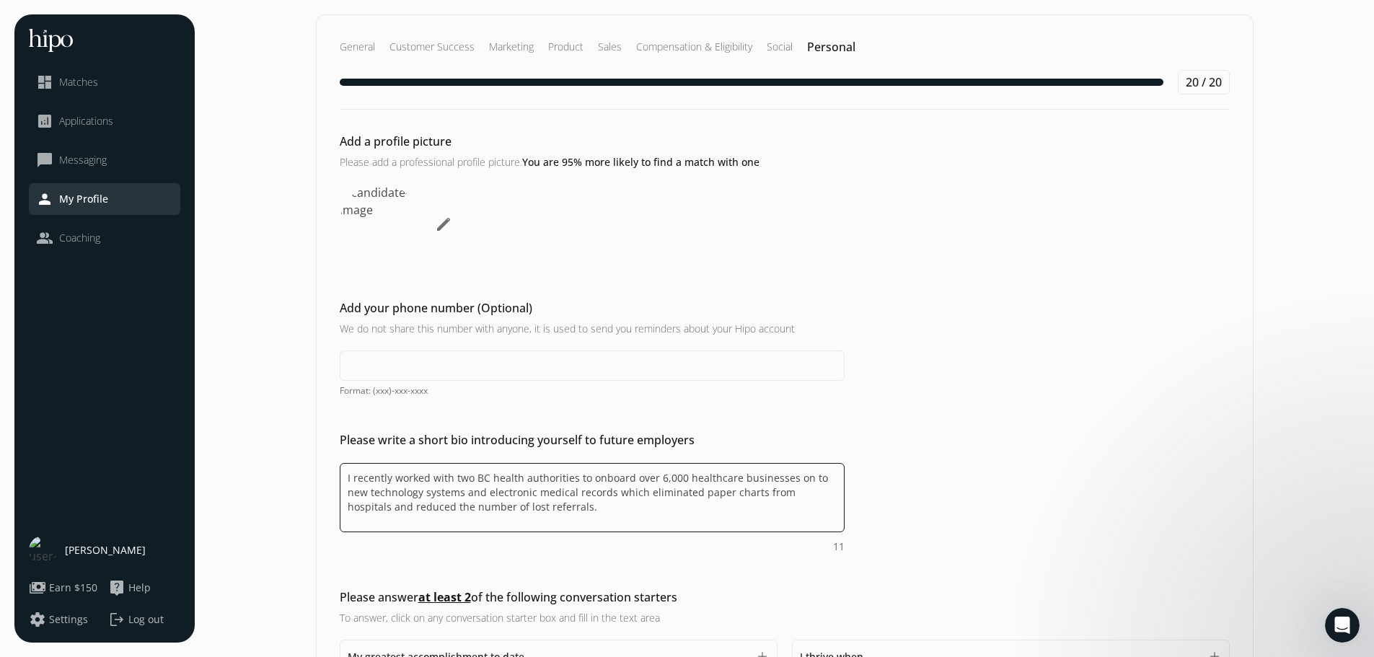
click at [544, 508] on textarea "I recently worked with two BC health authorities to onboard over 6,000 healthca…" at bounding box center [592, 497] width 505 height 69
drag, startPoint x: 544, startPoint y: 508, endPoint x: 335, endPoint y: 482, distance: 210.7
click at [335, 482] on div "Please write a short bio introducing yourself to future employers I recently wo…" at bounding box center [785, 492] width 936 height 123
type textarea "I recently worked with two BC health authorities to onboard over 6,000 healthca…"
click at [479, 546] on div "I recently worked with two BC health authorities to onboard over 6,000 healthca…" at bounding box center [592, 508] width 505 height 91
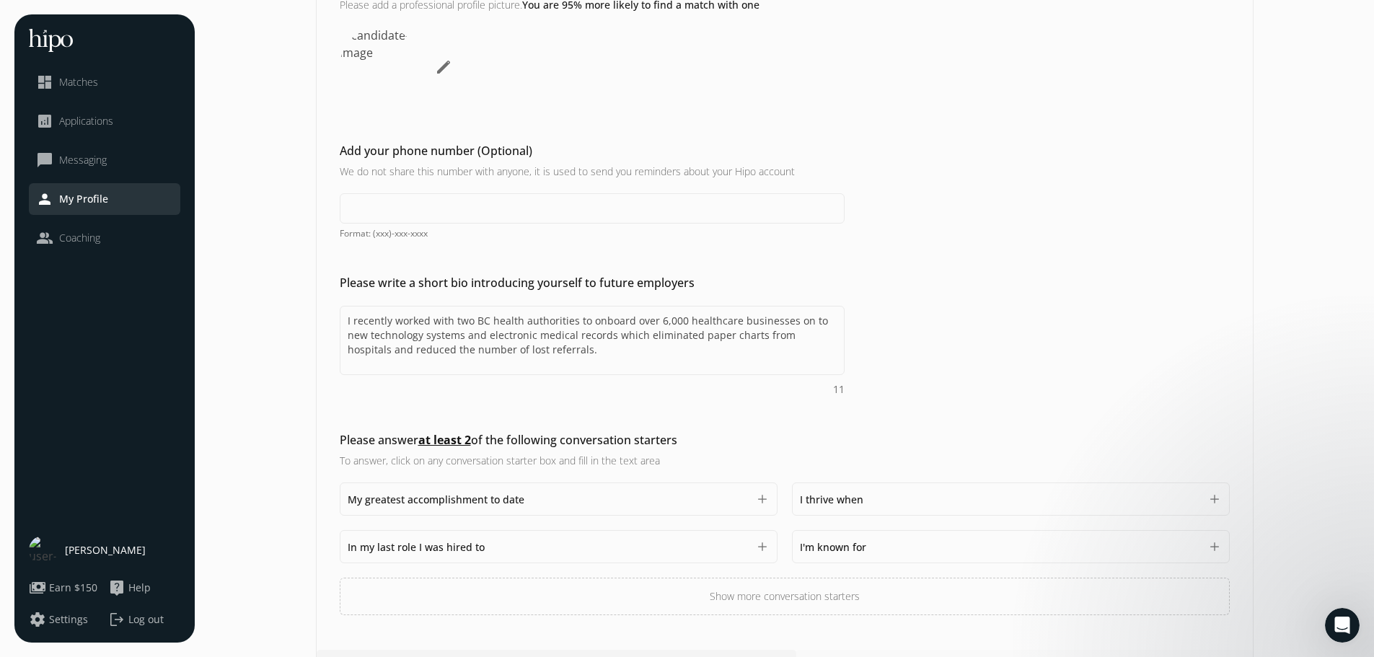
scroll to position [191, 0]
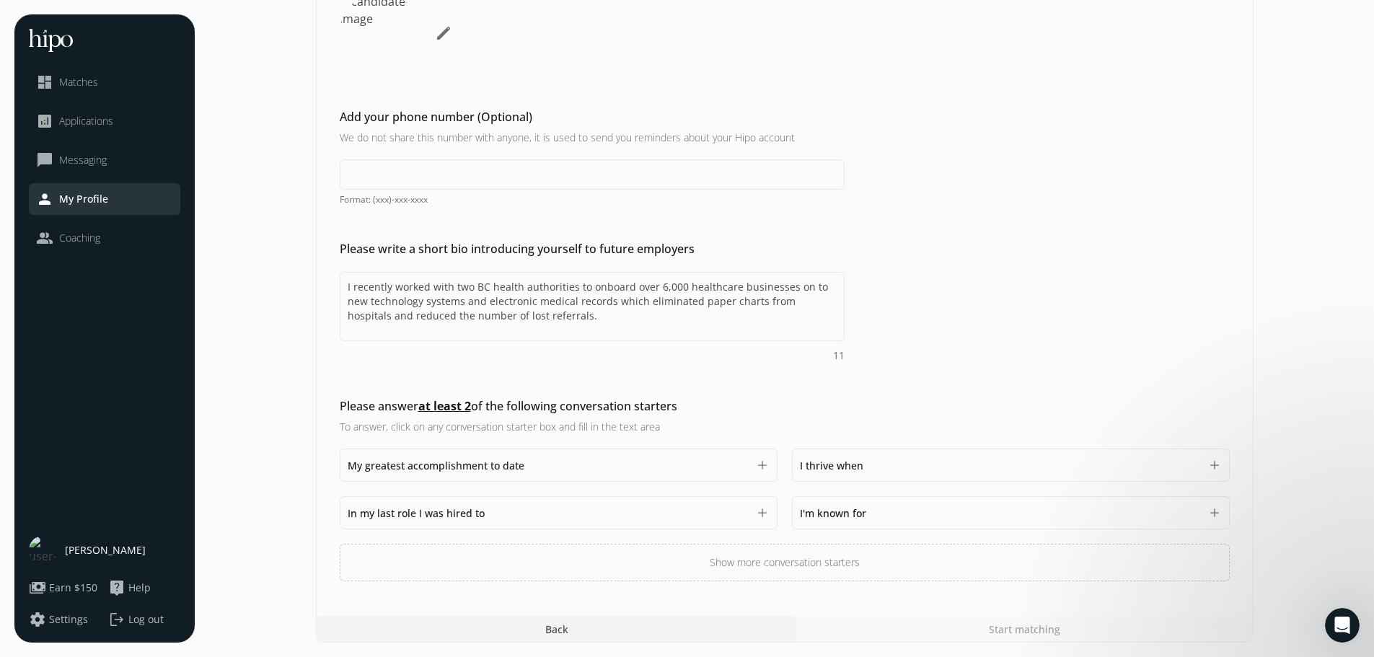
click at [487, 516] on div "In my last role I was hired to 1500" at bounding box center [548, 512] width 400 height 17
click at [441, 546] on textarea "Do you feel like we missed asking any questions that would improve your profile…" at bounding box center [559, 563] width 422 height 69
click at [358, 543] on textarea "Do you feel like we missed asking any questions that would improve your profile…" at bounding box center [559, 563] width 422 height 69
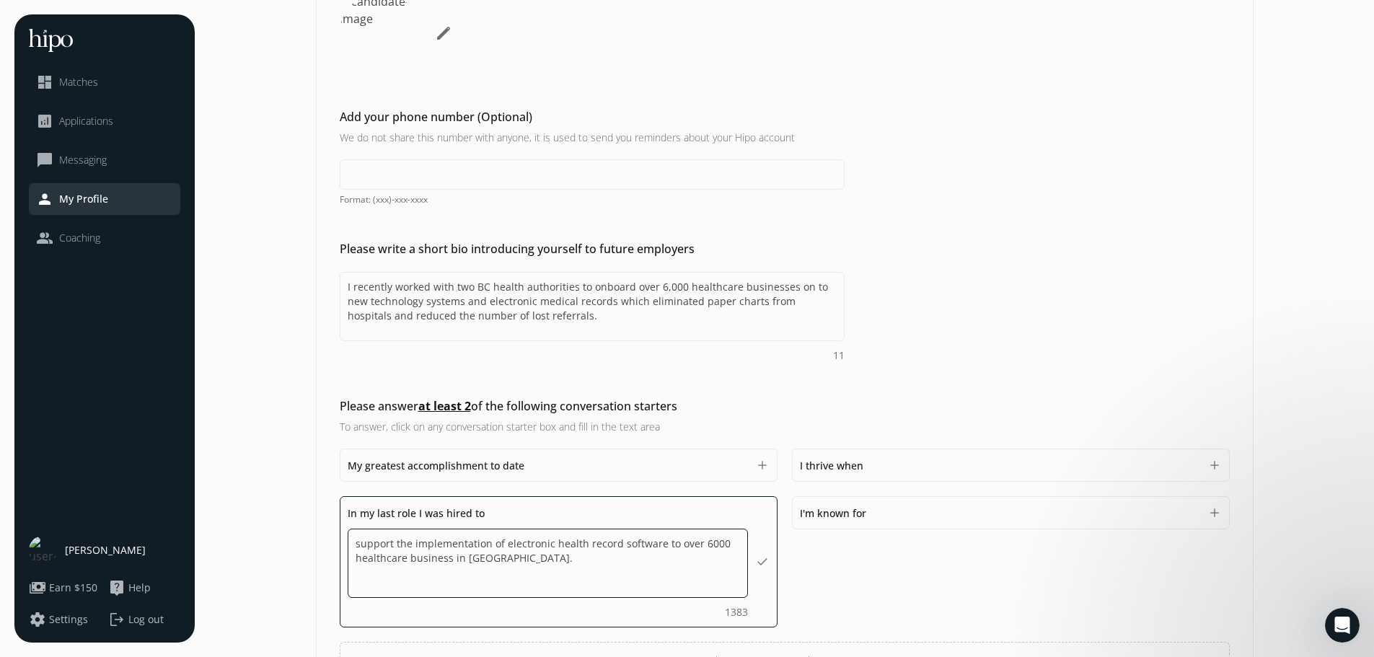
click at [453, 558] on textarea "support the implementation of electronic health record software to over 6000 he…" at bounding box center [548, 563] width 400 height 69
click at [625, 562] on textarea "support the implementation of electronic health record software to over 6000 he…" at bounding box center [548, 563] width 400 height 69
type textarea "support the implementation of electronic health record software to over 6000 he…"
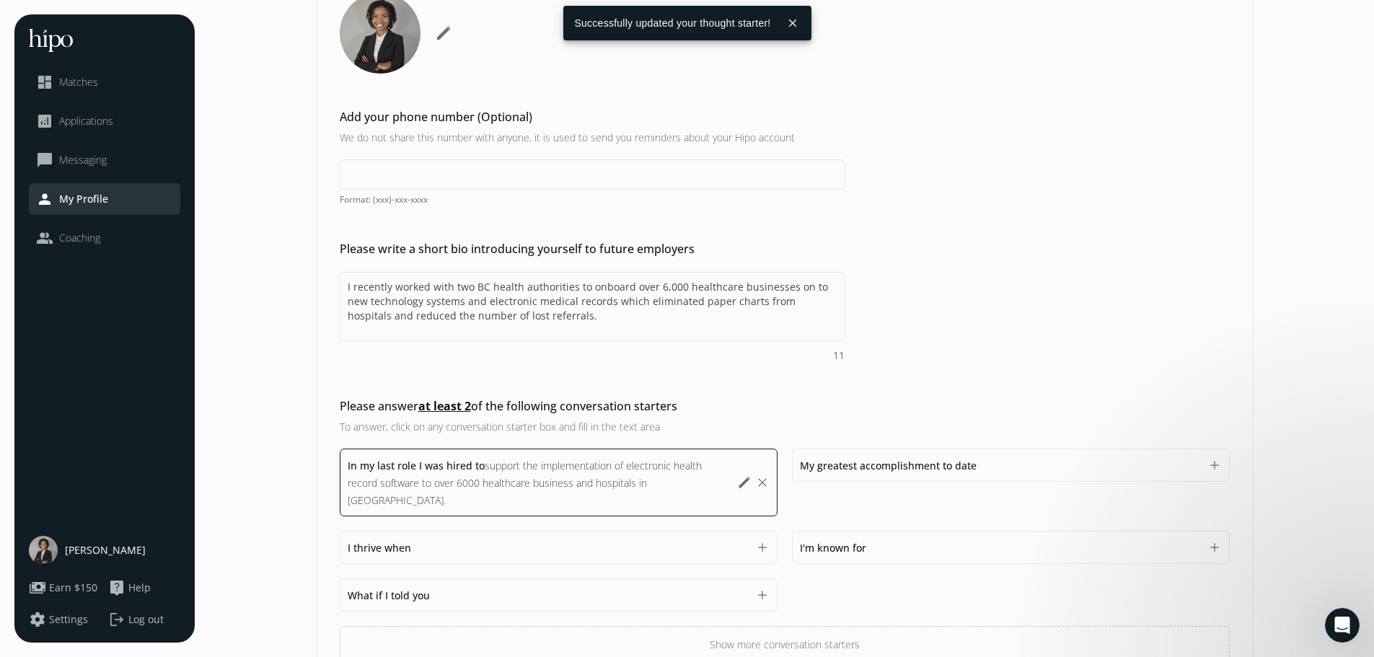
click at [536, 479] on span "support the implementation of electronic health record software to over 6000 he…" at bounding box center [525, 483] width 354 height 48
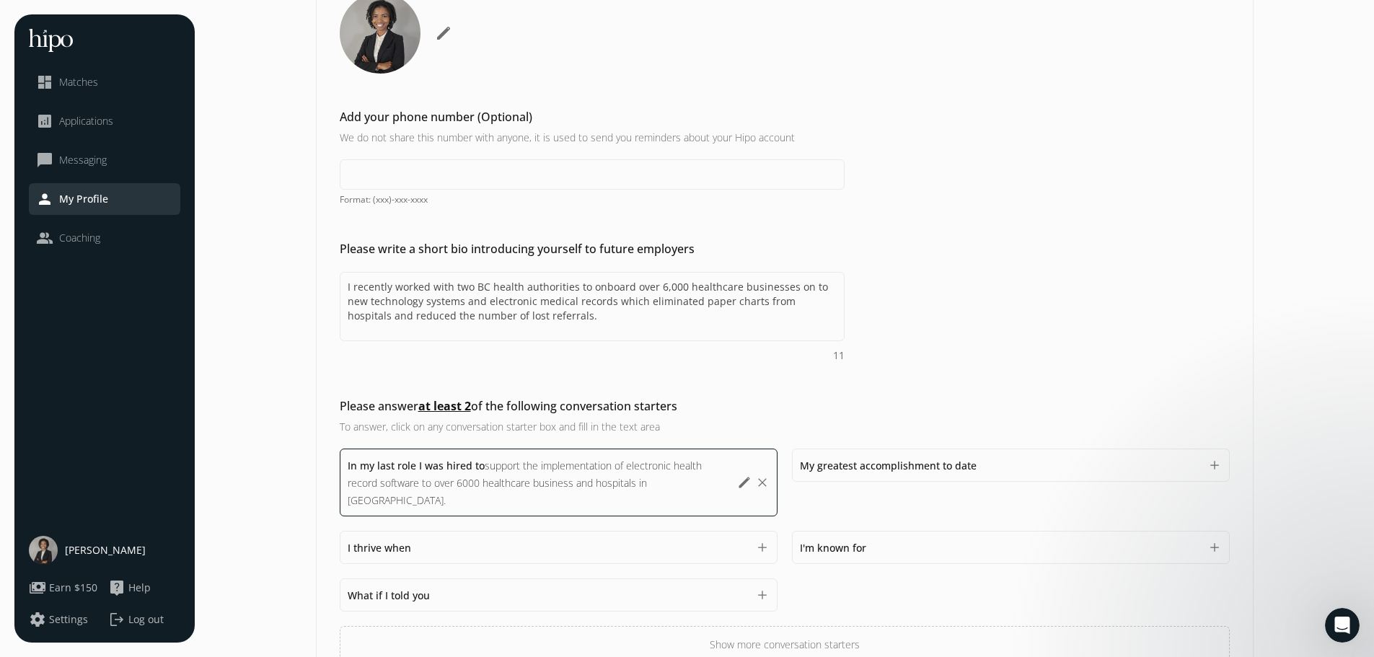
drag, startPoint x: 663, startPoint y: 481, endPoint x: 687, endPoint y: 479, distance: 23.9
click at [663, 480] on span "support the implementation of electronic health record software to over 6000 he…" at bounding box center [525, 483] width 354 height 48
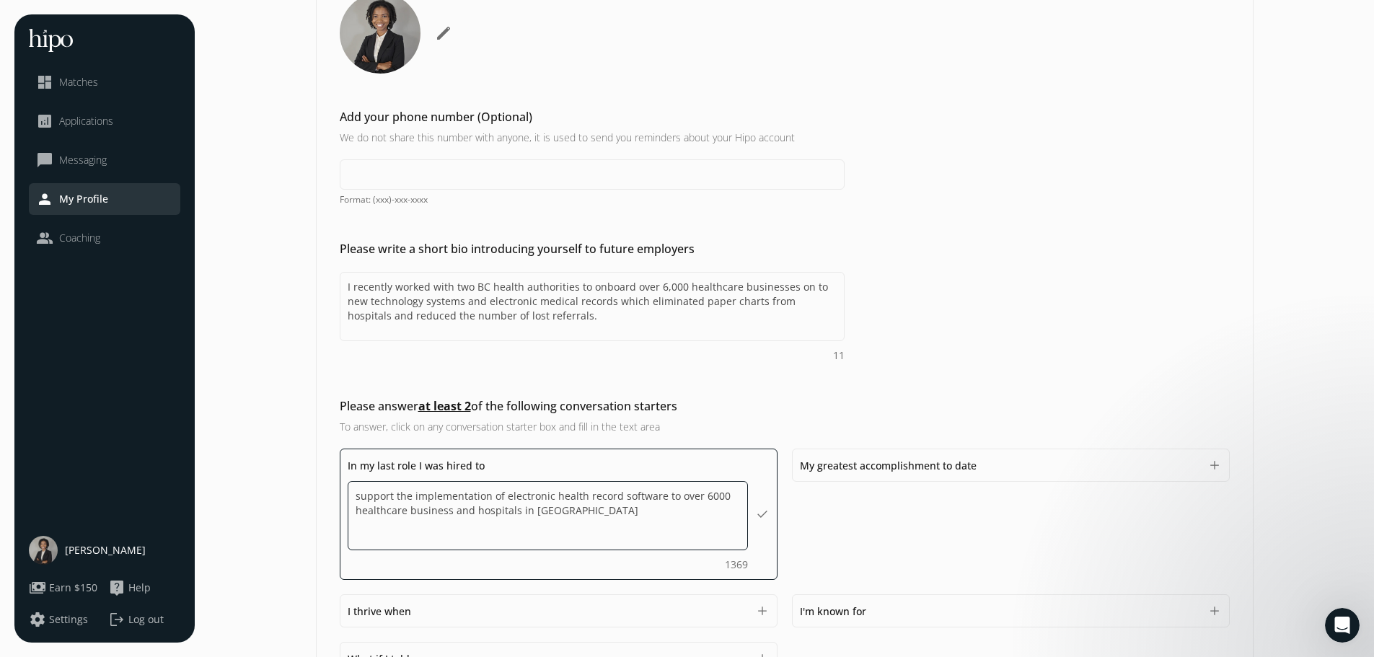
paste textarea "which eliminated paper charts from hospitals and reduced the number of lost ref…"
click at [412, 539] on textarea "support the implementation of electronic health record software to over 6000 he…" at bounding box center [548, 517] width 400 height 72
type textarea "support the implementation of electronic health record software to over 6000 he…"
click at [527, 588] on div "In my last role I was hired to support the implementation of electronic health …" at bounding box center [785, 589] width 890 height 281
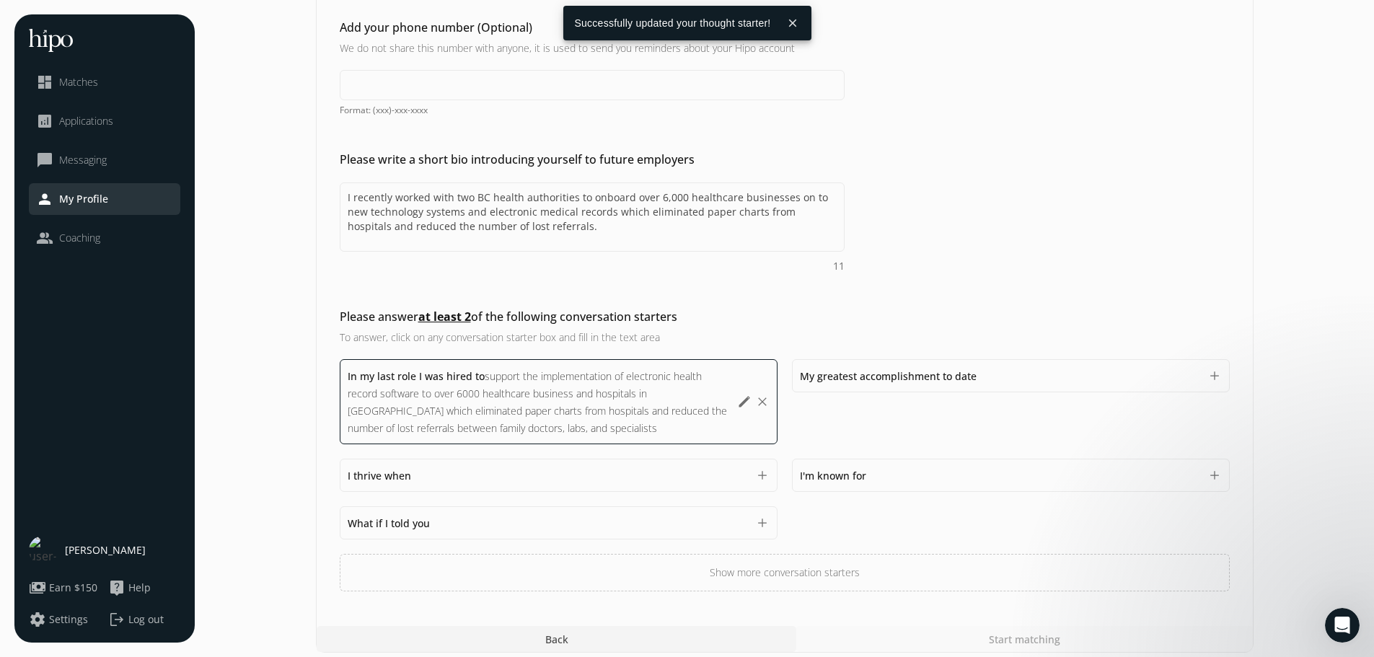
scroll to position [291, 0]
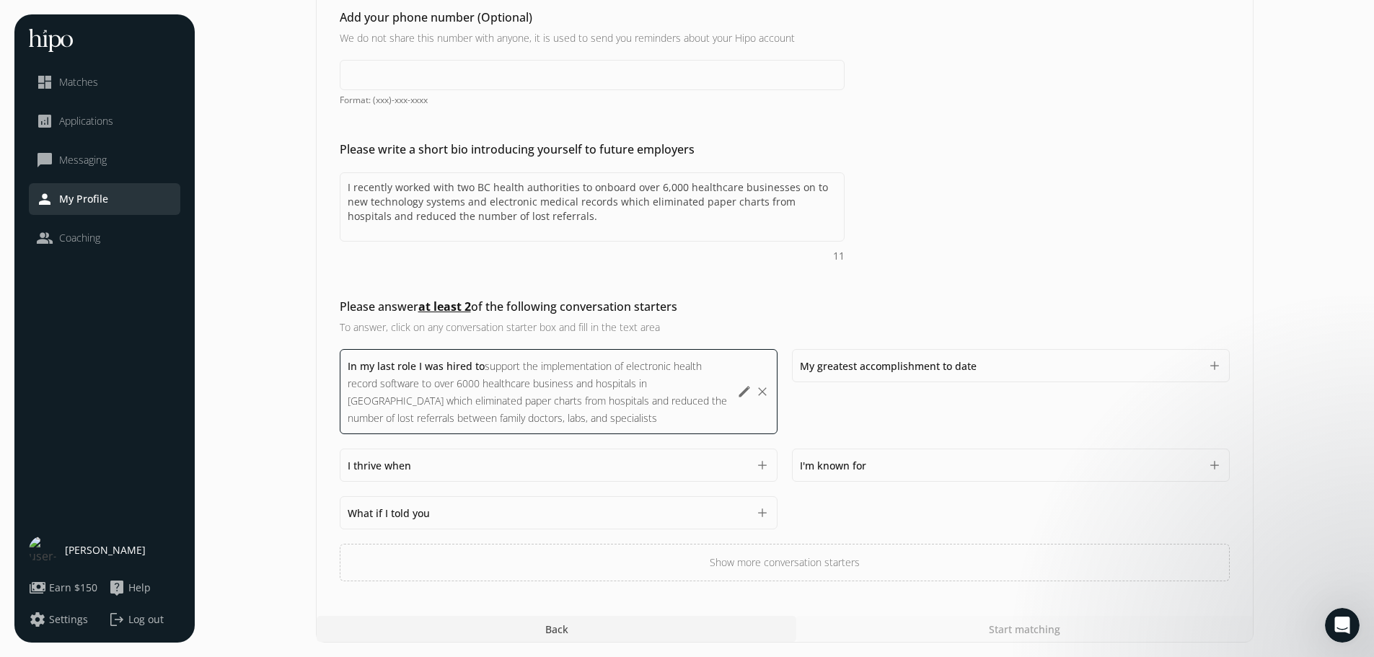
click at [913, 371] on span "My greatest accomplishment to date" at bounding box center [888, 366] width 177 height 14
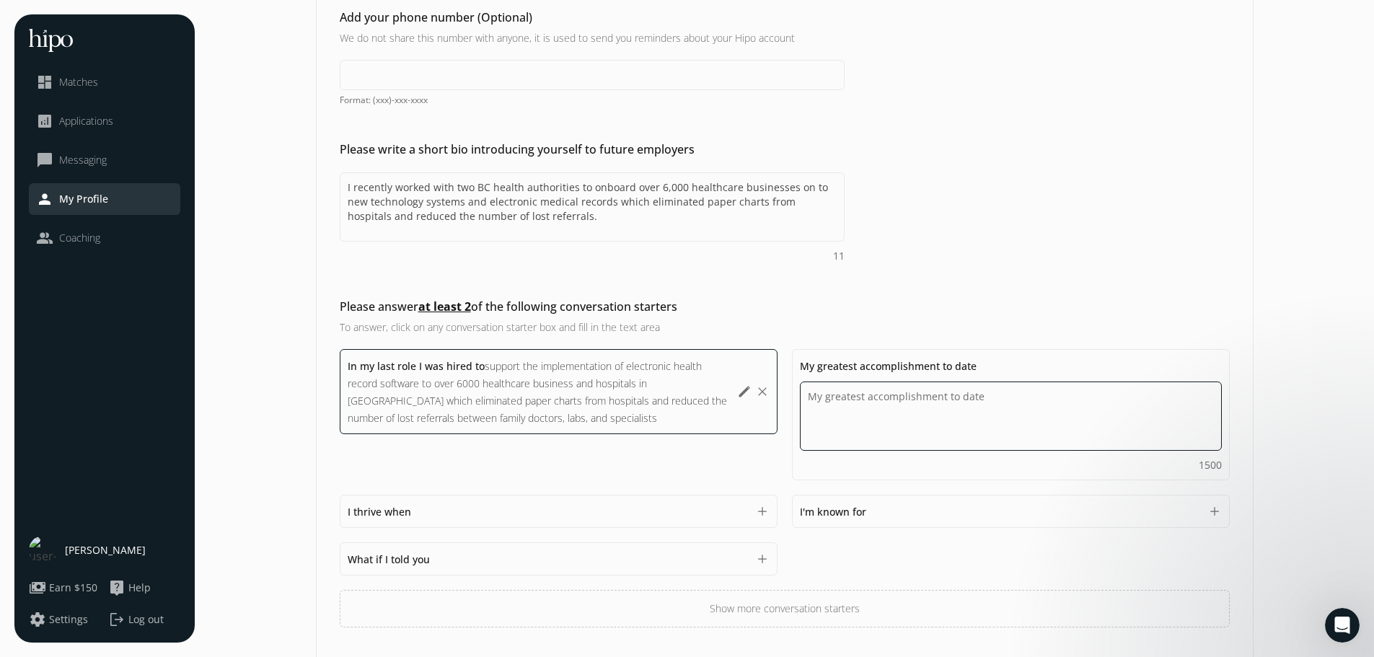
click at [891, 399] on textarea "Do you feel like we missed asking any questions that would improve your profile…" at bounding box center [1011, 415] width 422 height 69
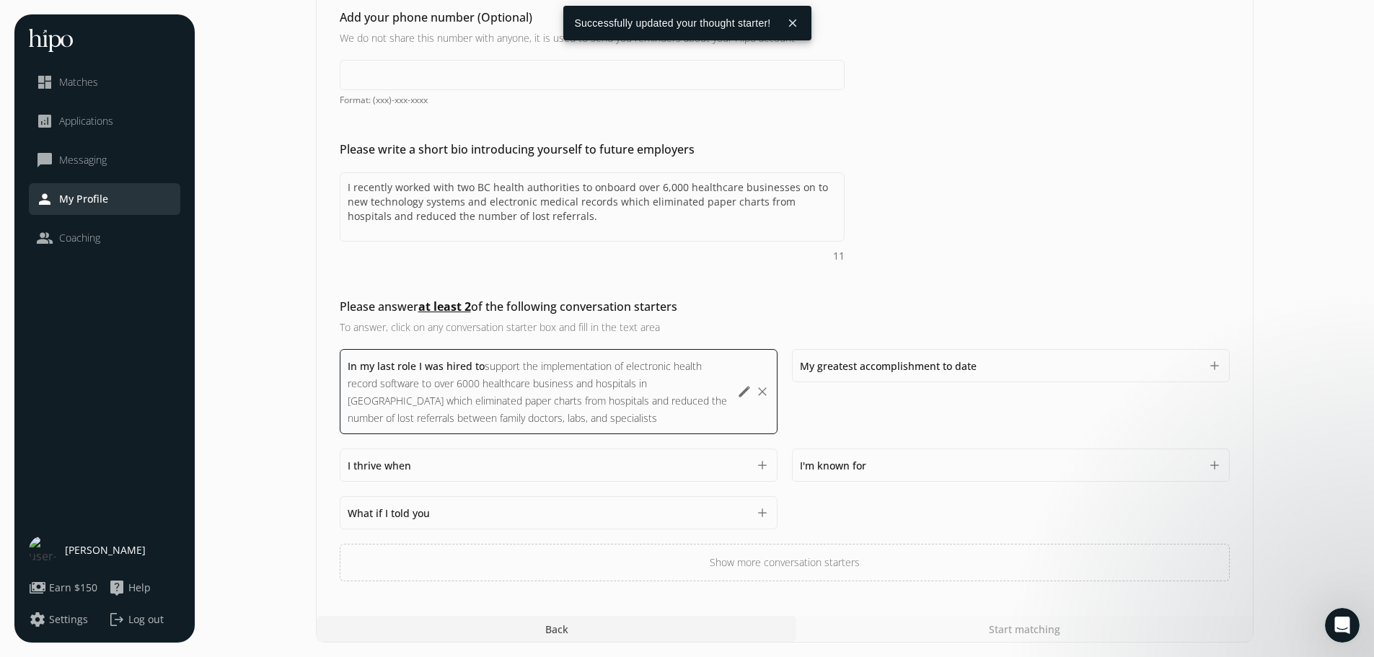
click at [995, 371] on div "My greatest accomplishment to date 1500" at bounding box center [1000, 365] width 400 height 17
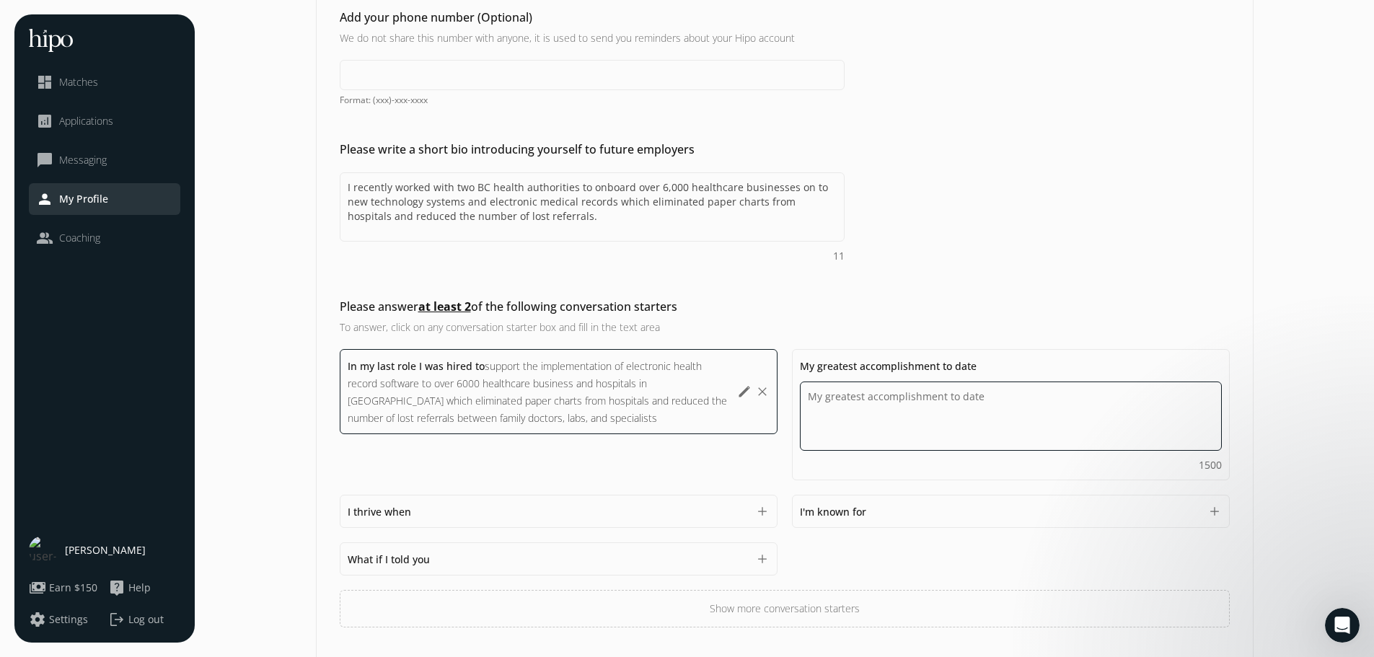
click at [878, 401] on textarea "Do you feel like we missed asking any questions that would improve your profile…" at bounding box center [1011, 415] width 422 height 69
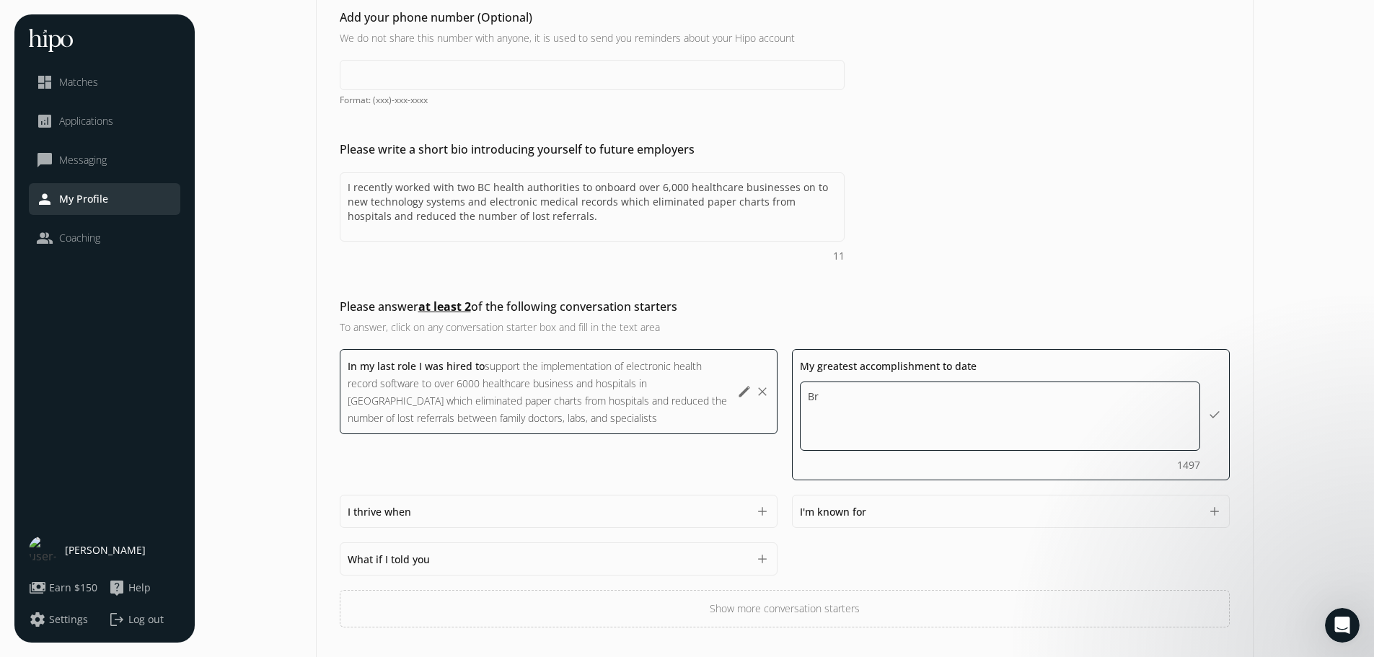
type textarea "B"
click at [1044, 401] on textarea "Earning the prestigious British Chevening Scholoarship" at bounding box center [1000, 415] width 400 height 69
click at [1068, 395] on textarea "Earning the prestigious British Chevening Scholarship" at bounding box center [1000, 415] width 400 height 69
click at [1060, 393] on textarea "Earning the prestigious British Chevening Scholarship over 40000+" at bounding box center [1000, 415] width 400 height 69
click at [1093, 394] on textarea "Earning the prestigious British Chevening Scholarship over 40000+" at bounding box center [1000, 415] width 400 height 69
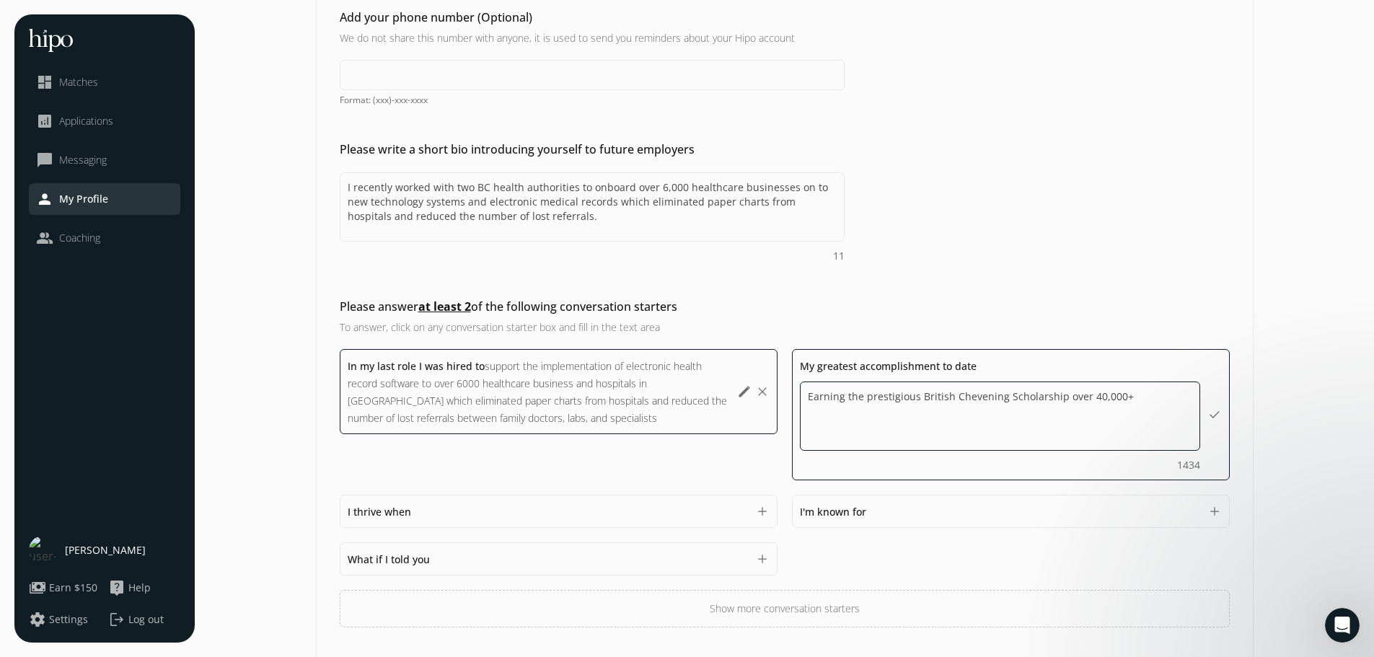
click at [1134, 399] on textarea "Earning the prestigious British Chevening Scholarship over 40,000+" at bounding box center [1000, 415] width 400 height 69
type textarea "Earning the prestigious British Chevening Scholarship over 40,000+ applicants"
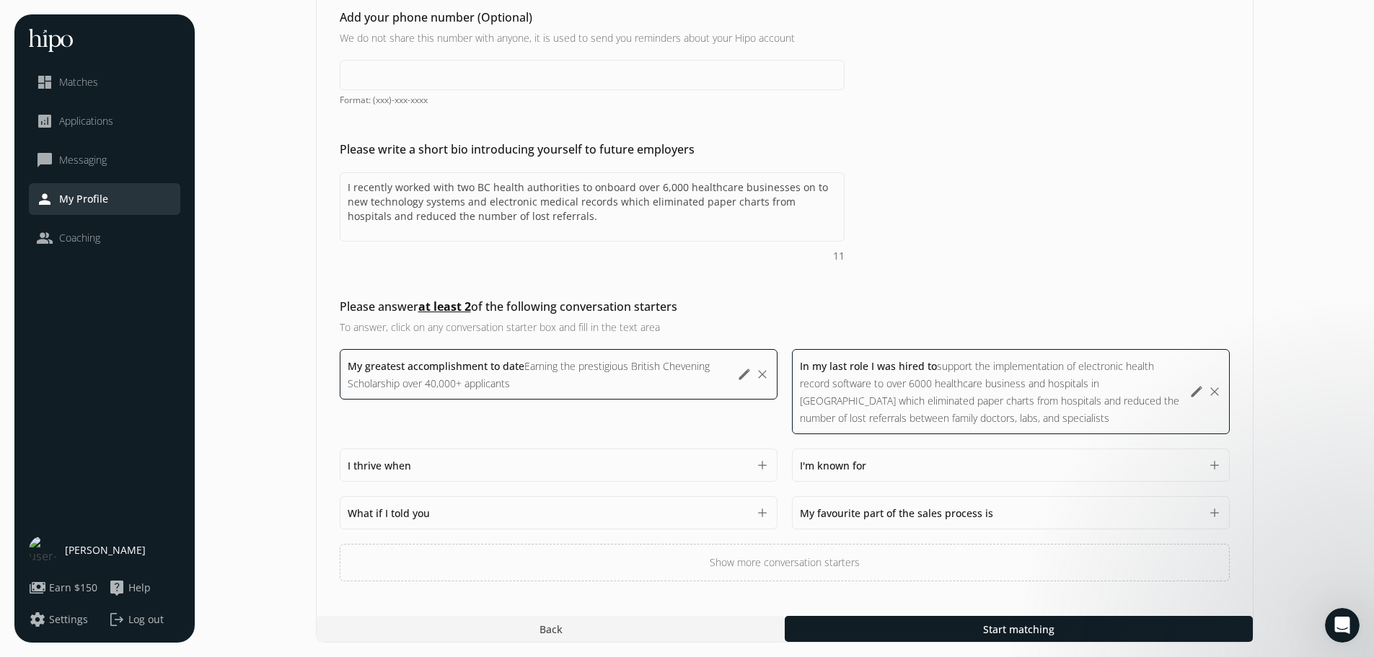
click at [1291, 438] on section "General Customer Success Marketing Product Sales Compensation & Eligibility Soc…" at bounding box center [784, 183] width 1150 height 919
click at [586, 467] on div "I thrive when 1500" at bounding box center [548, 464] width 400 height 17
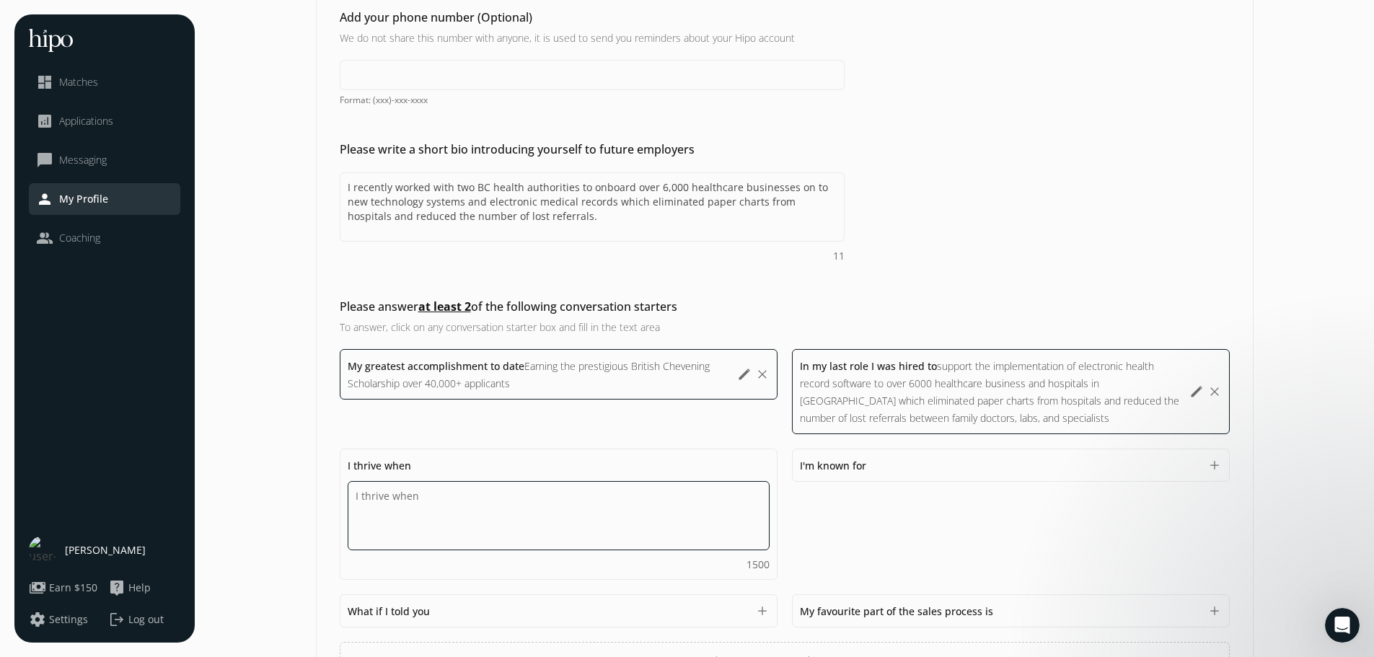
click at [443, 499] on textarea "Do you feel like we missed asking any questions that would improve your profile…" at bounding box center [559, 515] width 422 height 69
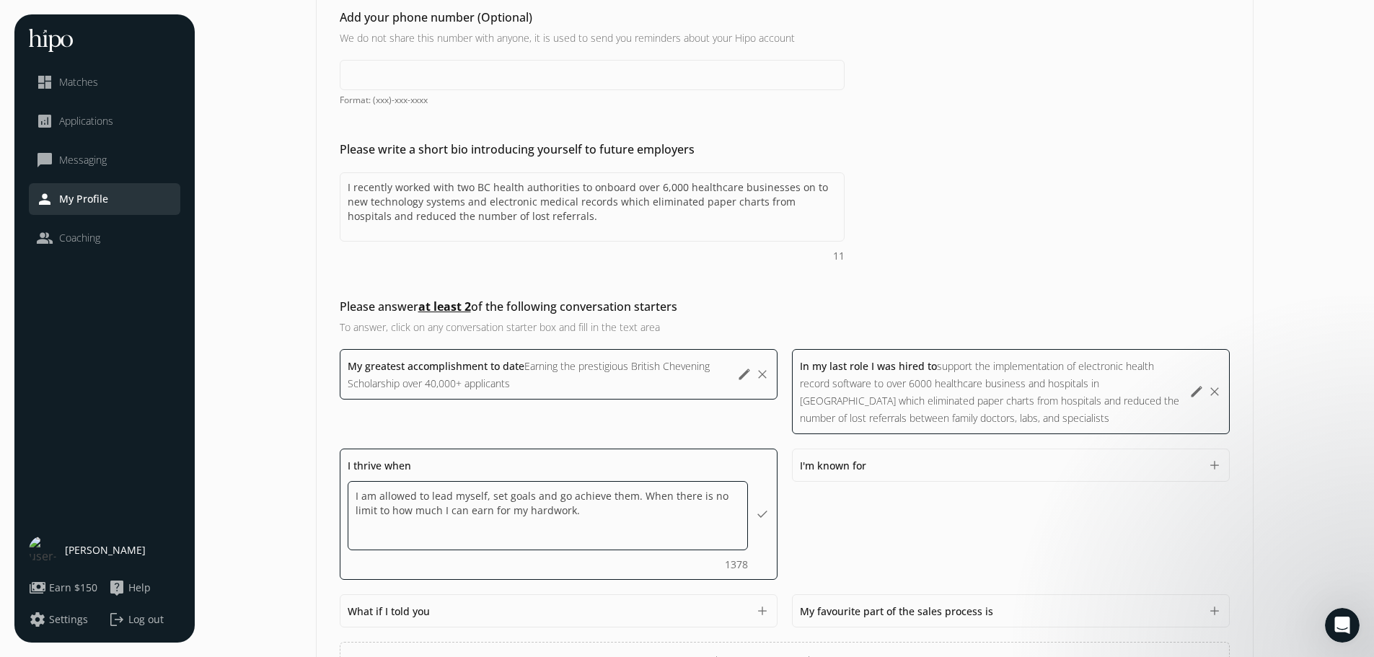
click at [533, 511] on textarea "I am allowed to lead myself, set goals and go achieve them. When there is no li…" at bounding box center [548, 515] width 400 height 69
click at [534, 516] on textarea "I am allowed to lead myself, set goals and go achieve them. When there is no li…" at bounding box center [548, 515] width 400 height 69
type textarea "I am allowed to lead myself, set goals and go achieve them. When there is no li…"
click at [569, 512] on textarea "I am allowed to lead myself, set goals and go achieve them. When there is no li…" at bounding box center [548, 515] width 400 height 69
click at [567, 511] on textarea "I am allowed to lead myself, set goals and go achieve them. When there is no li…" at bounding box center [548, 515] width 400 height 69
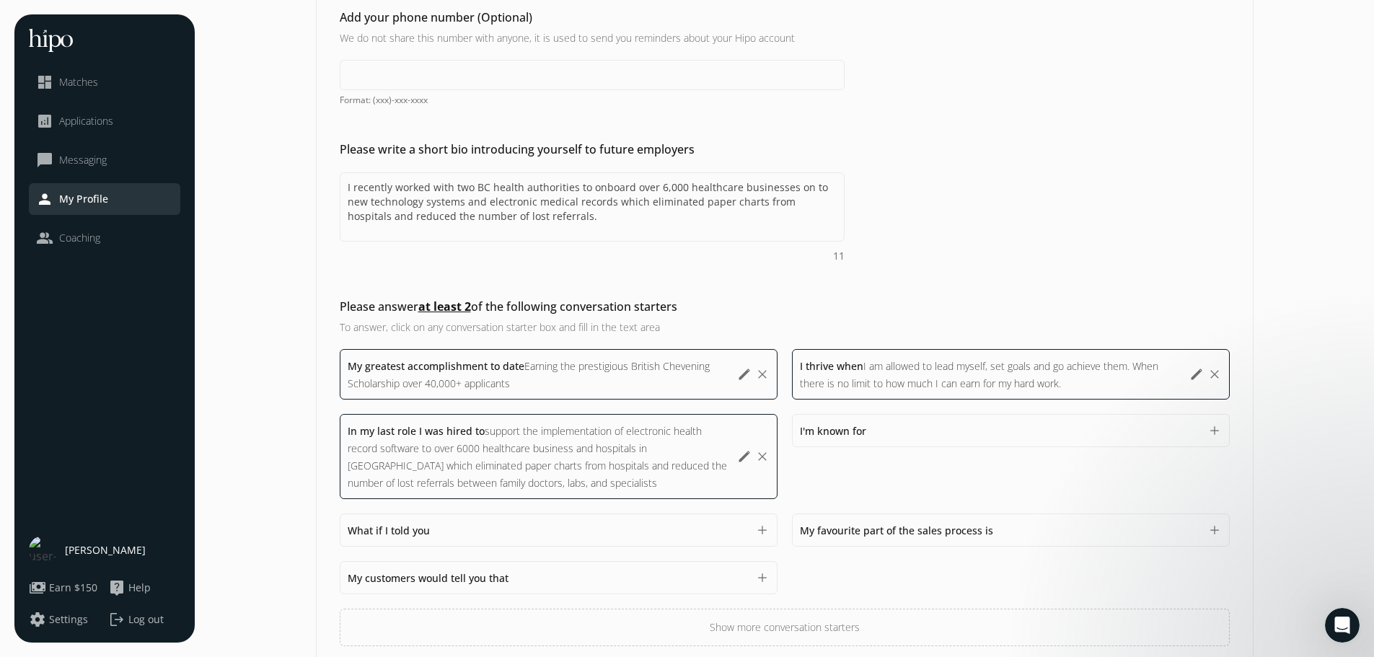
click at [899, 545] on div "My greatest accomplishment to date Earning the prestigious British Chevening Sc…" at bounding box center [785, 497] width 890 height 297
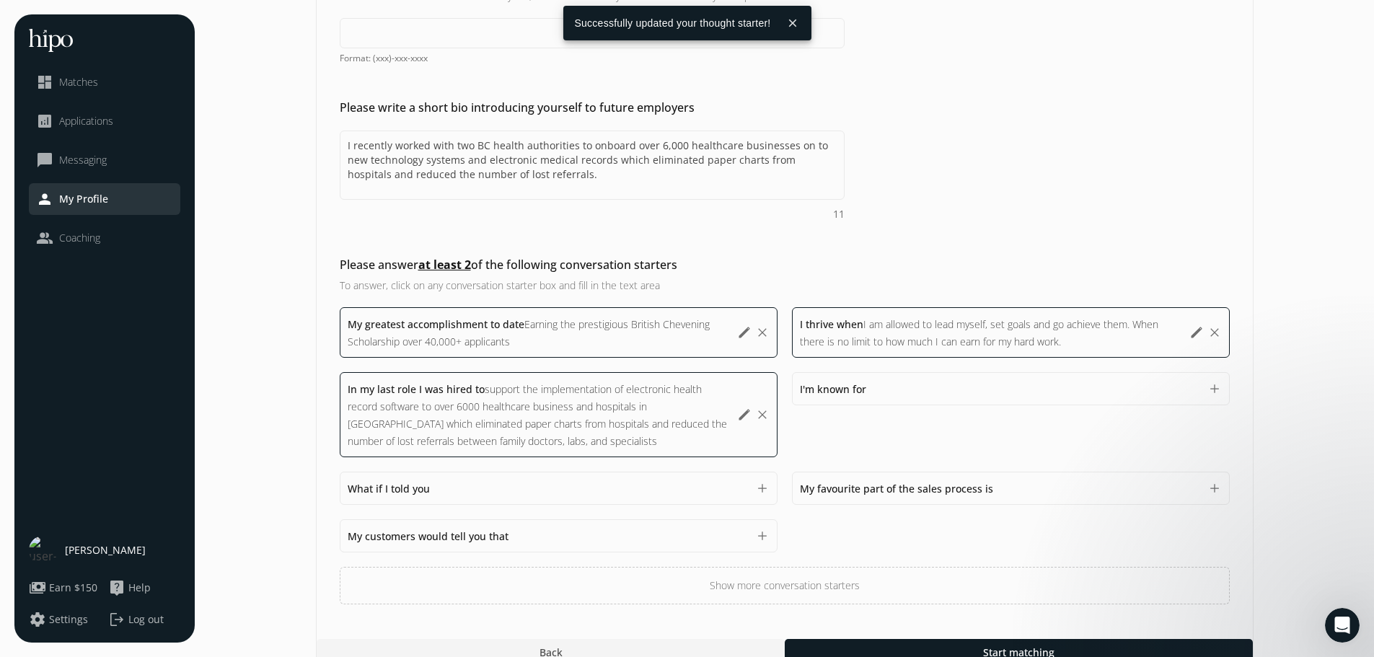
scroll to position [355, 0]
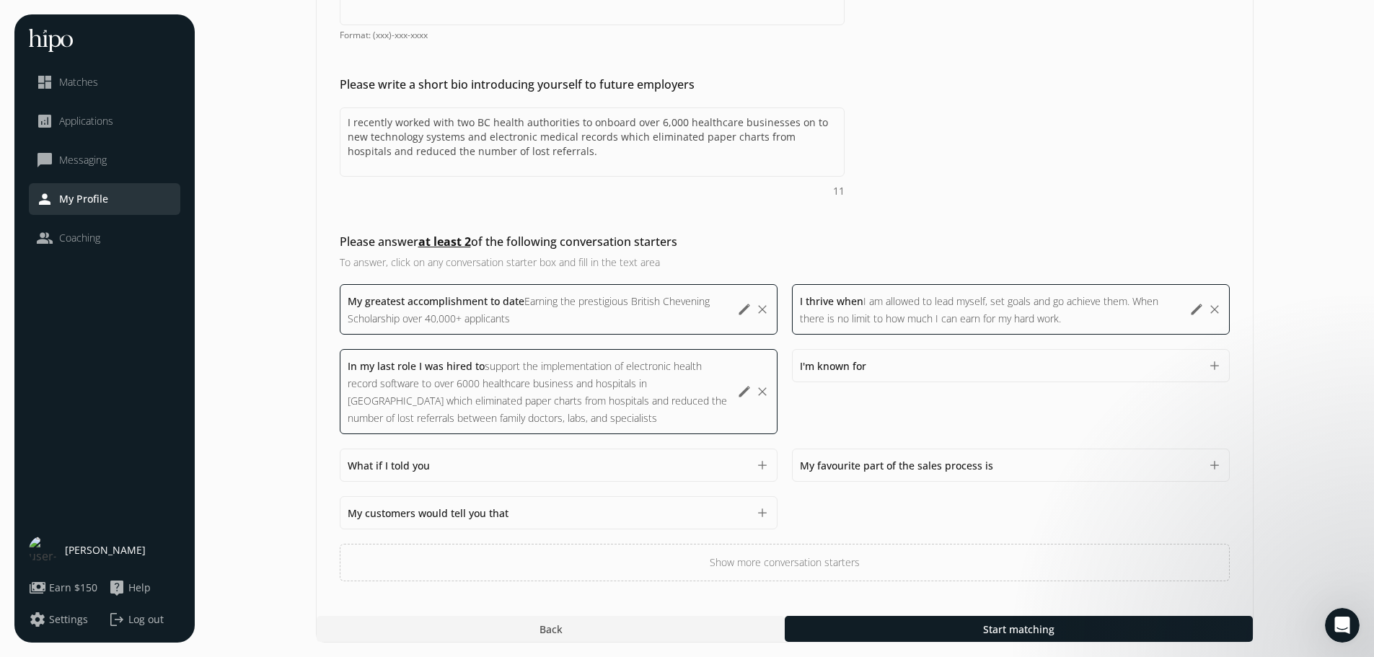
click at [560, 516] on div "My customers would tell you that 1500" at bounding box center [548, 512] width 400 height 17
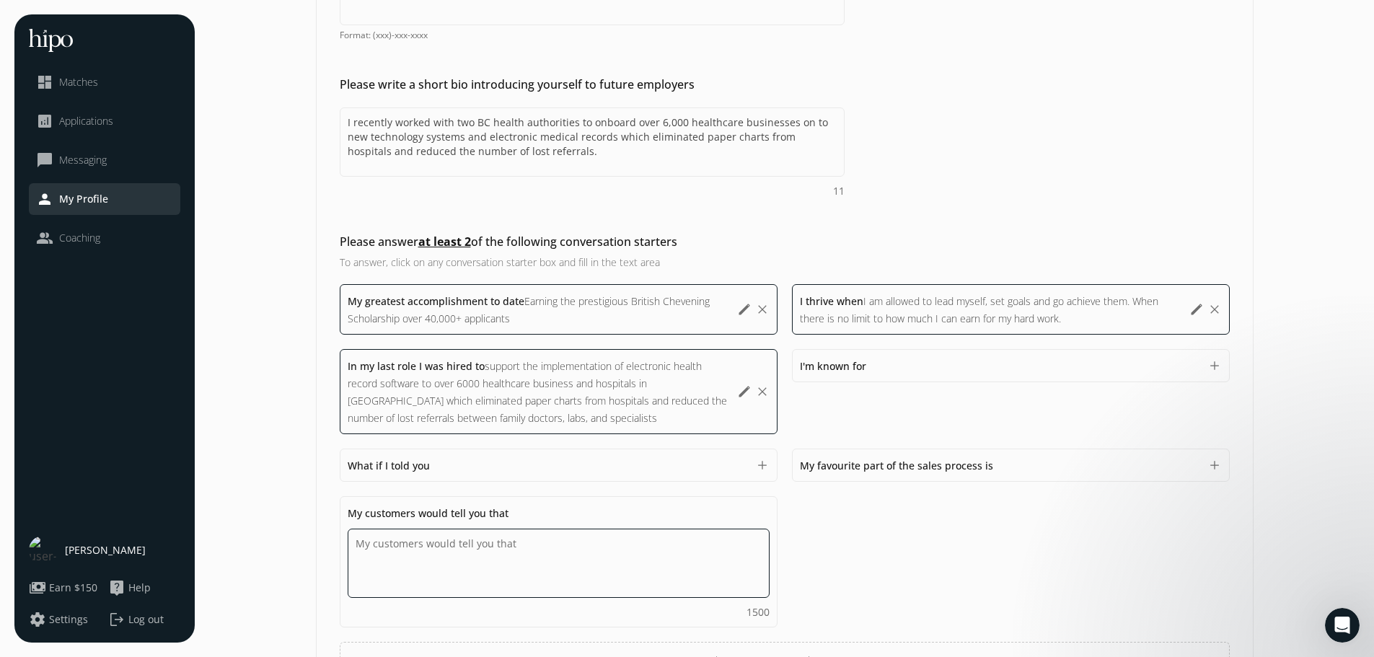
click at [537, 555] on textarea "Do you feel like we missed asking any questions that would improve your profile…" at bounding box center [559, 563] width 422 height 69
type textarea "I am a good listener, I have a calm demeanor which calms them down too, I am em…"
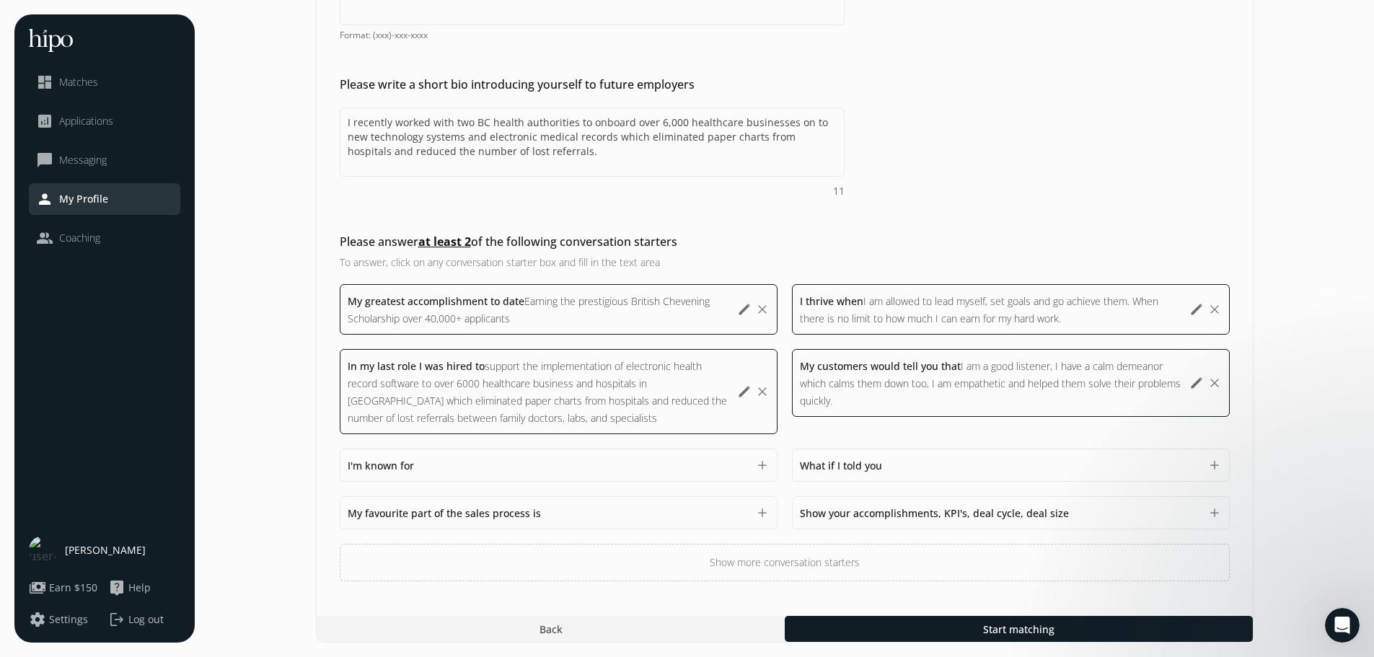
click at [860, 571] on div "My greatest accomplishment to date Earning the prestigious British Chevening Sc…" at bounding box center [785, 432] width 890 height 297
click at [814, 570] on button "Show more conversation starters" at bounding box center [785, 562] width 890 height 37
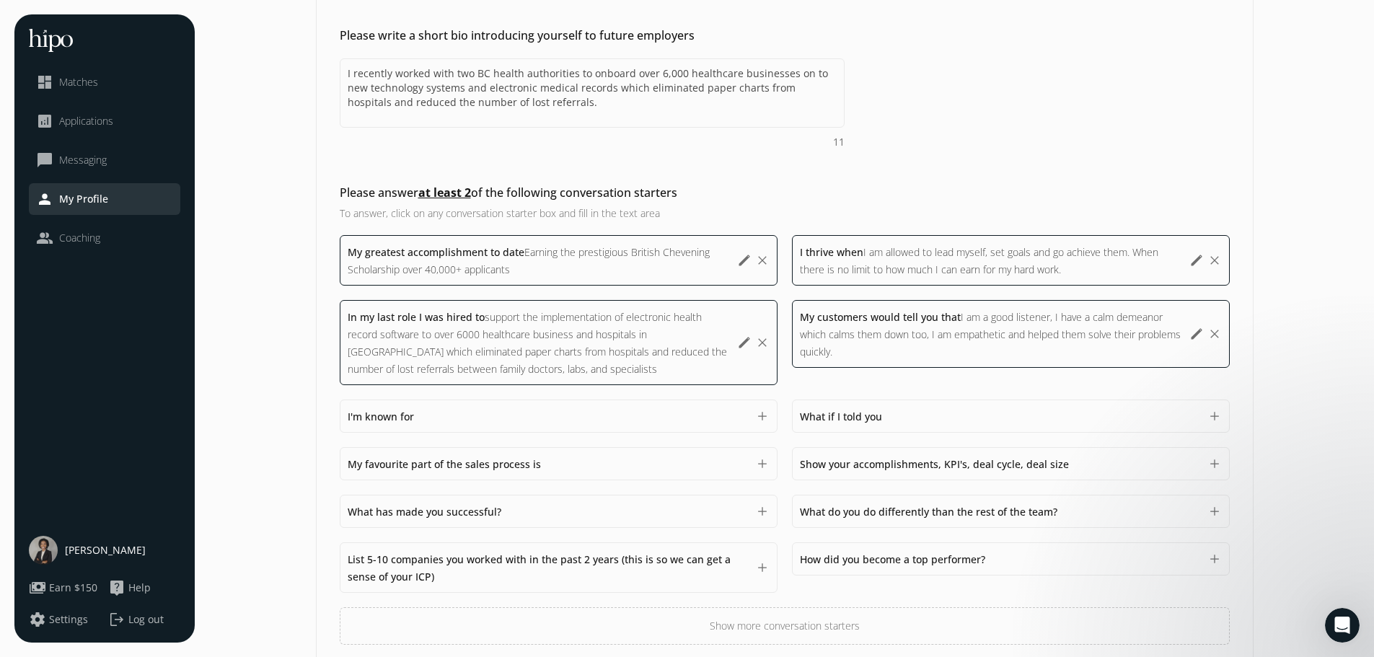
scroll to position [468, 0]
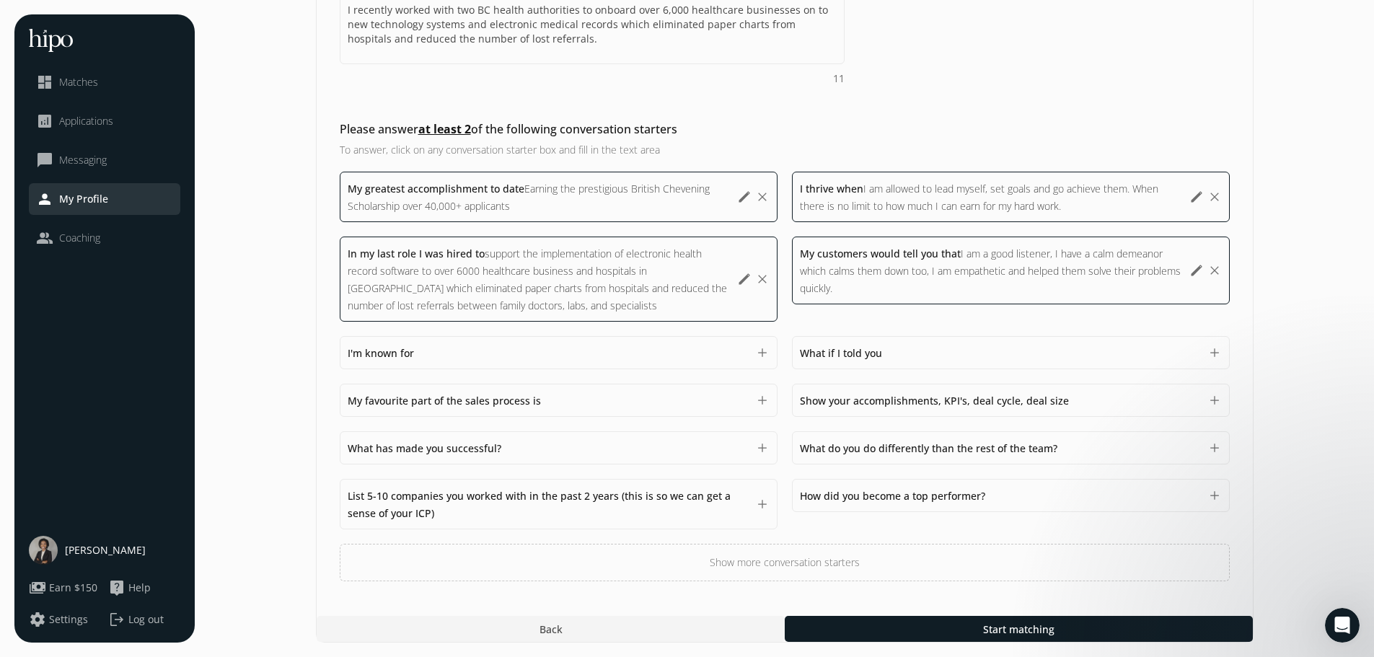
click at [822, 563] on button "Show more conversation starters" at bounding box center [785, 562] width 890 height 37
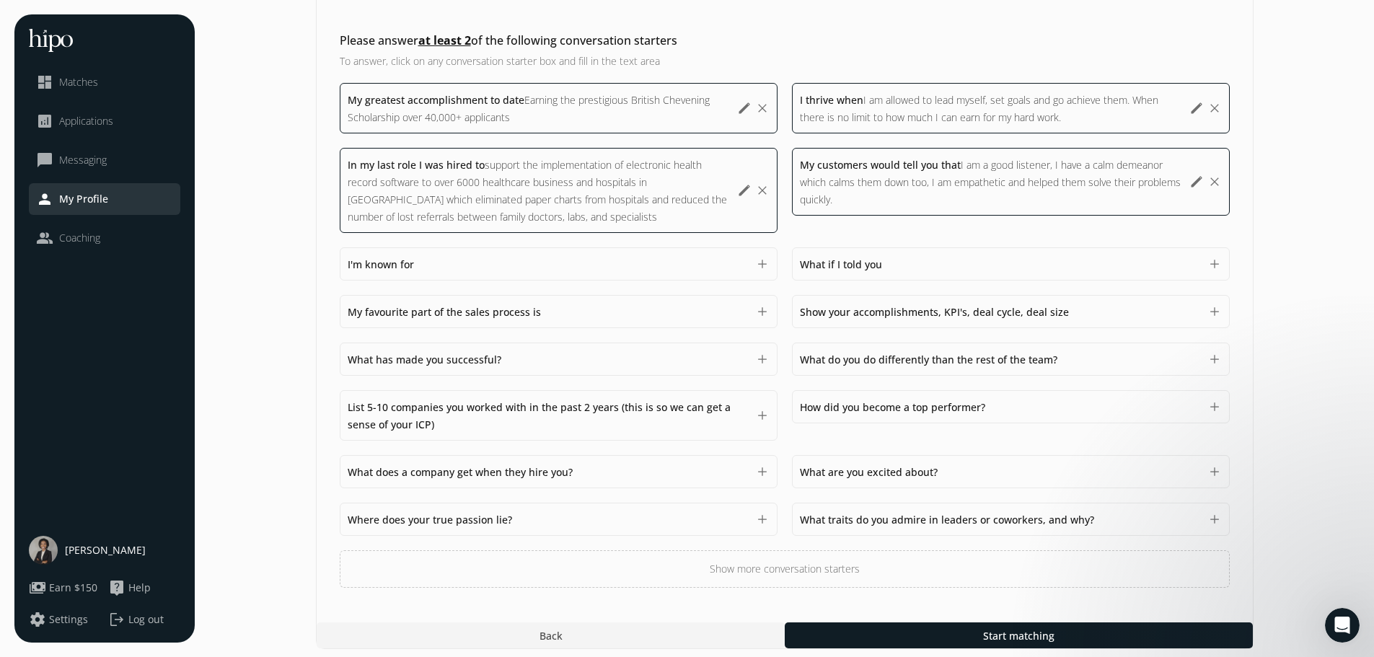
scroll to position [563, 0]
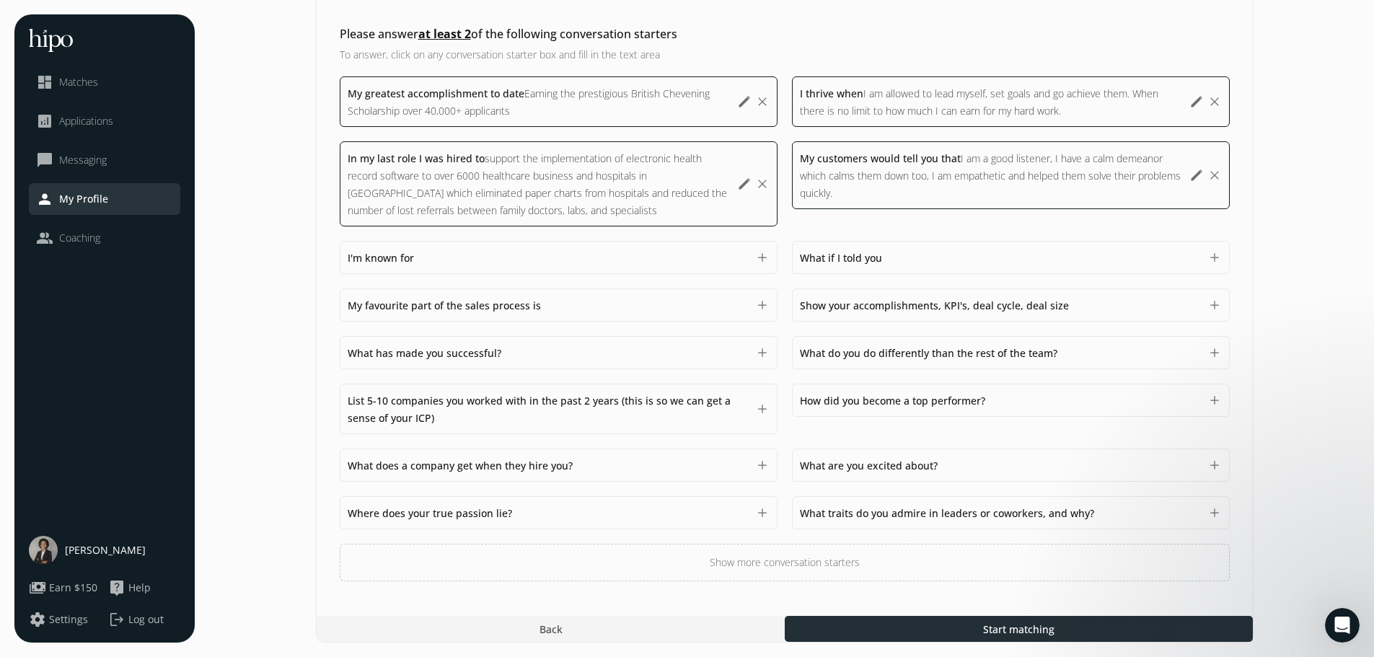
click at [937, 624] on div at bounding box center [1019, 629] width 468 height 26
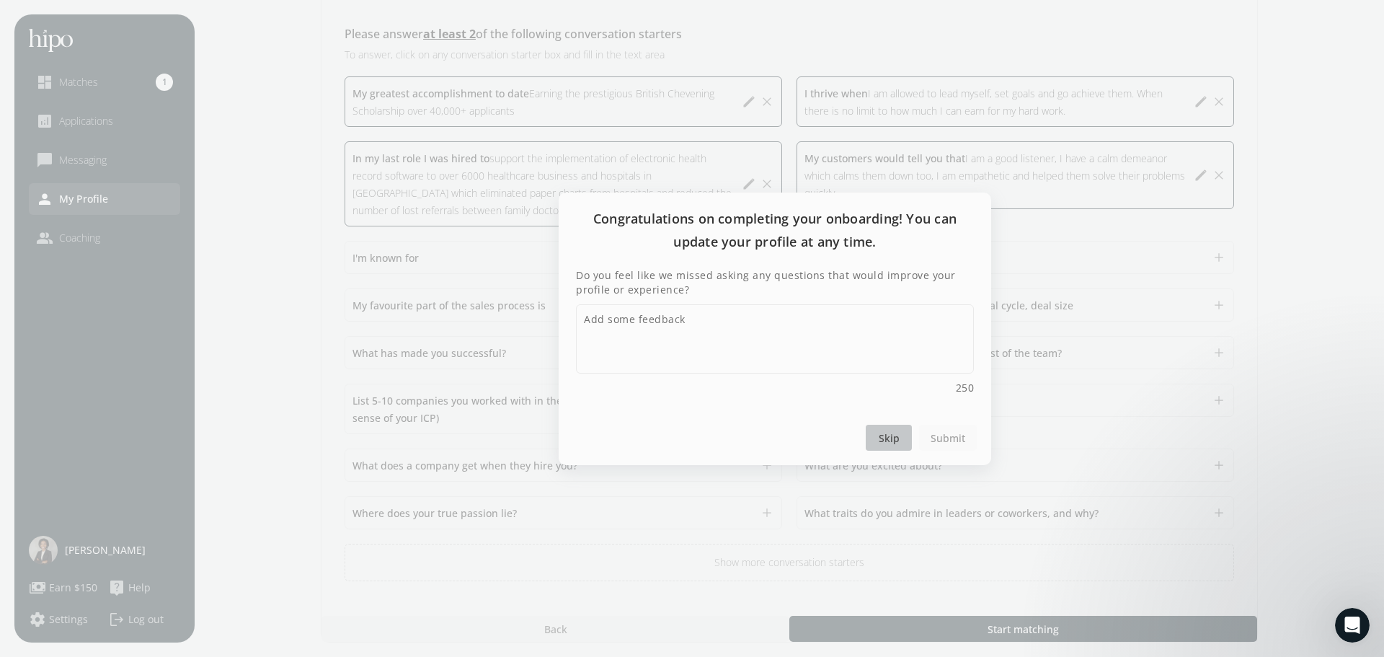
click at [893, 443] on span "Skip" at bounding box center [889, 437] width 21 height 15
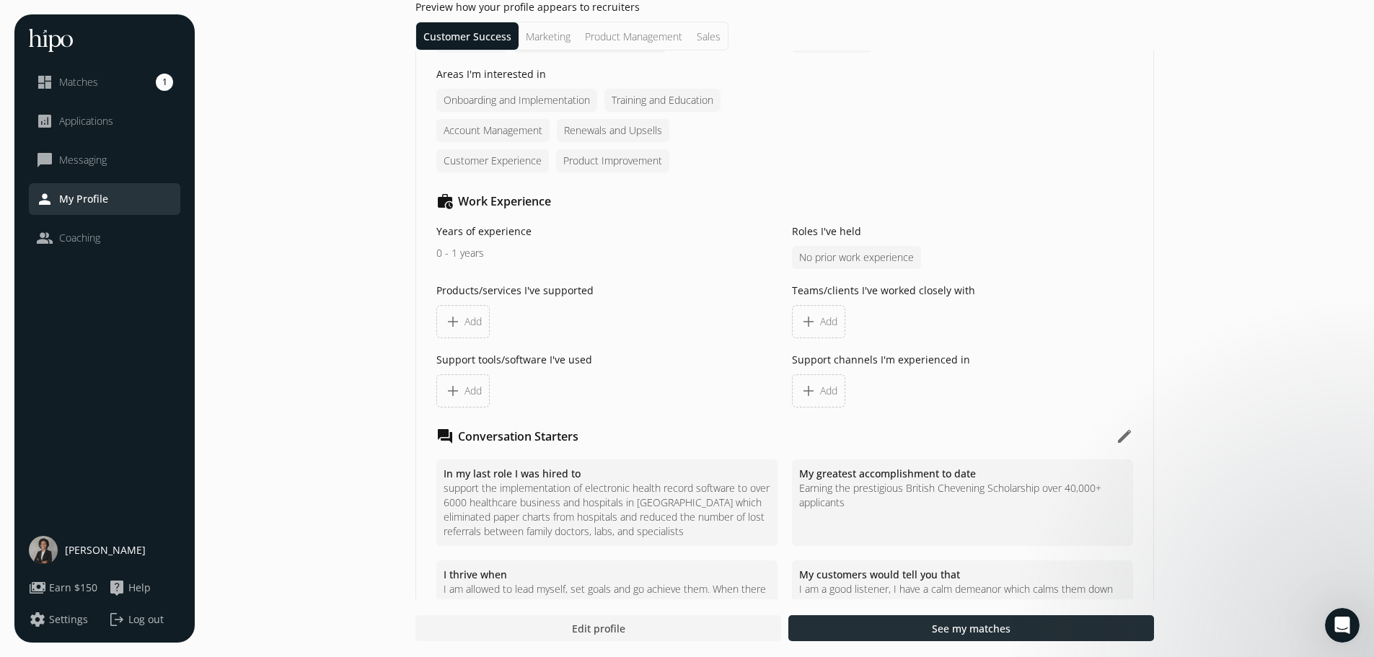
scroll to position [1290, 0]
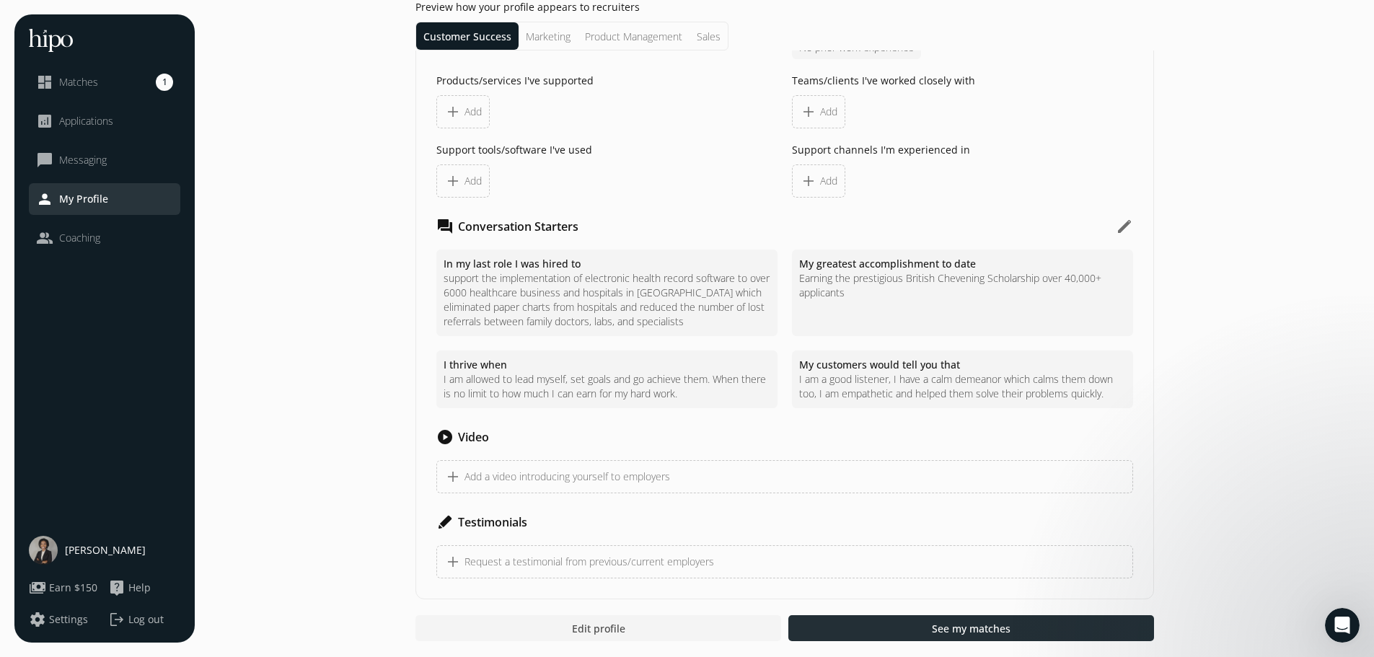
click at [980, 632] on span "See my matches" at bounding box center [971, 628] width 79 height 15
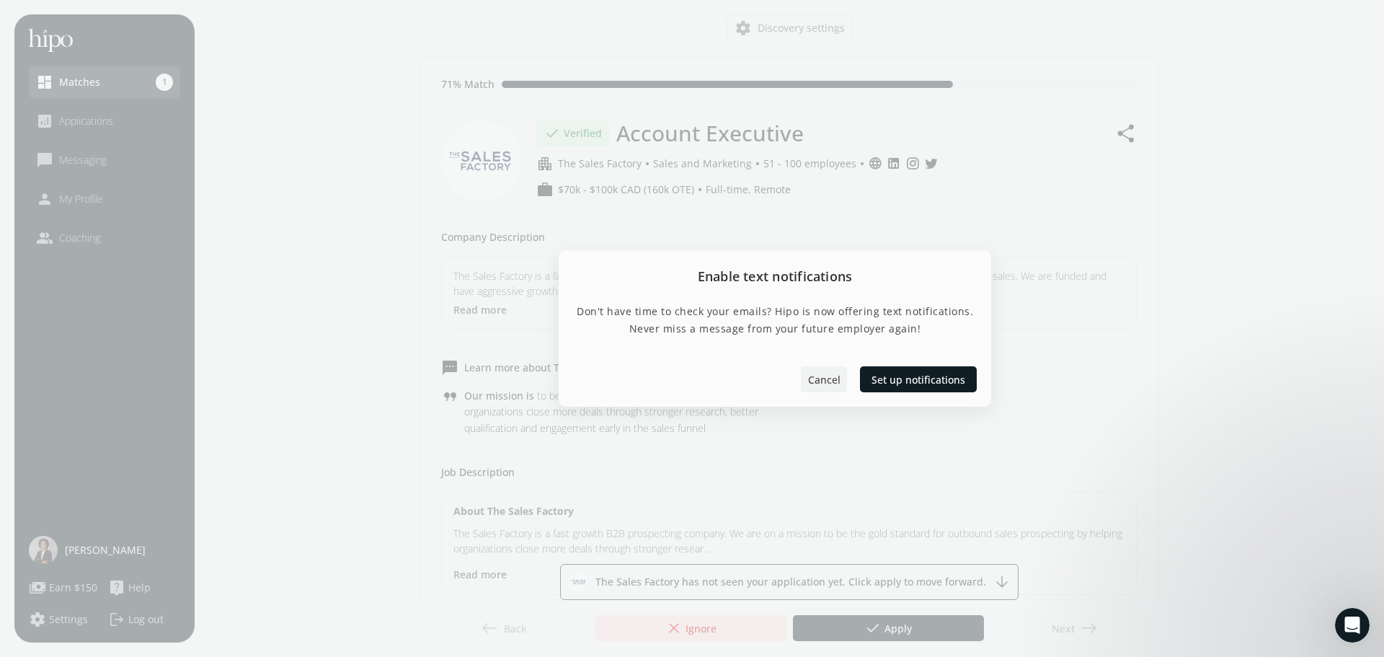
click at [825, 381] on span "Cancel" at bounding box center [824, 379] width 32 height 15
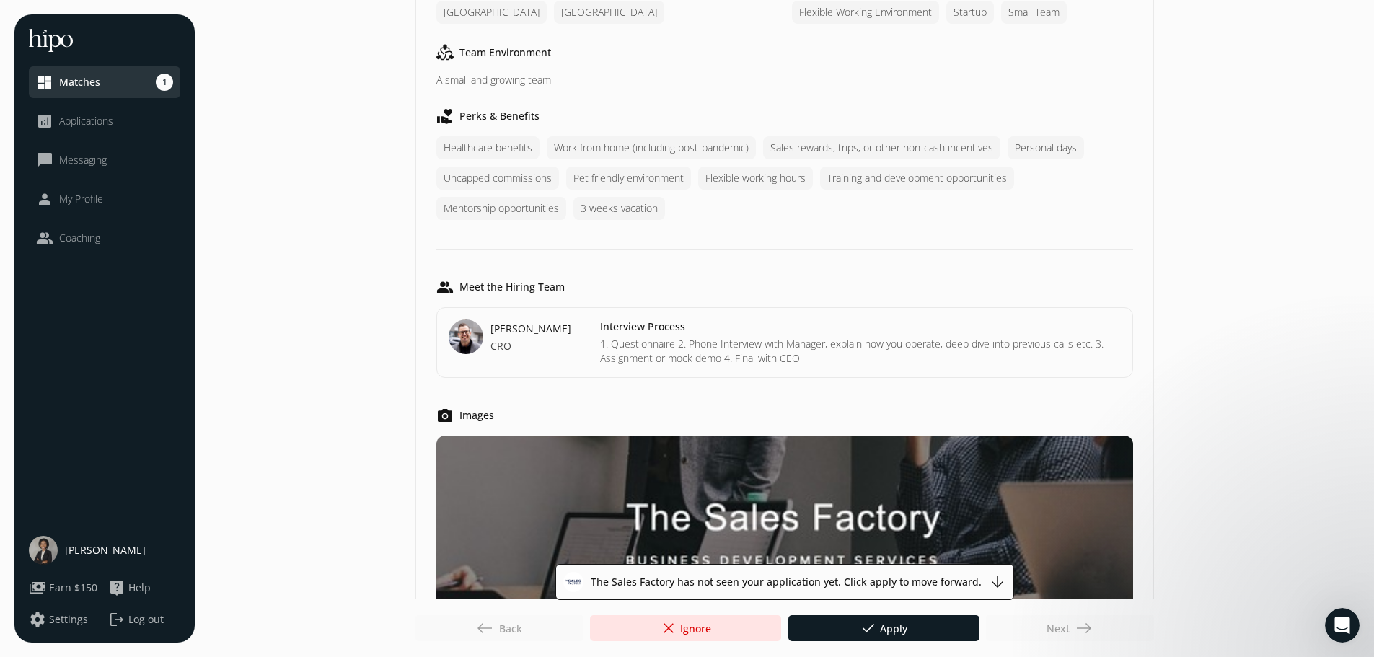
scroll to position [1076, 0]
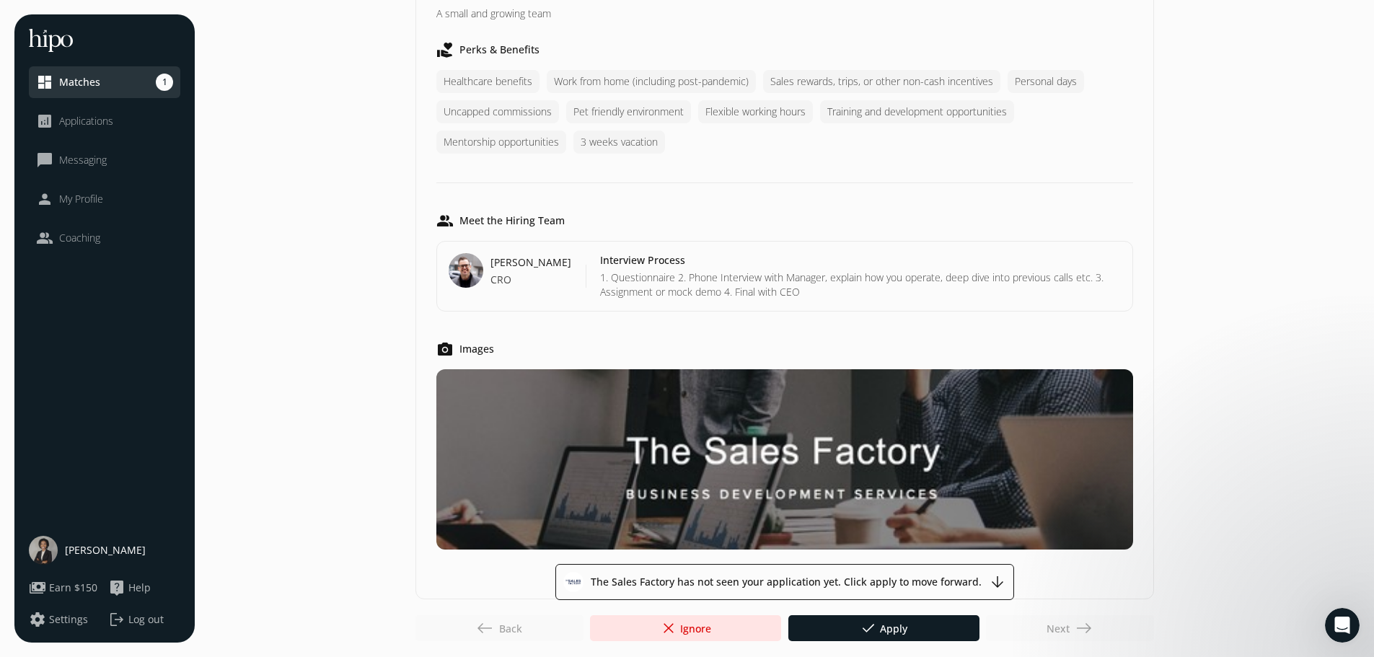
click at [484, 629] on div "west Back" at bounding box center [499, 628] width 168 height 26
click at [71, 198] on span "My Profile" at bounding box center [81, 199] width 44 height 14
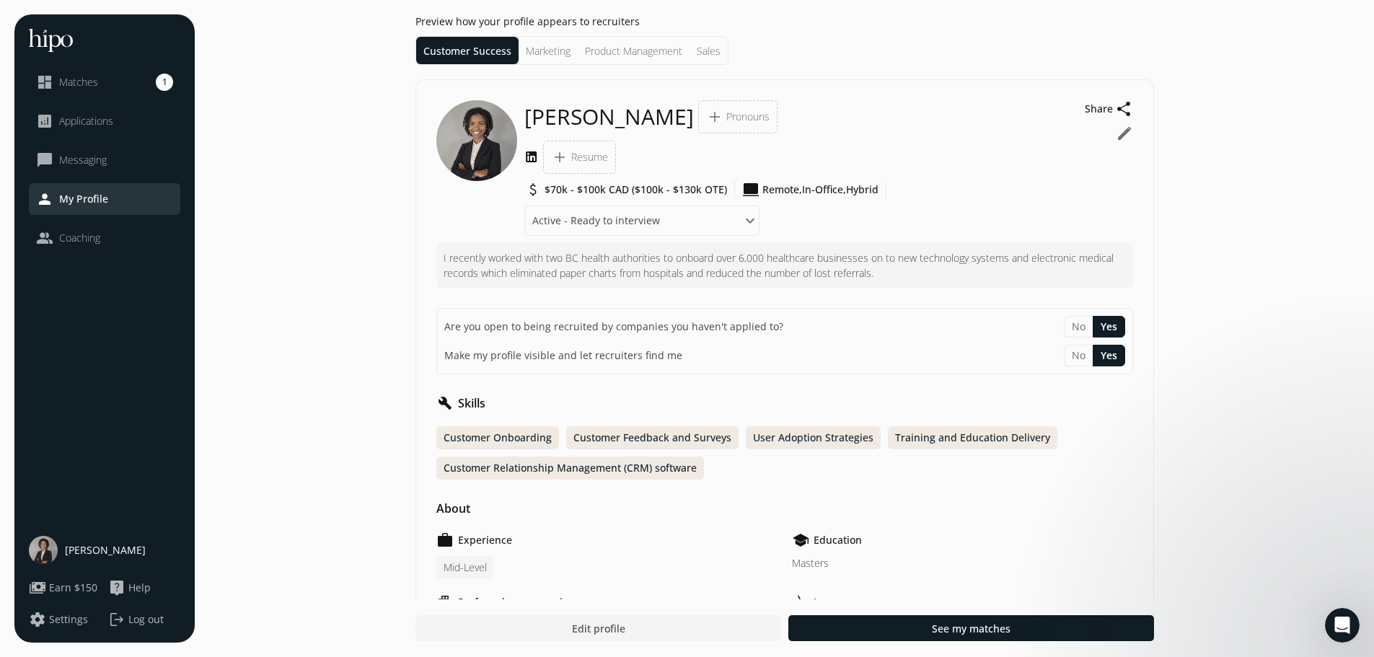
click at [1123, 136] on button "edit" at bounding box center [1124, 133] width 17 height 17
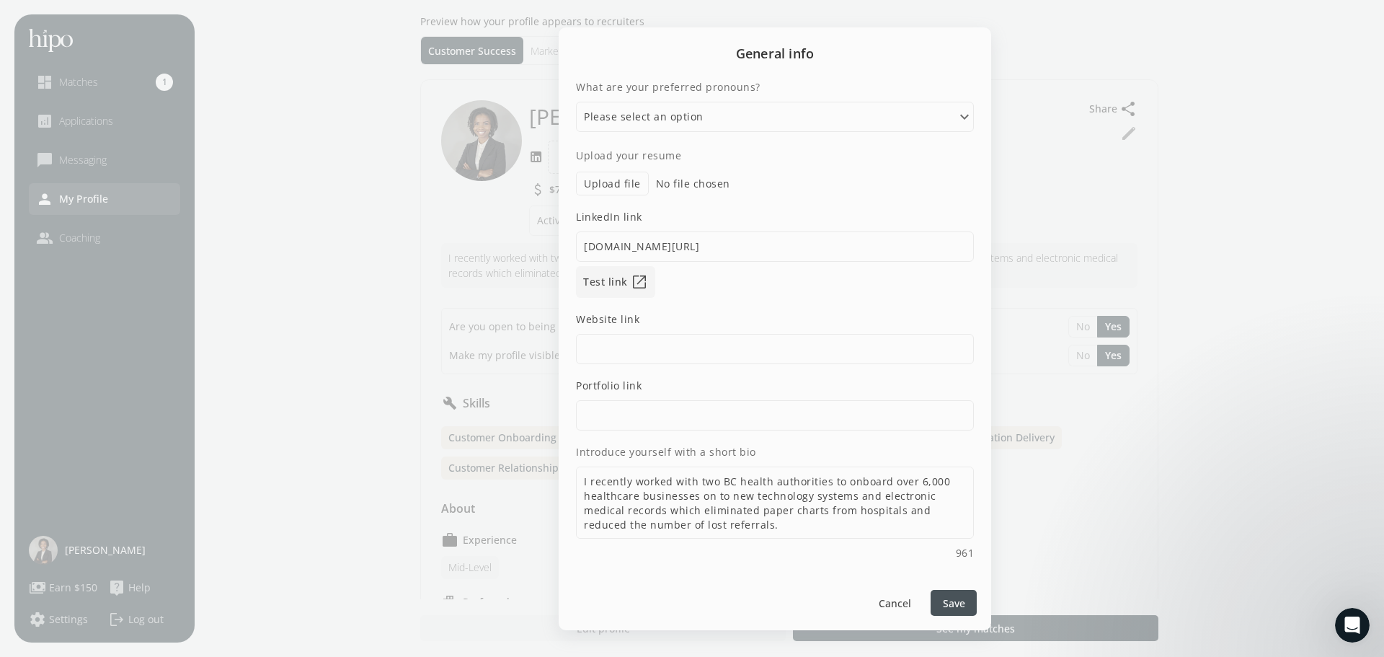
click at [1038, 80] on div at bounding box center [692, 328] width 1384 height 657
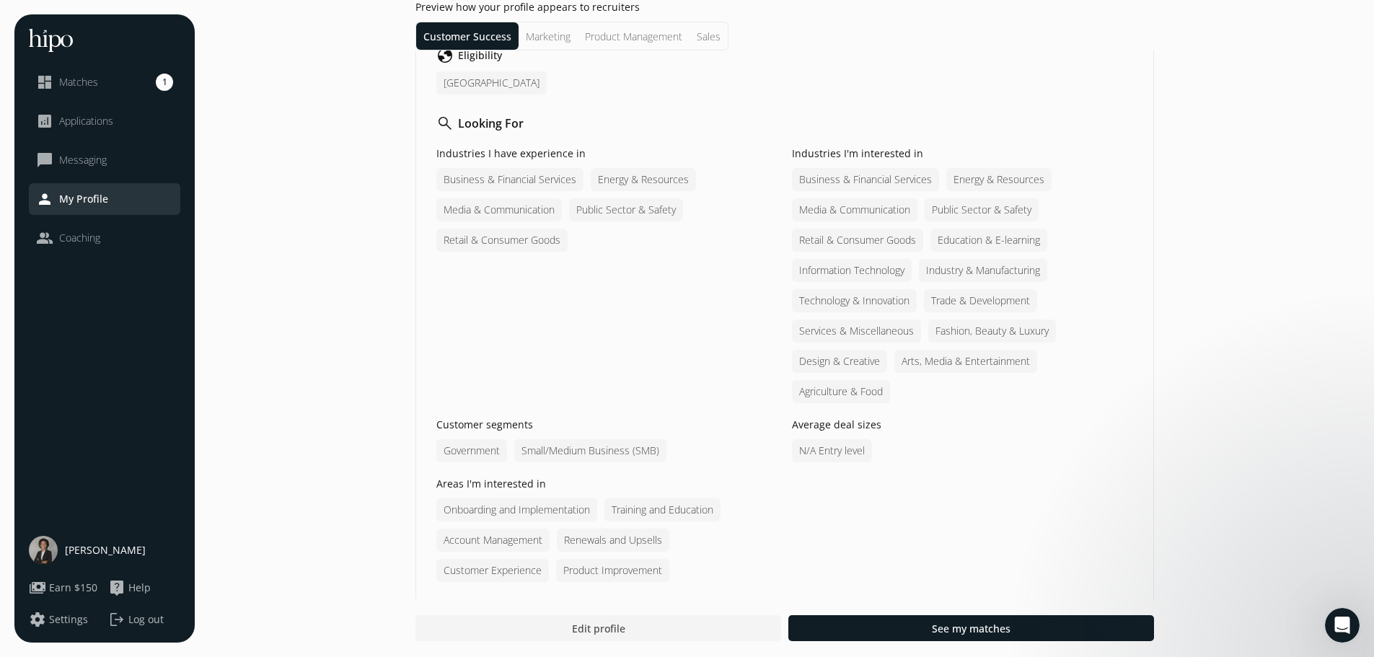
scroll to position [505, 0]
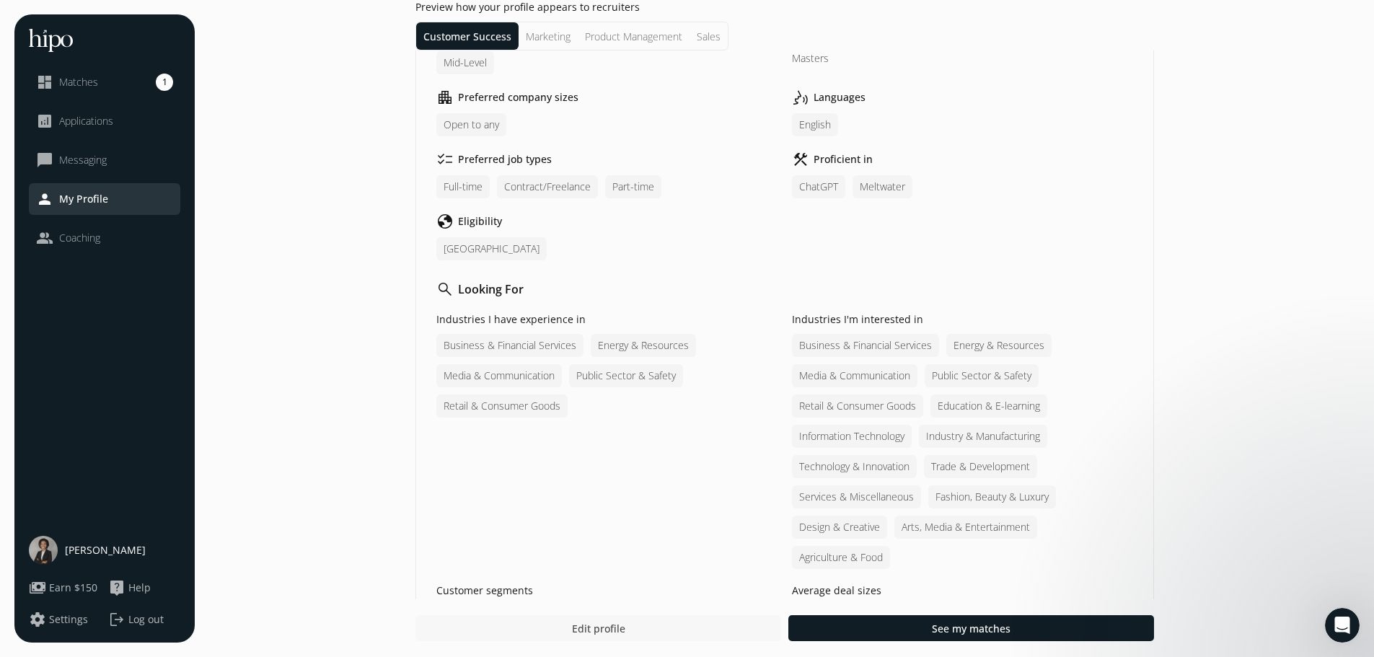
click at [602, 629] on span "Edit profile" at bounding box center [597, 628] width 53 height 15
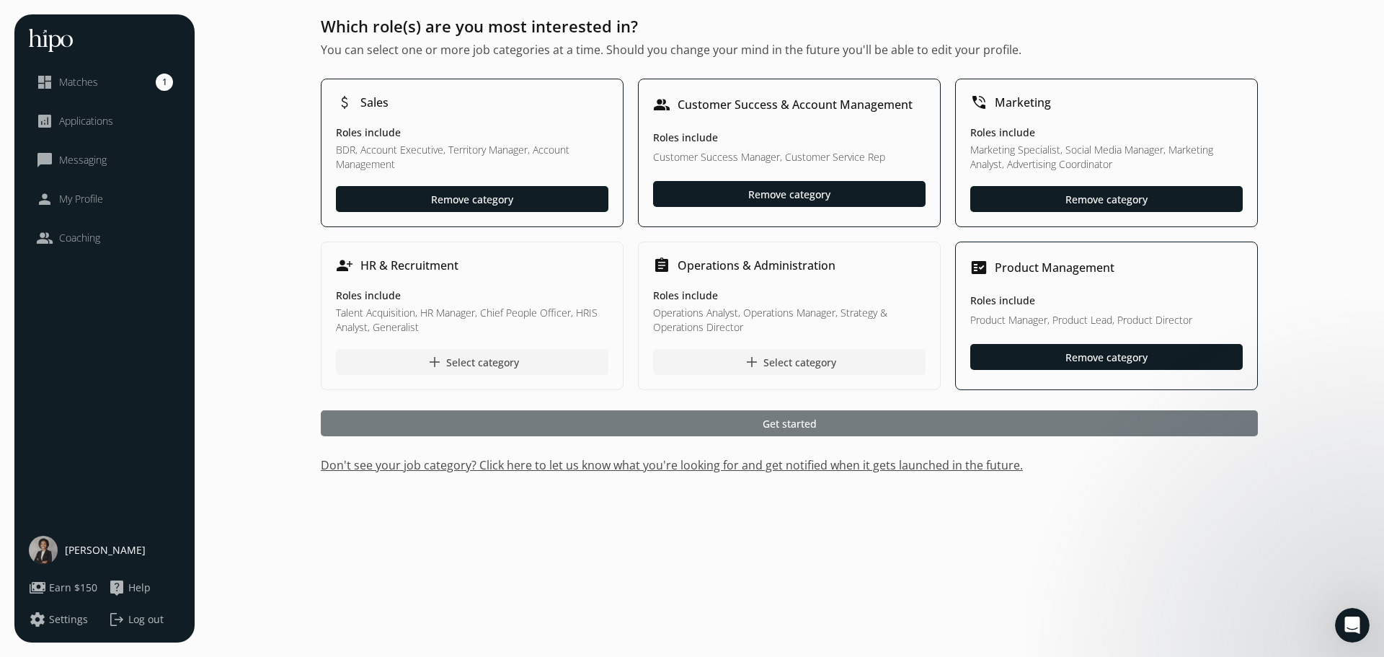
click at [635, 424] on div at bounding box center [789, 423] width 937 height 26
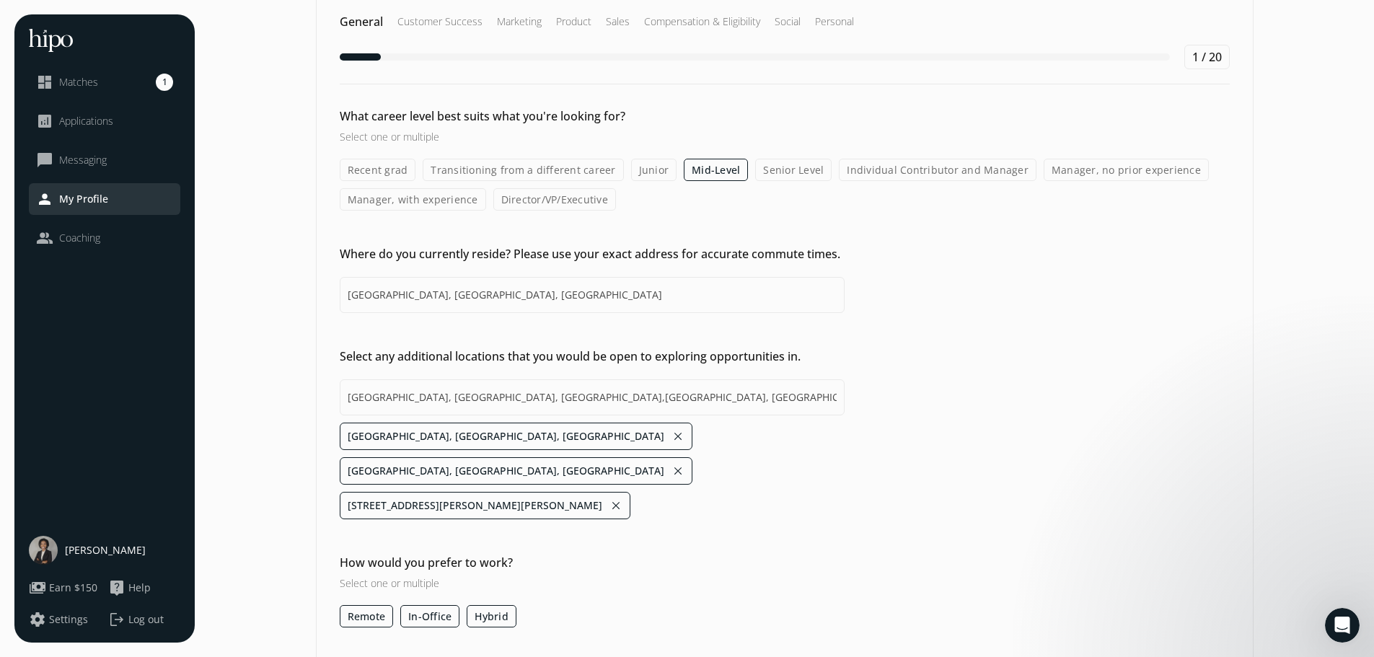
scroll to position [37, 0]
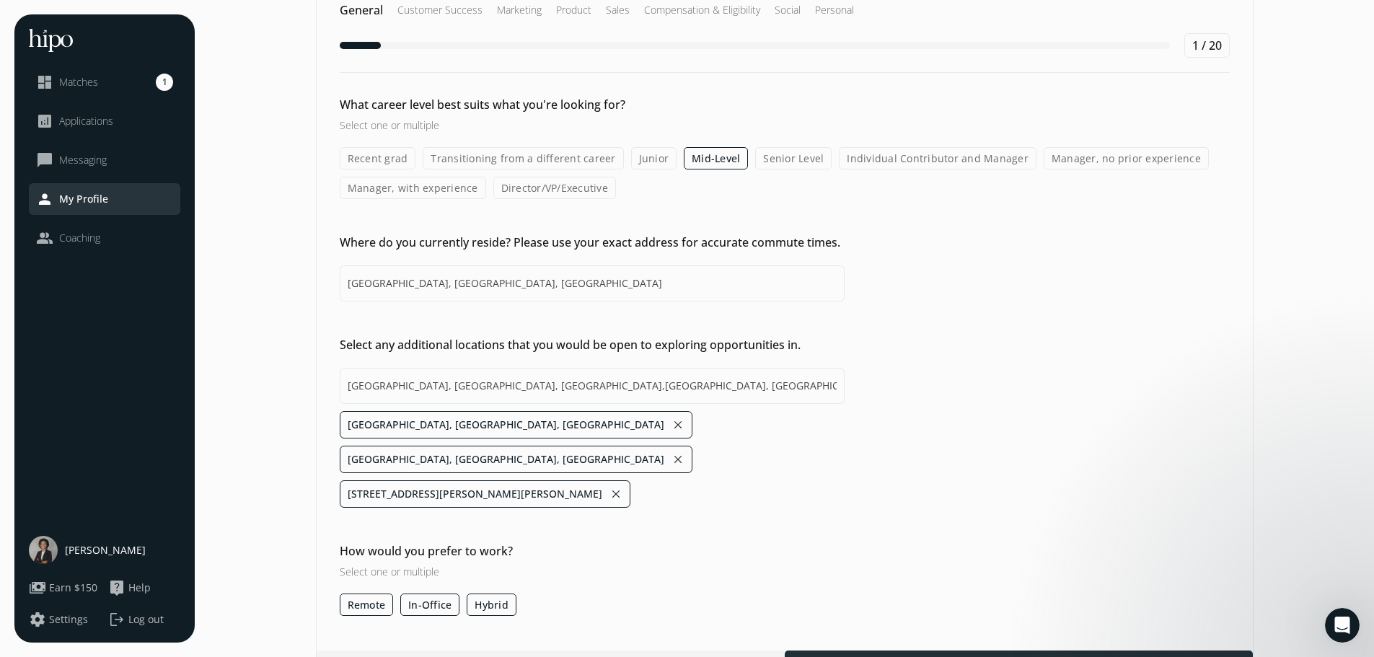
click at [895, 650] on div at bounding box center [1019, 663] width 468 height 26
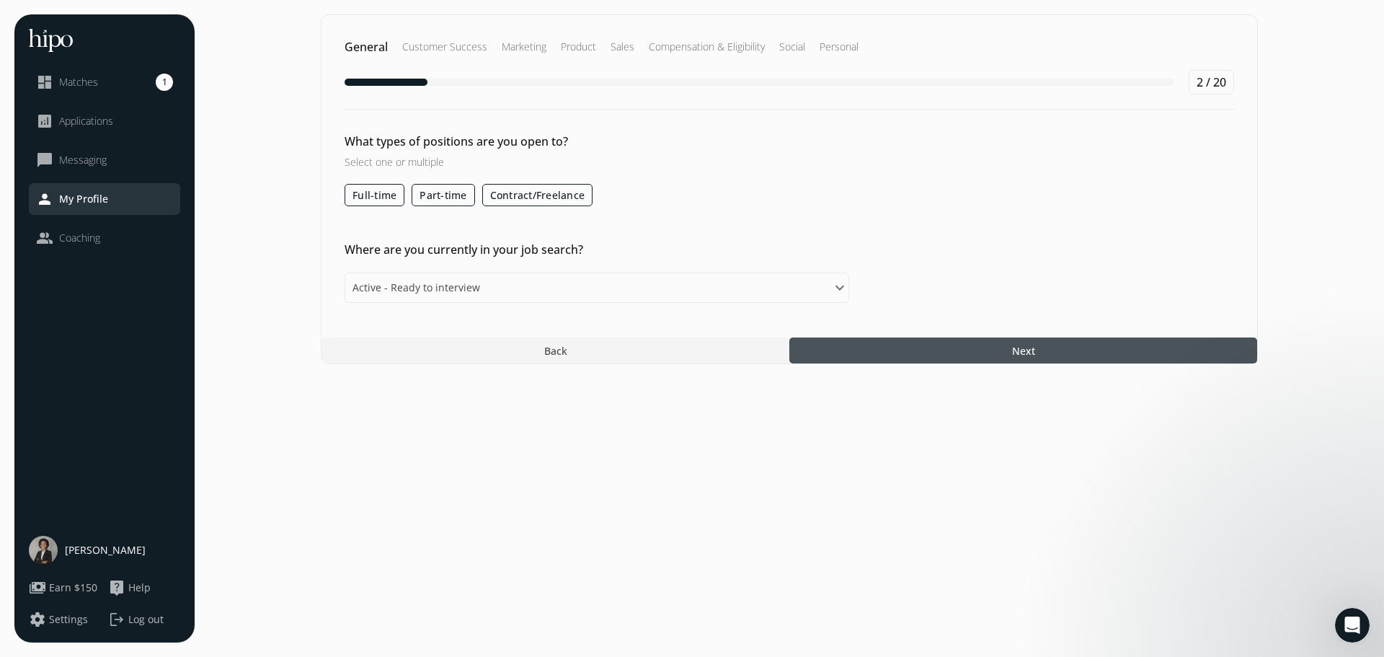
click at [954, 352] on div at bounding box center [1024, 350] width 468 height 26
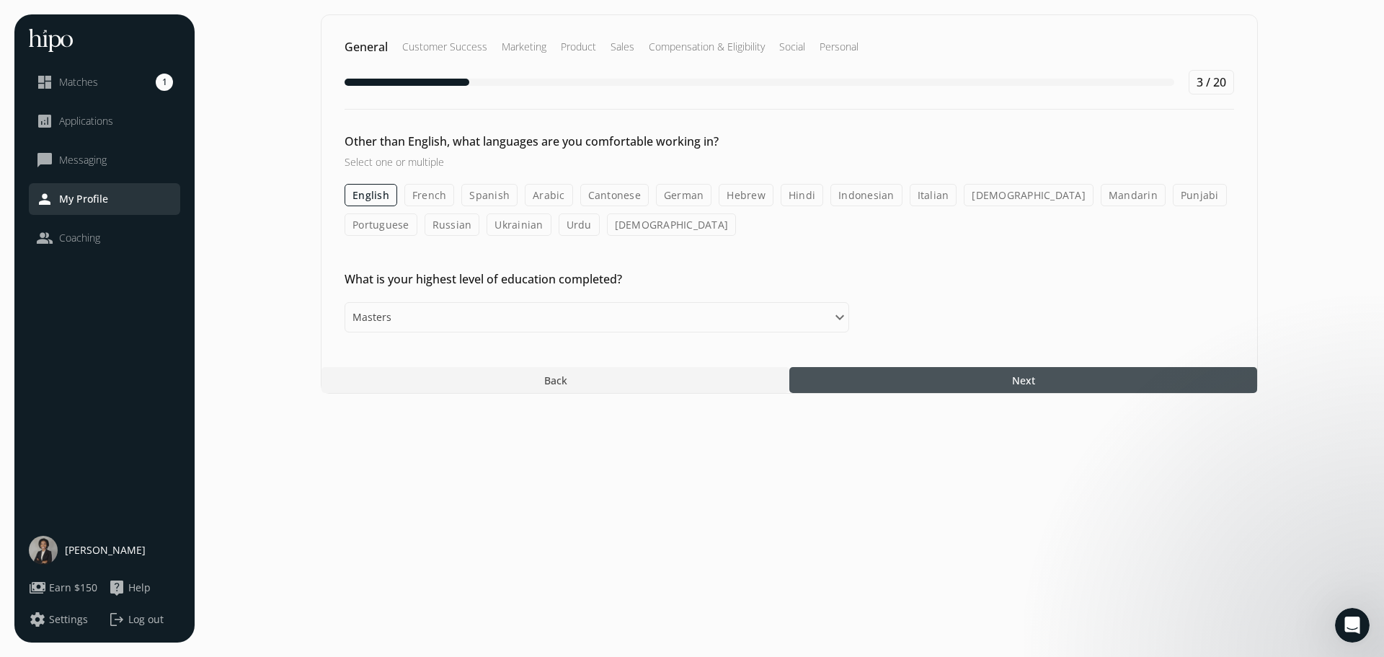
click at [948, 372] on div at bounding box center [1024, 380] width 468 height 26
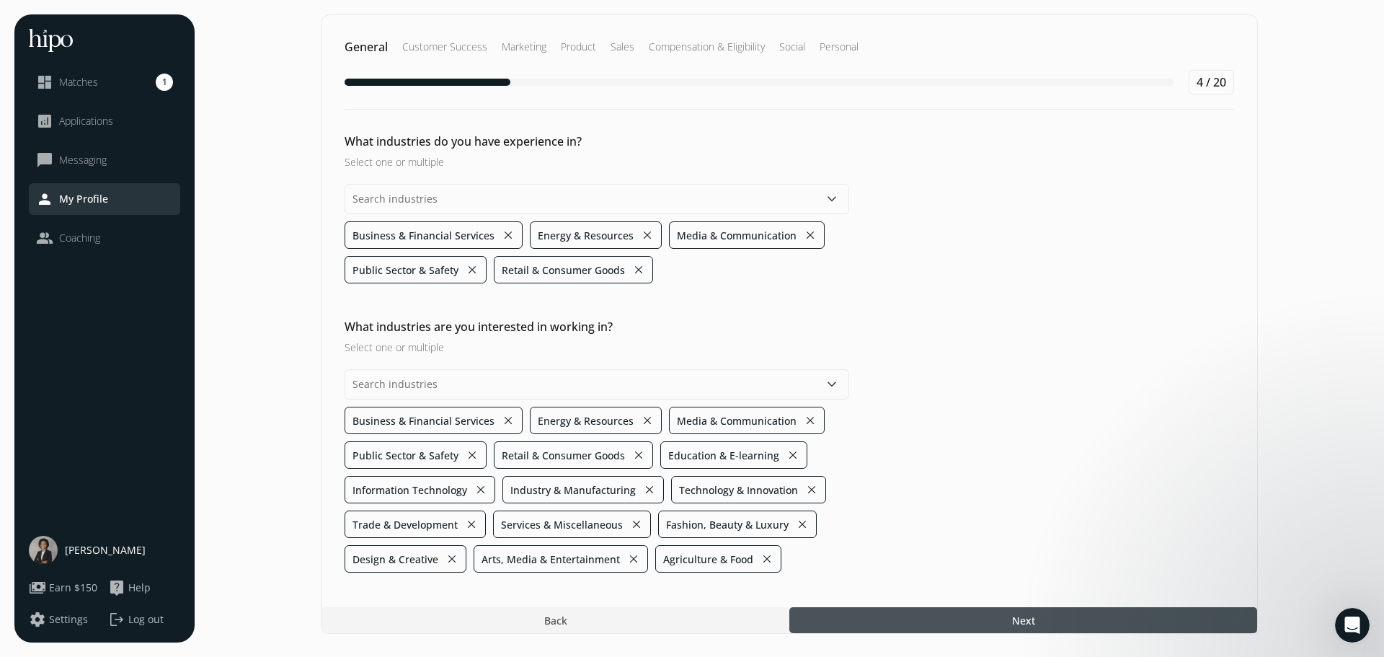
click at [953, 614] on div at bounding box center [1024, 620] width 468 height 26
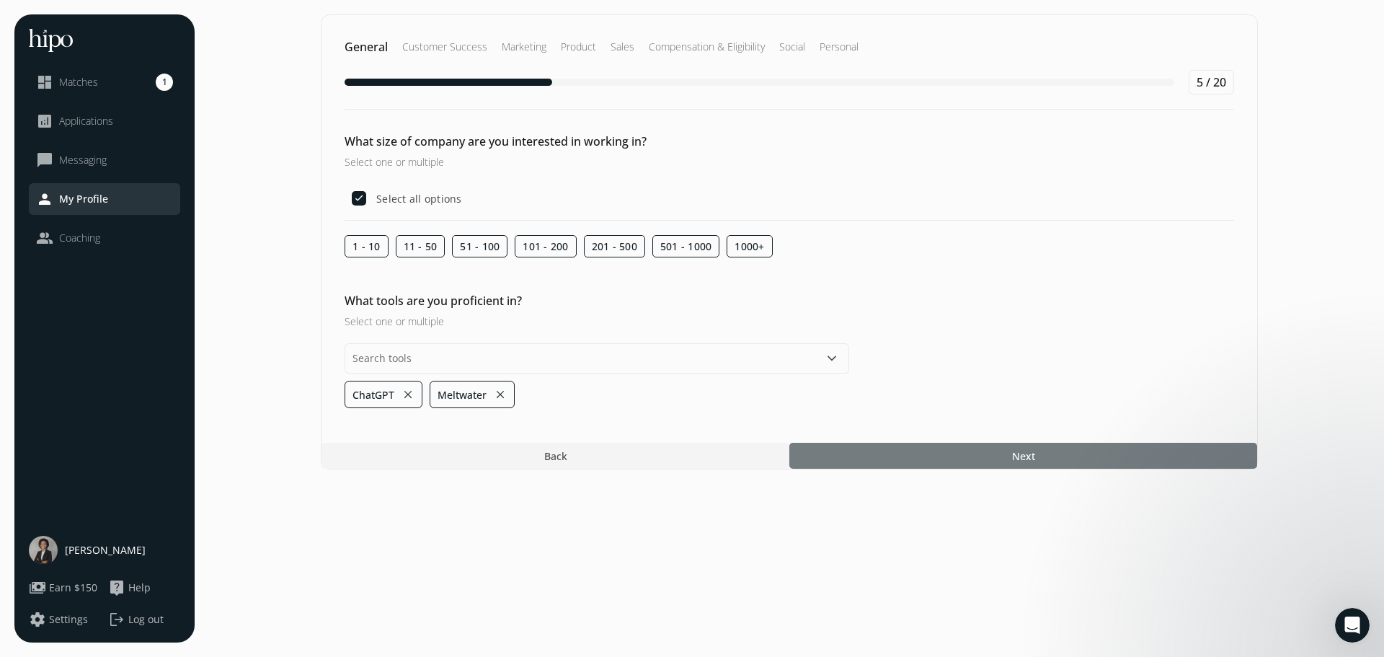
click at [980, 456] on div at bounding box center [1024, 456] width 468 height 26
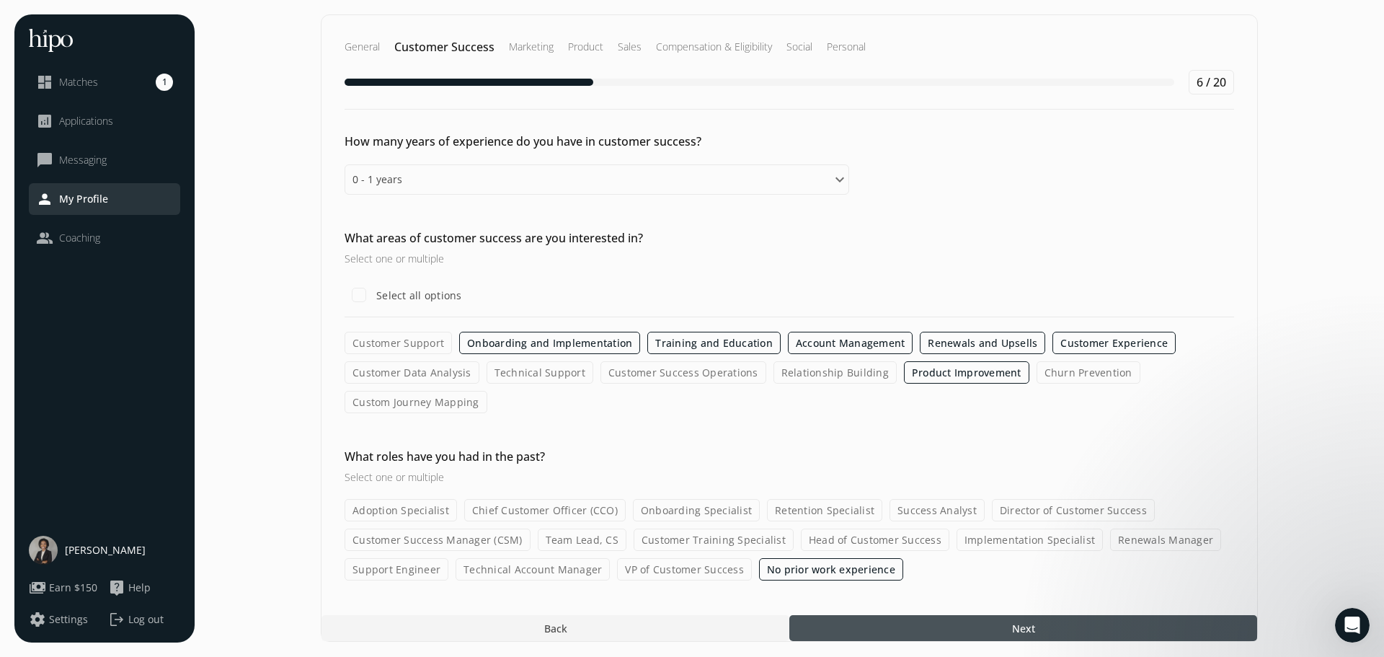
click at [995, 622] on div at bounding box center [1024, 628] width 468 height 26
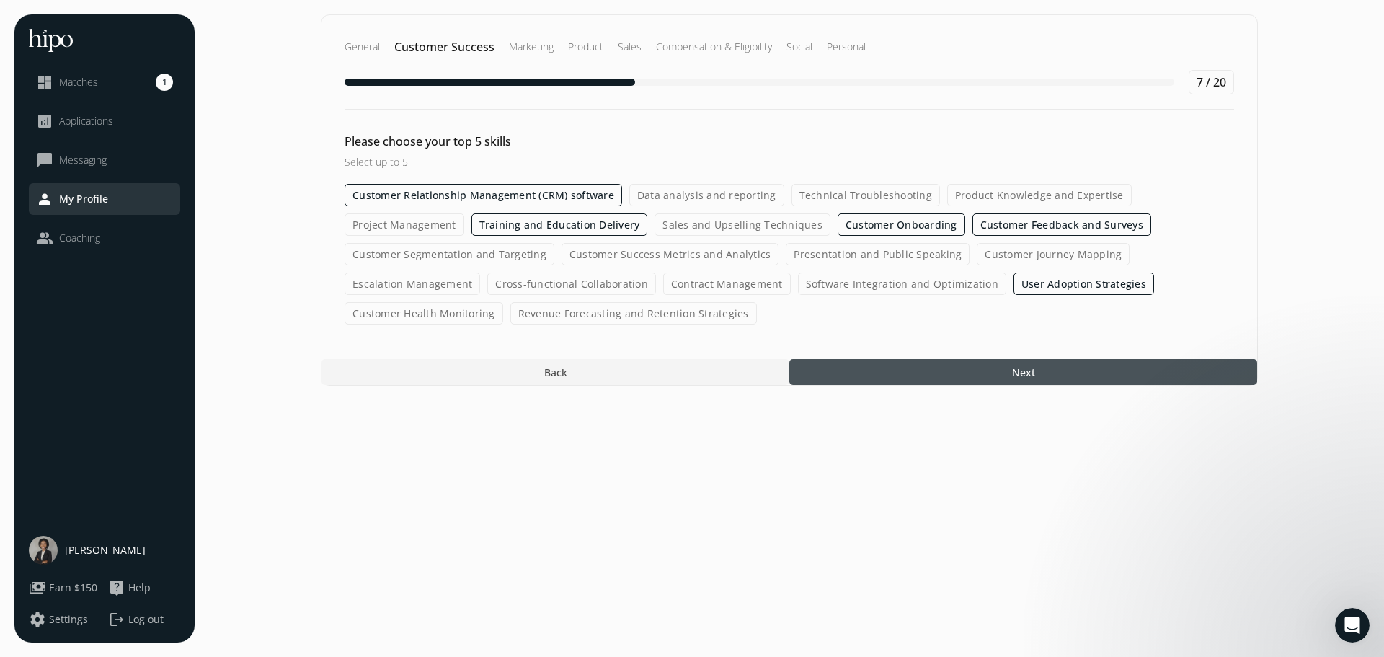
click at [1021, 374] on span "Next" at bounding box center [1023, 372] width 23 height 15
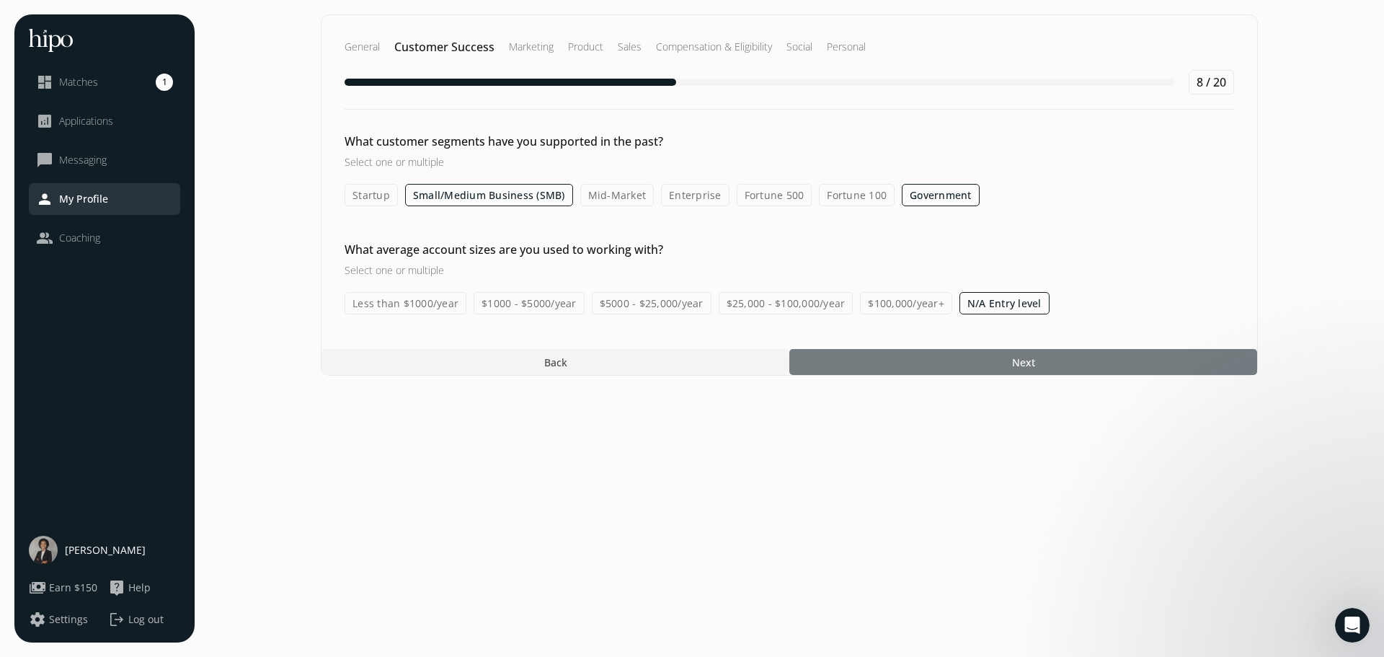
click at [1022, 368] on span "Next" at bounding box center [1023, 362] width 23 height 15
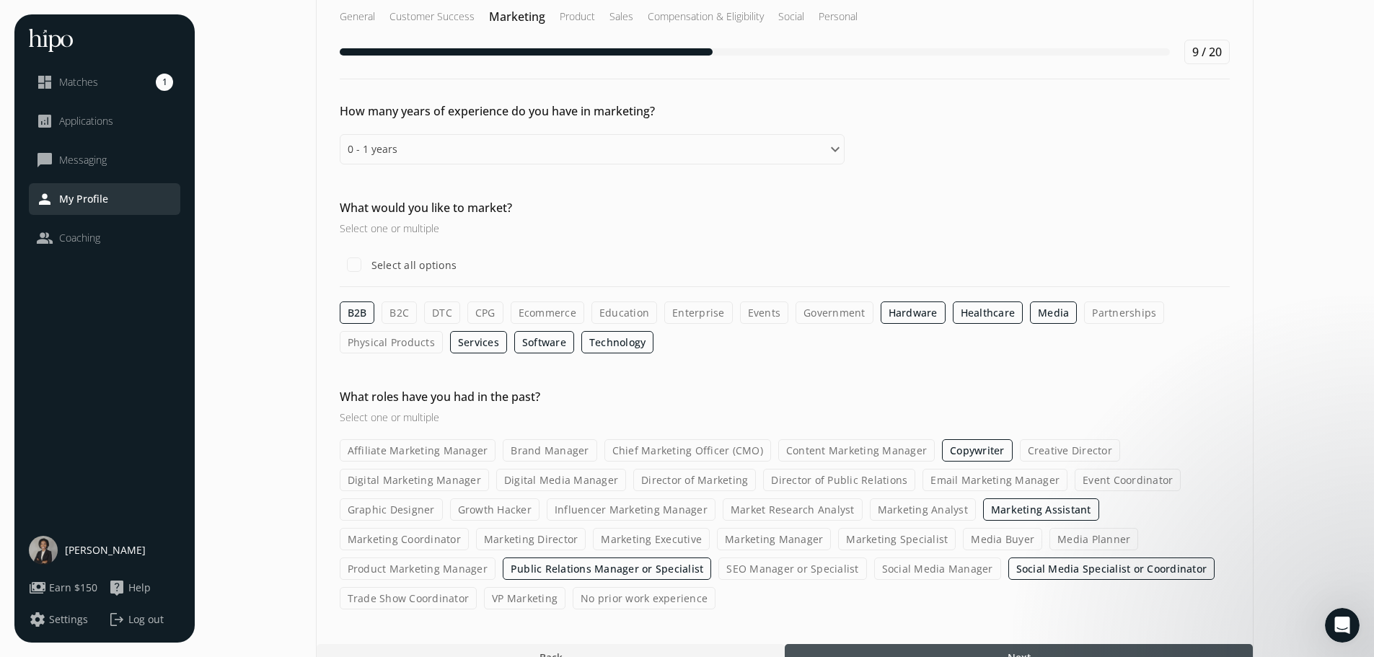
scroll to position [58, 0]
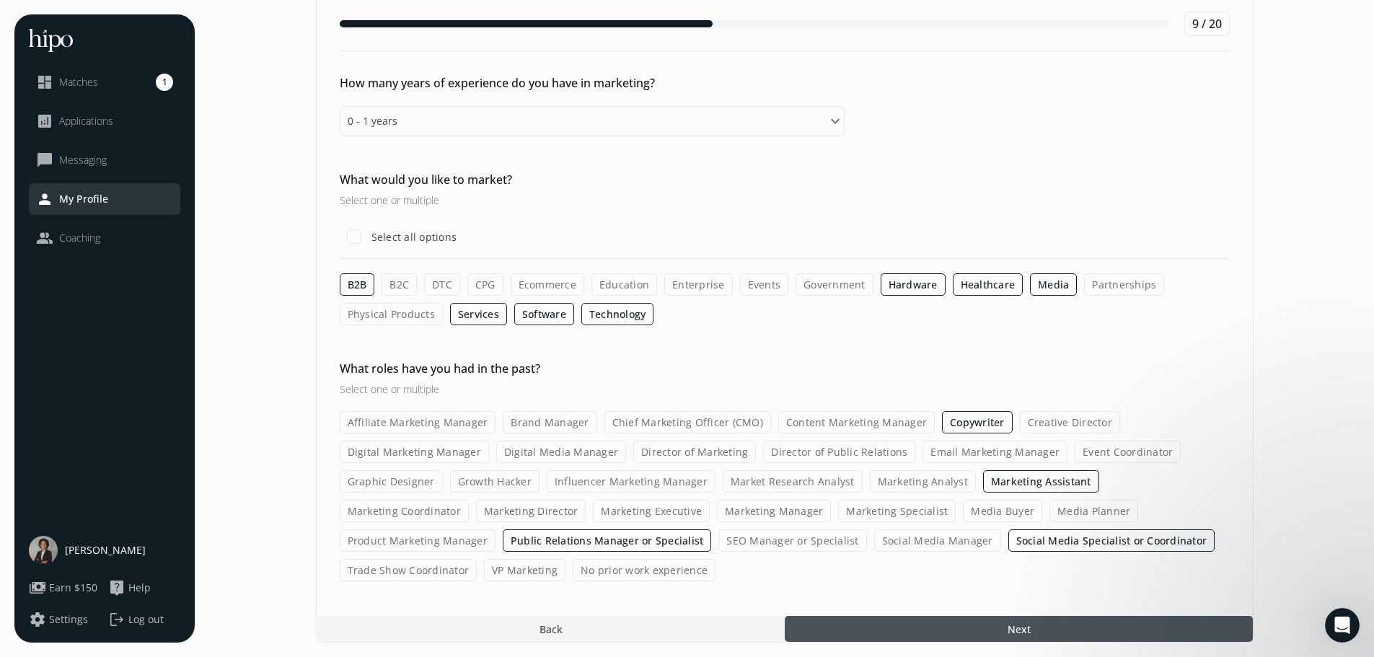
click at [572, 627] on div at bounding box center [551, 629] width 468 height 26
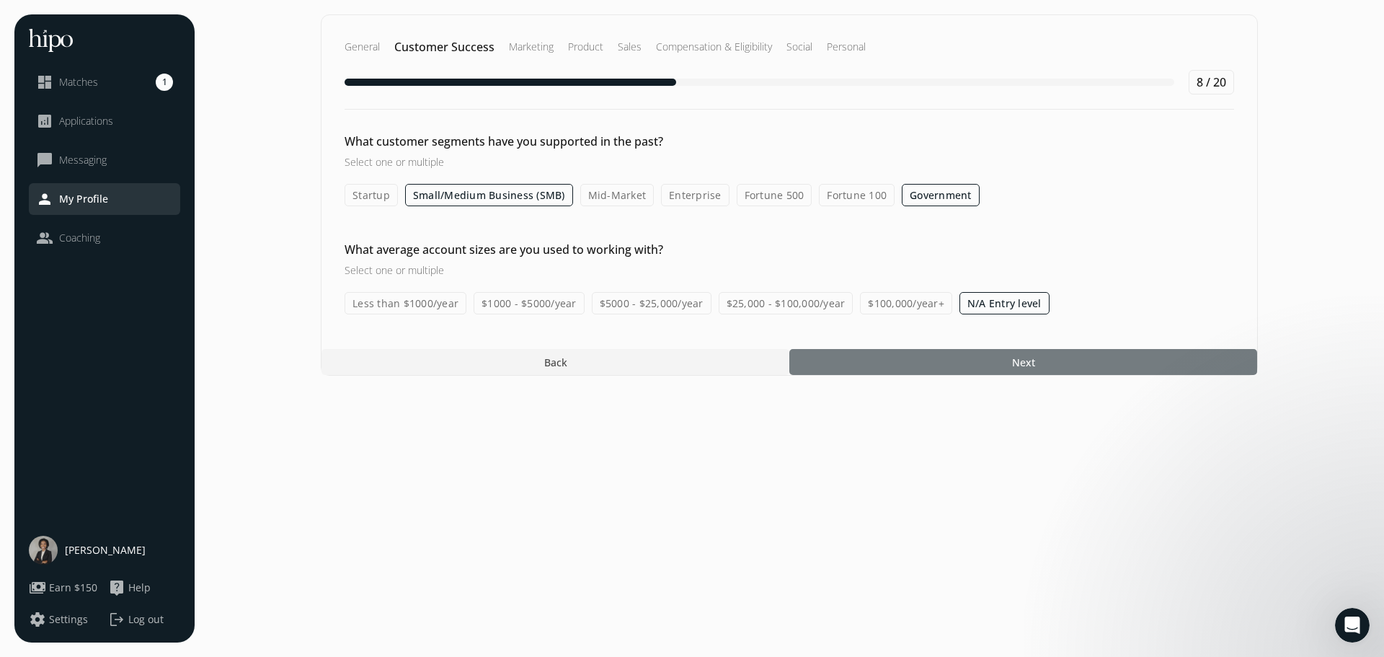
click at [949, 371] on div at bounding box center [1024, 362] width 468 height 26
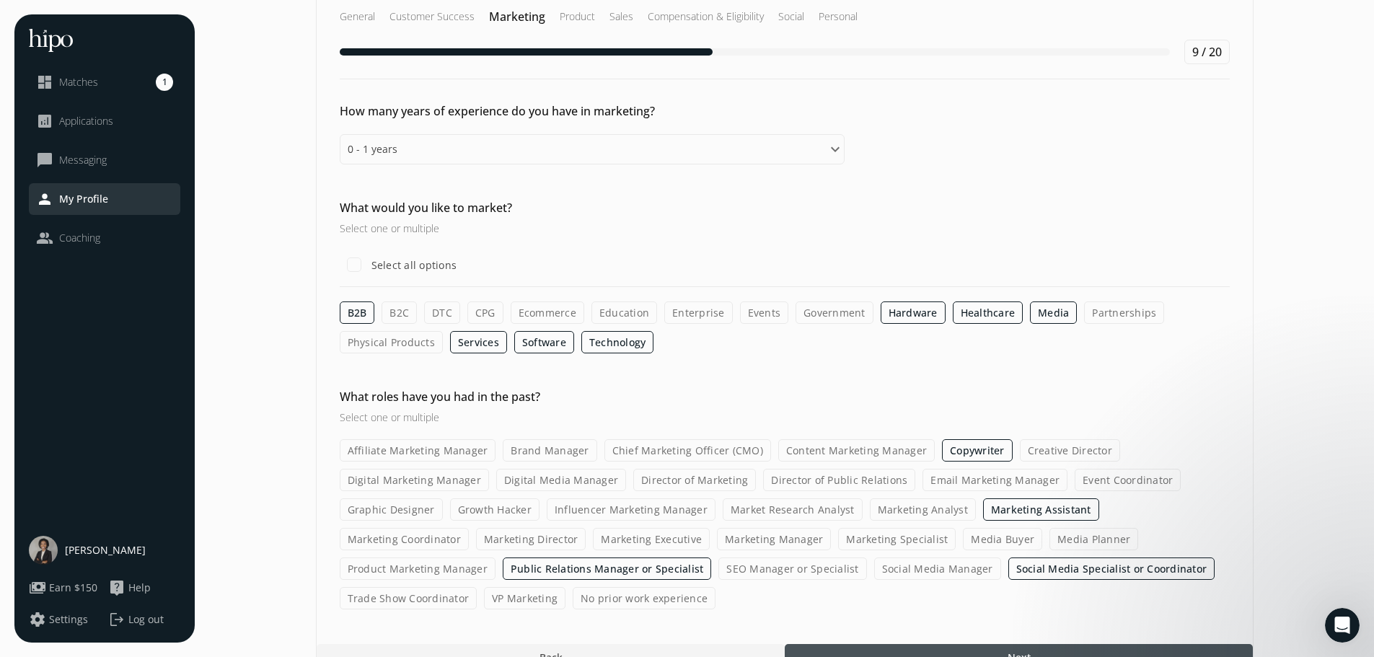
scroll to position [58, 0]
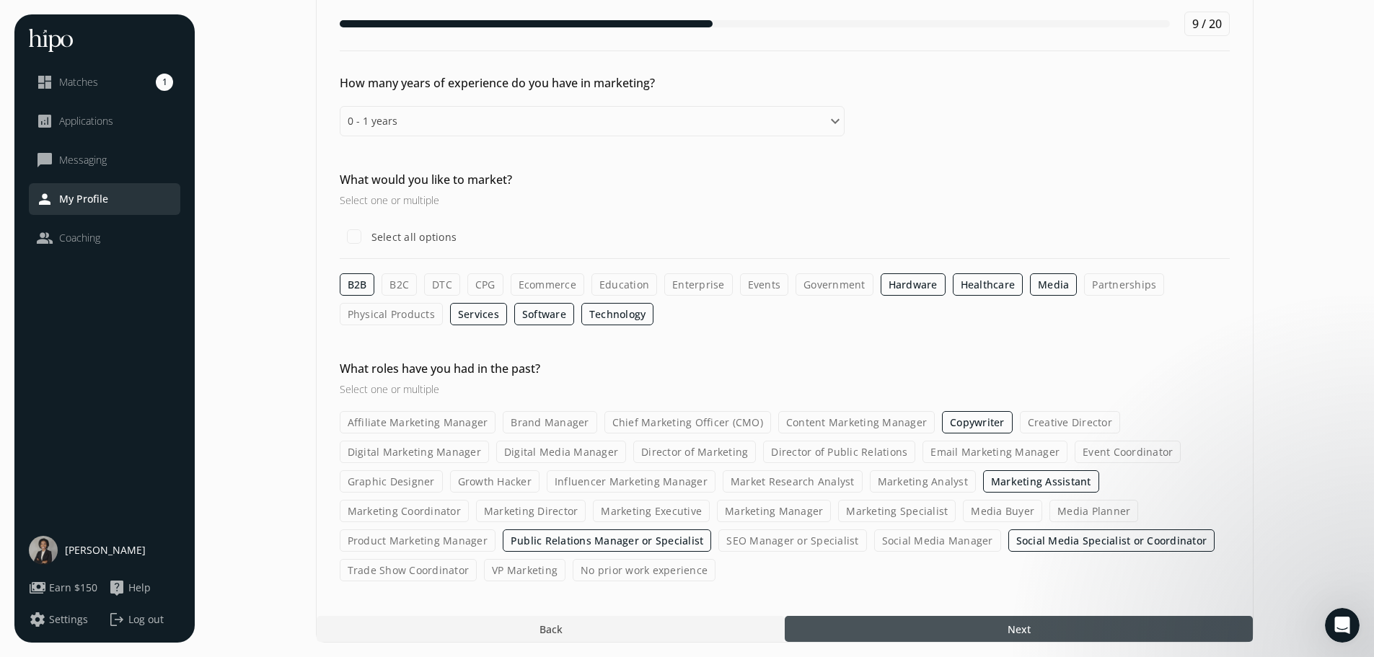
click at [963, 629] on div at bounding box center [1019, 629] width 468 height 26
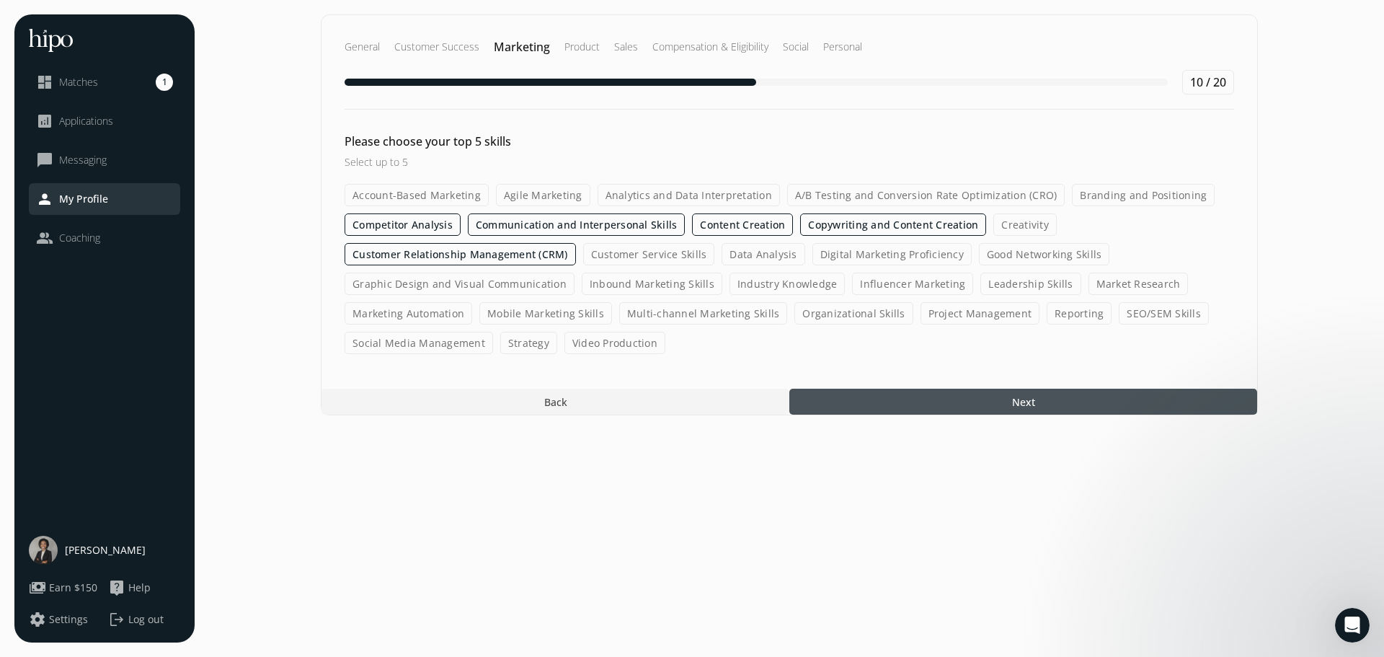
click at [1033, 397] on span "Next" at bounding box center [1023, 401] width 23 height 15
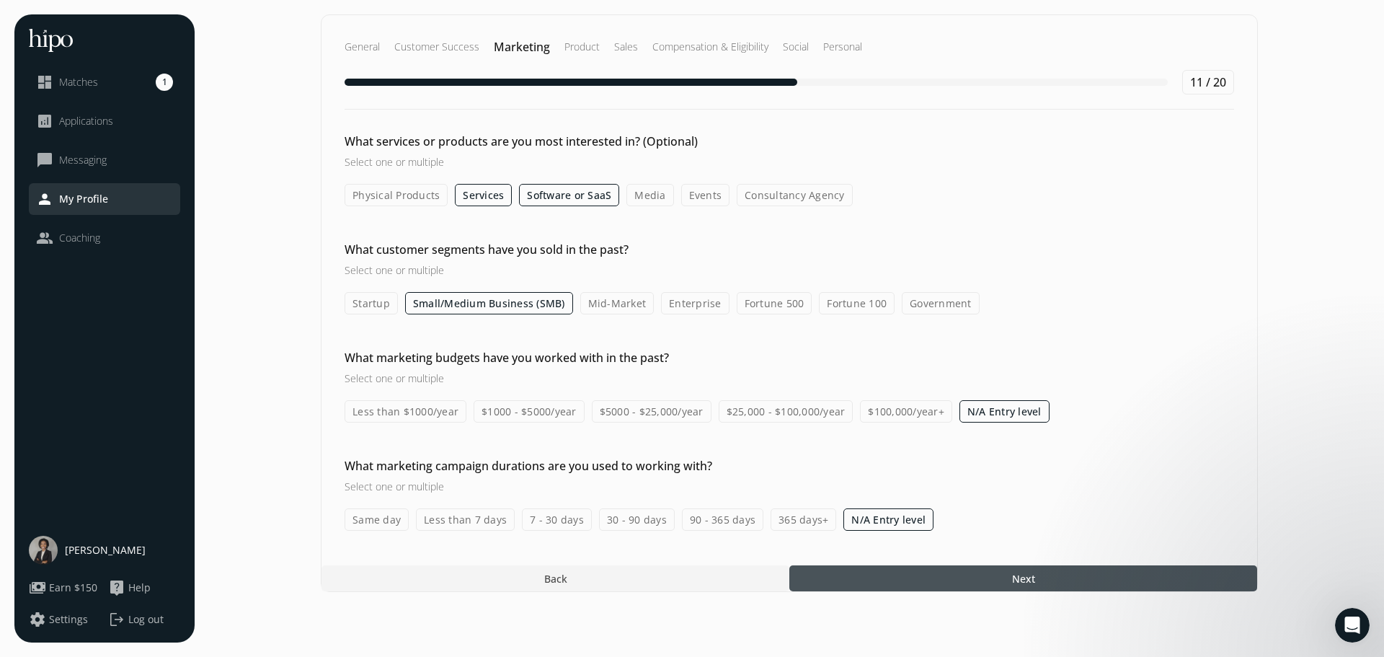
click at [1002, 578] on div at bounding box center [1024, 578] width 468 height 26
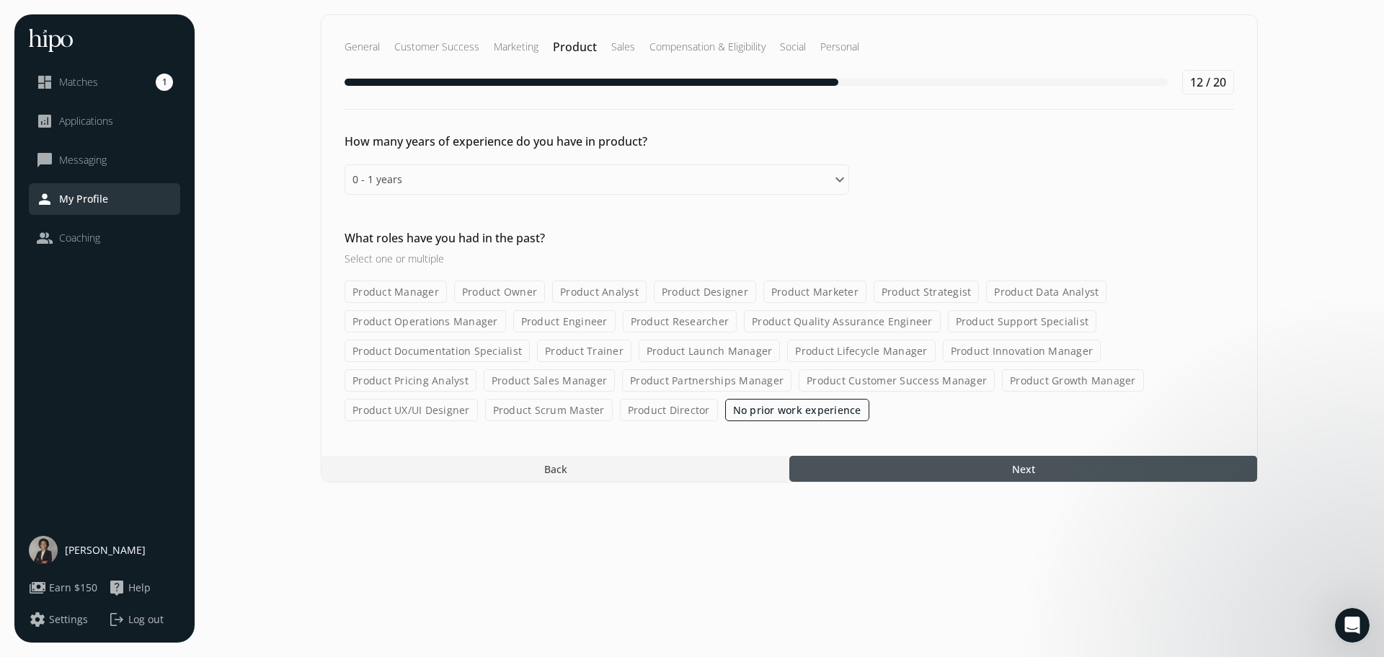
click at [1013, 472] on span "Next" at bounding box center [1023, 468] width 23 height 15
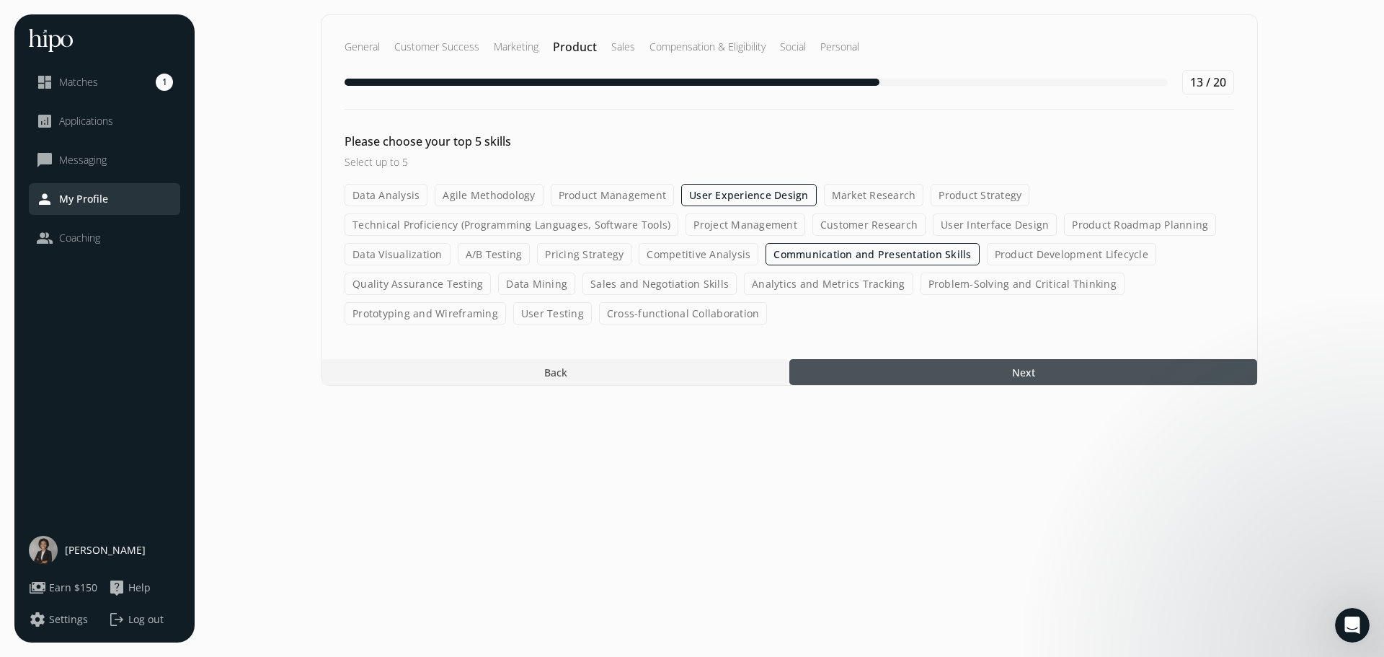
click at [997, 374] on div at bounding box center [1024, 372] width 468 height 26
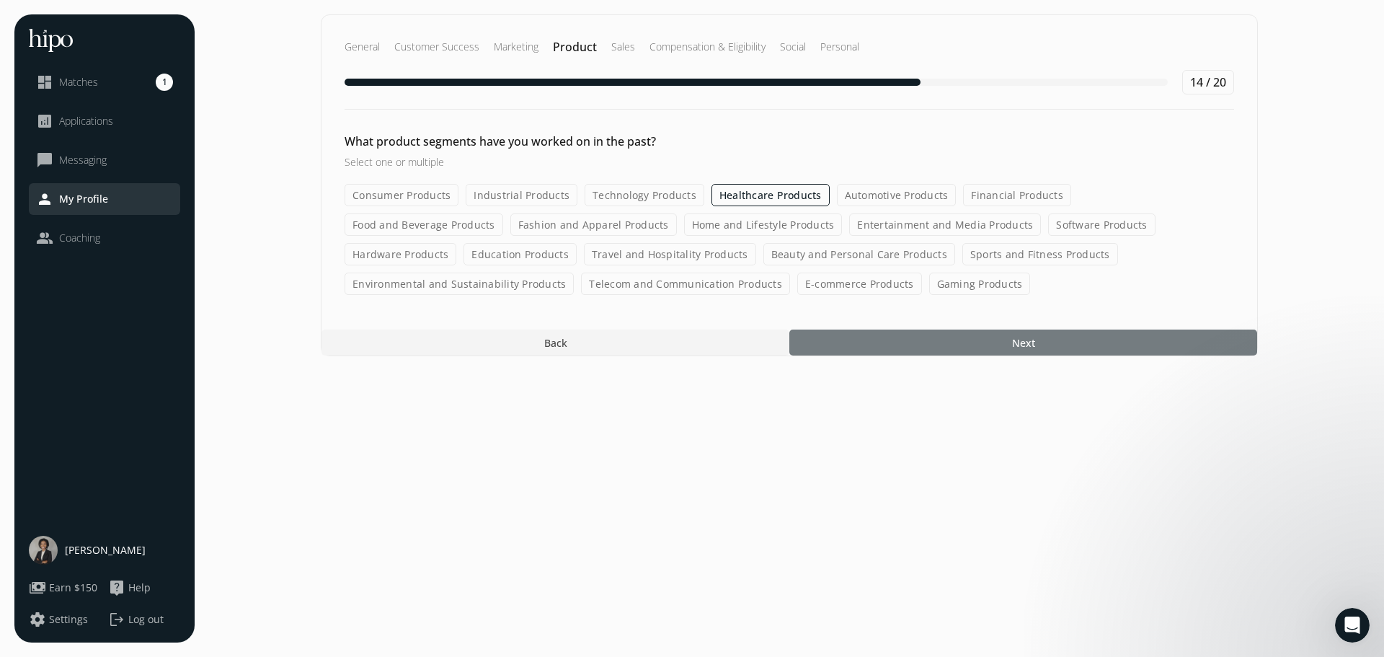
click at [975, 344] on div at bounding box center [1024, 343] width 468 height 26
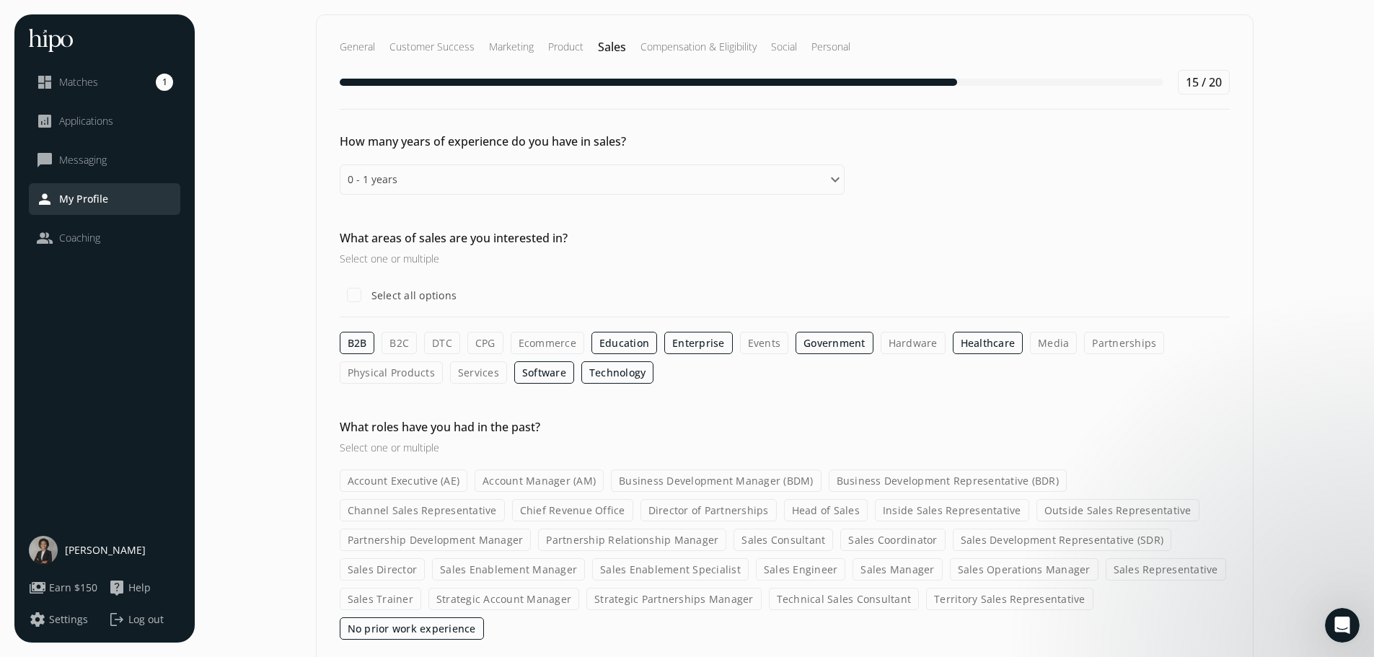
scroll to position [29, 0]
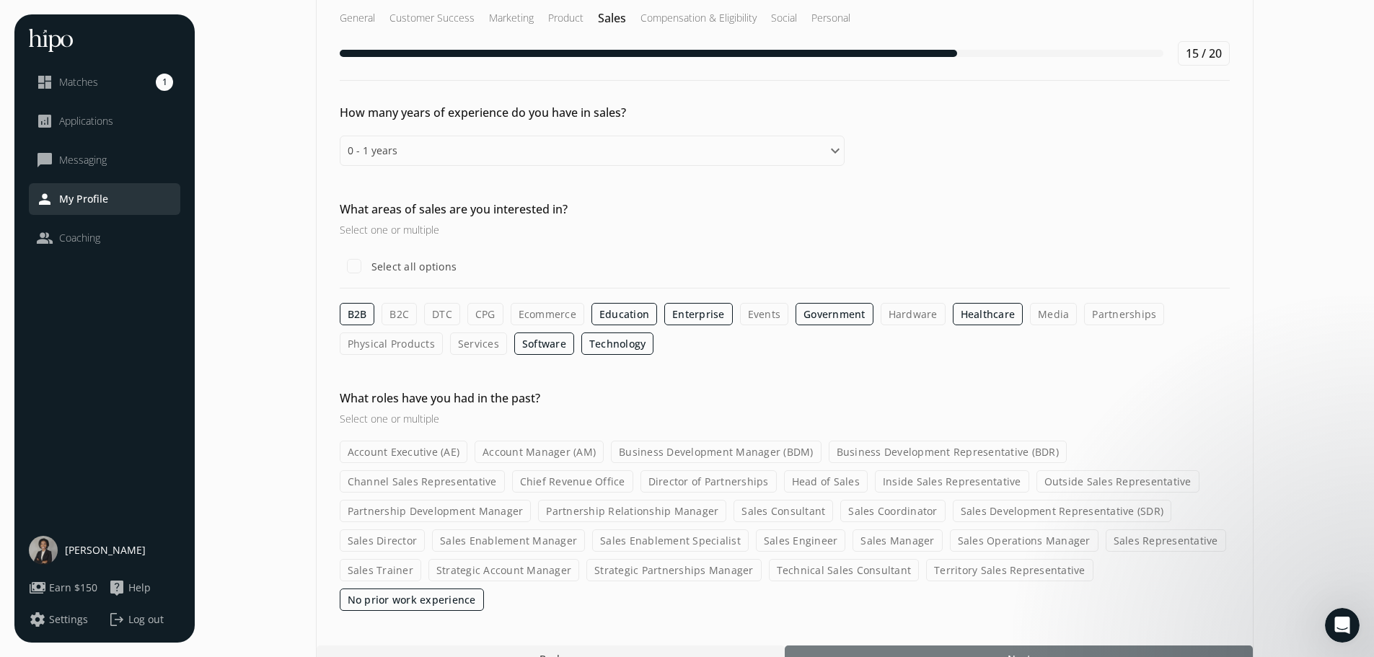
click at [904, 645] on div at bounding box center [1019, 658] width 468 height 26
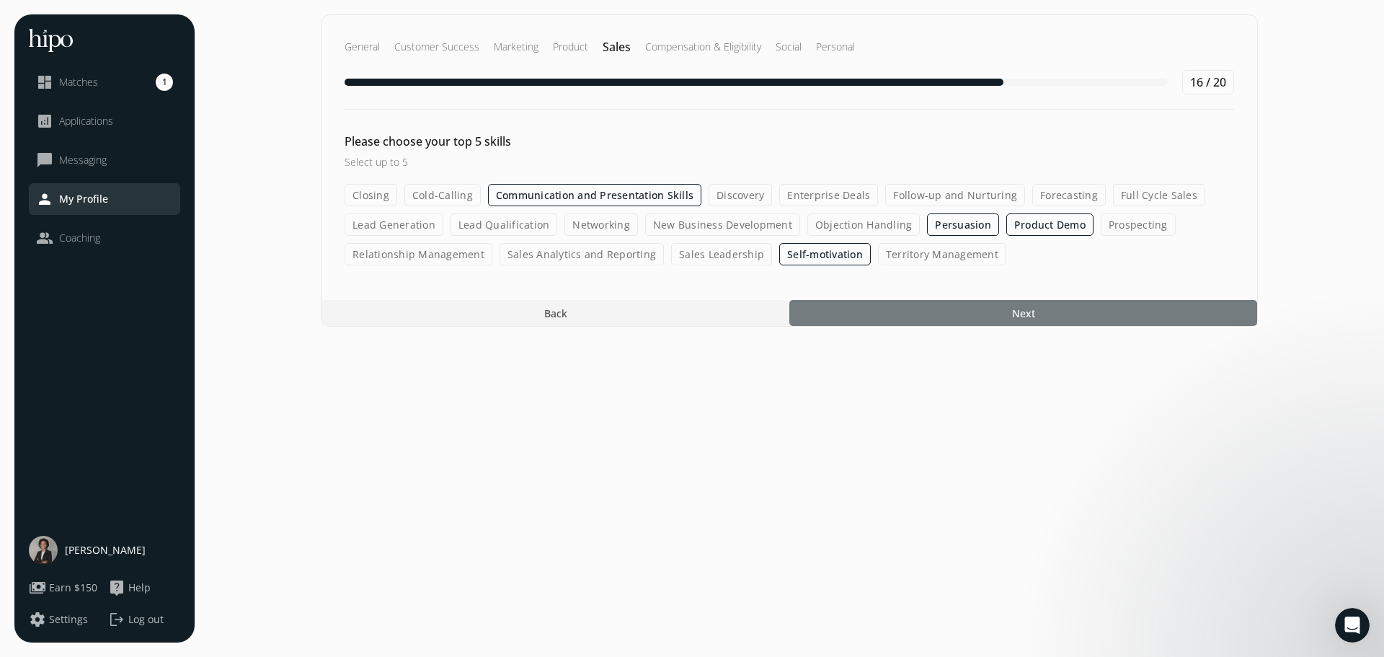
click at [970, 315] on div at bounding box center [1024, 313] width 468 height 26
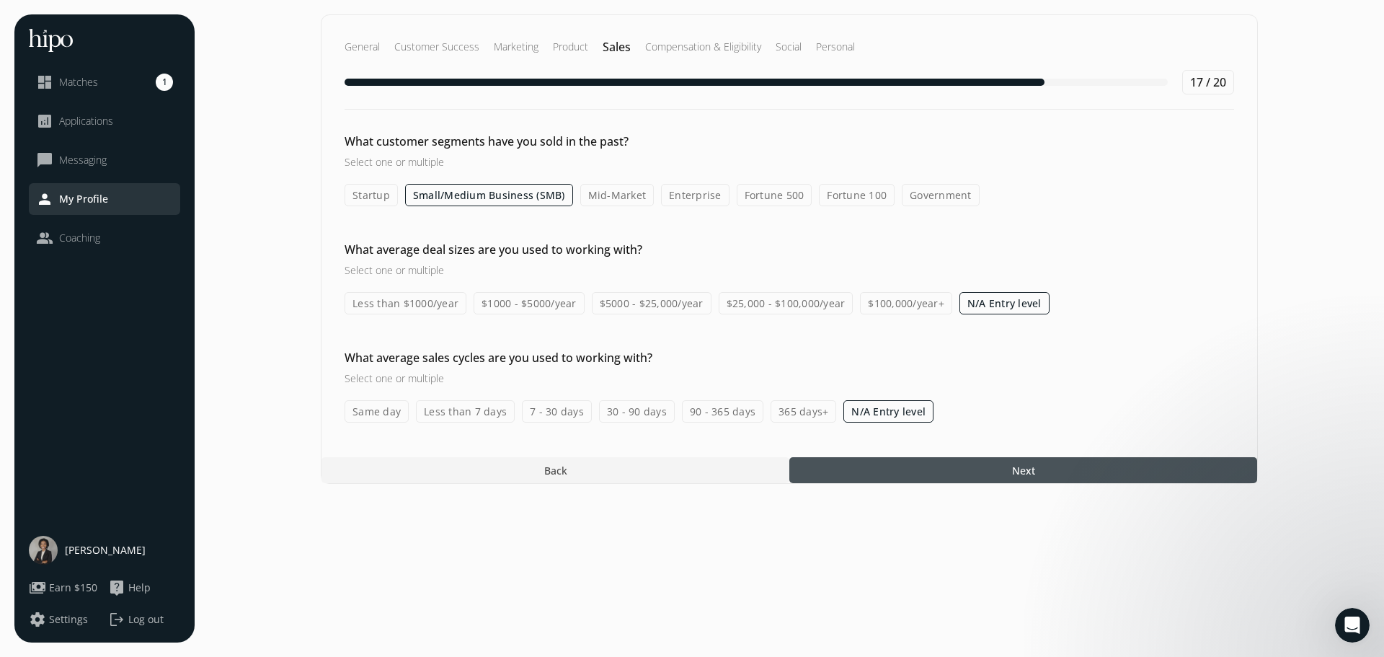
click at [930, 472] on div at bounding box center [1024, 470] width 468 height 26
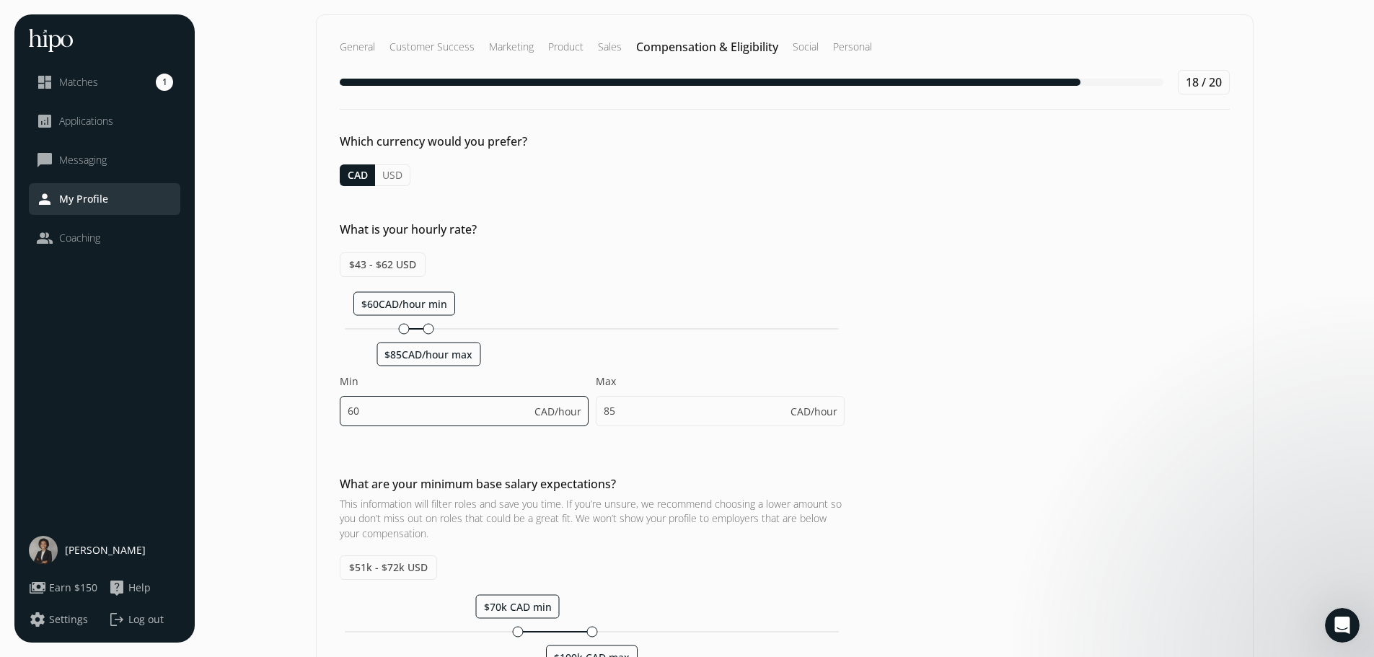
click at [365, 413] on input "60" at bounding box center [464, 411] width 249 height 30
type input "40"
click at [956, 453] on div "Which currency would you prefer? CAD USD What is your hourly rate? $43 - $62 US…" at bounding box center [785, 669] width 936 height 1072
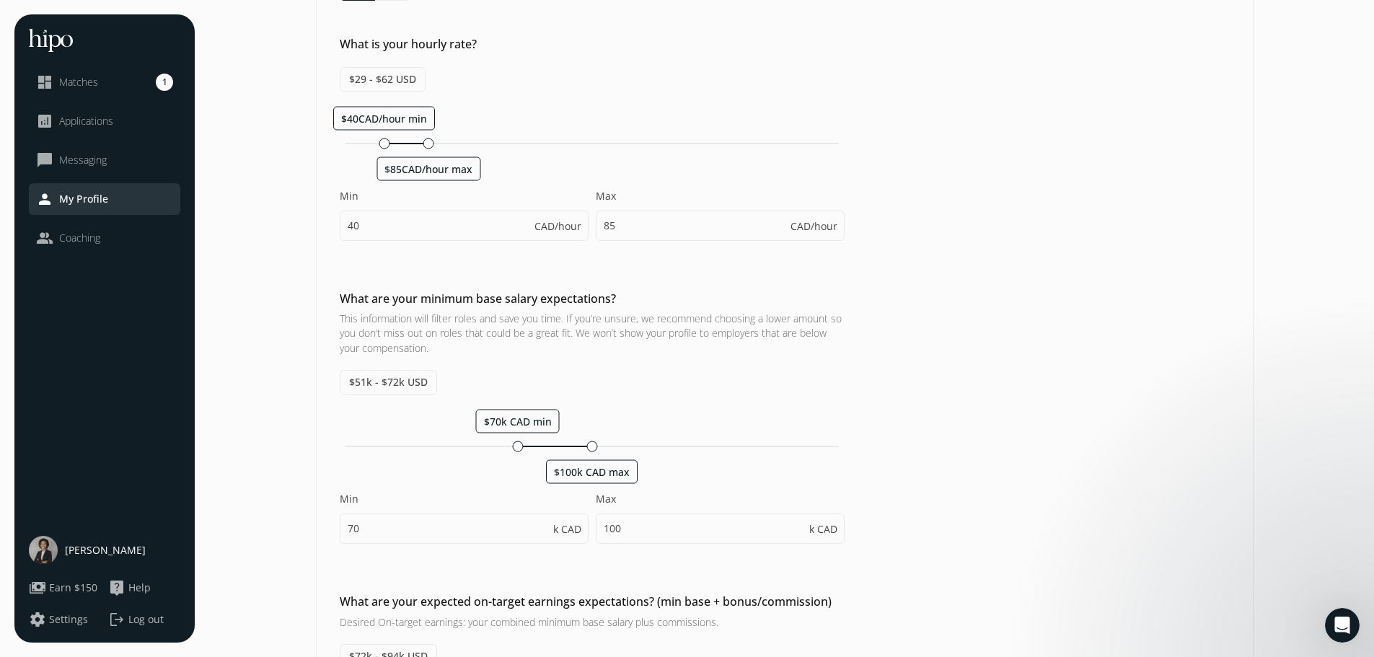
scroll to position [216, 0]
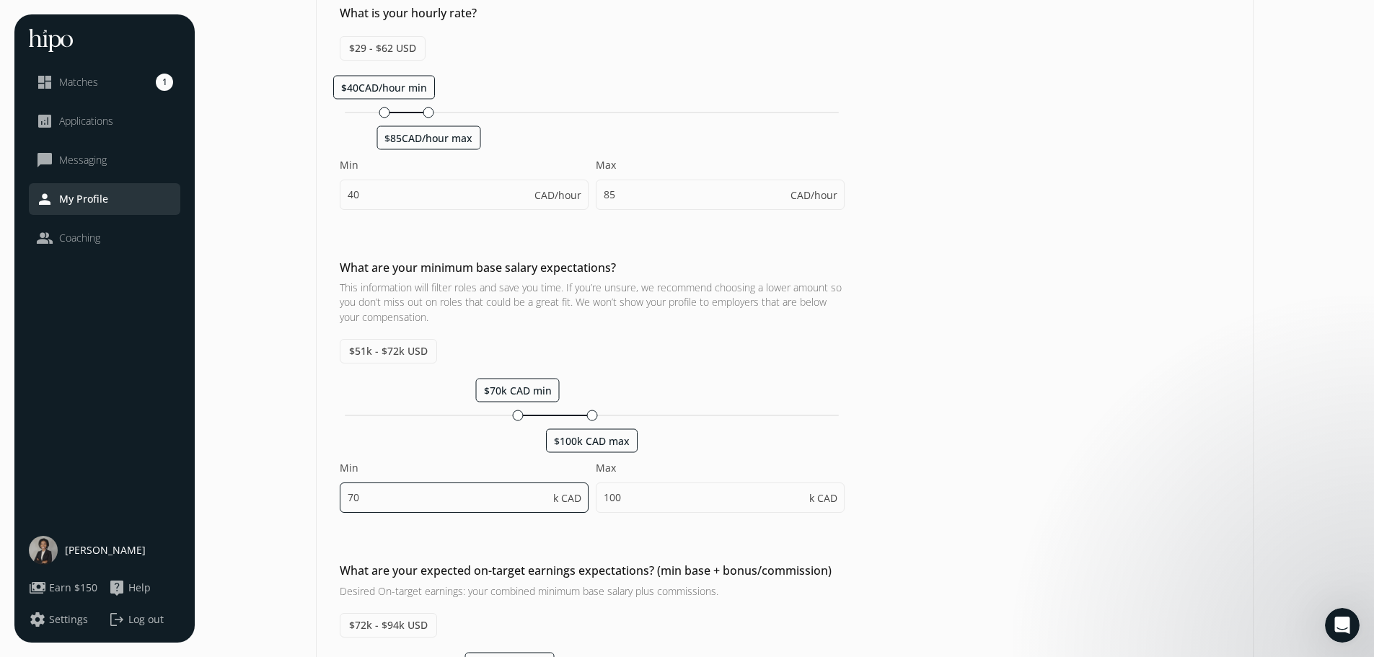
click at [423, 496] on input "70" at bounding box center [464, 497] width 249 height 30
type input "40"
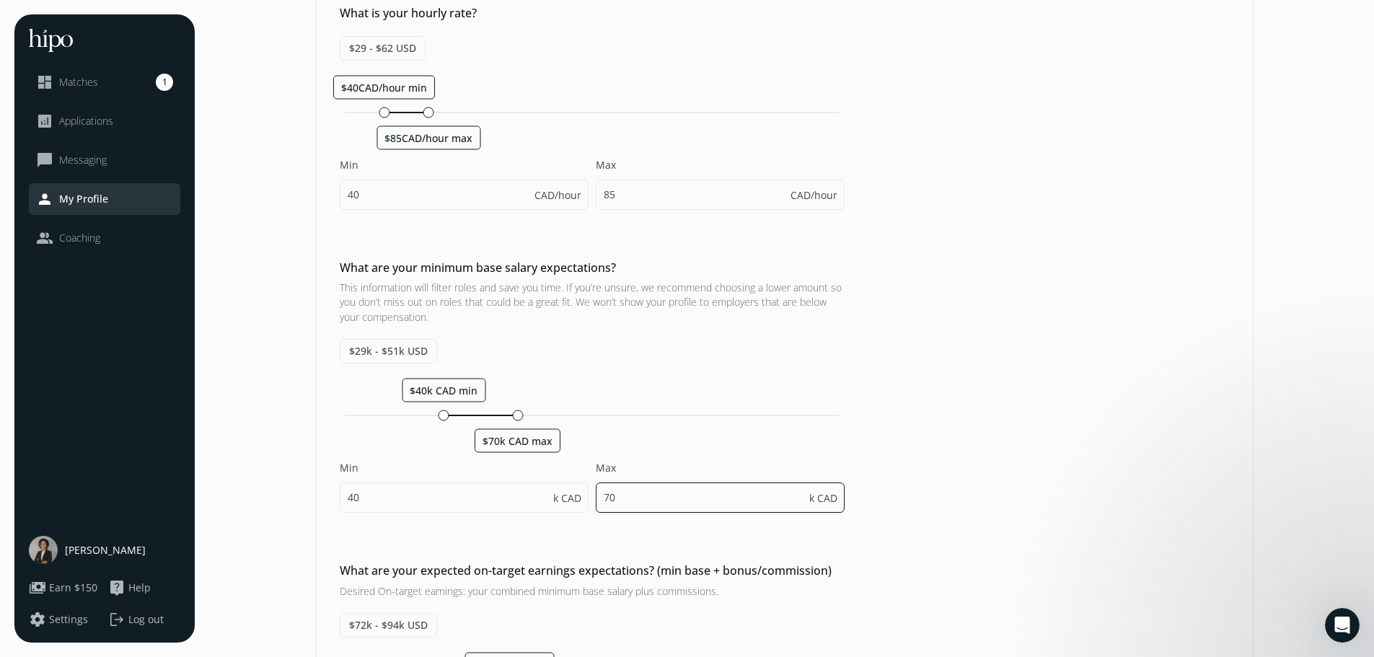
click at [658, 498] on input "70" at bounding box center [720, 497] width 249 height 30
type input "7"
type input "150"
click at [901, 451] on div "What are your minimum base salary expectations? This information will filter ro…" at bounding box center [785, 393] width 936 height 268
click at [969, 439] on div "What are your minimum base salary expectations? This information will filter ro…" at bounding box center [785, 393] width 936 height 268
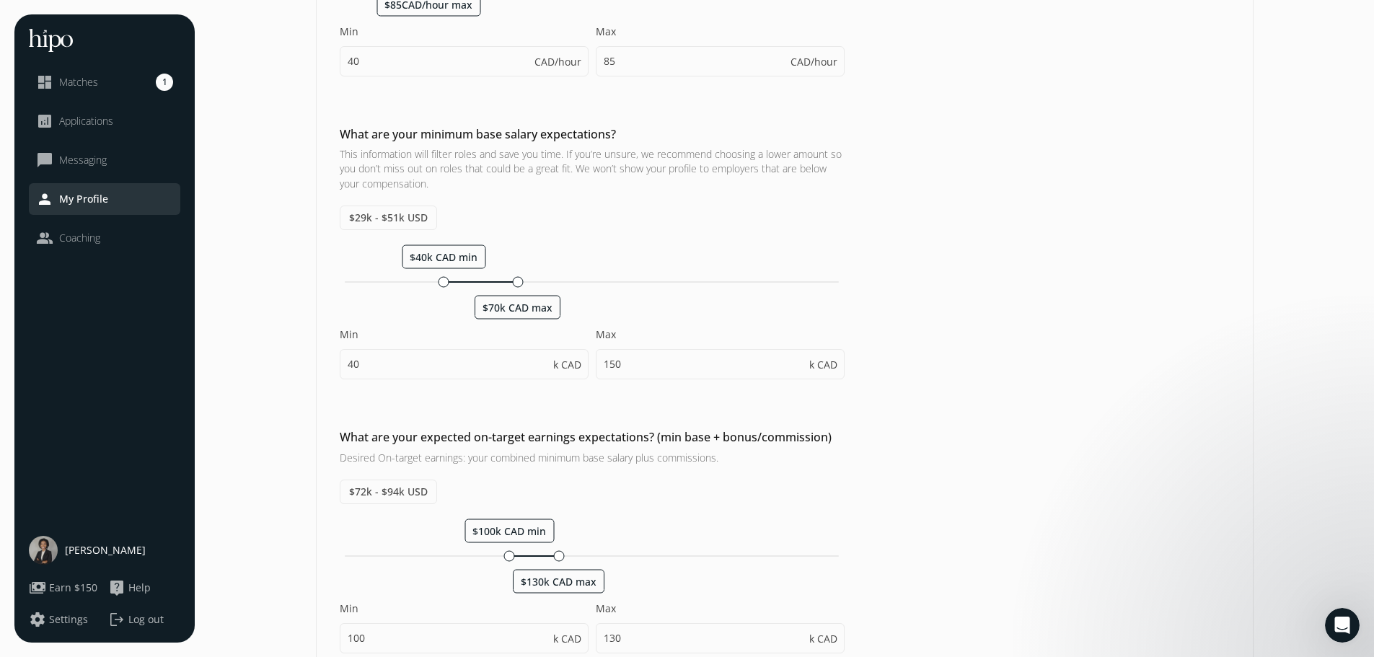
scroll to position [288, 0]
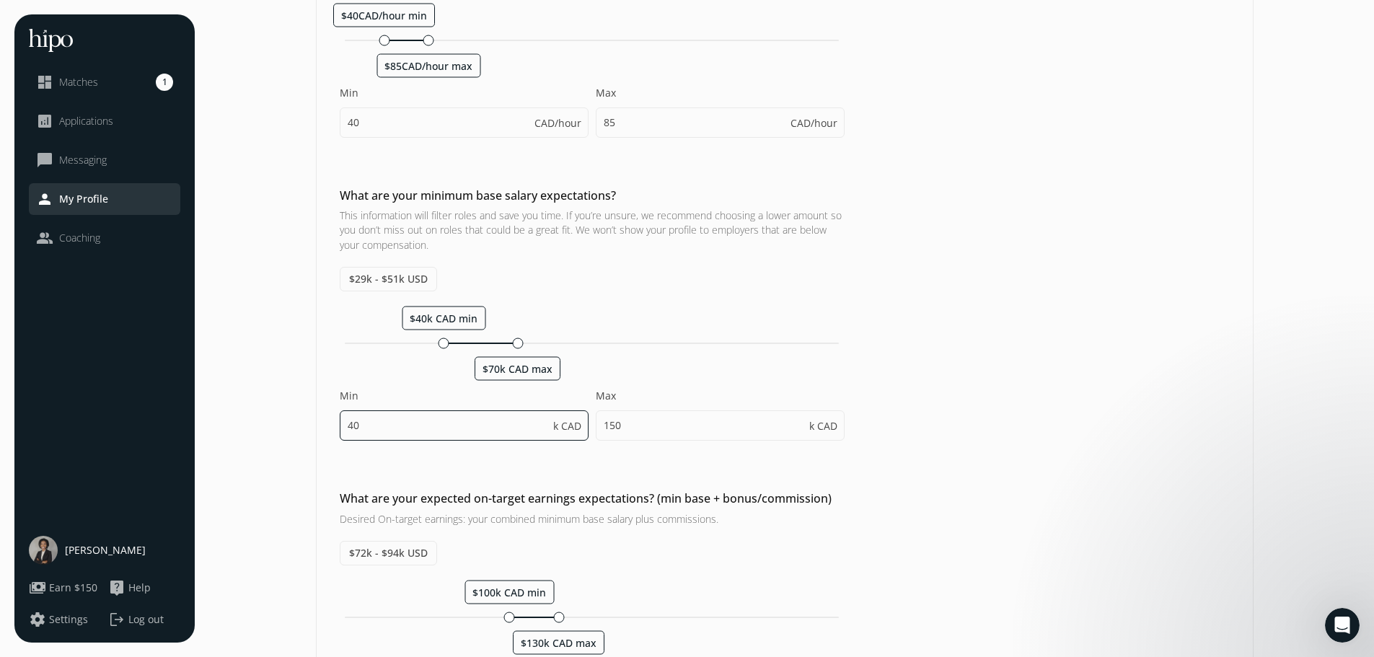
click at [454, 426] on input "40" at bounding box center [464, 425] width 249 height 30
type input "6"
type input "40"
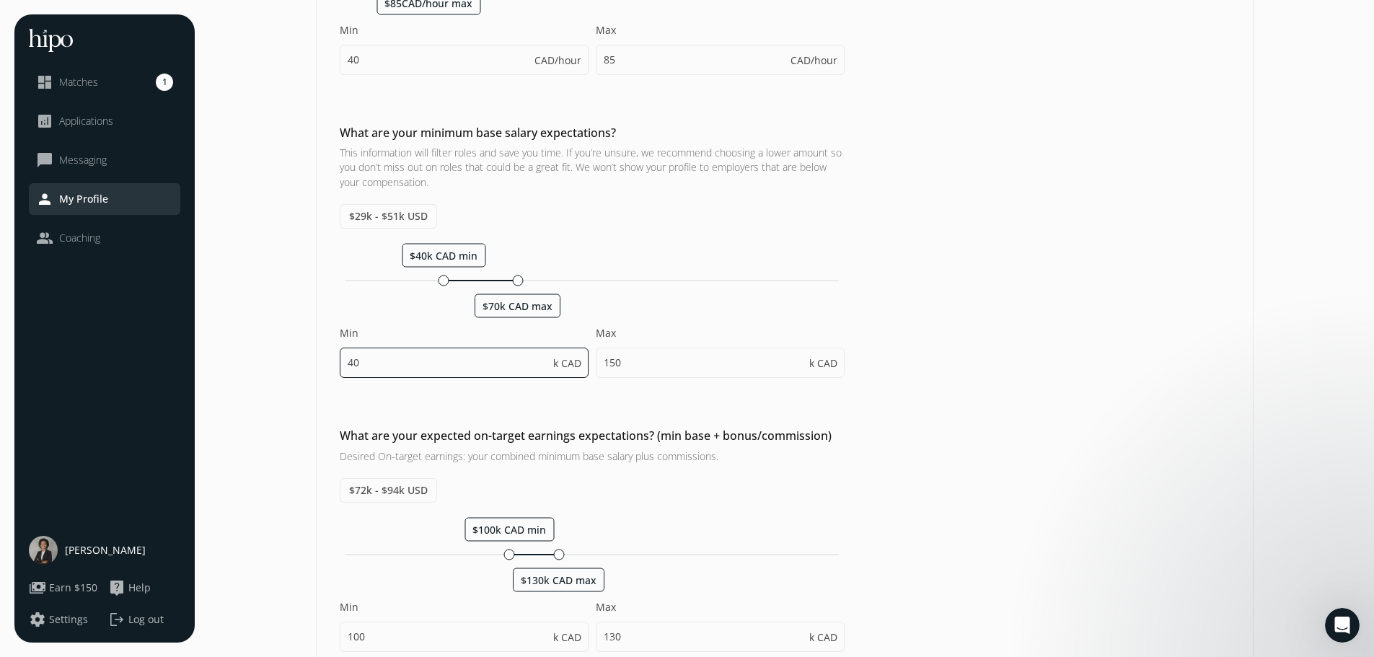
scroll to position [433, 0]
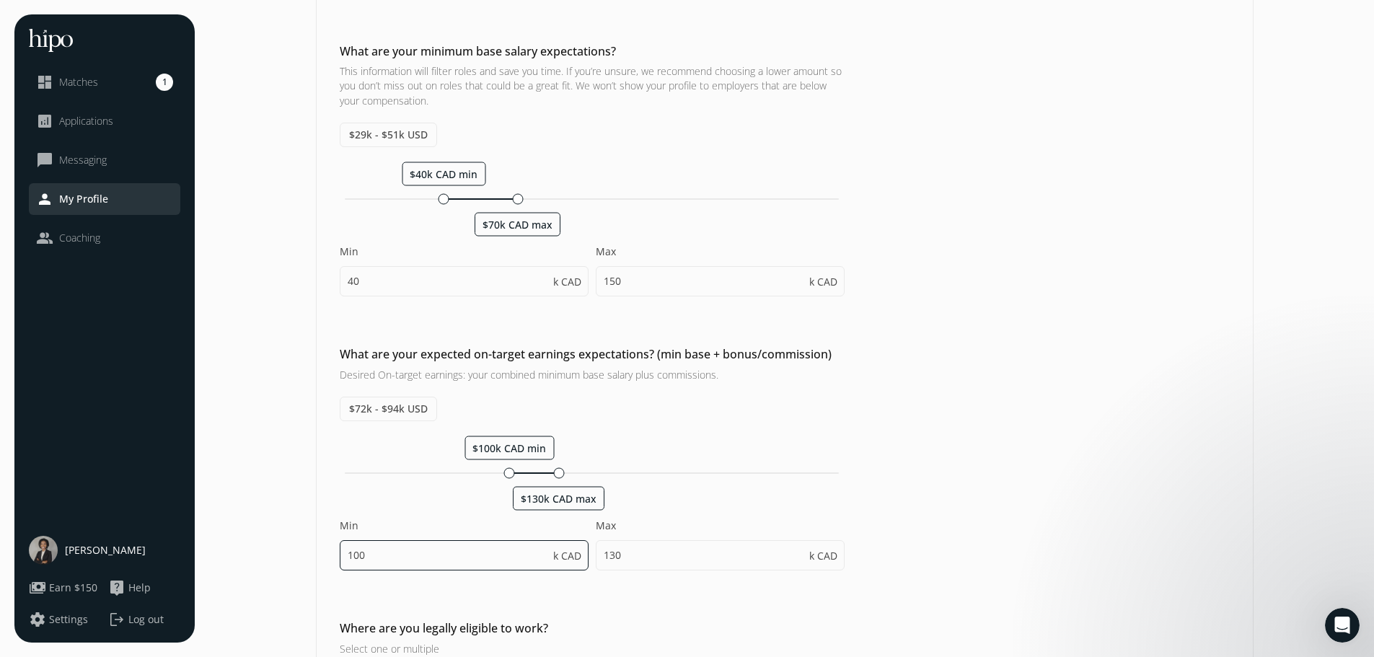
click at [379, 559] on input "100" at bounding box center [464, 555] width 249 height 30
click at [1071, 516] on div "What are your expected on-target earnings expectations? (min base + bonus/commi…" at bounding box center [785, 464] width 936 height 239
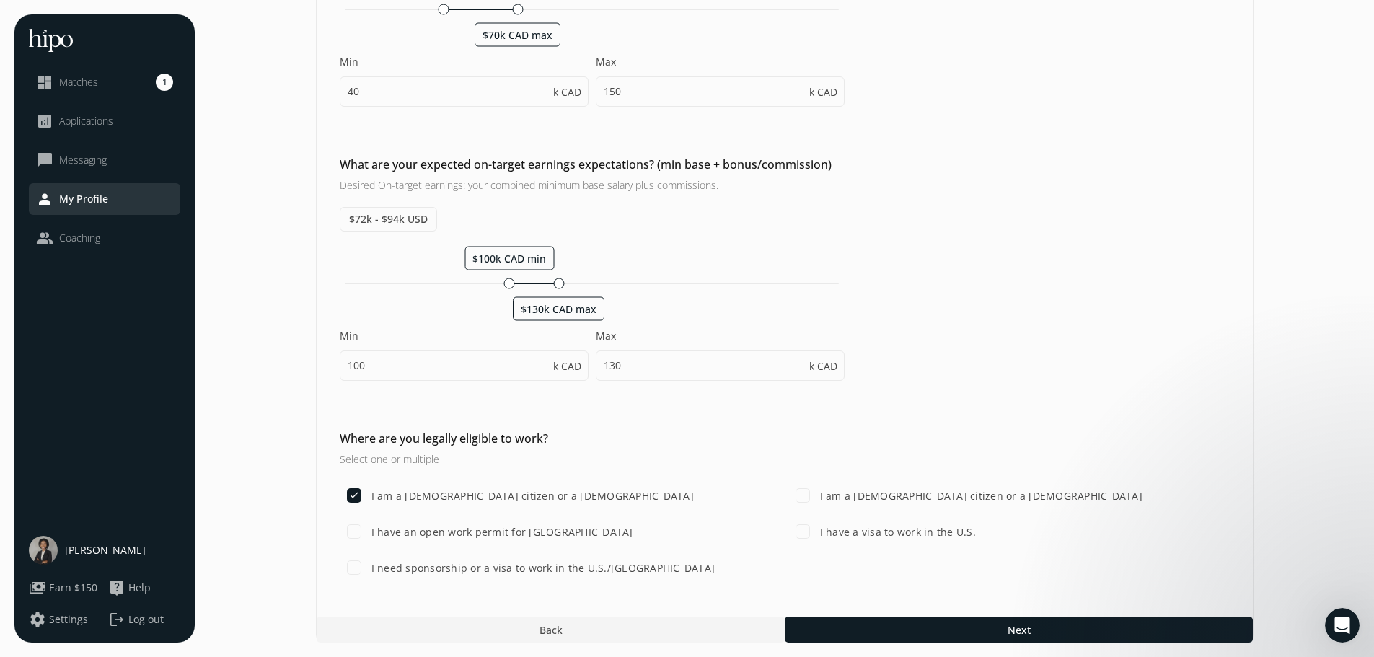
scroll to position [623, 0]
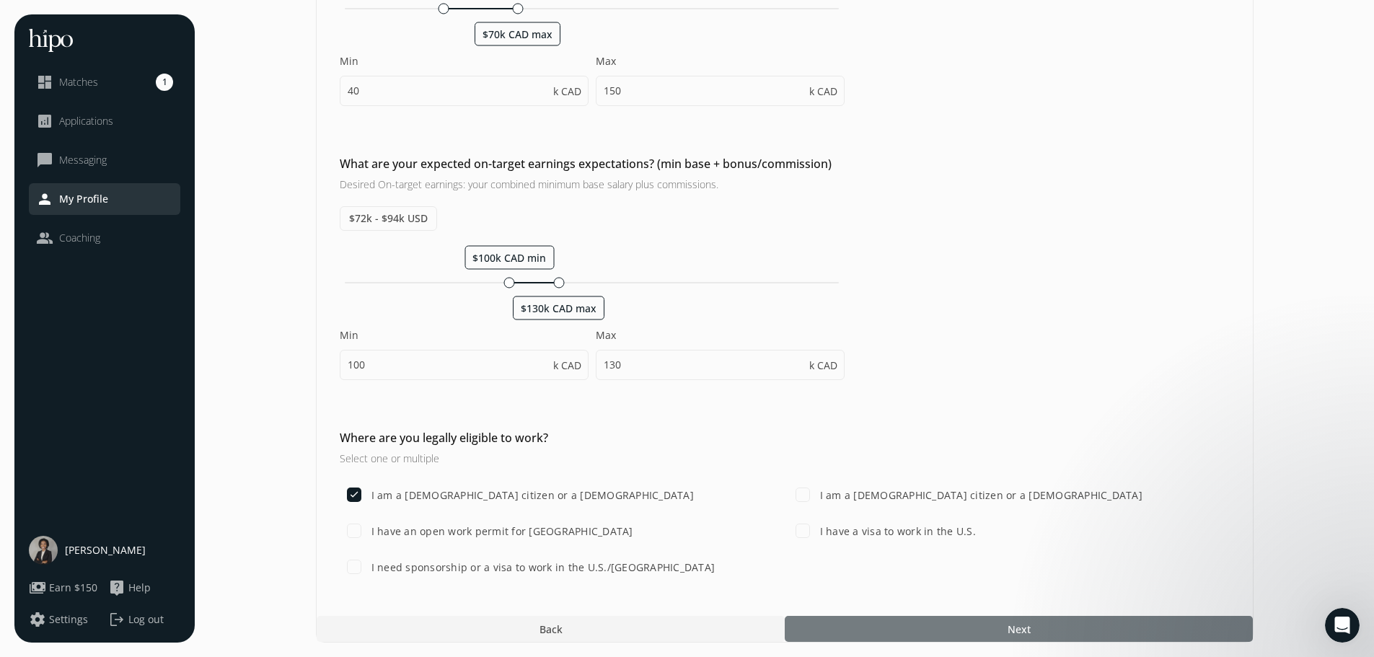
click at [988, 634] on div at bounding box center [1019, 629] width 468 height 26
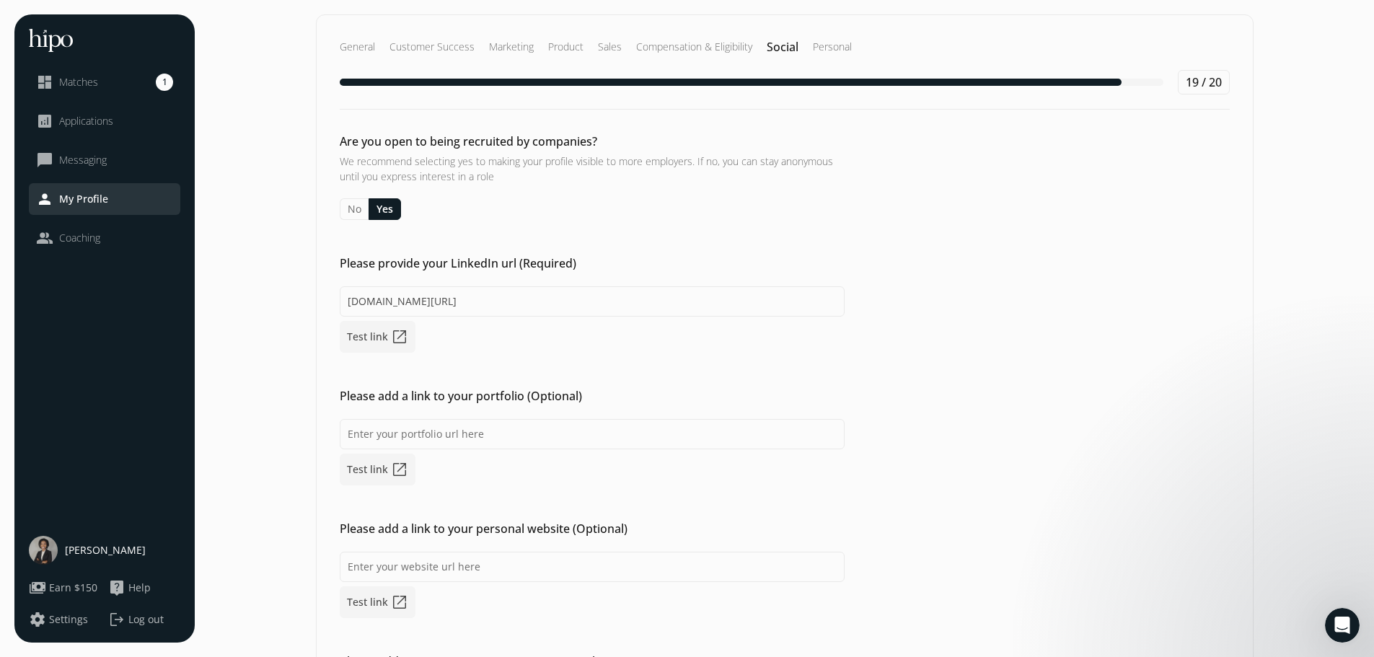
scroll to position [127, 0]
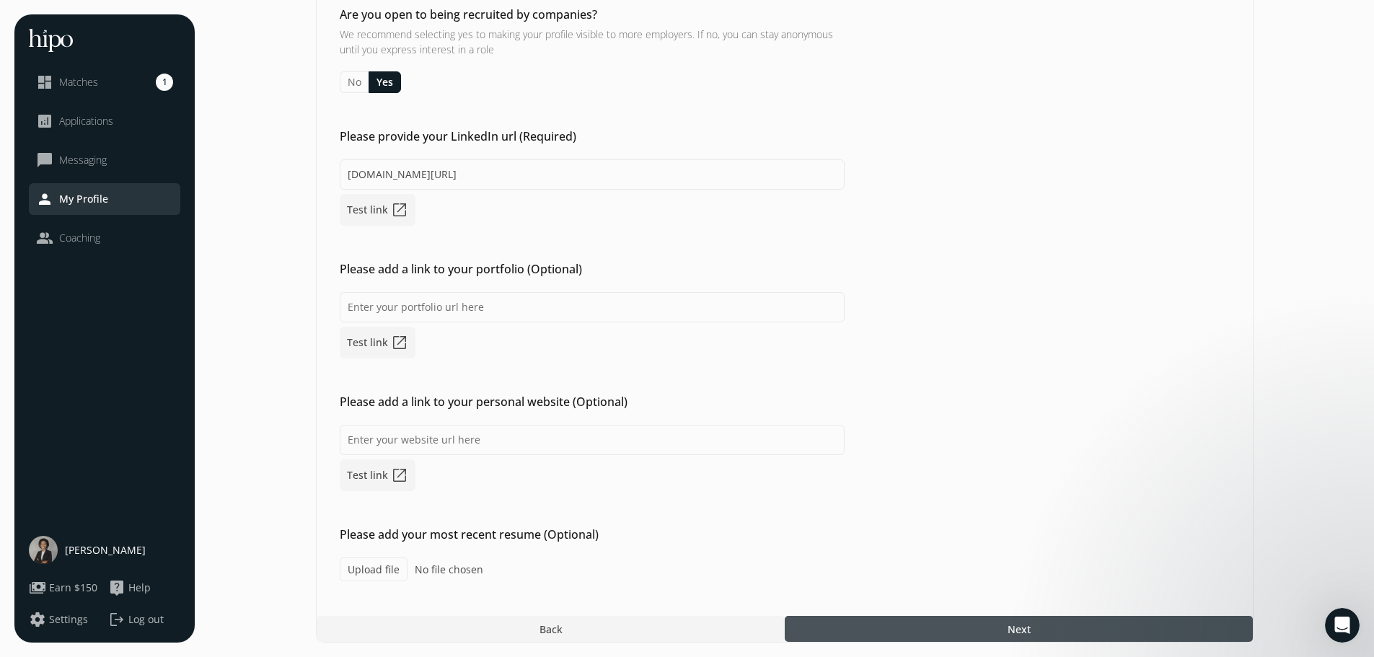
click at [1111, 633] on div at bounding box center [1019, 629] width 468 height 26
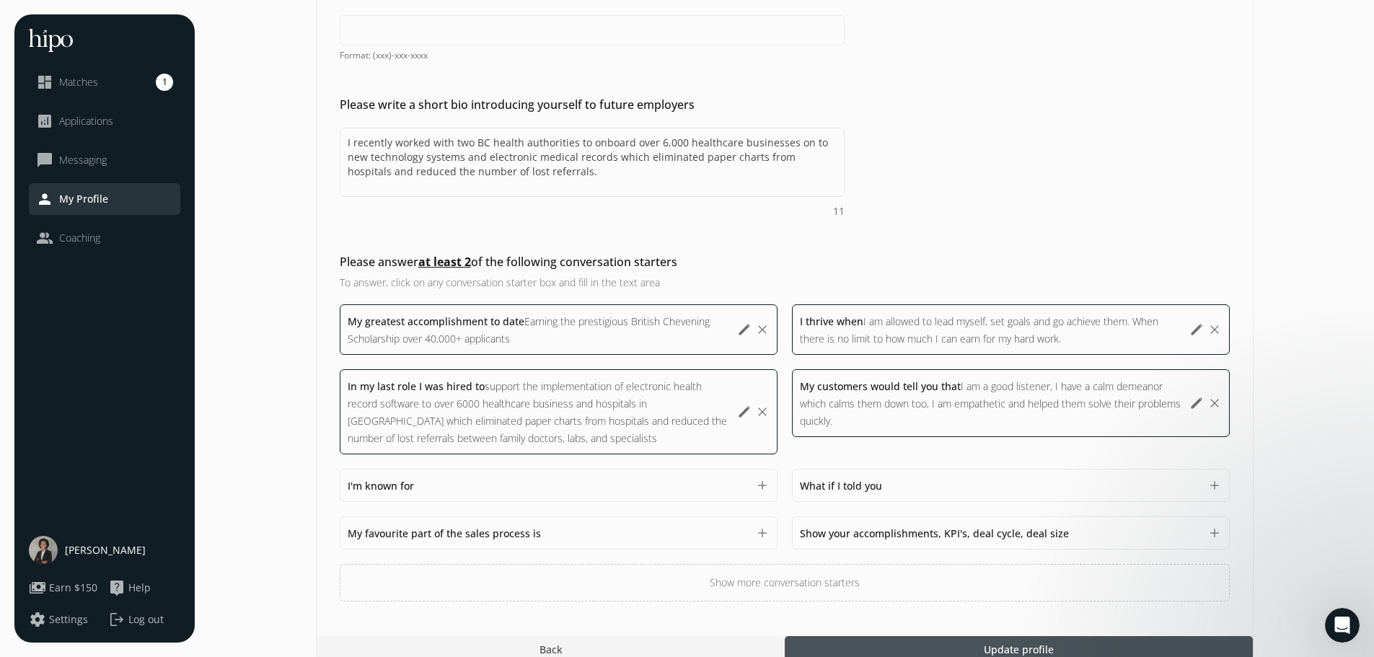
scroll to position [355, 0]
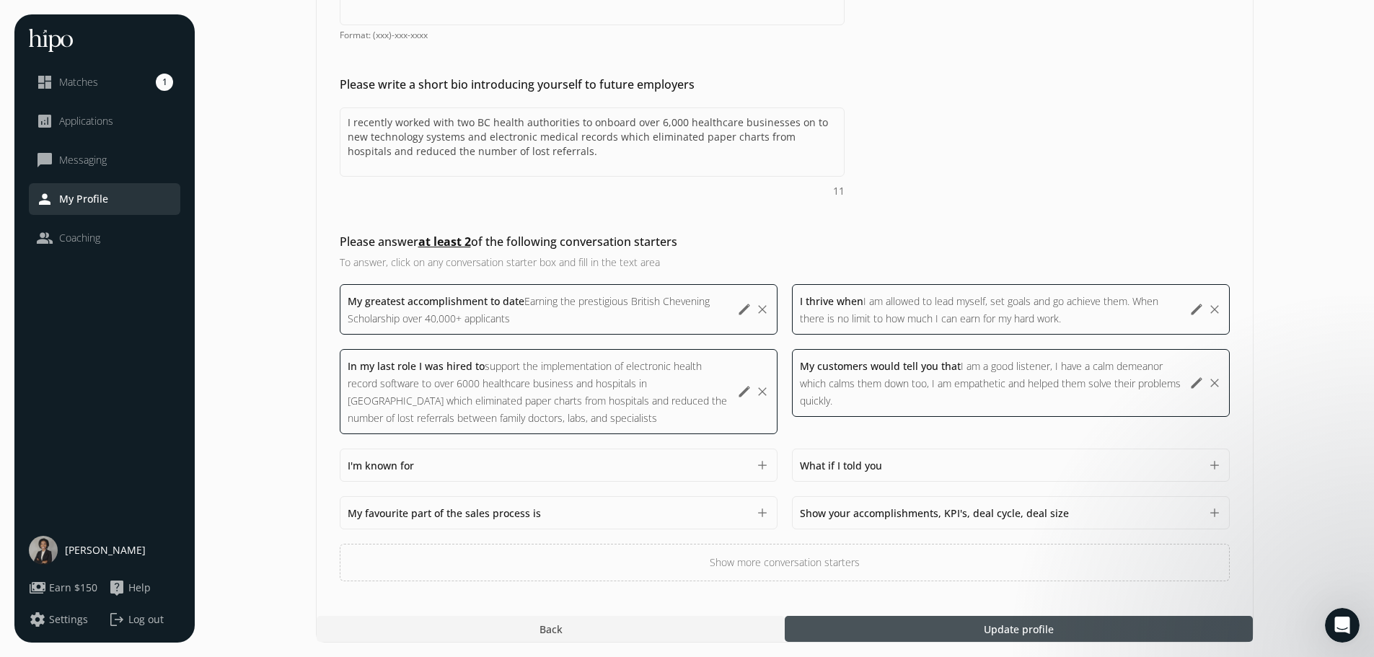
click at [1111, 620] on div at bounding box center [1019, 629] width 468 height 26
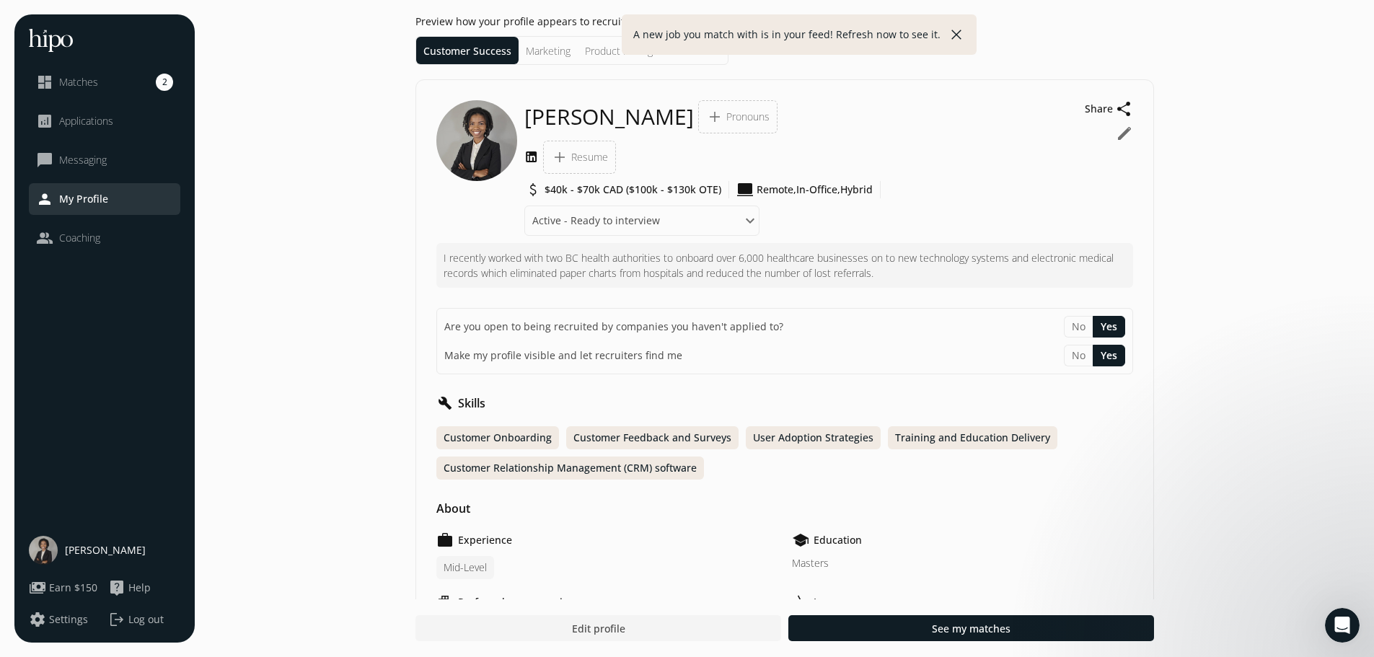
click at [1111, 620] on div at bounding box center [971, 628] width 366 height 26
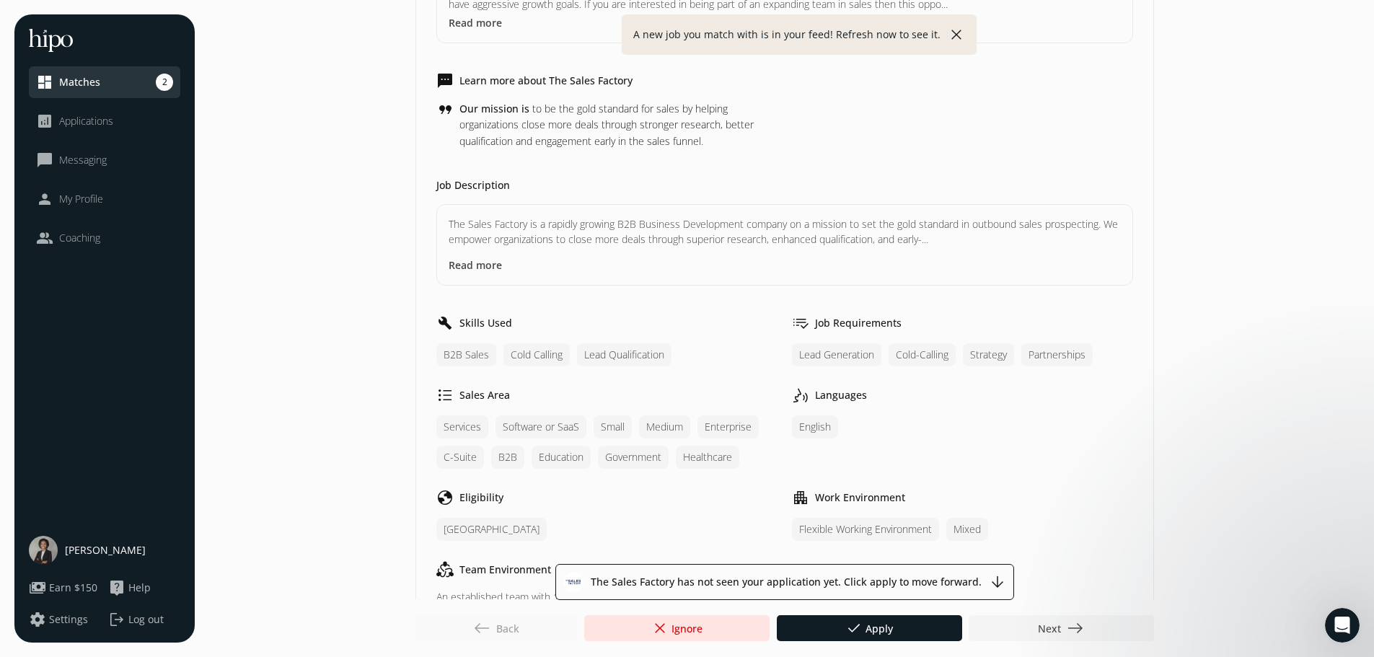
scroll to position [288, 0]
click at [1072, 630] on span "east" at bounding box center [1074, 627] width 17 height 17
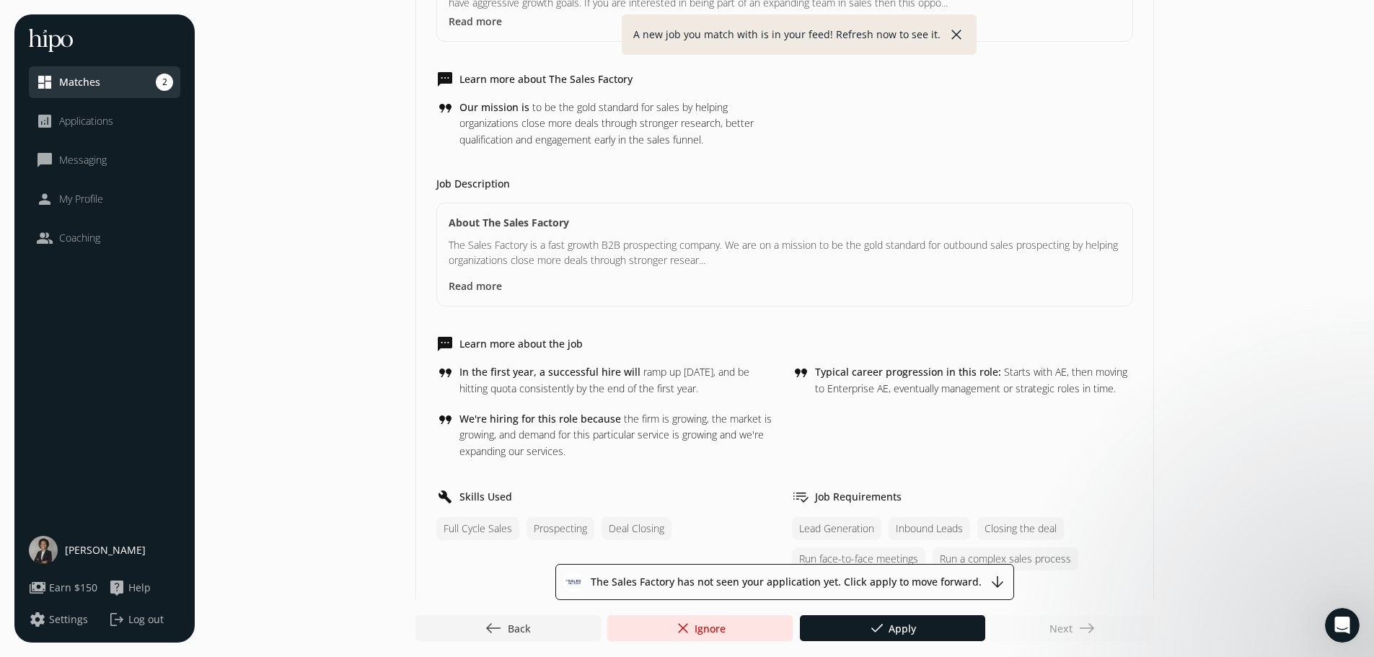
click at [1076, 630] on div "Next east" at bounding box center [1072, 628] width 162 height 26
click at [1076, 628] on div "Next east" at bounding box center [1072, 628] width 162 height 26
click at [480, 634] on div at bounding box center [507, 628] width 185 height 26
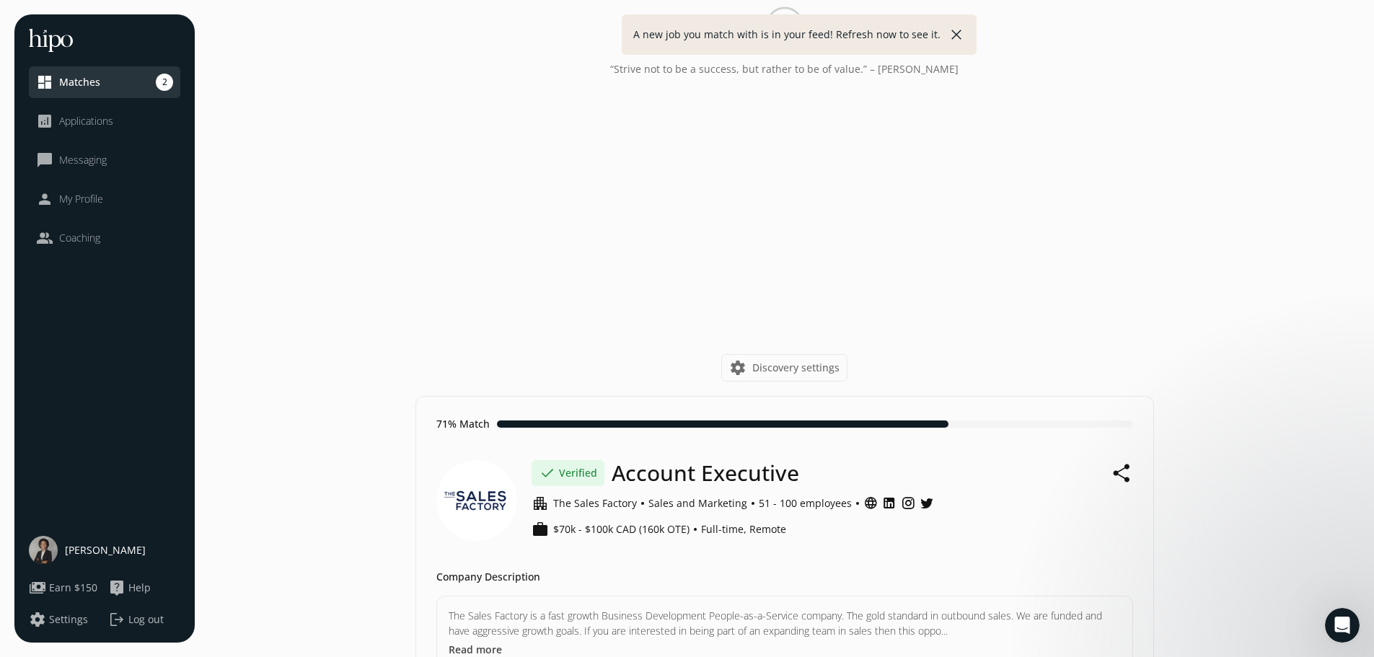
scroll to position [0, 0]
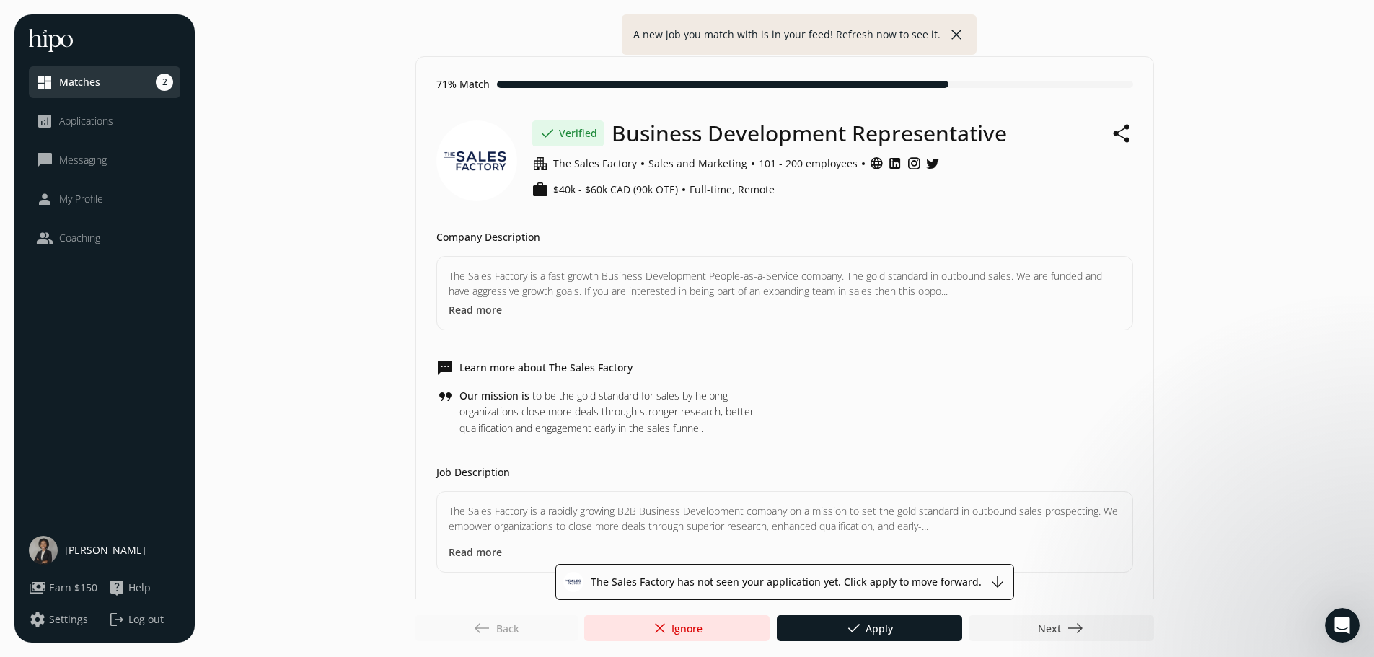
click at [52, 41] on img at bounding box center [51, 40] width 44 height 23
click at [72, 120] on span "Applications" at bounding box center [86, 121] width 54 height 14
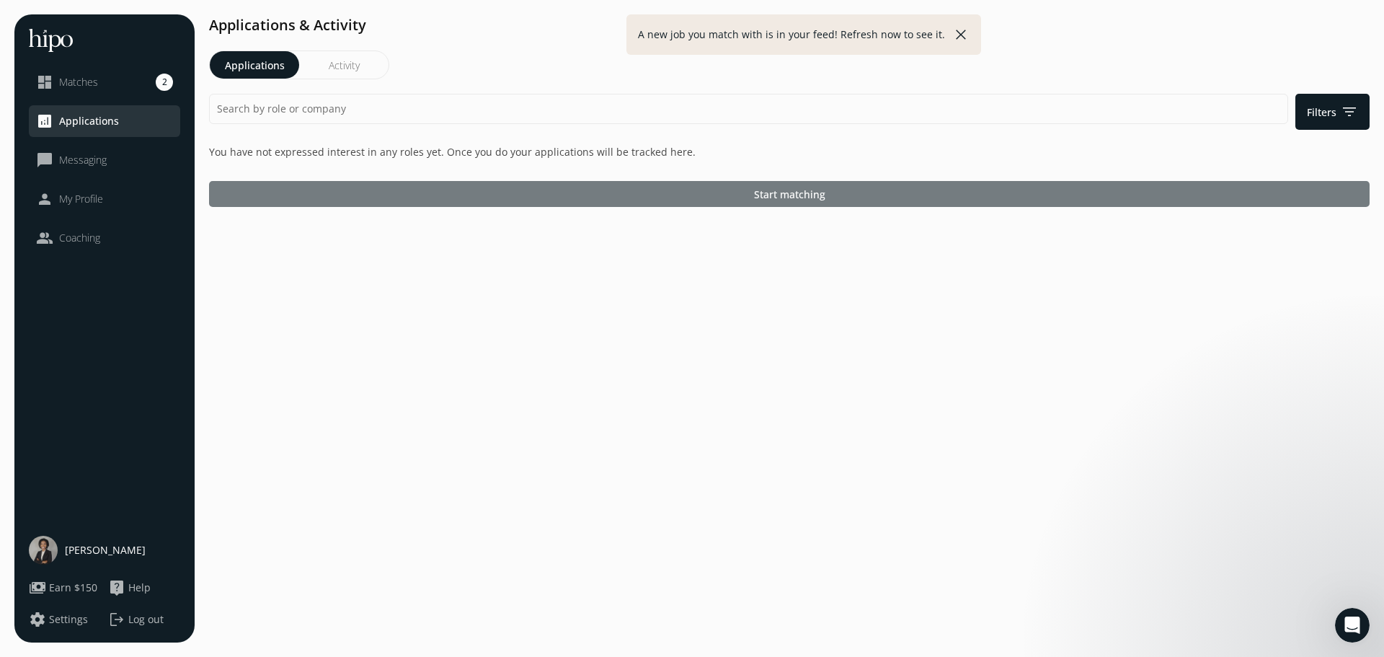
click at [328, 187] on div at bounding box center [789, 194] width 1161 height 26
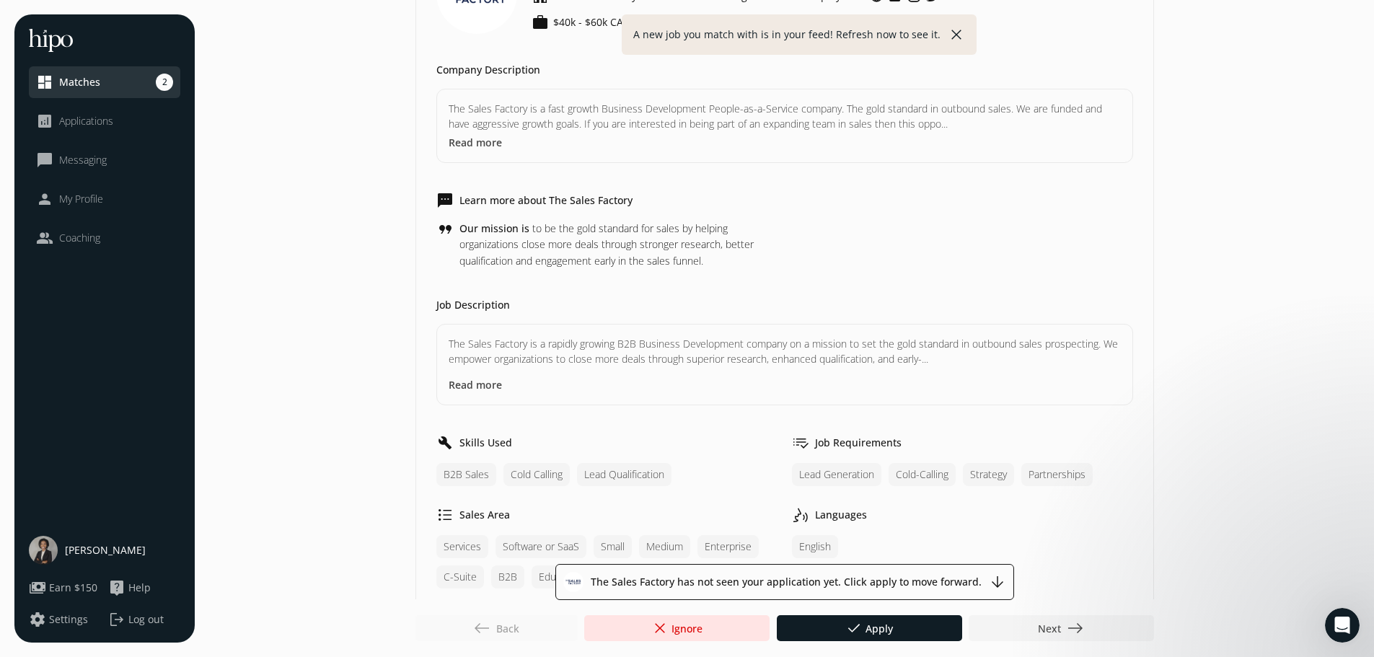
scroll to position [142, 0]
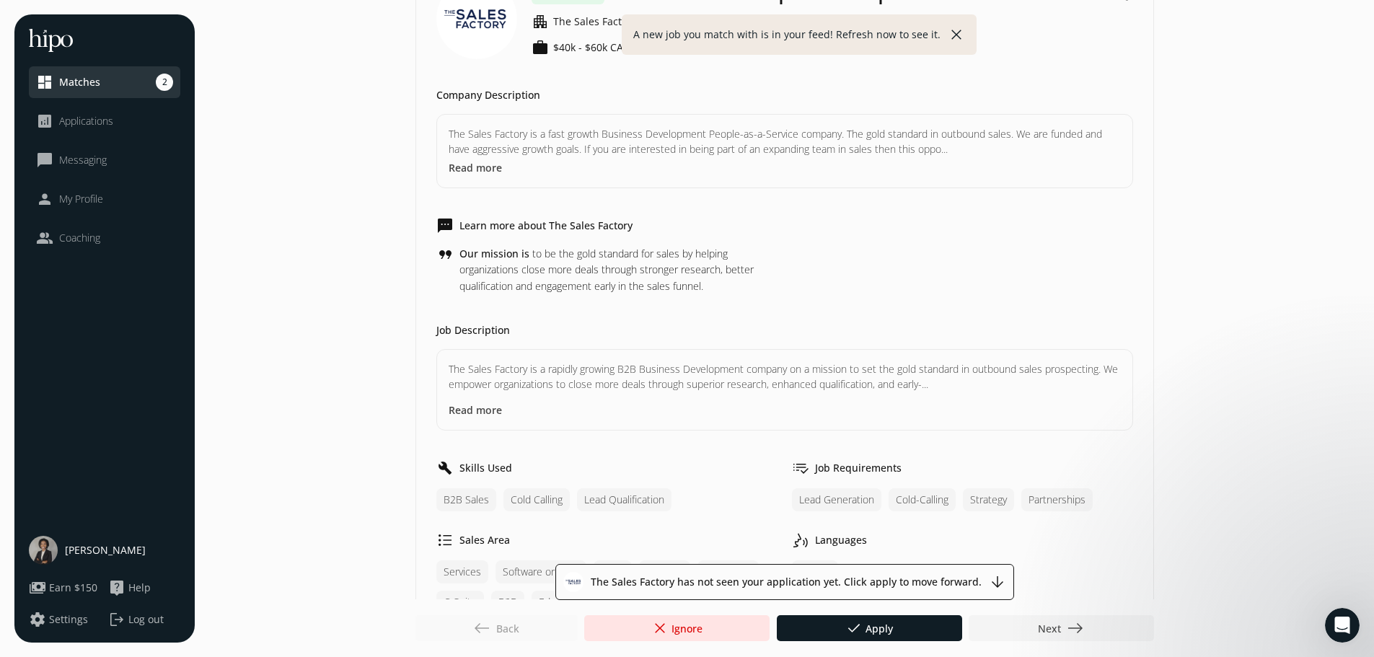
click at [71, 588] on span "Earn $150" at bounding box center [73, 587] width 48 height 14
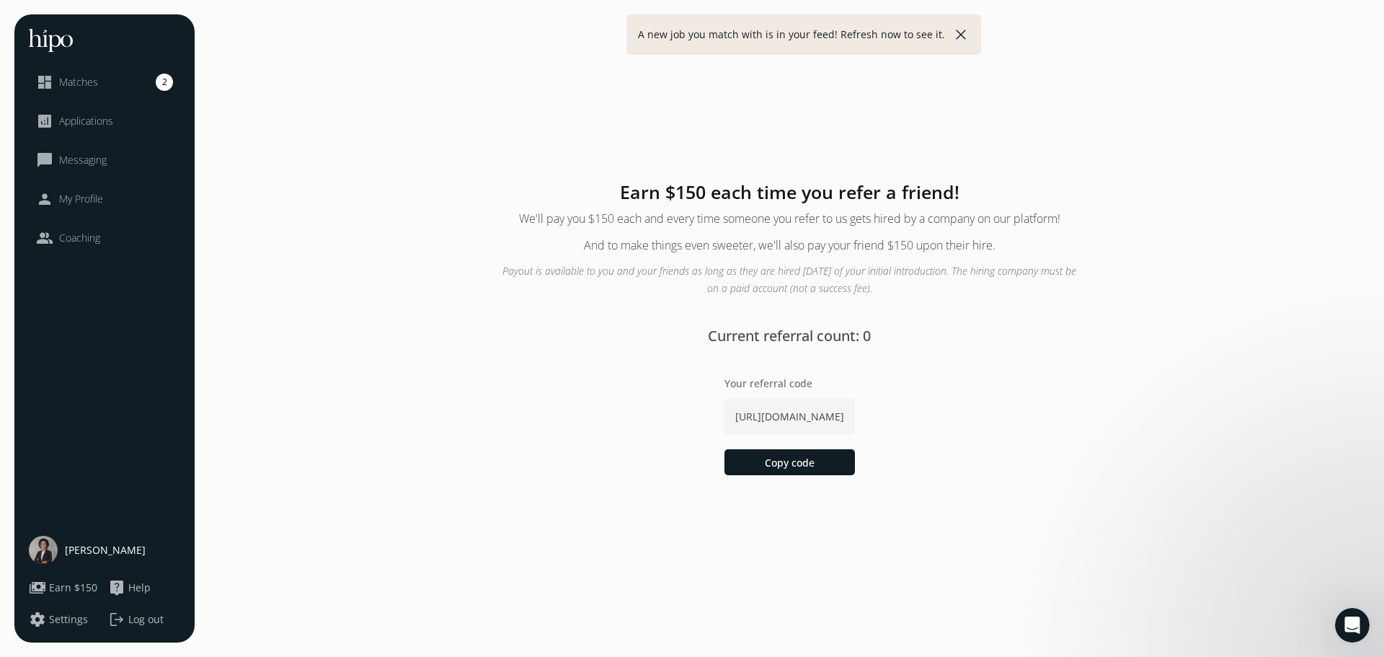
click at [69, 626] on button "settings Settings" at bounding box center [58, 619] width 59 height 17
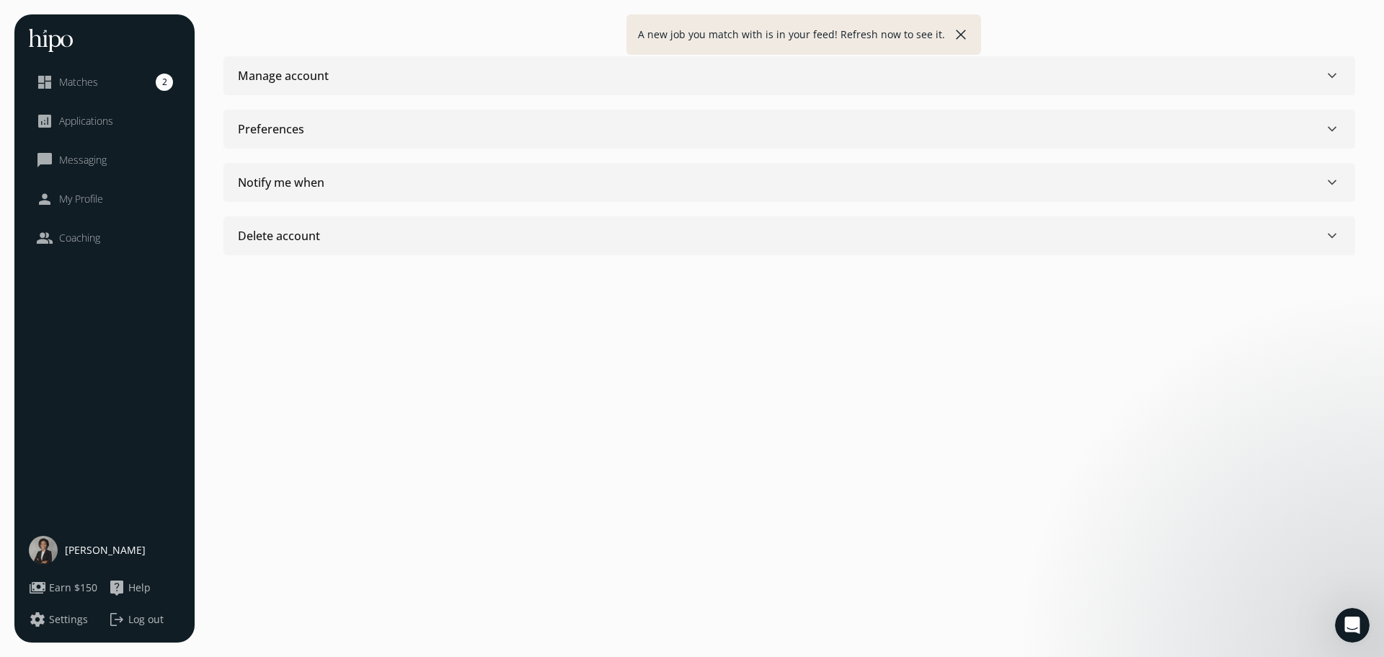
click at [159, 485] on div "close dashboard Matches 2 analytics Applications chat_bubble_outline Messaging …" at bounding box center [104, 328] width 180 height 628
click at [95, 555] on span "[PERSON_NAME]" at bounding box center [105, 550] width 81 height 14
